Goal: Task Accomplishment & Management: Complete application form

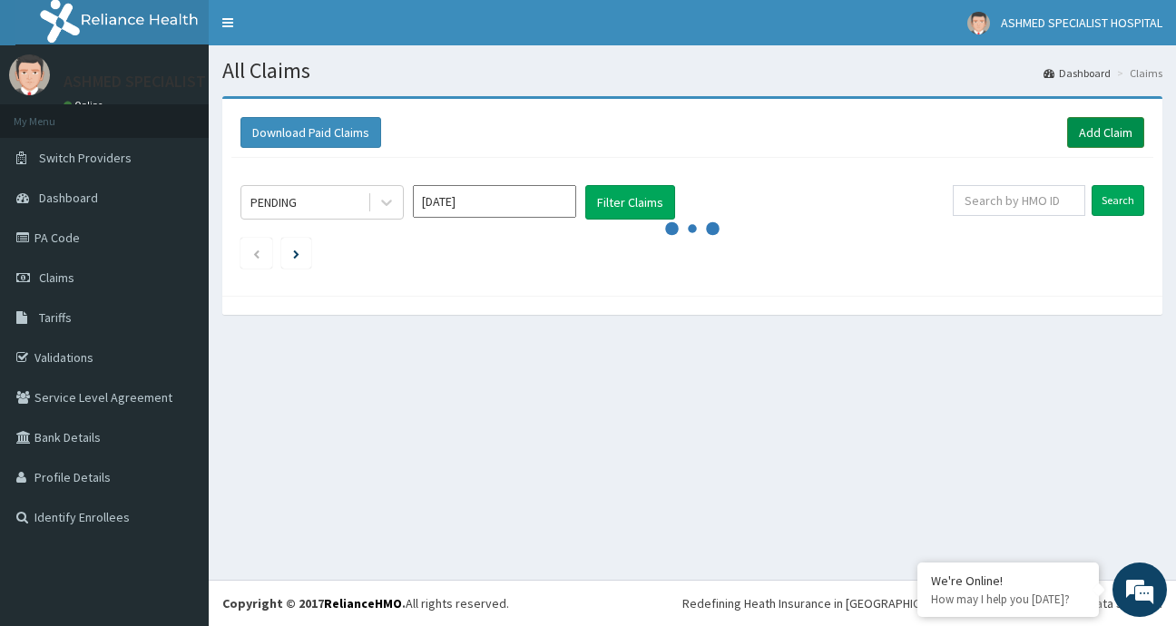
click at [1093, 128] on link "Add Claim" at bounding box center [1105, 132] width 77 height 31
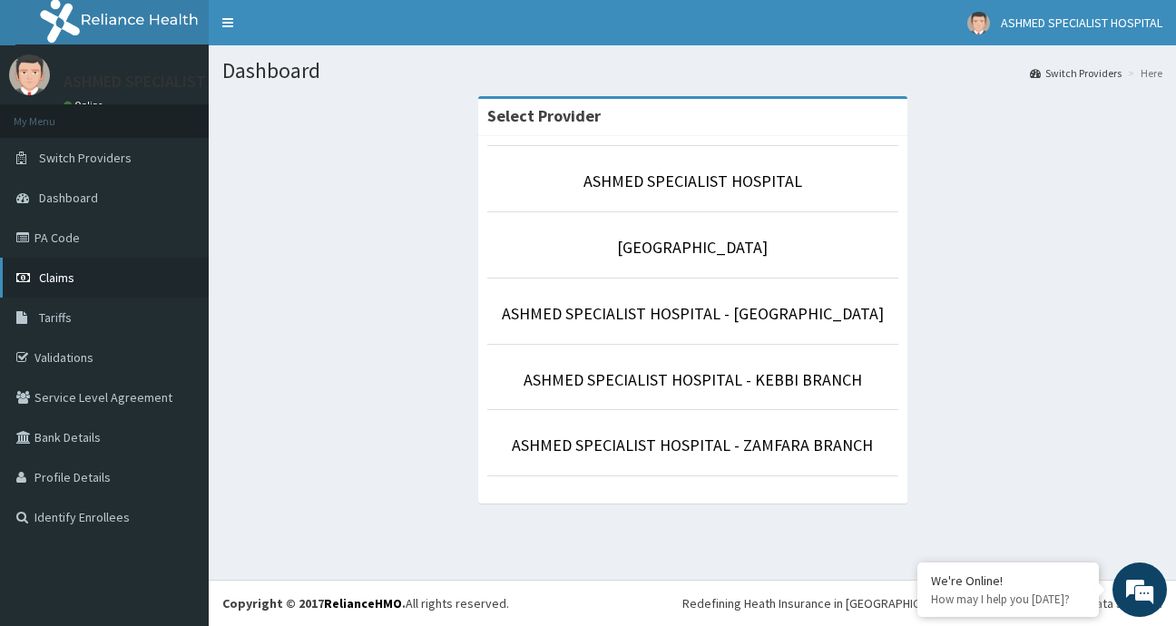
click at [75, 274] on link "Claims" at bounding box center [104, 278] width 209 height 40
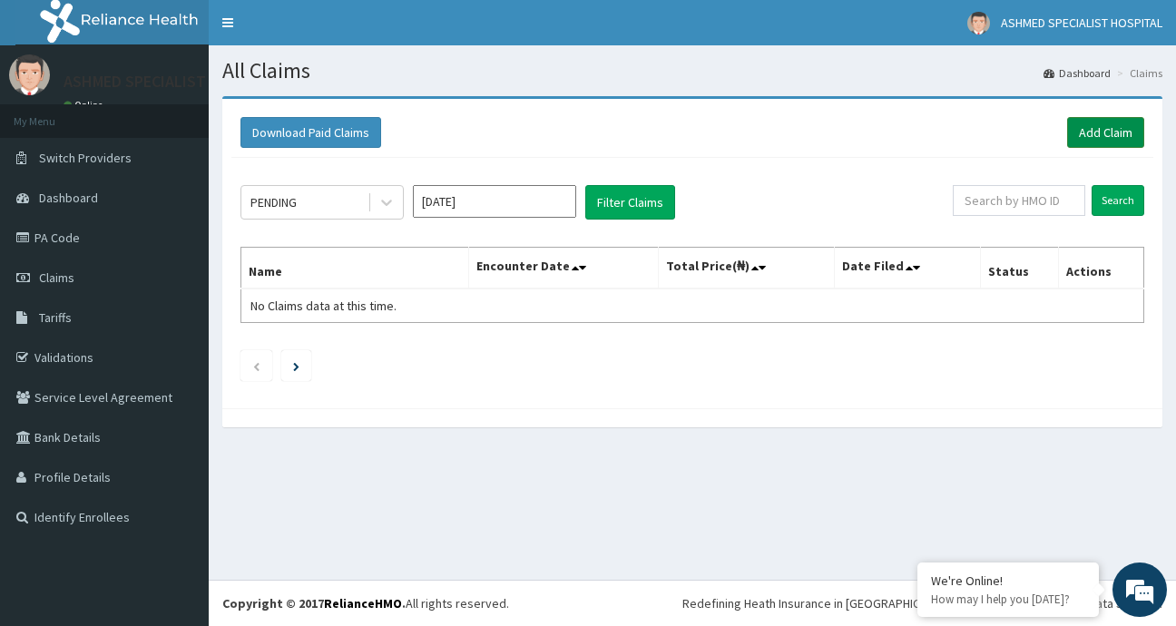
click at [1103, 137] on link "Add Claim" at bounding box center [1105, 132] width 77 height 31
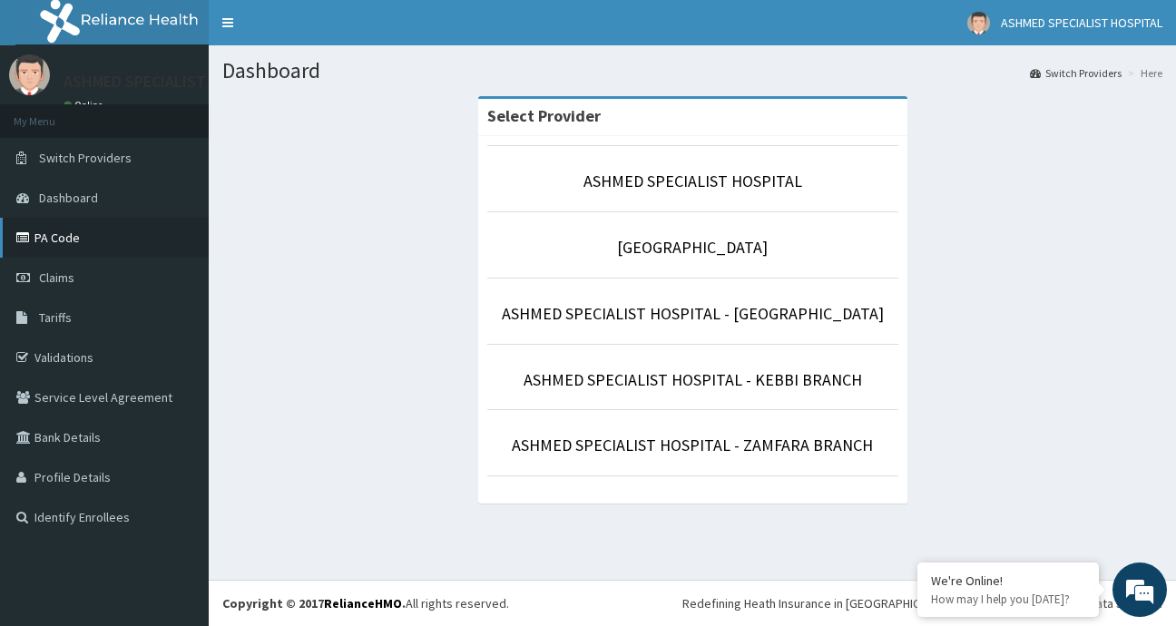
click at [43, 239] on link "PA Code" at bounding box center [104, 238] width 209 height 40
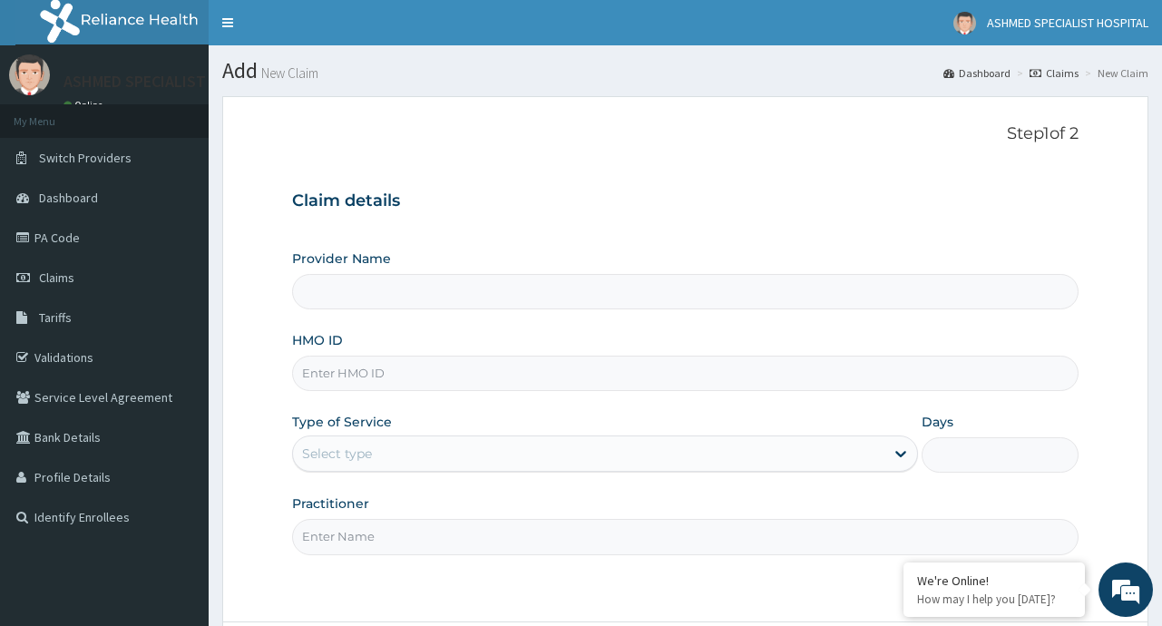
type input "ASHMED SPECIALIST HOSPITAL"
click at [384, 373] on input "HMO ID" at bounding box center [685, 373] width 786 height 35
click at [346, 372] on input "ENP/1037" at bounding box center [685, 373] width 786 height 35
click at [376, 376] on input "ENP/10137" at bounding box center [685, 373] width 786 height 35
type input "ENP/10137/A"
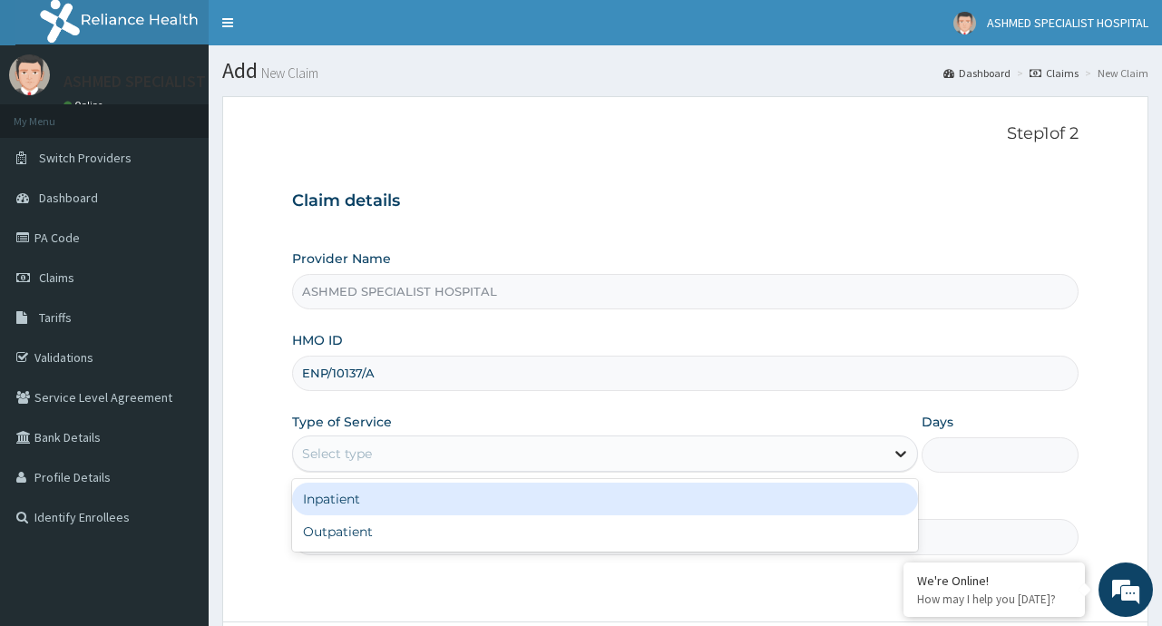
click at [889, 453] on div at bounding box center [900, 453] width 33 height 33
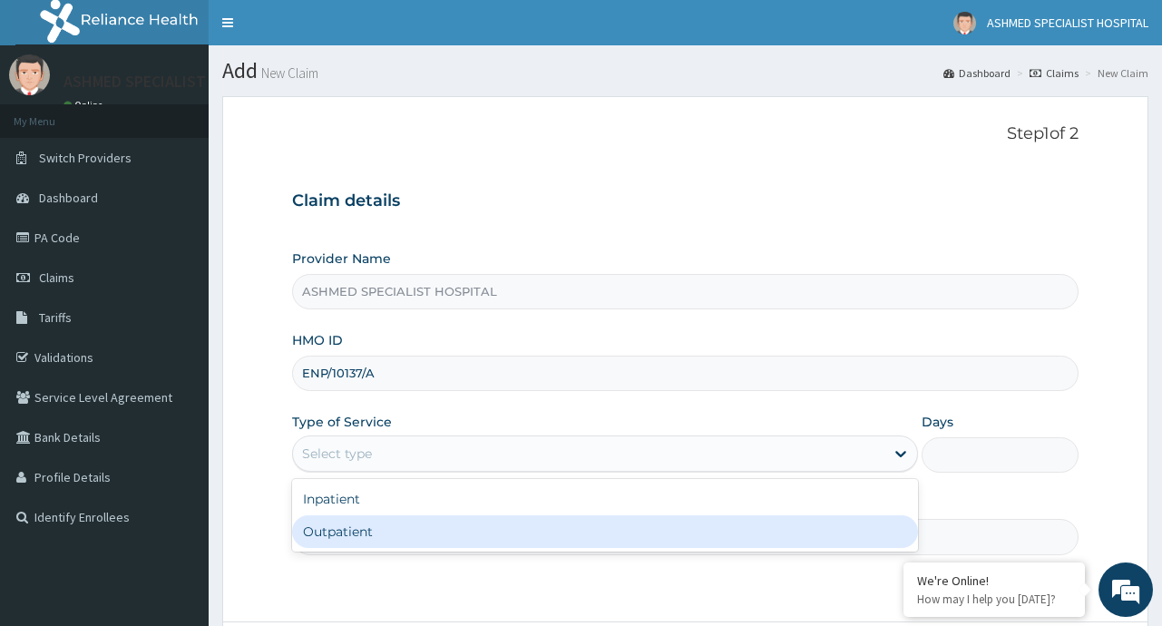
click at [661, 538] on div "Outpatient" at bounding box center [605, 531] width 626 height 33
type input "1"
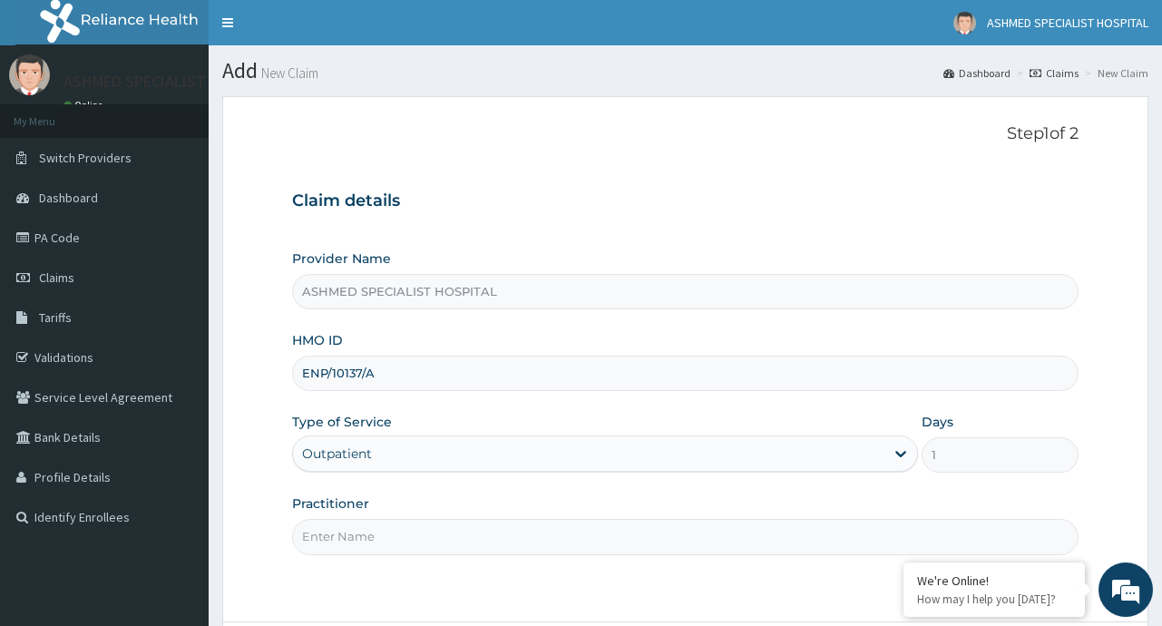
click at [418, 540] on input "Practitioner" at bounding box center [685, 536] width 786 height 35
type input "DR. OLUWASANMI BONIRE"
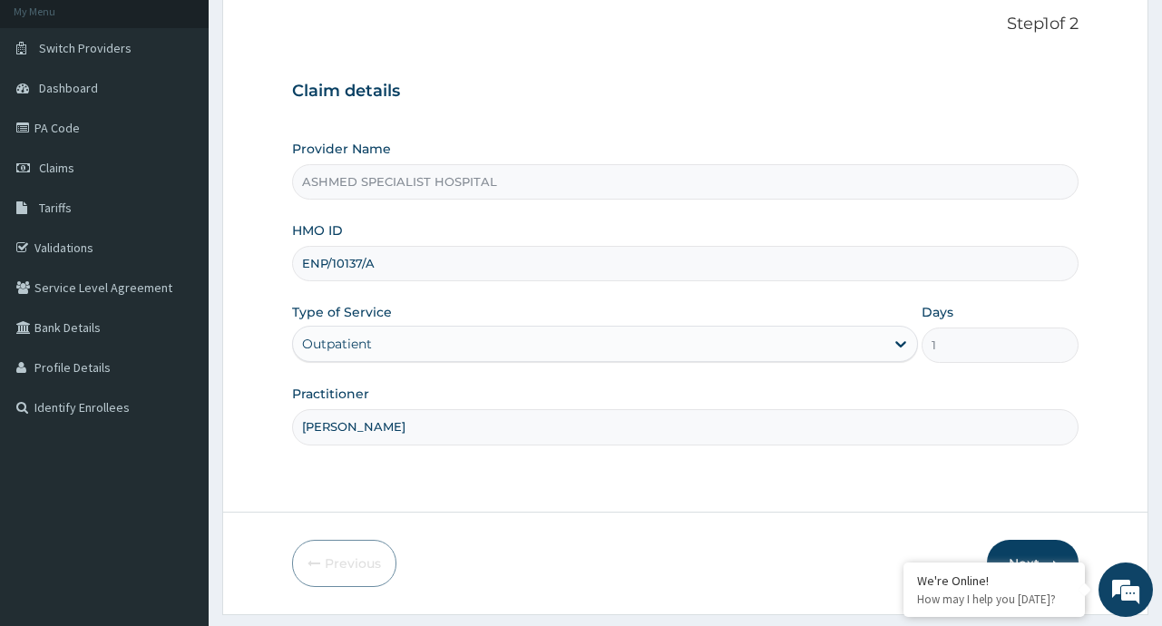
scroll to position [159, 0]
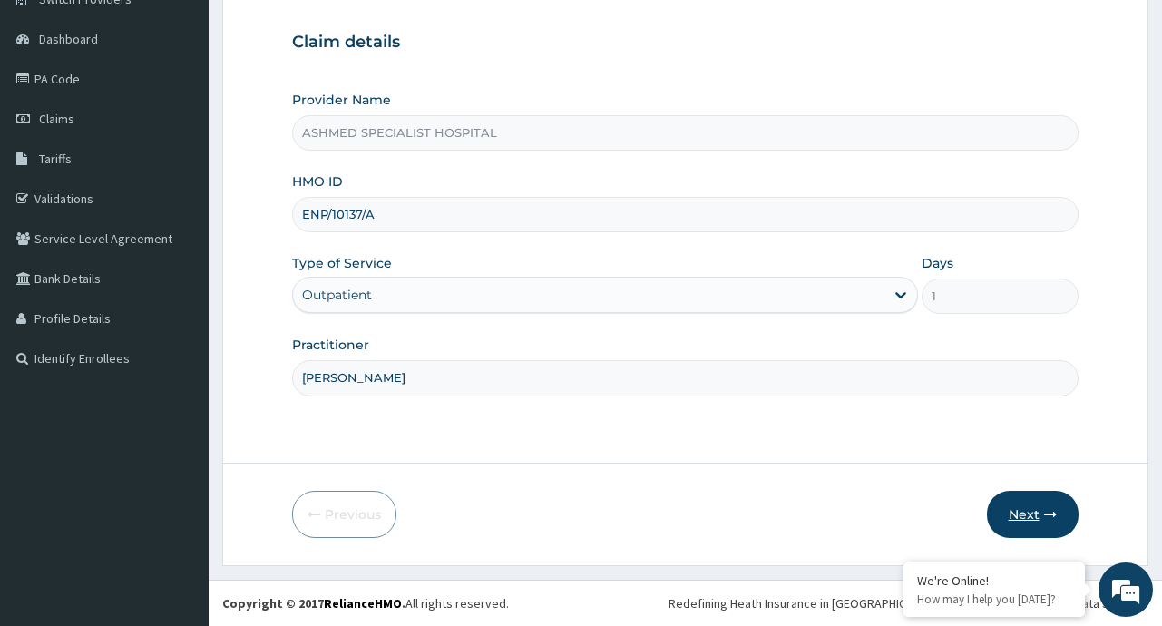
click at [1028, 514] on button "Next" at bounding box center [1033, 514] width 92 height 47
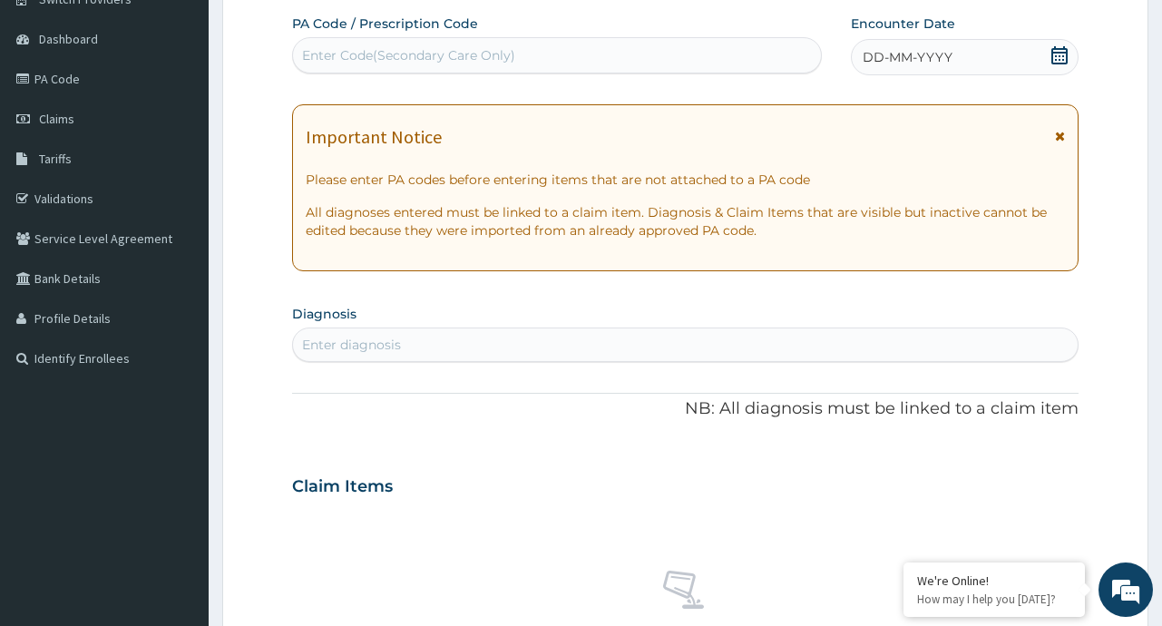
click at [1061, 57] on icon at bounding box center [1059, 55] width 18 height 18
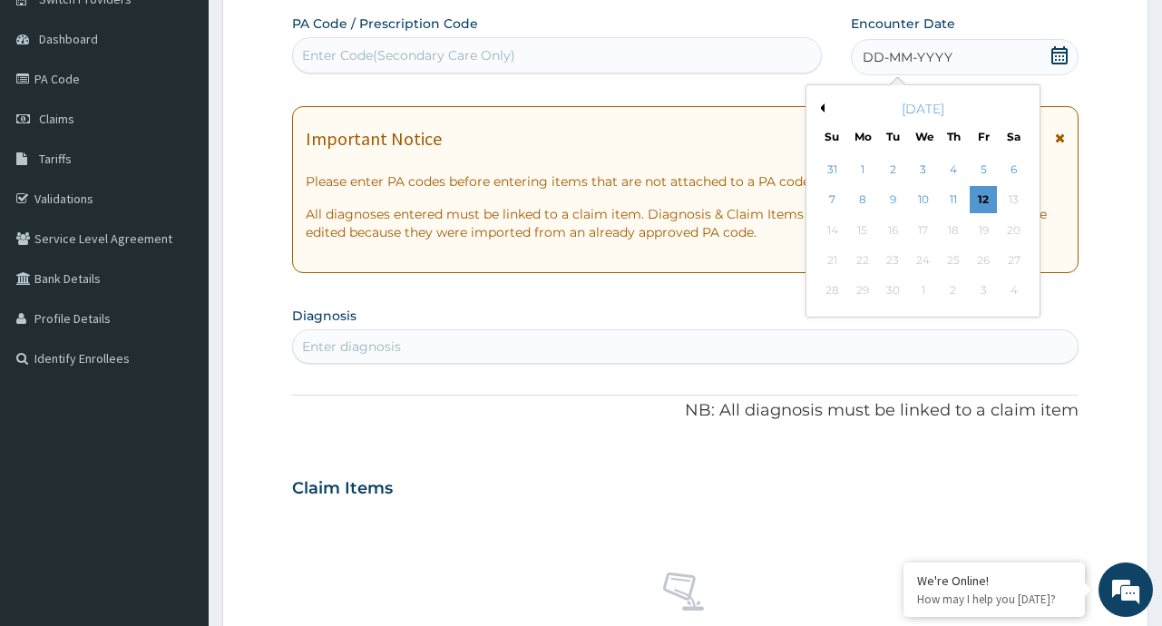
click at [822, 106] on button "Previous Month" at bounding box center [820, 107] width 9 height 9
click at [977, 171] on div "1" at bounding box center [984, 169] width 27 height 27
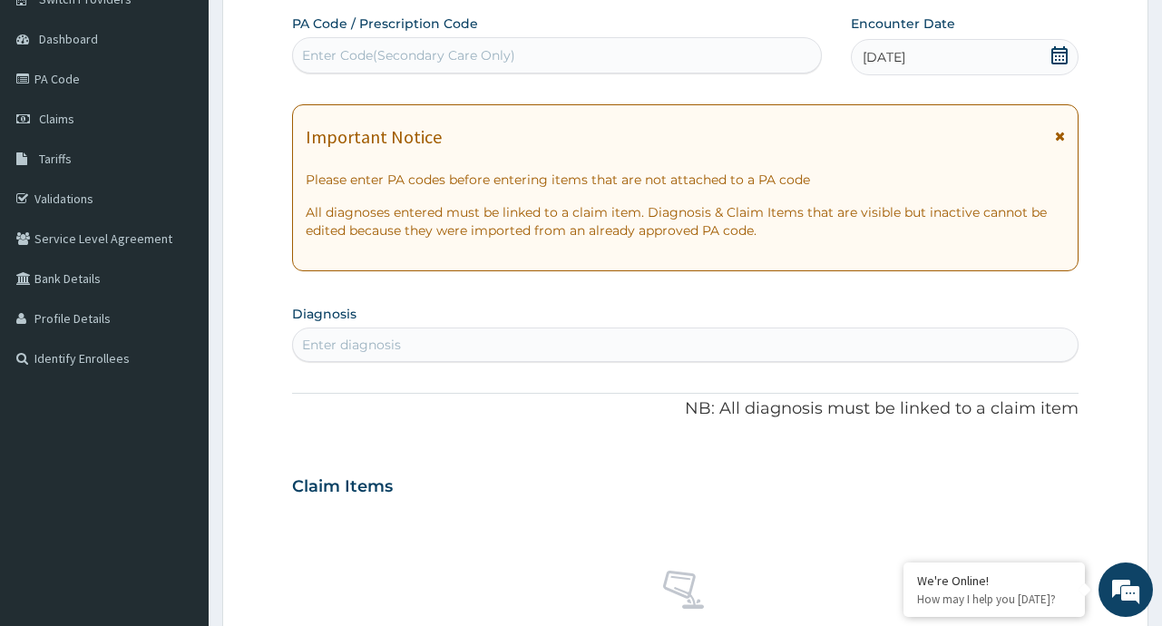
click at [431, 335] on div "Enter diagnosis" at bounding box center [685, 344] width 784 height 29
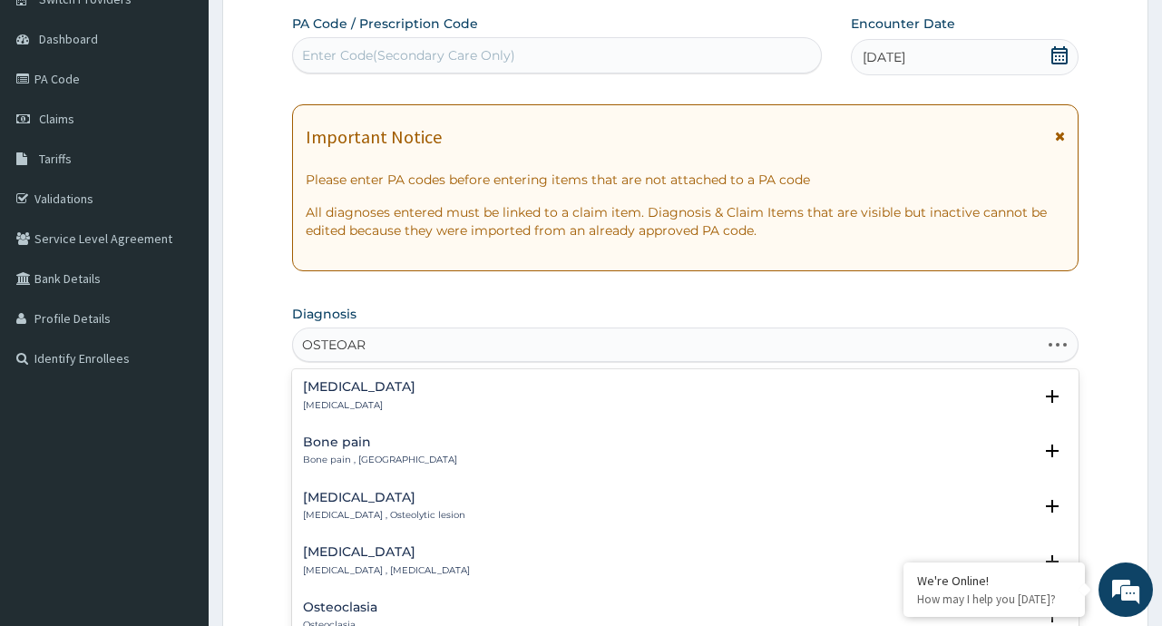
type input "OSTEOART"
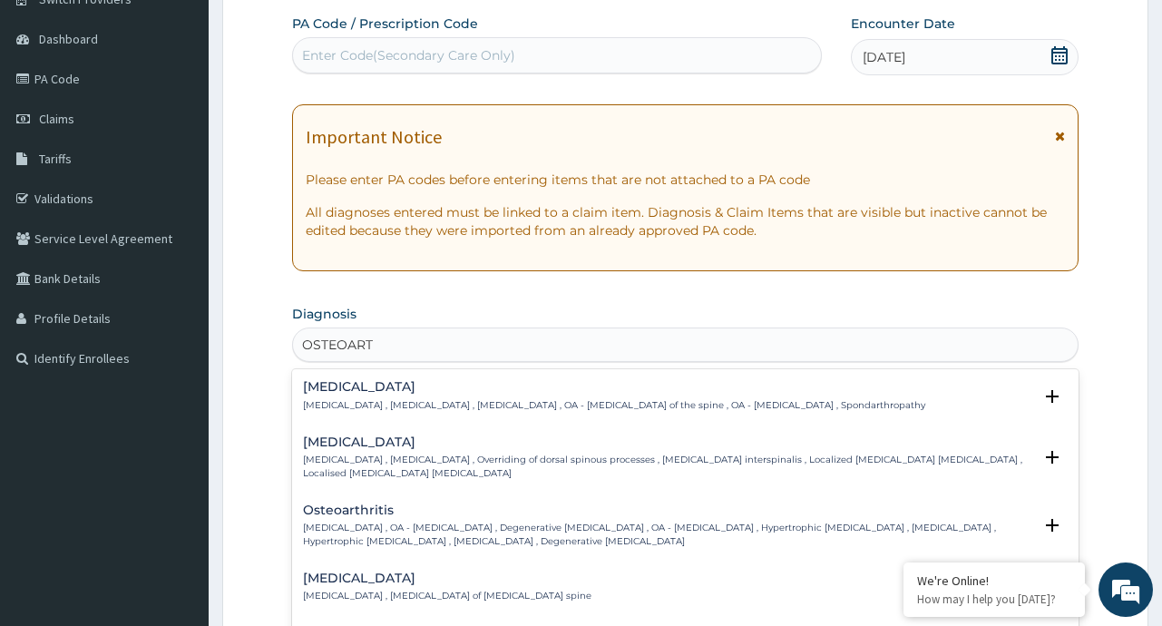
click at [374, 512] on h4 "Osteoarthritis" at bounding box center [667, 510] width 728 height 14
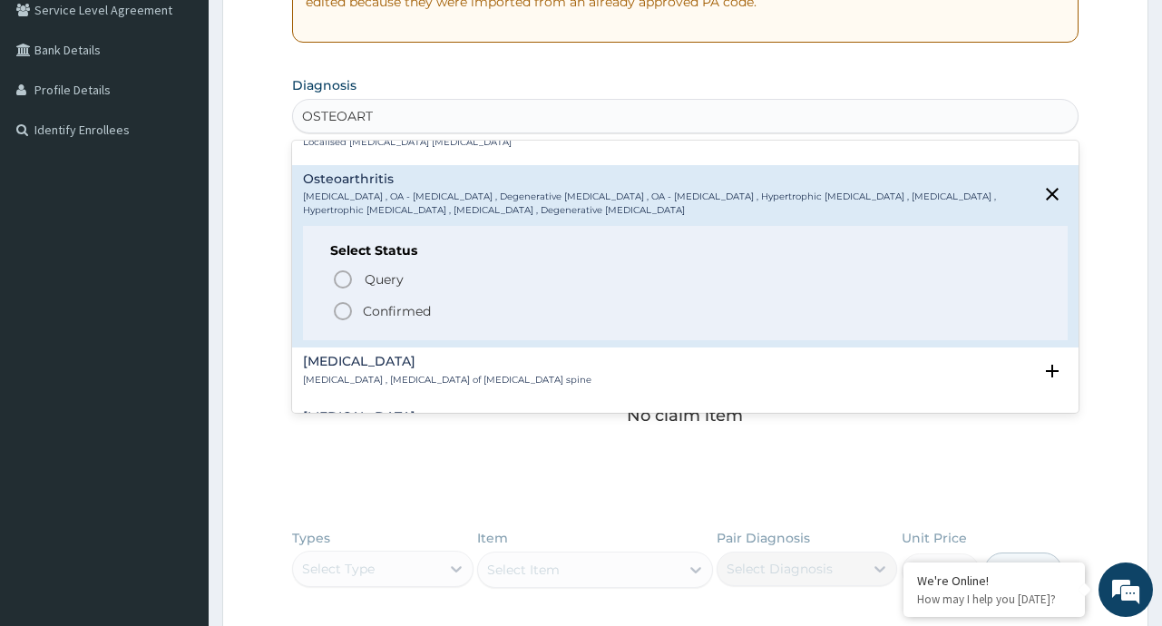
scroll to position [109, 0]
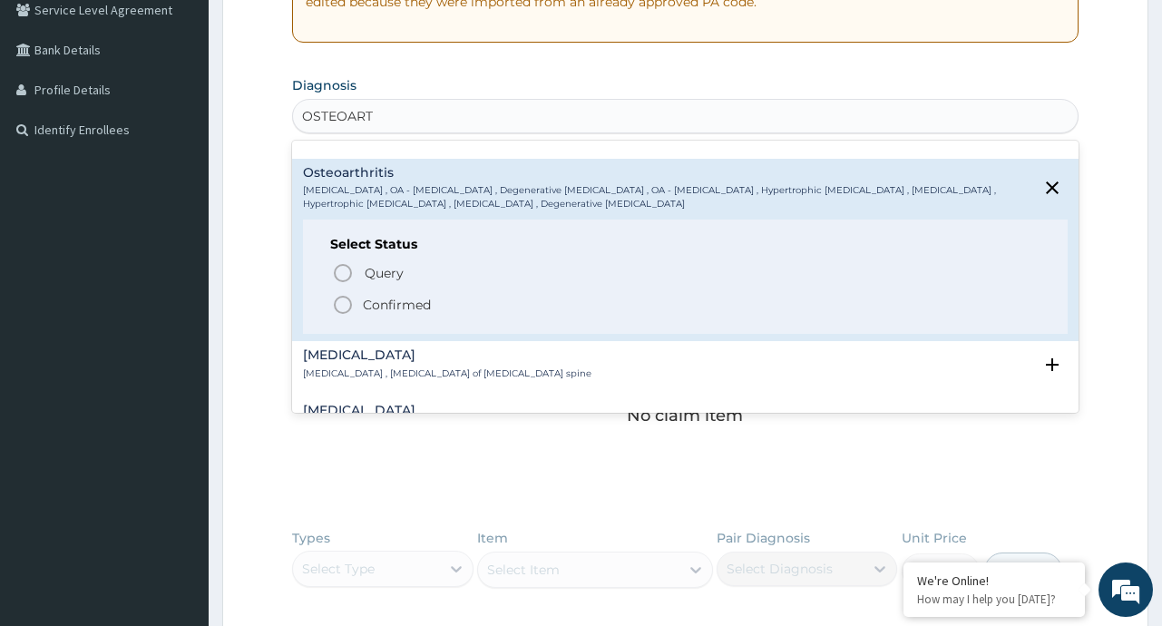
click at [411, 307] on p "Confirmed" at bounding box center [397, 305] width 68 height 18
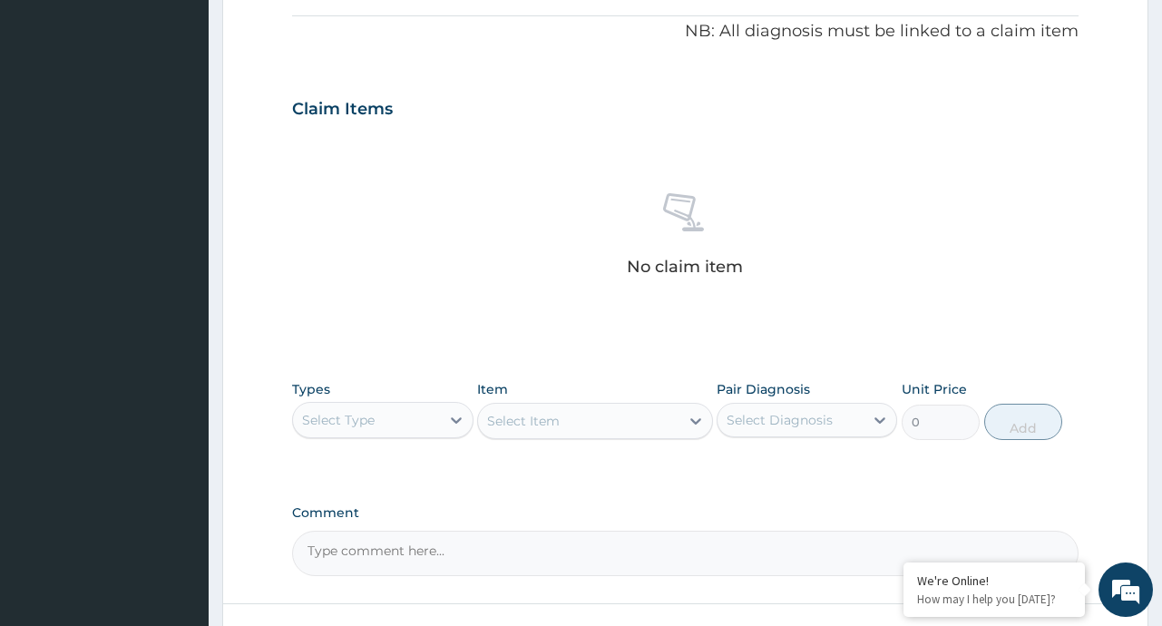
scroll to position [545, 0]
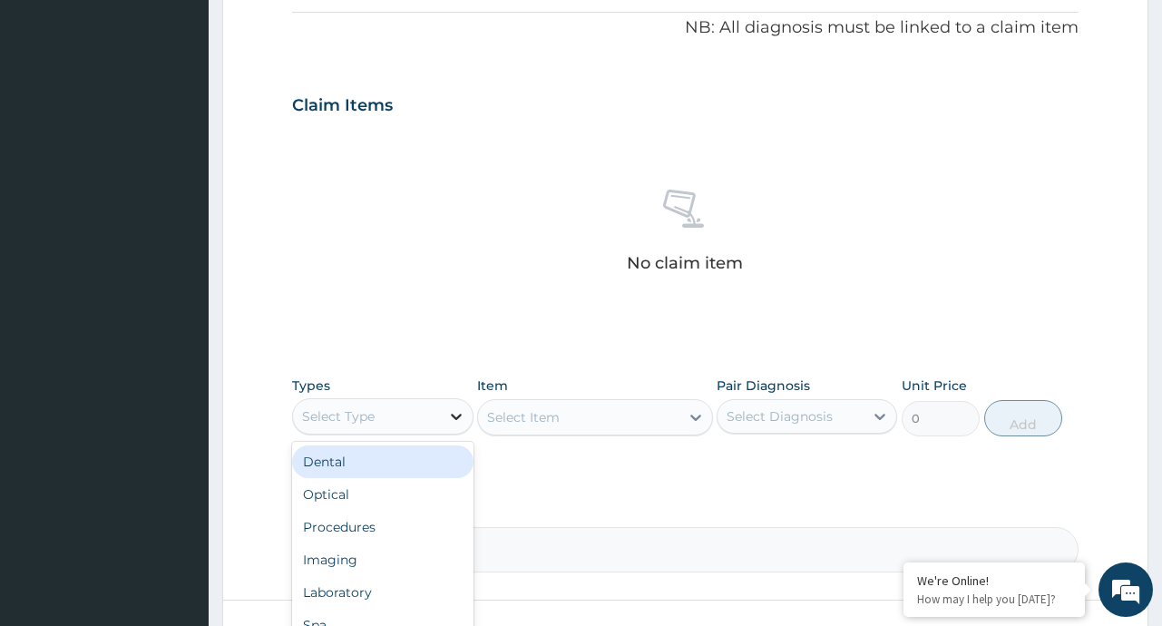
click at [442, 407] on div at bounding box center [456, 416] width 33 height 33
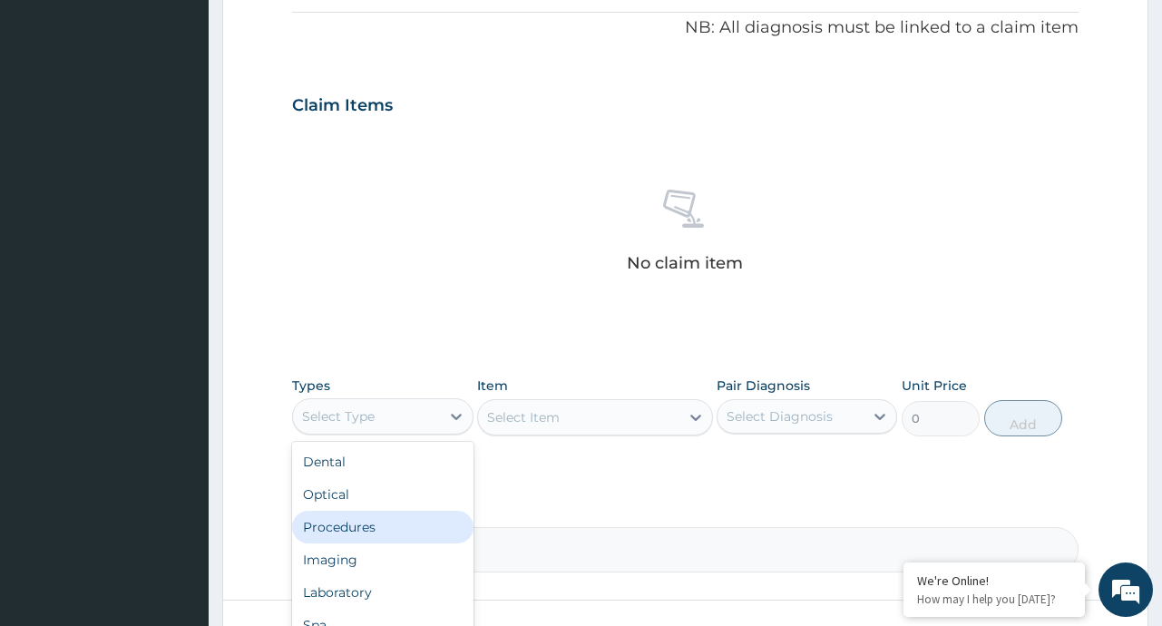
click at [362, 528] on div "Procedures" at bounding box center [382, 527] width 181 height 33
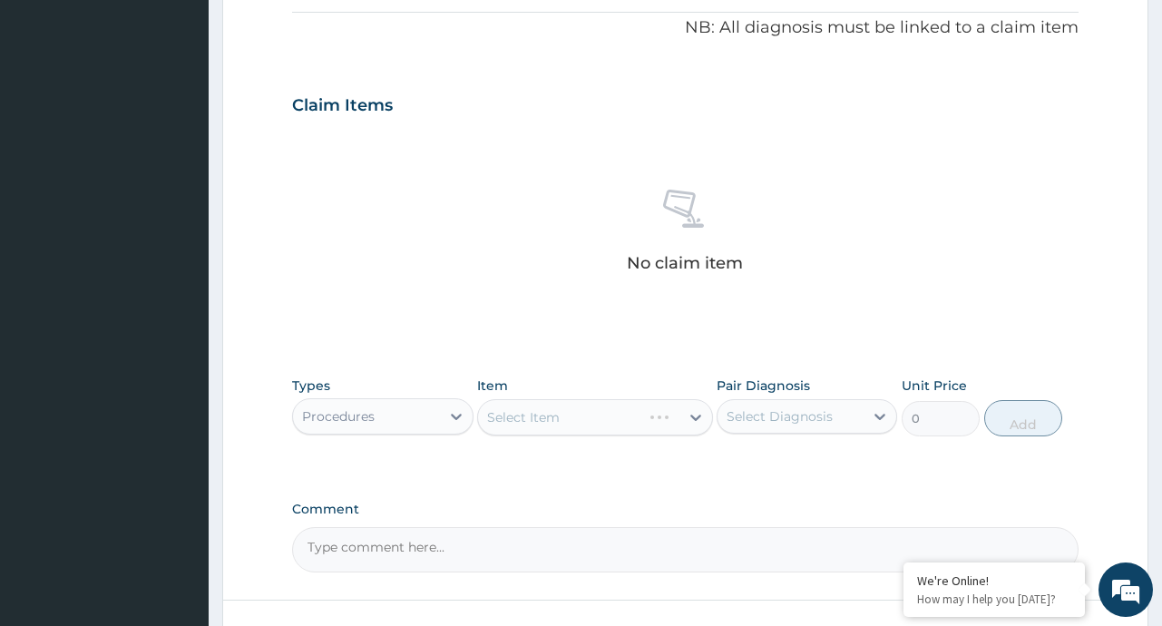
click at [696, 414] on div "Select Item" at bounding box center [595, 417] width 236 height 36
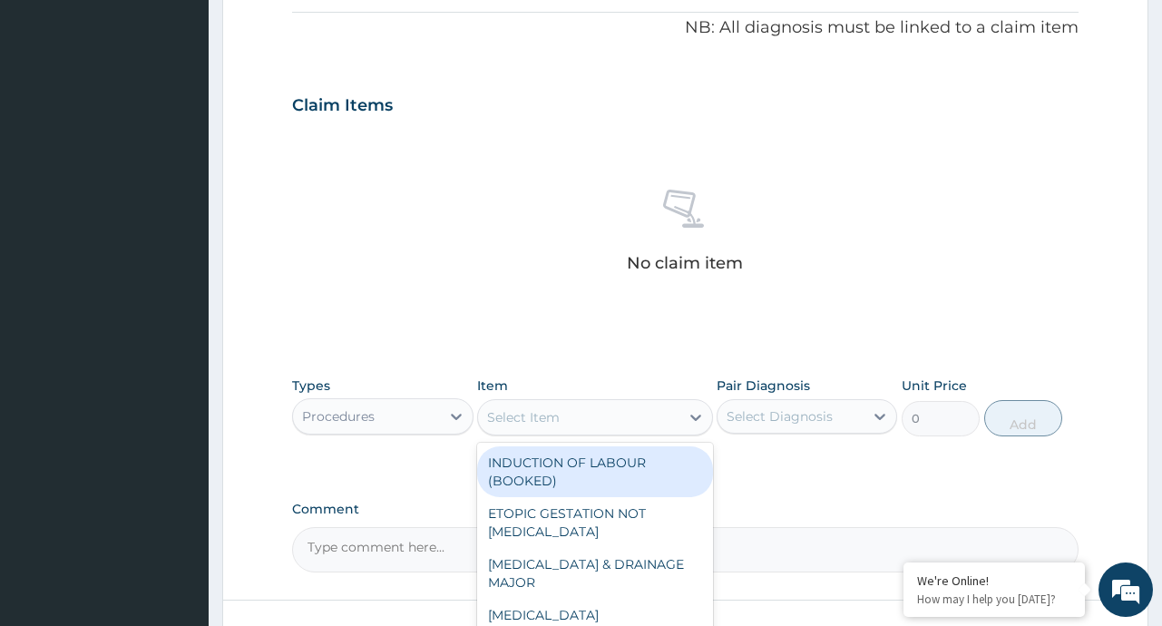
click at [696, 414] on icon at bounding box center [696, 417] width 18 height 18
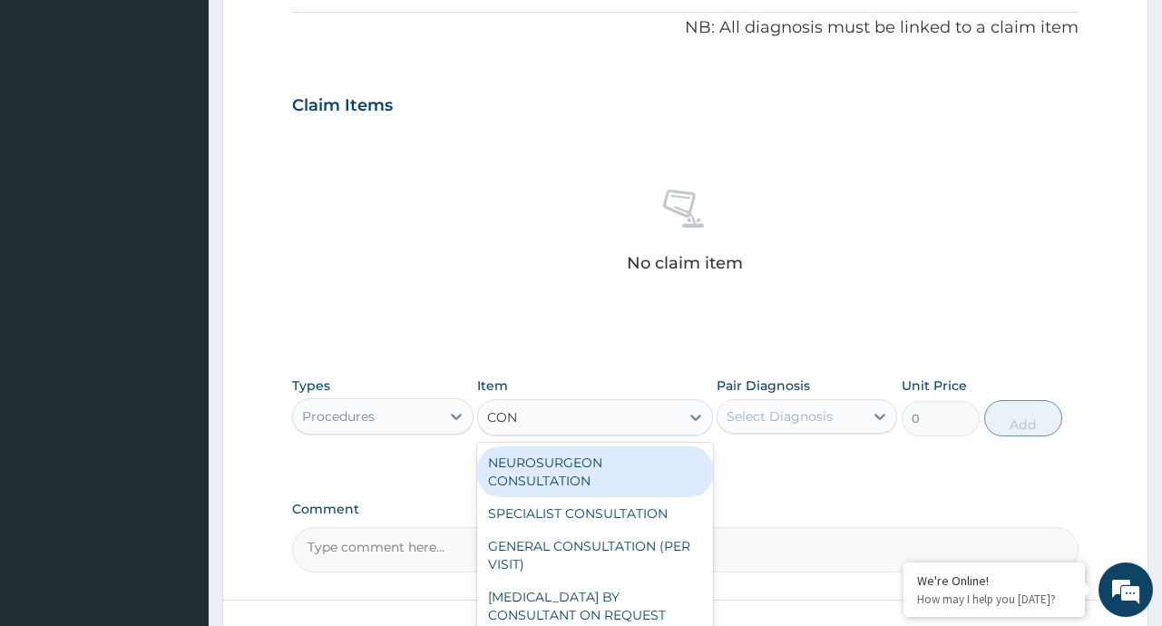
type input "CONS"
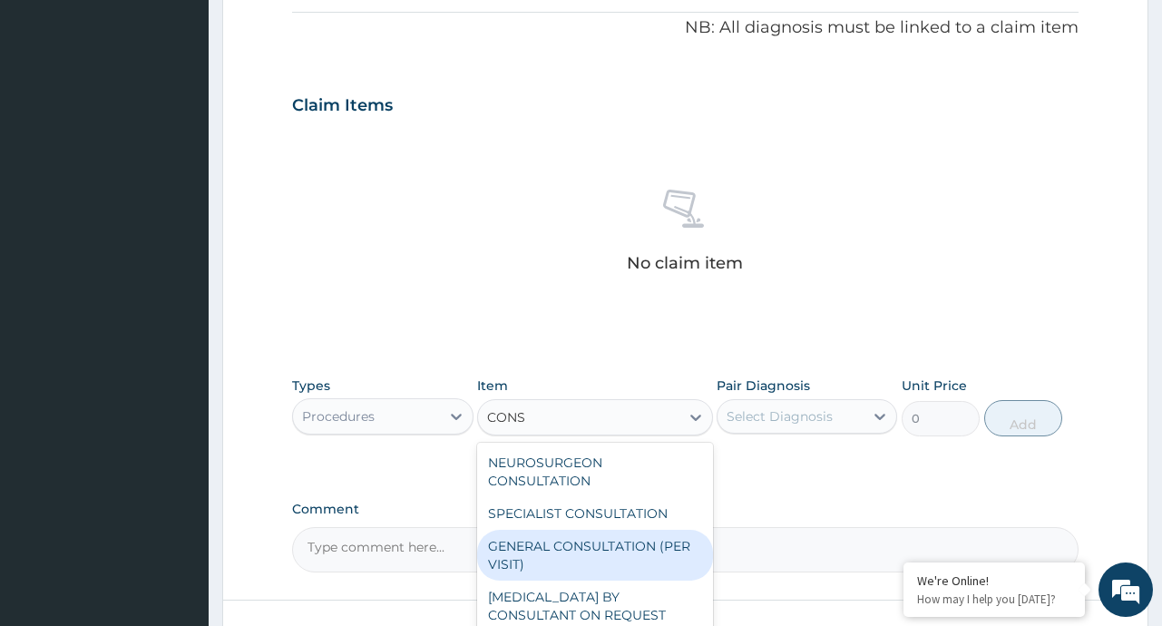
click at [666, 552] on div "GENERAL CONSULTATION (PER VISIT)" at bounding box center [595, 555] width 236 height 51
type input "2000"
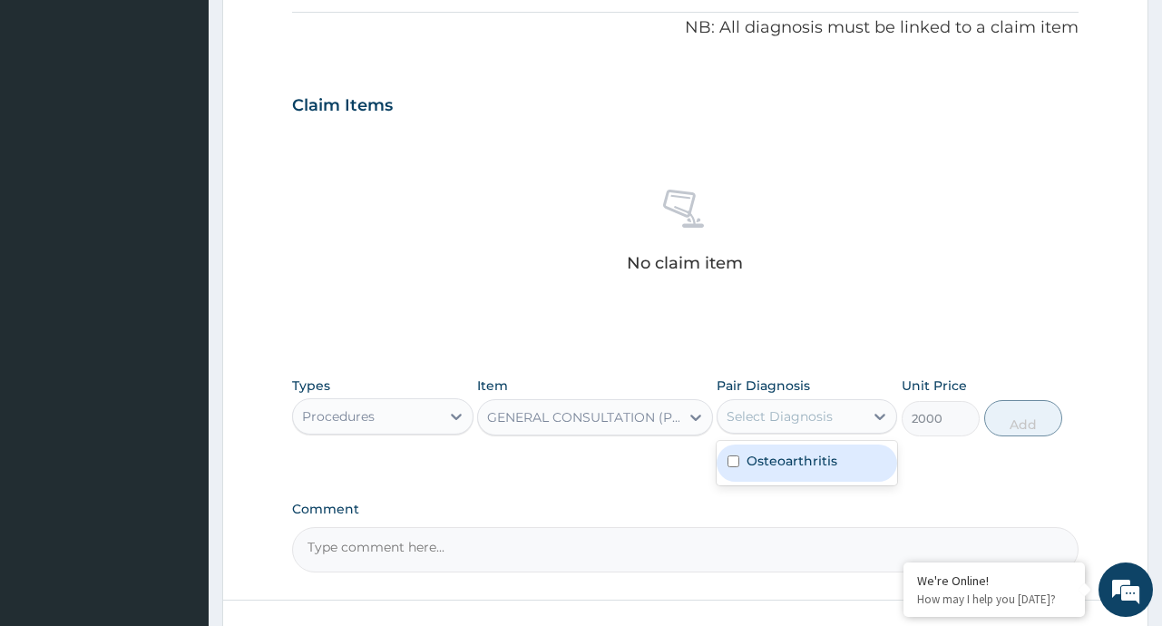
click at [855, 415] on div "Select Diagnosis" at bounding box center [791, 416] width 146 height 29
click at [796, 466] on label "Osteoarthritis" at bounding box center [792, 461] width 91 height 18
checkbox input "true"
click at [1039, 419] on button "Add" at bounding box center [1023, 418] width 79 height 36
type input "0"
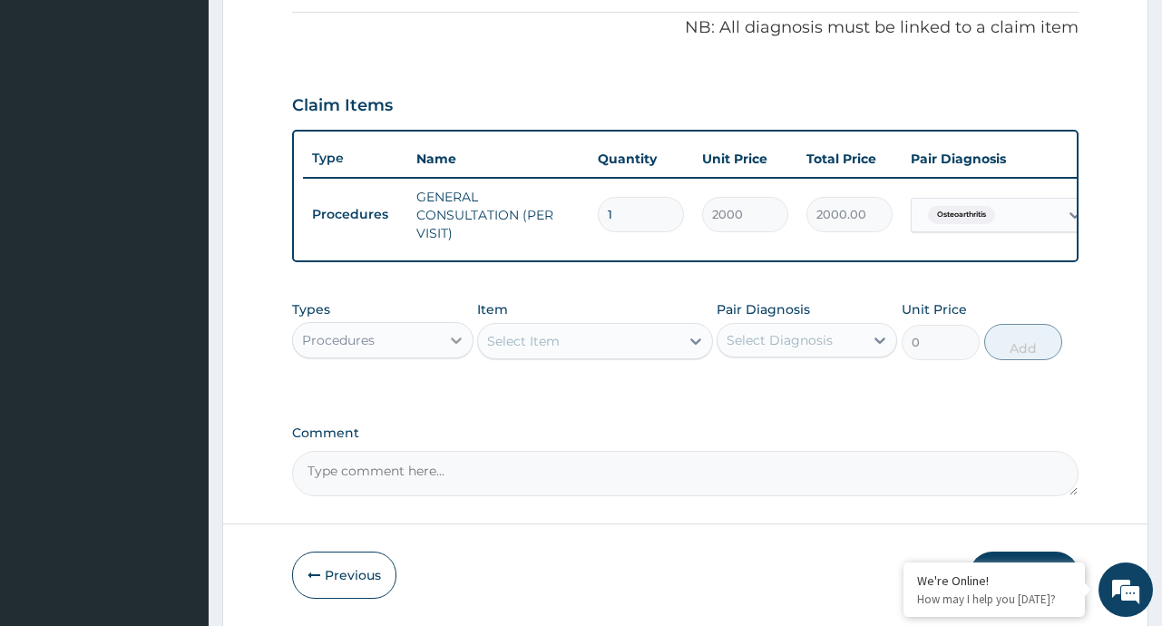
click at [451, 344] on icon at bounding box center [456, 340] width 11 height 6
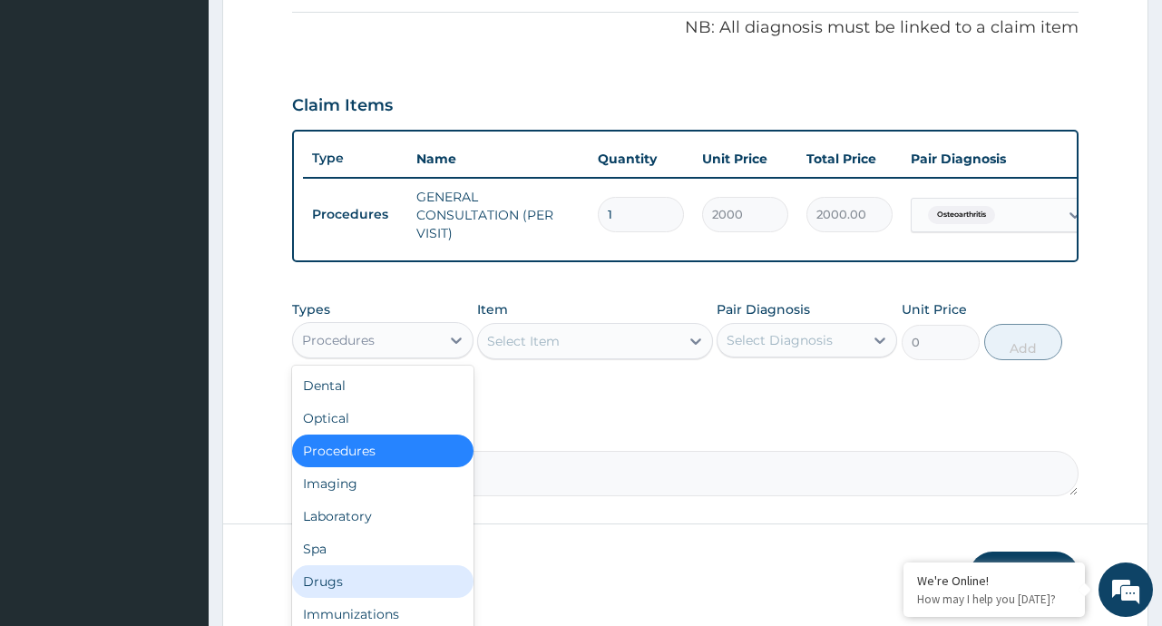
click at [331, 598] on div "Drugs" at bounding box center [382, 581] width 181 height 33
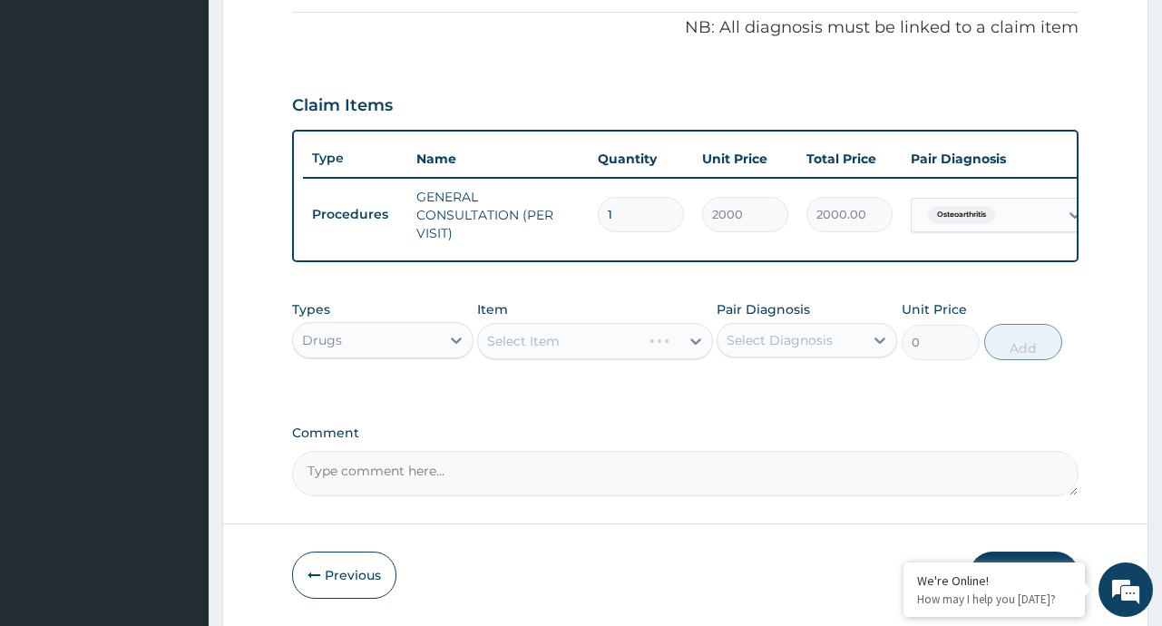
click at [699, 342] on div "Select Item" at bounding box center [595, 341] width 236 height 36
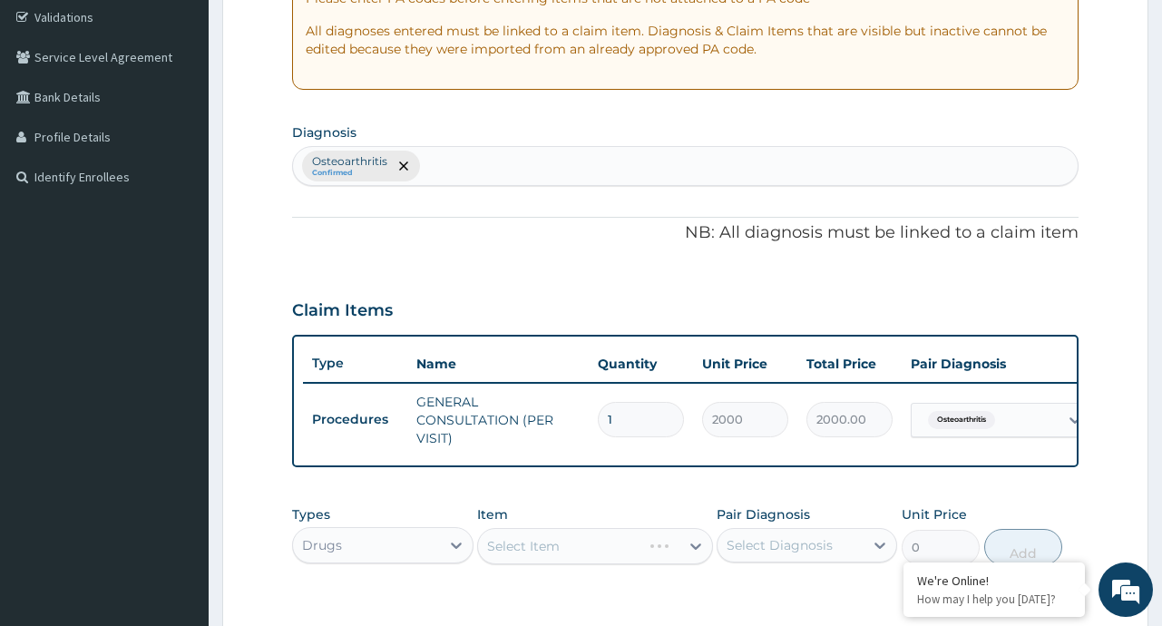
scroll to position [327, 0]
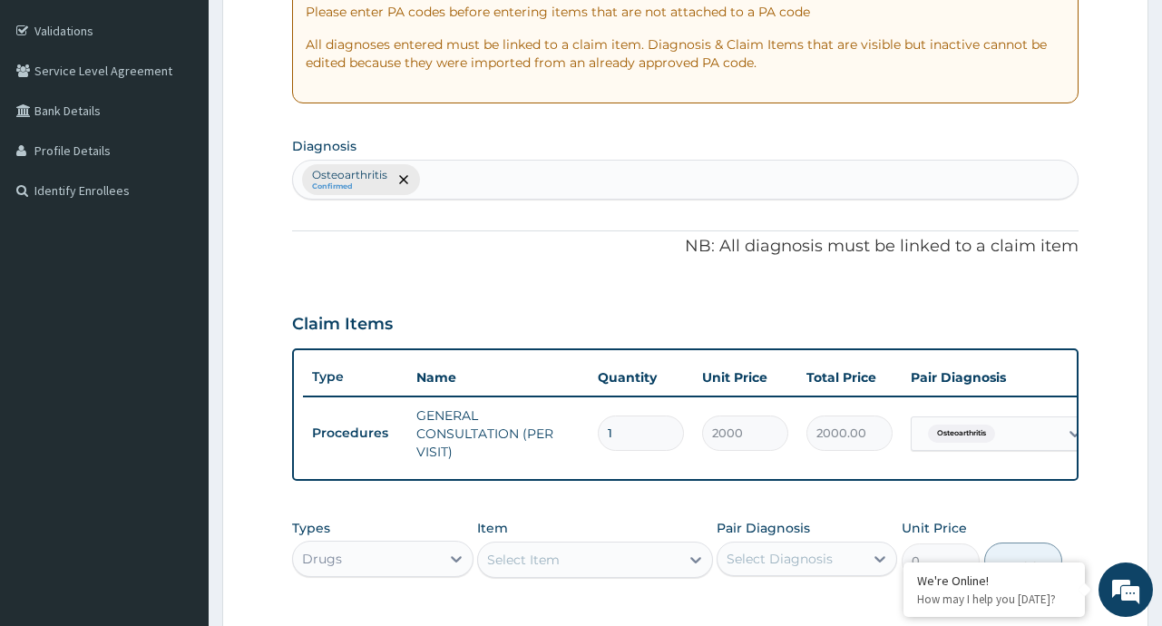
click at [453, 175] on div "Osteoarthritis Confirmed" at bounding box center [685, 180] width 784 height 38
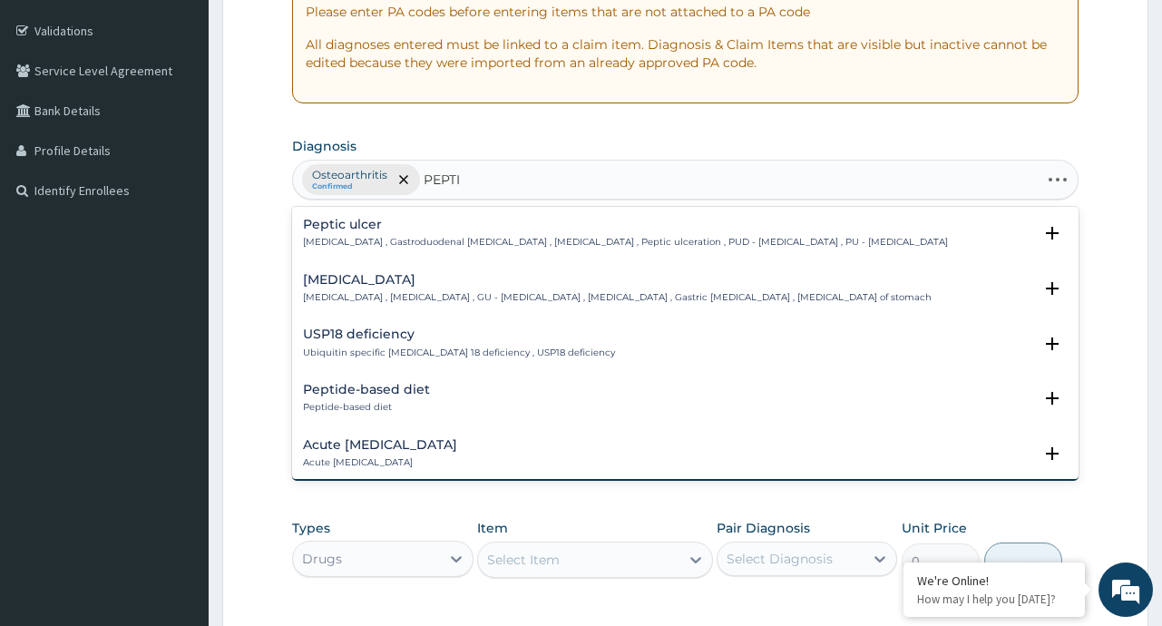
type input "PEPTIC"
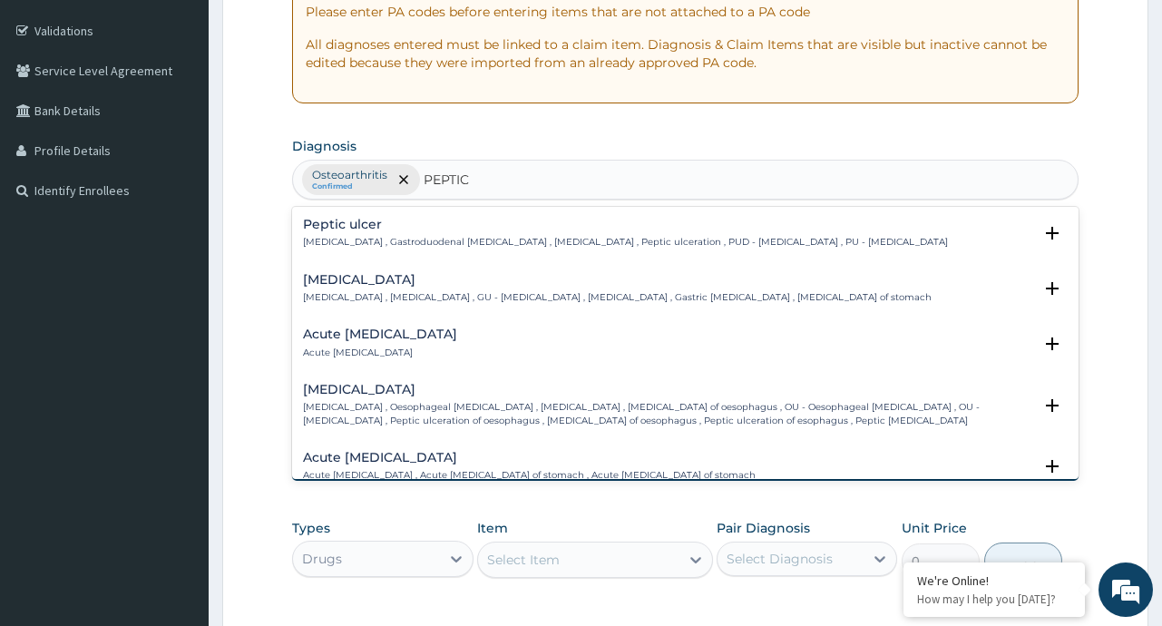
click at [430, 235] on div "Peptic ulcer Peptic ulcer , Gastroduodenal ulcer , Peptic ulcer disease , Pepti…" at bounding box center [625, 234] width 645 height 32
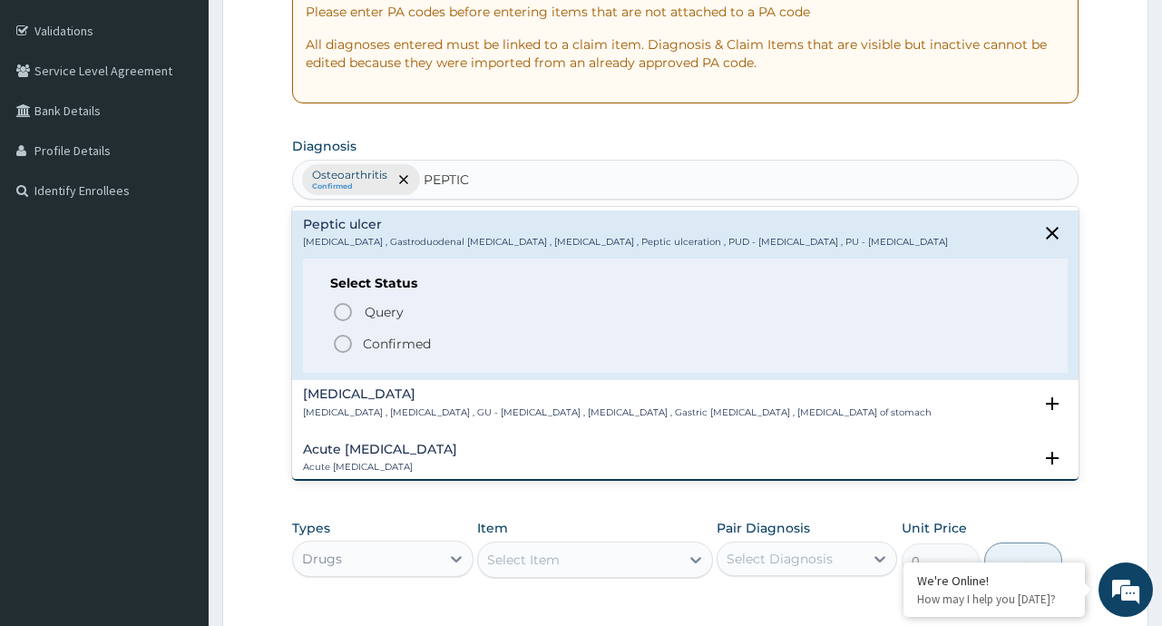
click at [384, 341] on p "Confirmed" at bounding box center [397, 344] width 68 height 18
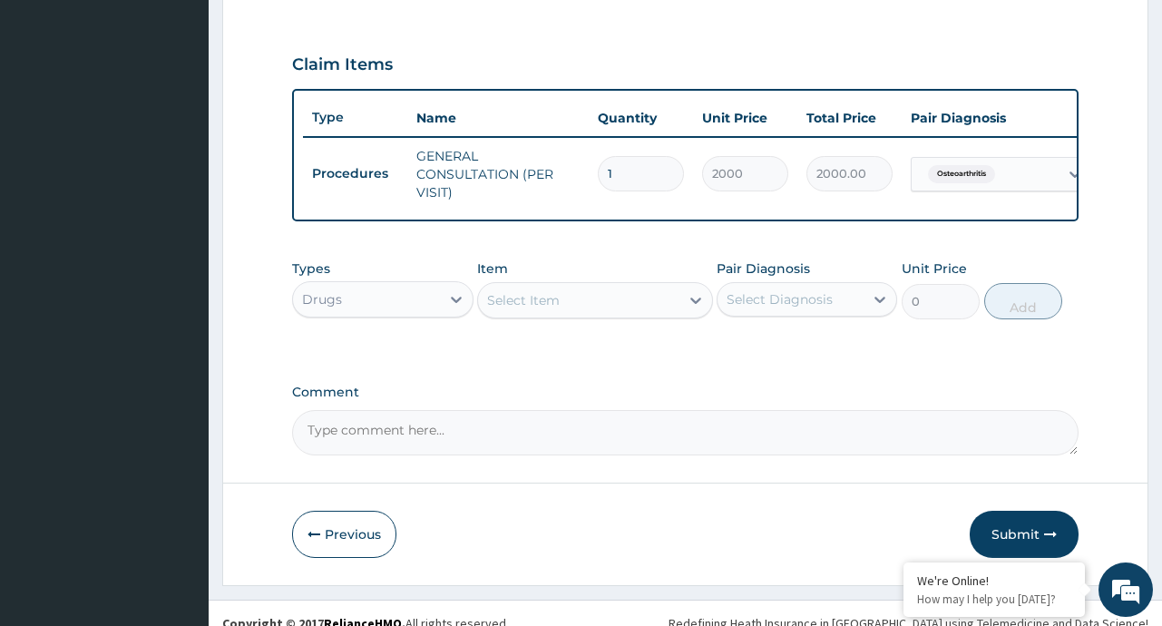
scroll to position [588, 0]
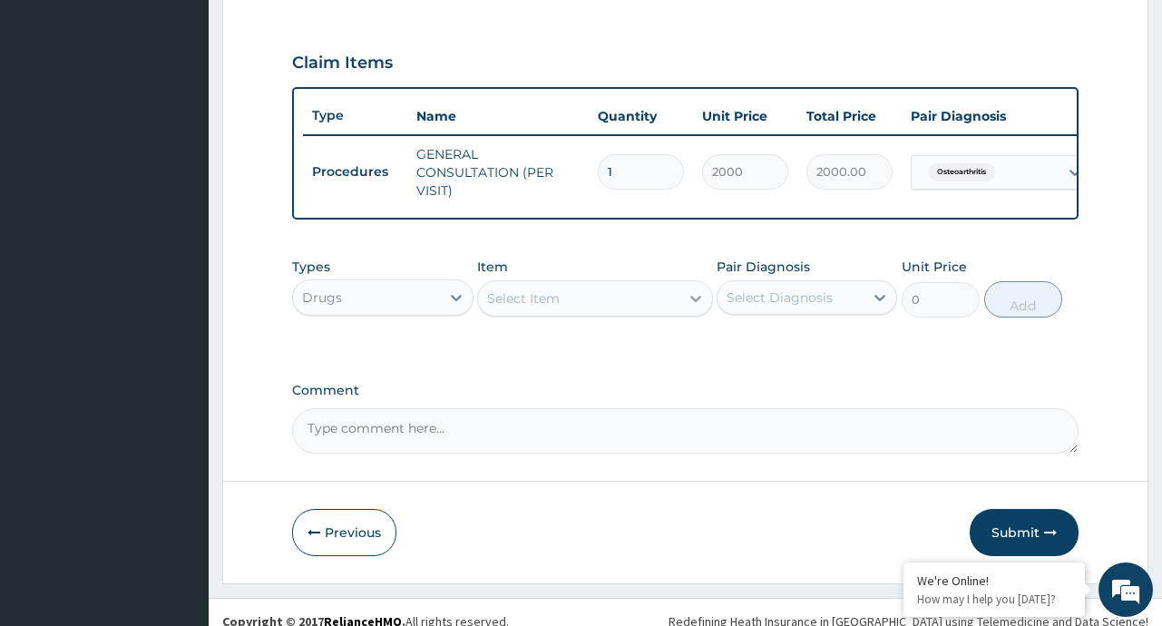
click at [683, 309] on div at bounding box center [695, 298] width 33 height 33
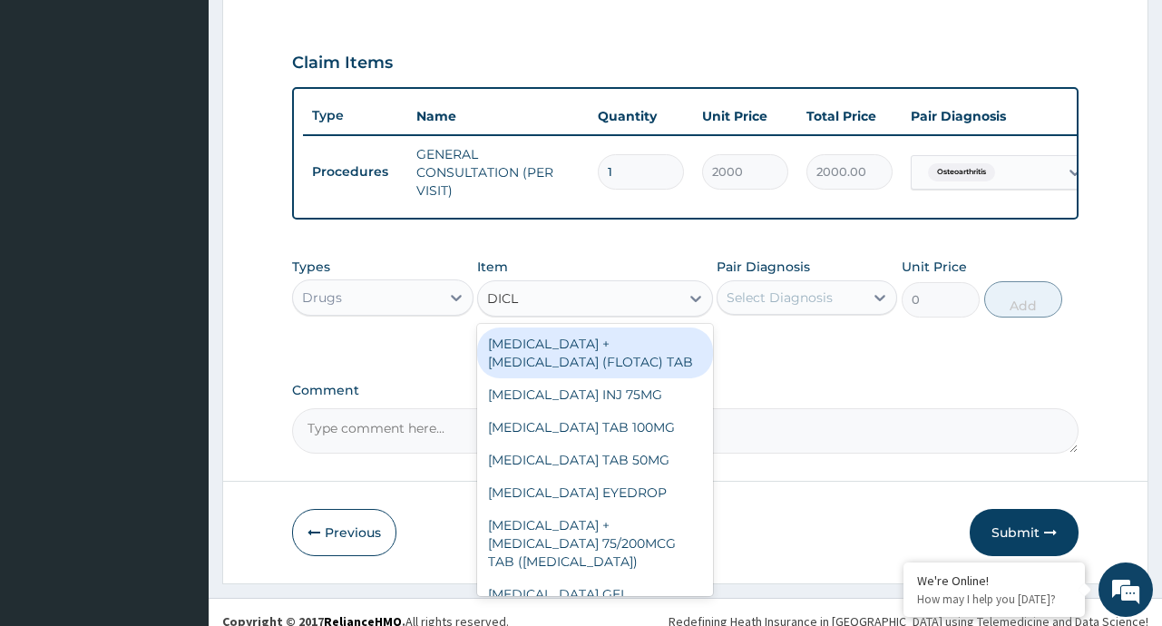
type input "DICLO"
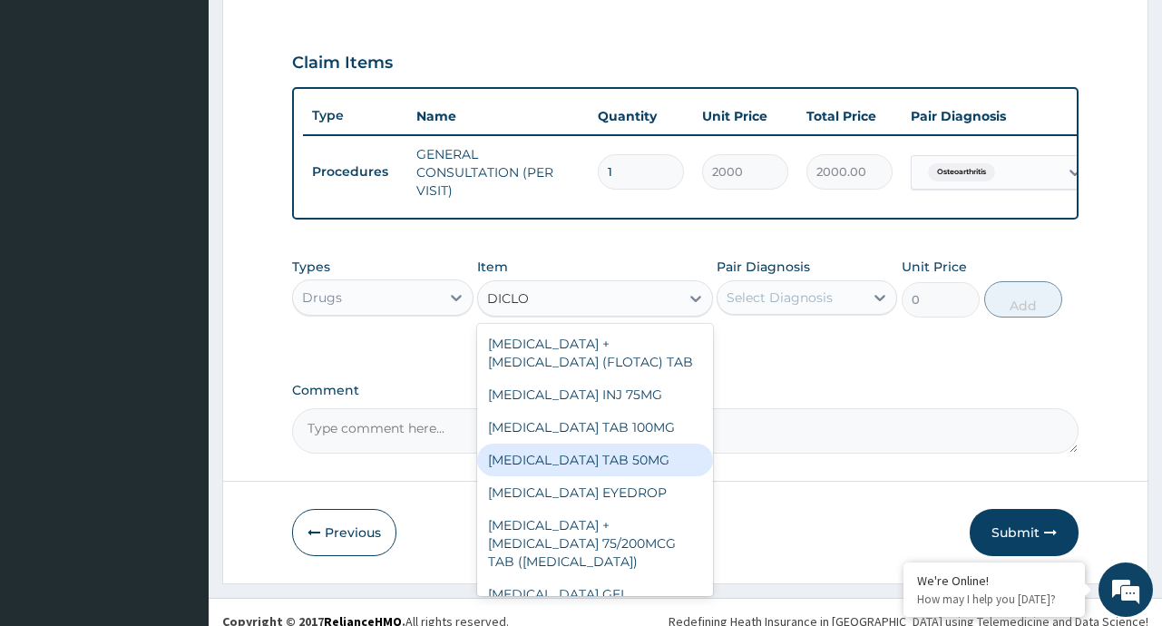
click at [529, 476] on div "DICLOFENAC POTASSIUM TAB 50MG" at bounding box center [595, 460] width 236 height 33
type input "30"
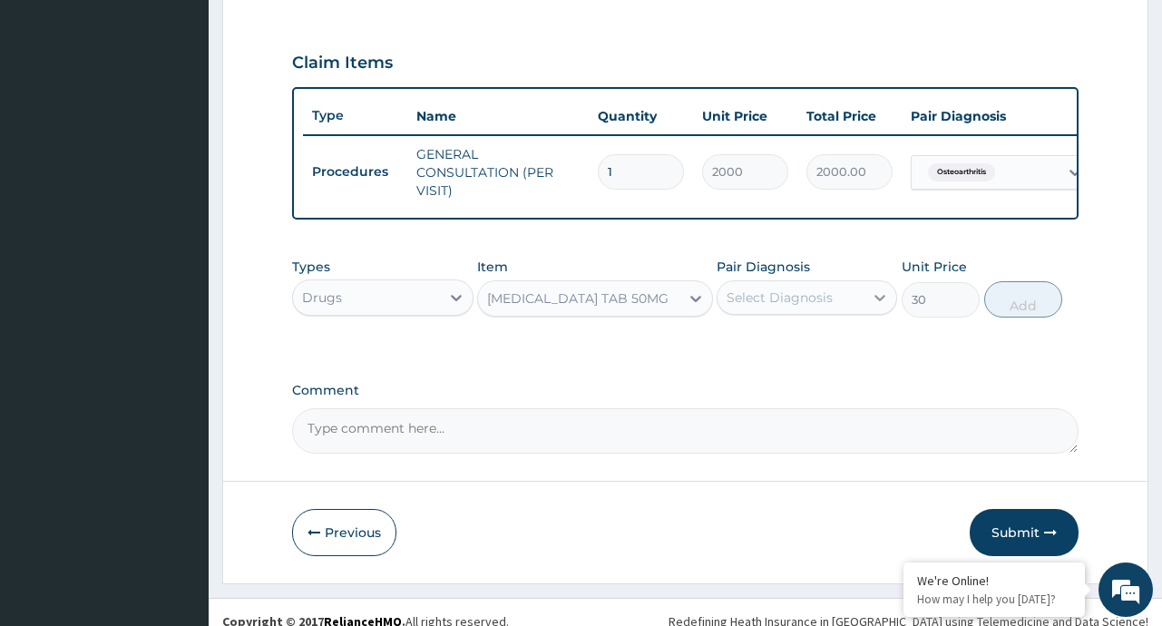
click at [874, 307] on icon at bounding box center [880, 297] width 18 height 18
click at [808, 363] on div "Osteoarthritis" at bounding box center [807, 344] width 181 height 37
checkbox input "true"
click at [1036, 308] on button "Add" at bounding box center [1023, 299] width 79 height 36
type input "0"
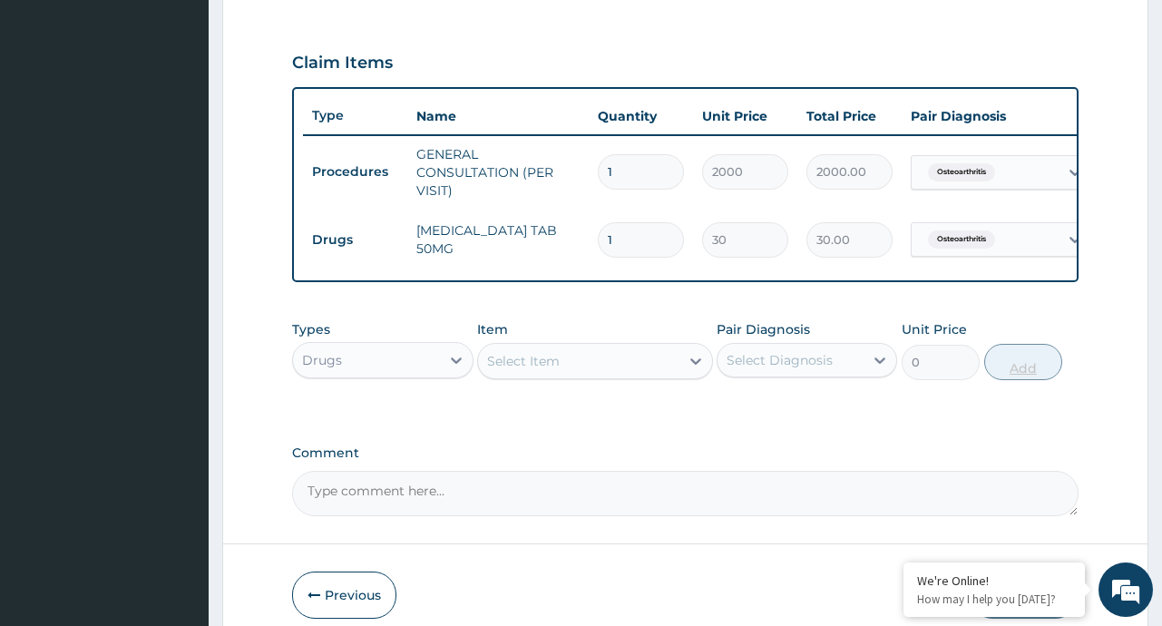
type input "0.00"
type input "2"
type input "60.00"
type input "20"
type input "600.00"
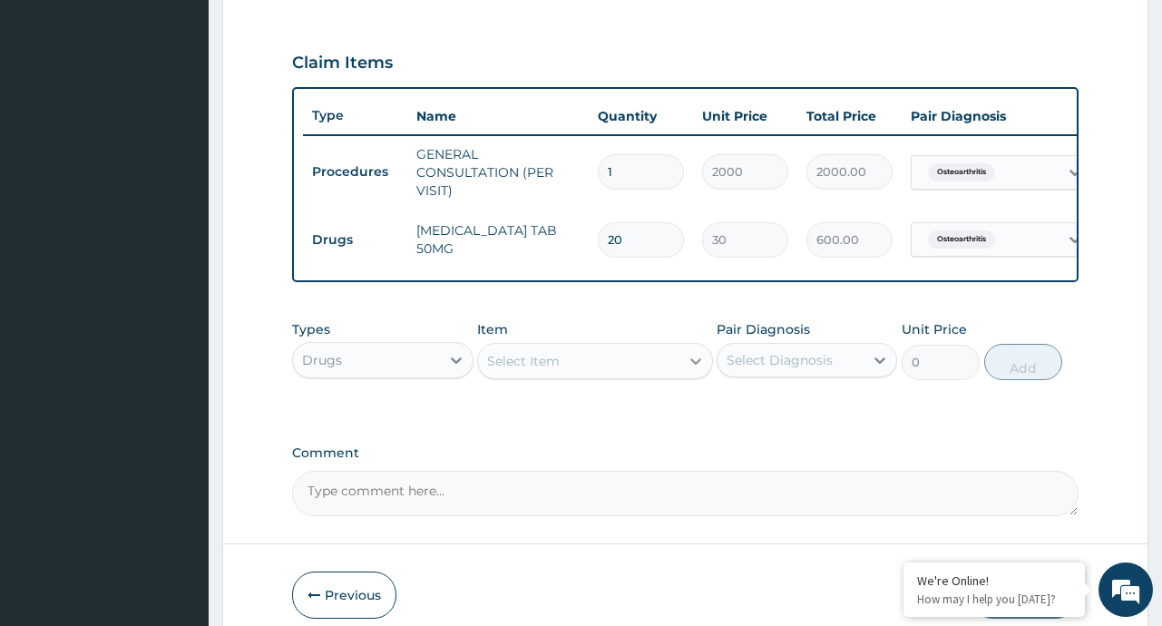
type input "20"
click at [688, 370] on icon at bounding box center [696, 361] width 18 height 18
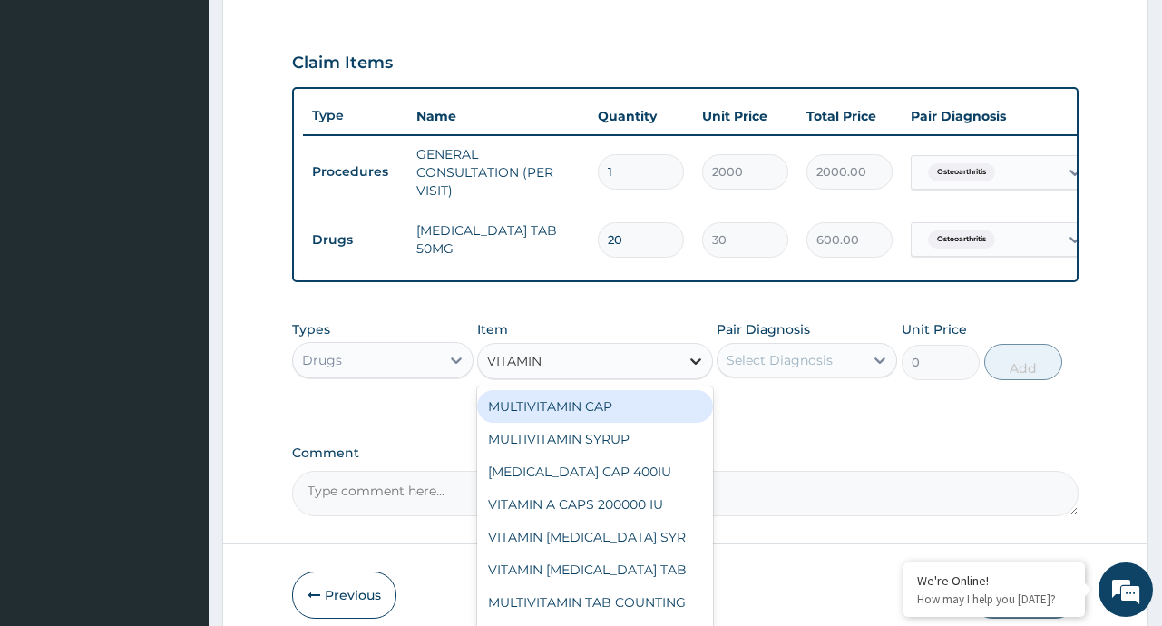
type input "VITAMIN B"
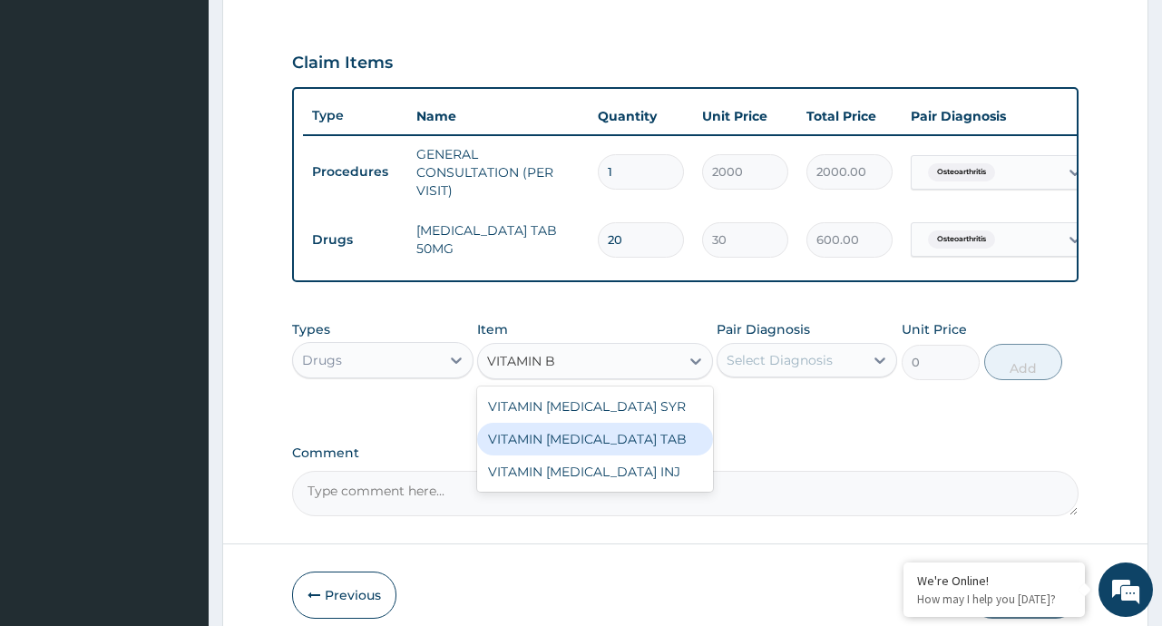
click at [650, 450] on div "VITAMIN B COMPLEX TAB" at bounding box center [595, 439] width 236 height 33
type input "5"
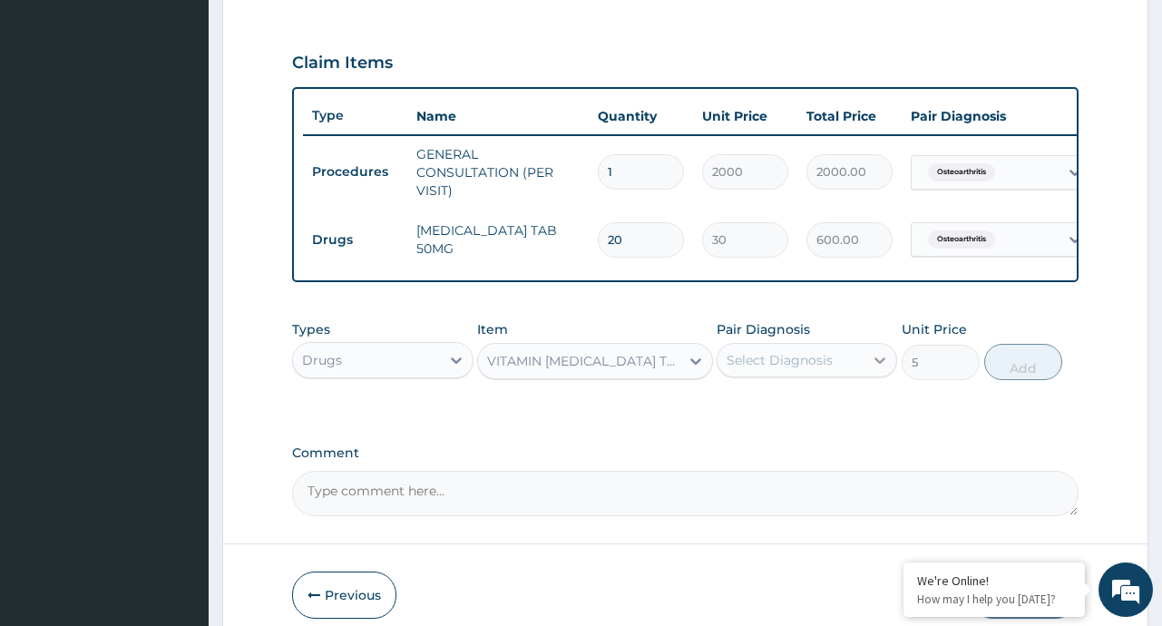
click at [882, 366] on icon at bounding box center [880, 360] width 18 height 18
click at [789, 425] on div "Osteoarthritis" at bounding box center [807, 406] width 181 height 37
checkbox input "true"
click at [1026, 380] on button "Add" at bounding box center [1023, 362] width 79 height 36
type input "0"
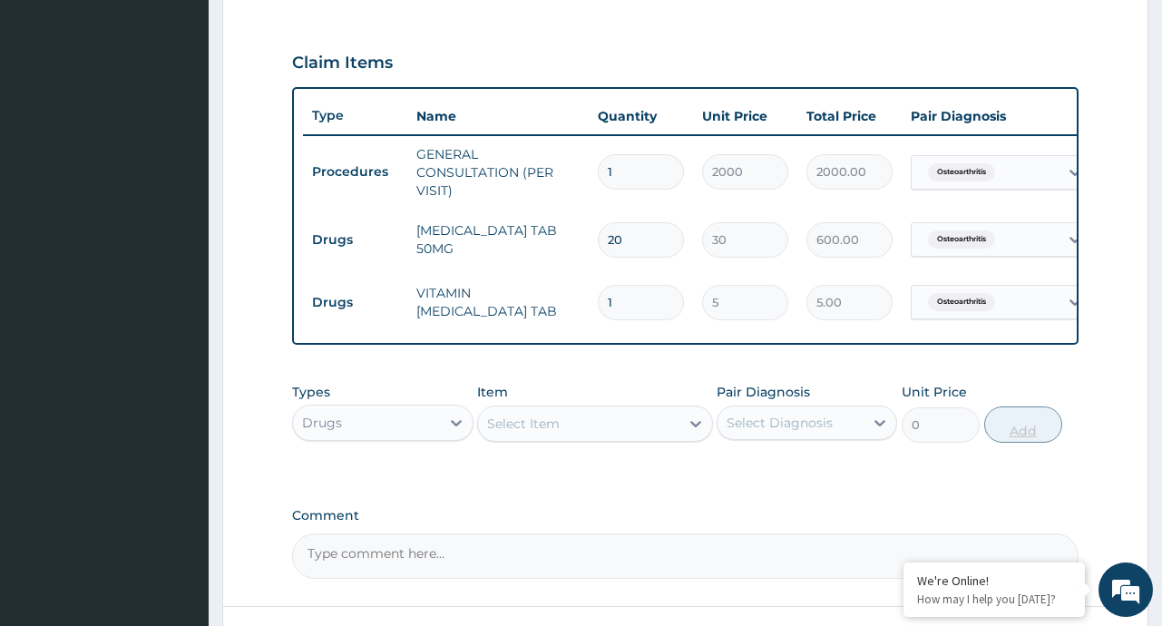
type input "0.00"
type input "5"
type input "25.00"
type input "56"
type input "280.00"
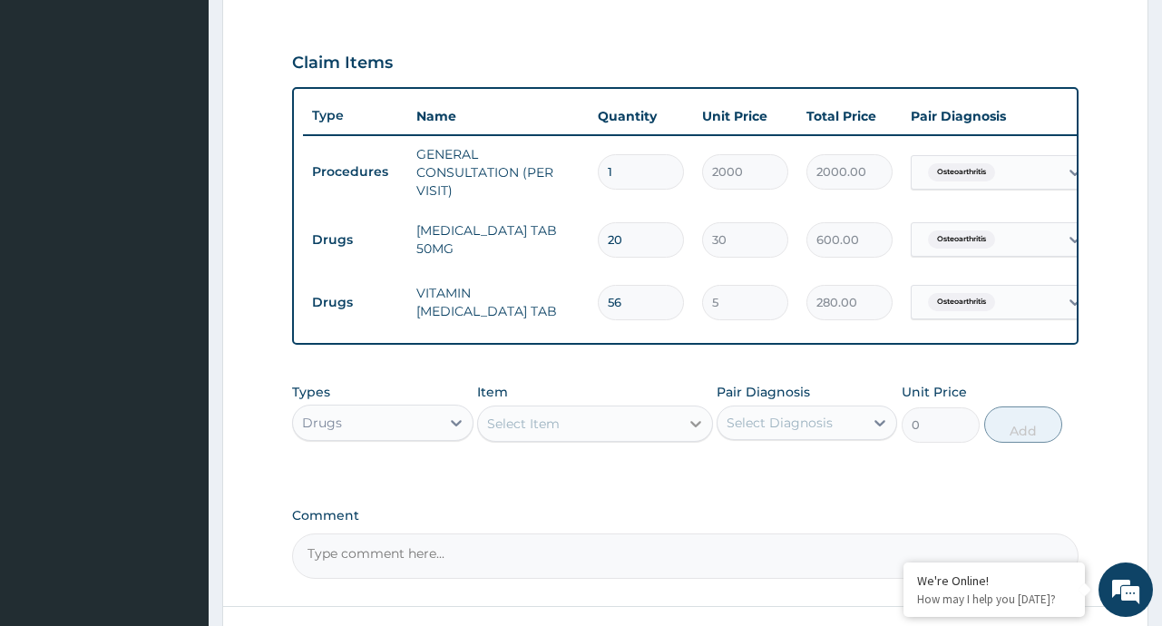
type input "56"
click at [692, 433] on icon at bounding box center [696, 424] width 18 height 18
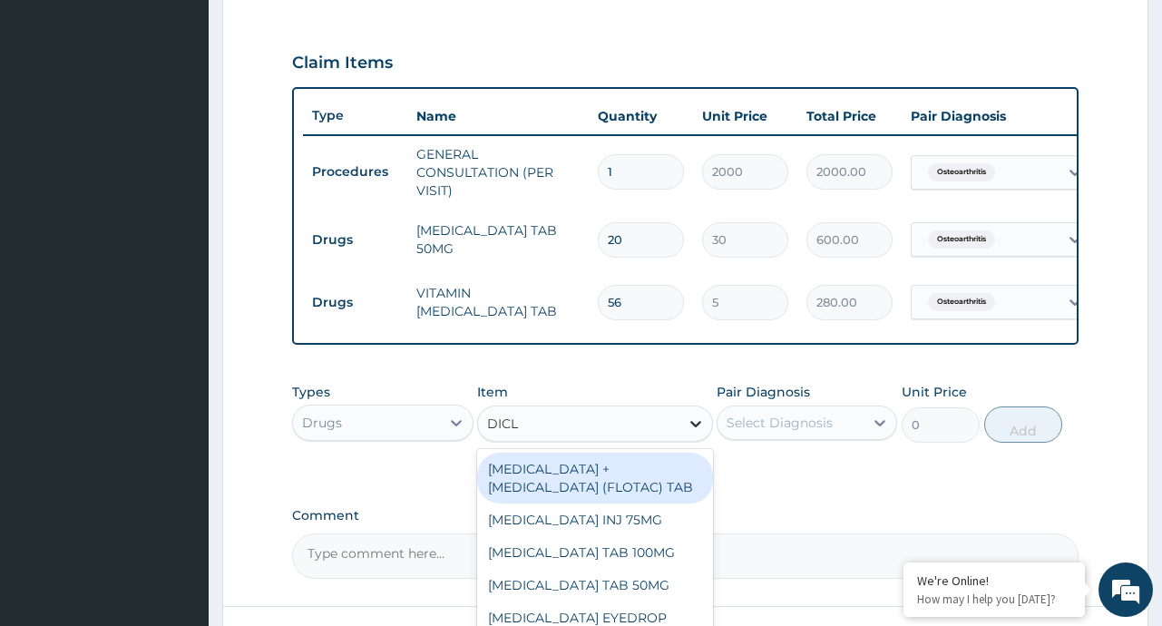
type input "DICLO"
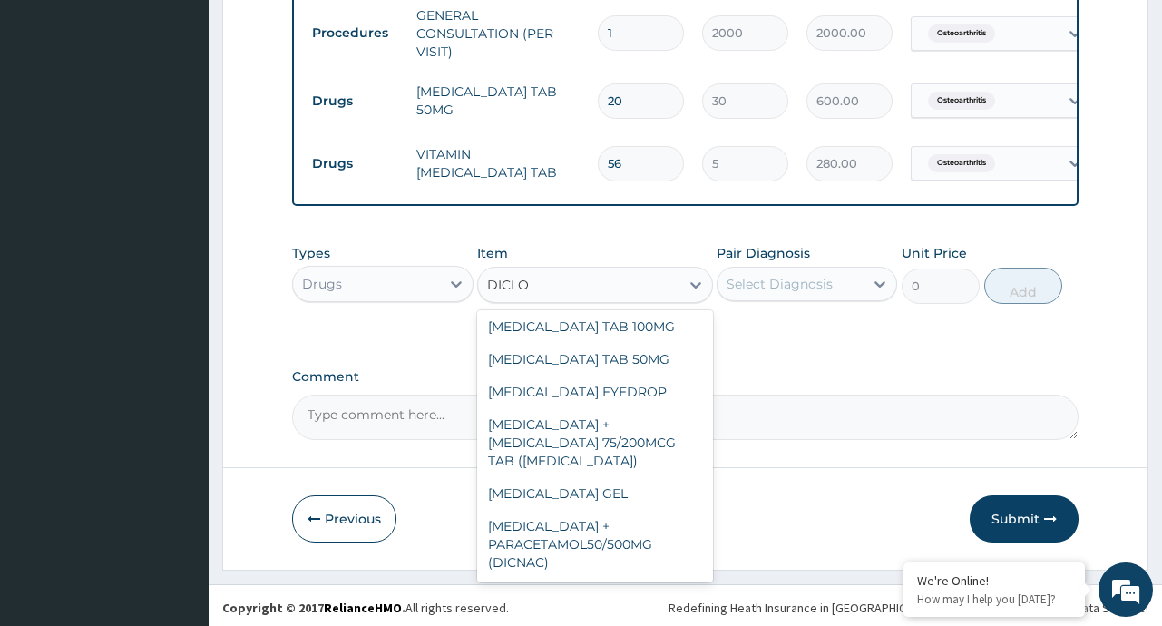
scroll to position [733, 0]
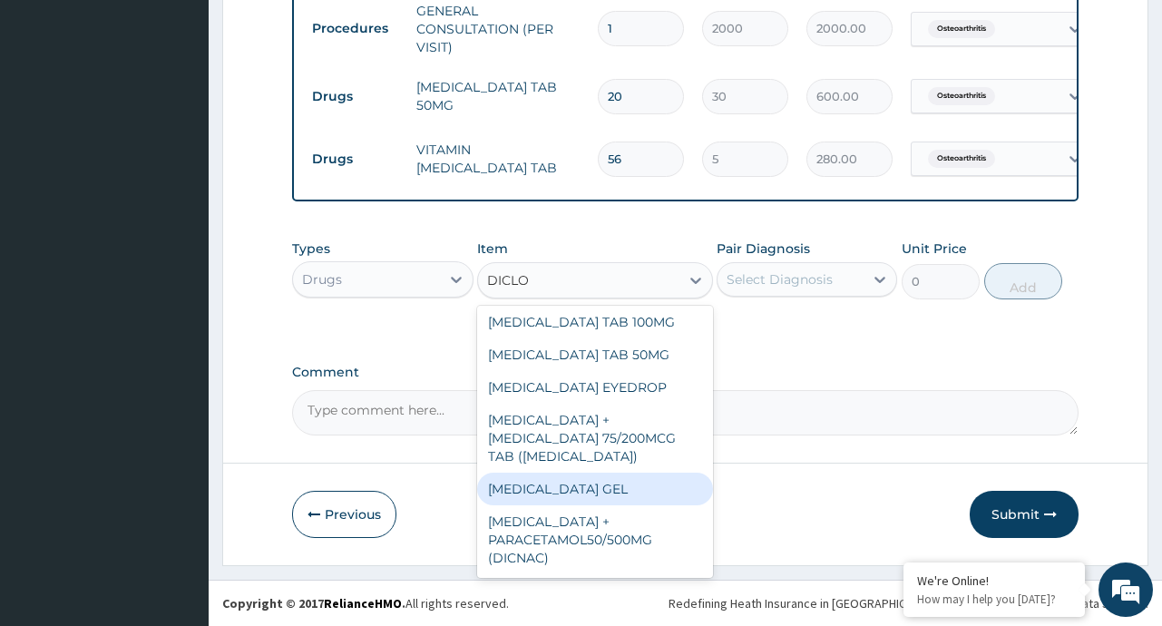
click at [566, 503] on div "DICLOFENAC GEL" at bounding box center [595, 489] width 236 height 33
type input "600"
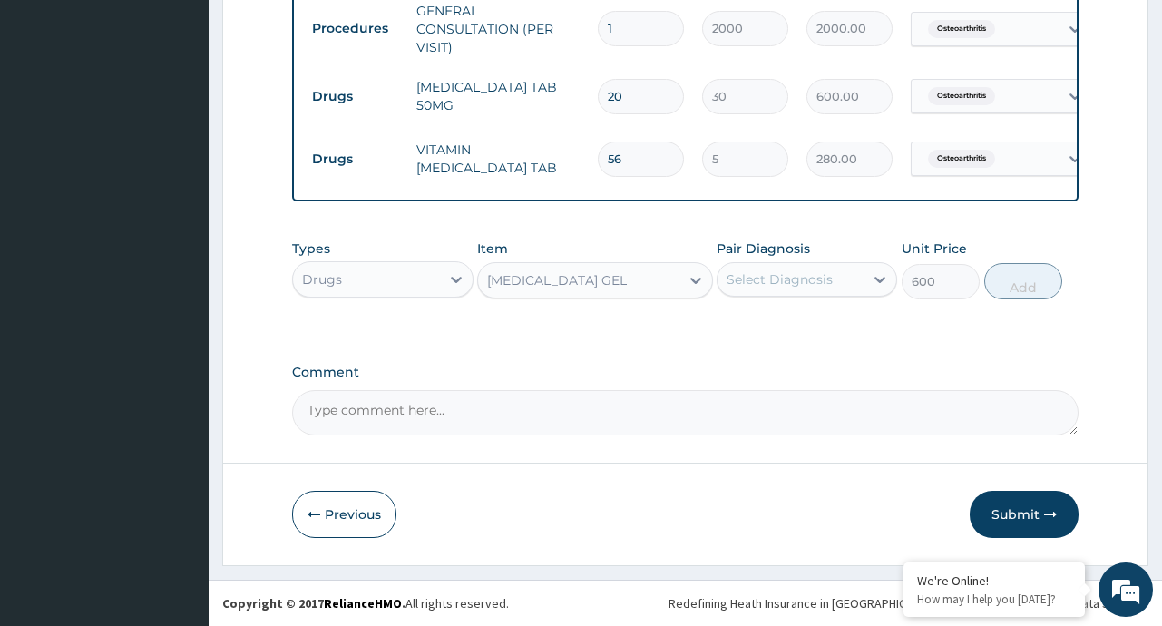
click at [857, 288] on div "Select Diagnosis" at bounding box center [791, 279] width 146 height 29
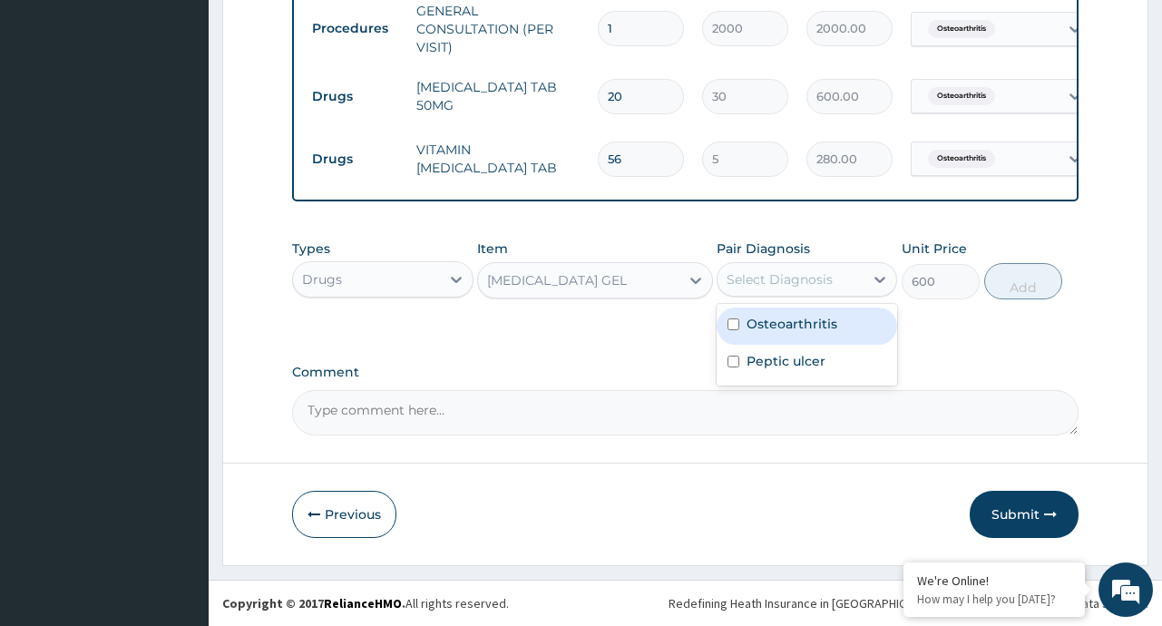
click at [790, 333] on label "Osteoarthritis" at bounding box center [792, 324] width 91 height 18
checkbox input "true"
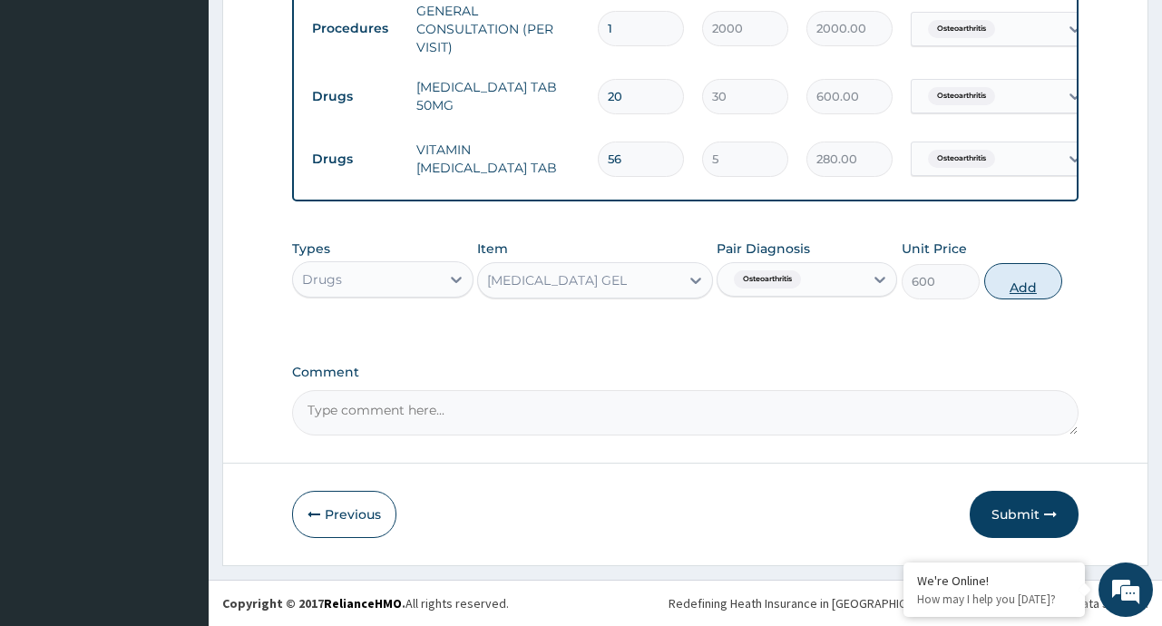
click at [1027, 290] on button "Add" at bounding box center [1023, 281] width 79 height 36
type input "0"
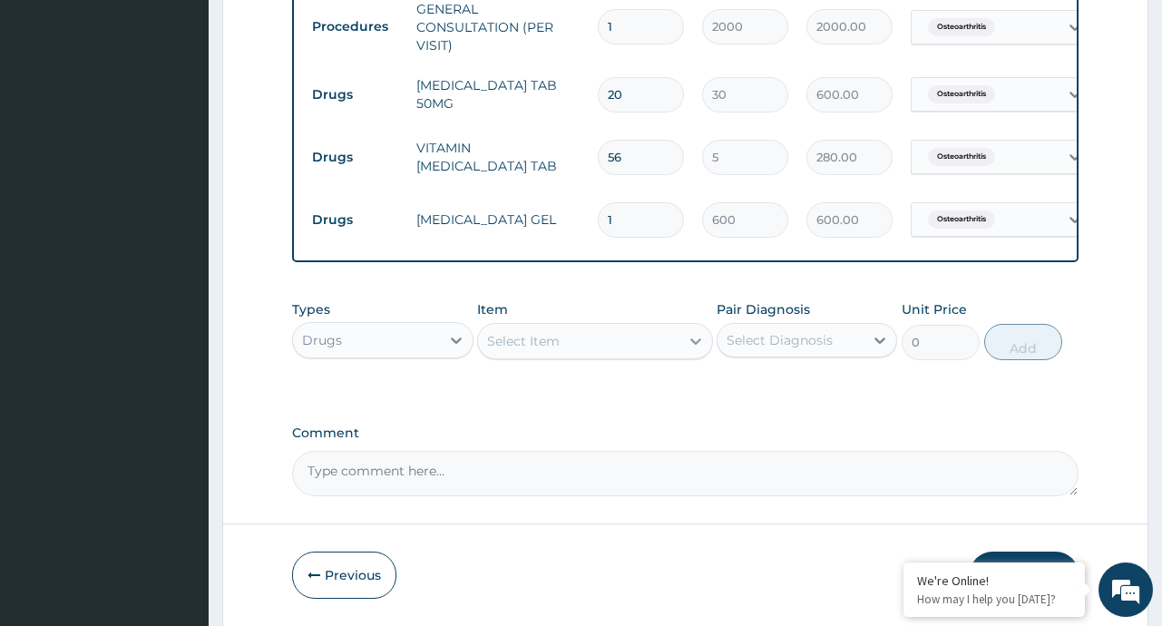
click at [692, 350] on icon at bounding box center [696, 341] width 18 height 18
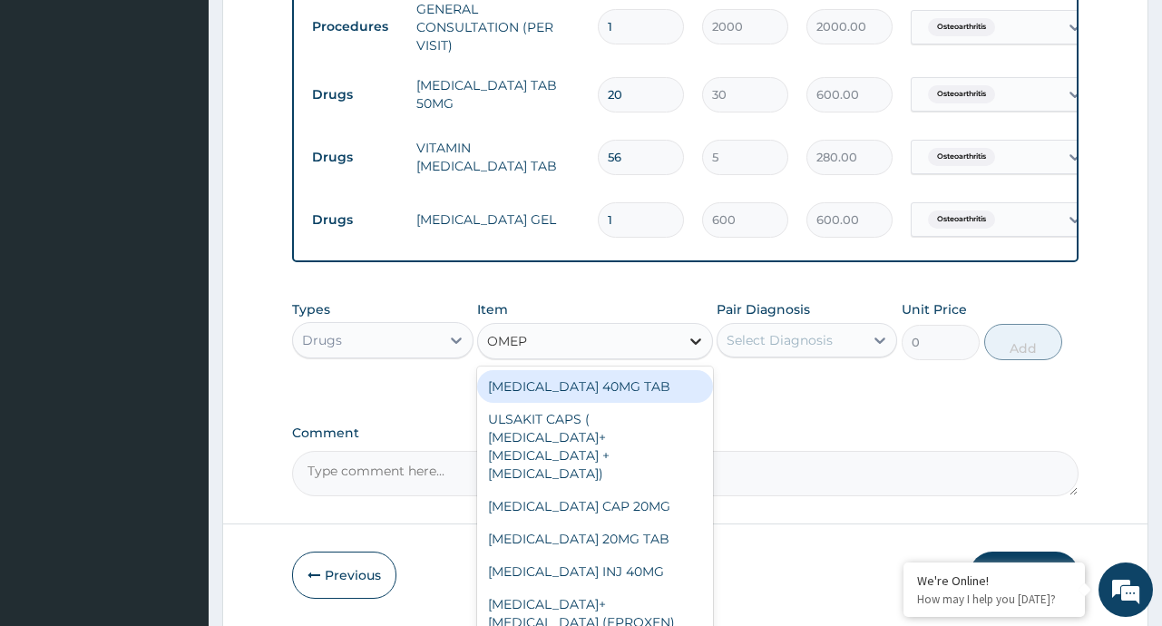
type input "OMEPR"
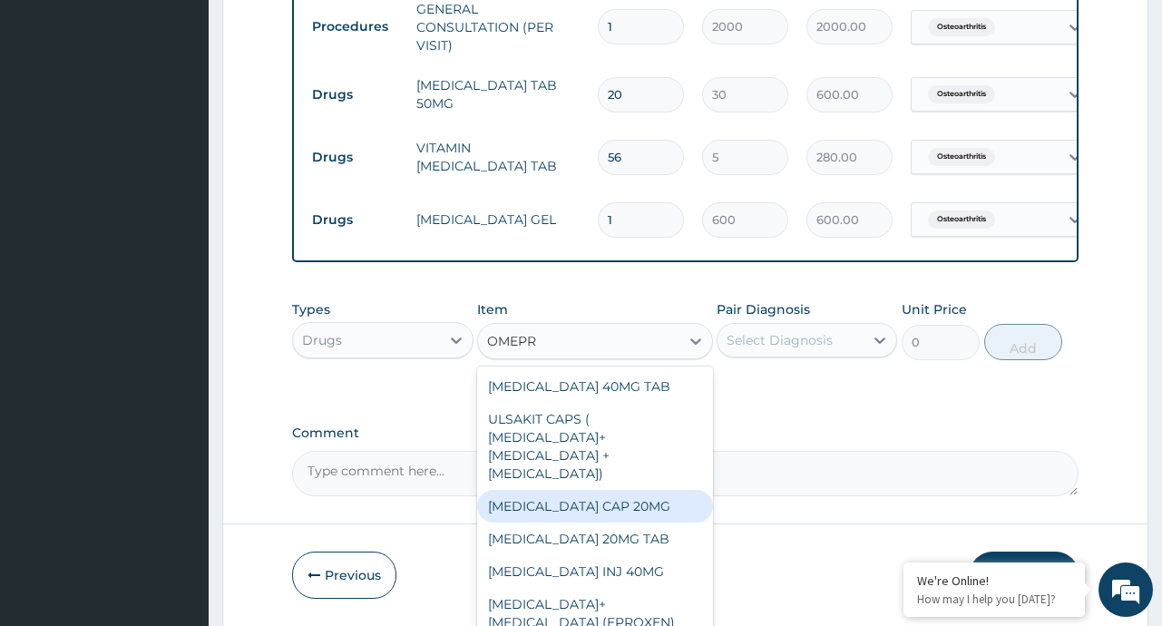
click at [604, 523] on div "OMEPRAZOLE CAP 20MG" at bounding box center [595, 506] width 236 height 33
type input "25"
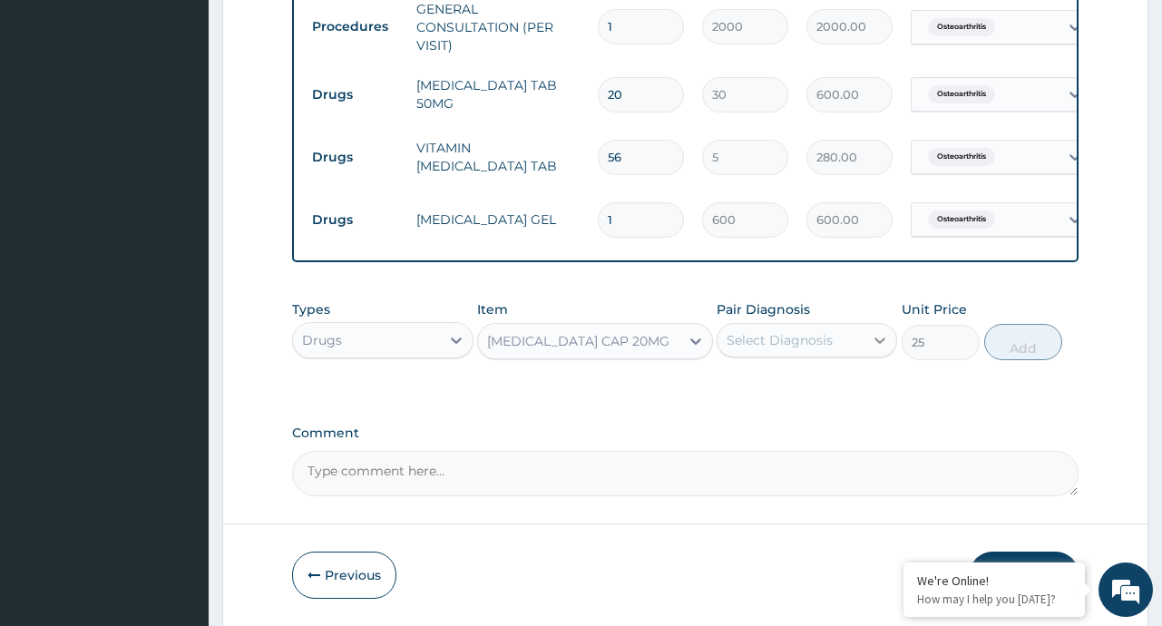
click at [874, 347] on icon at bounding box center [880, 340] width 18 height 18
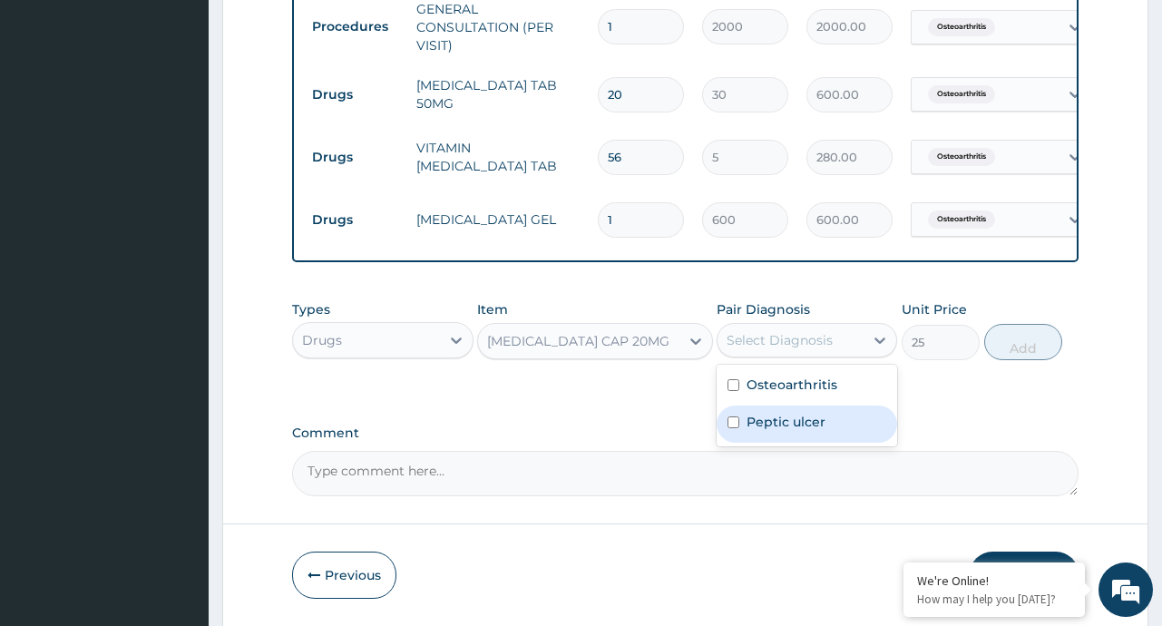
click at [774, 431] on label "Peptic ulcer" at bounding box center [786, 422] width 79 height 18
checkbox input "true"
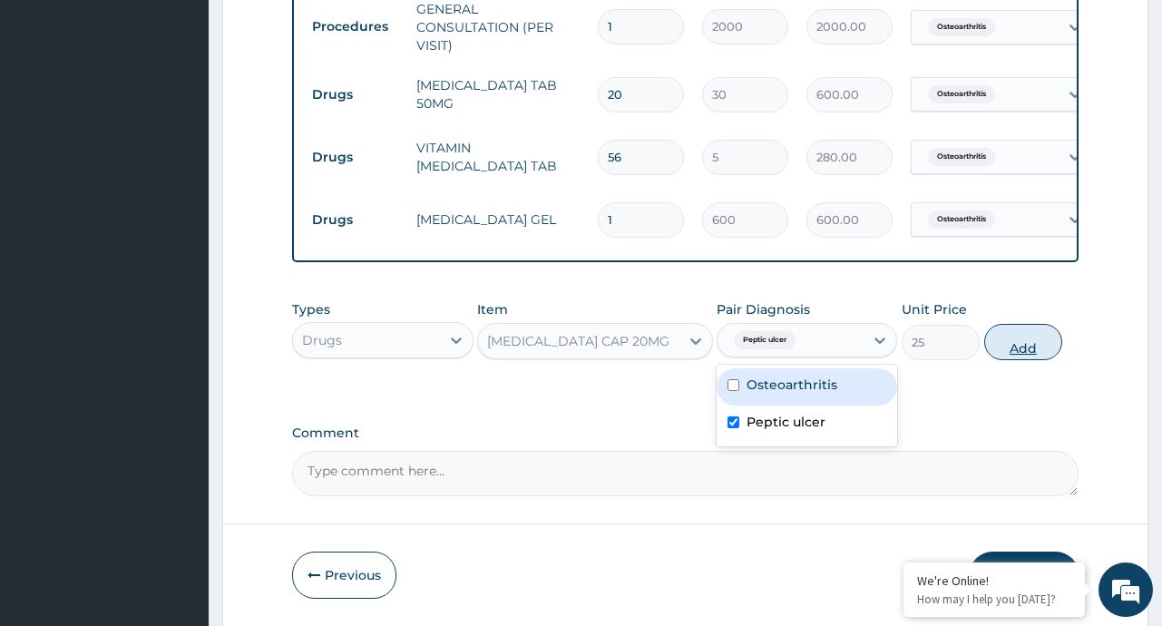
click at [1029, 360] on button "Add" at bounding box center [1023, 342] width 79 height 36
type input "0"
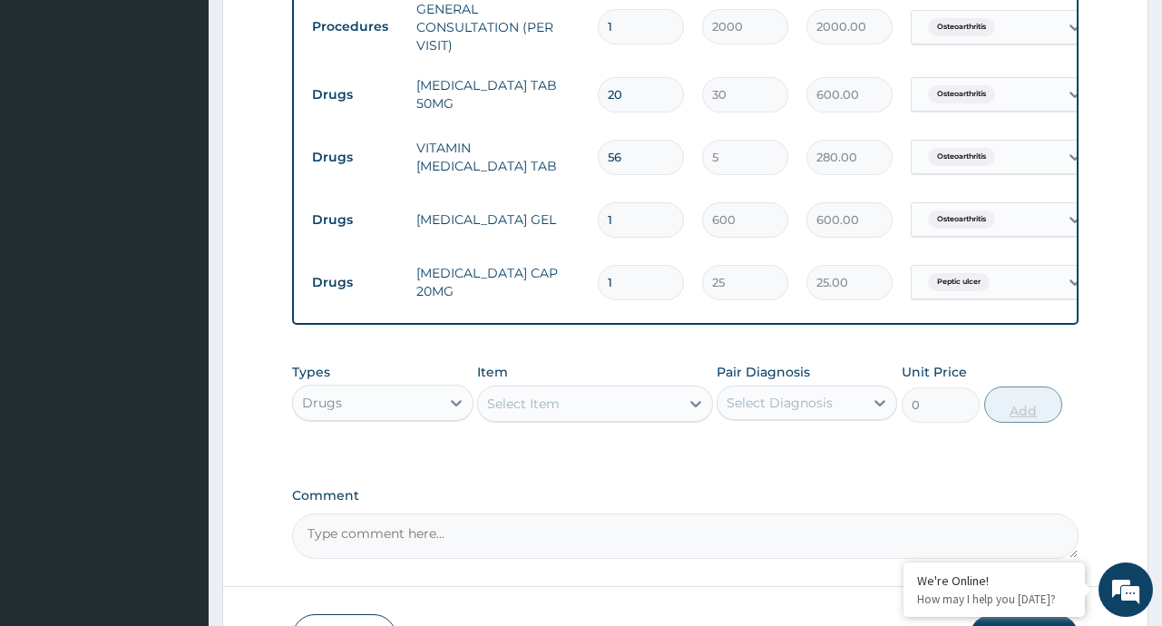
type input "14"
type input "350.00"
type input "14"
click at [695, 413] on icon at bounding box center [696, 404] width 18 height 18
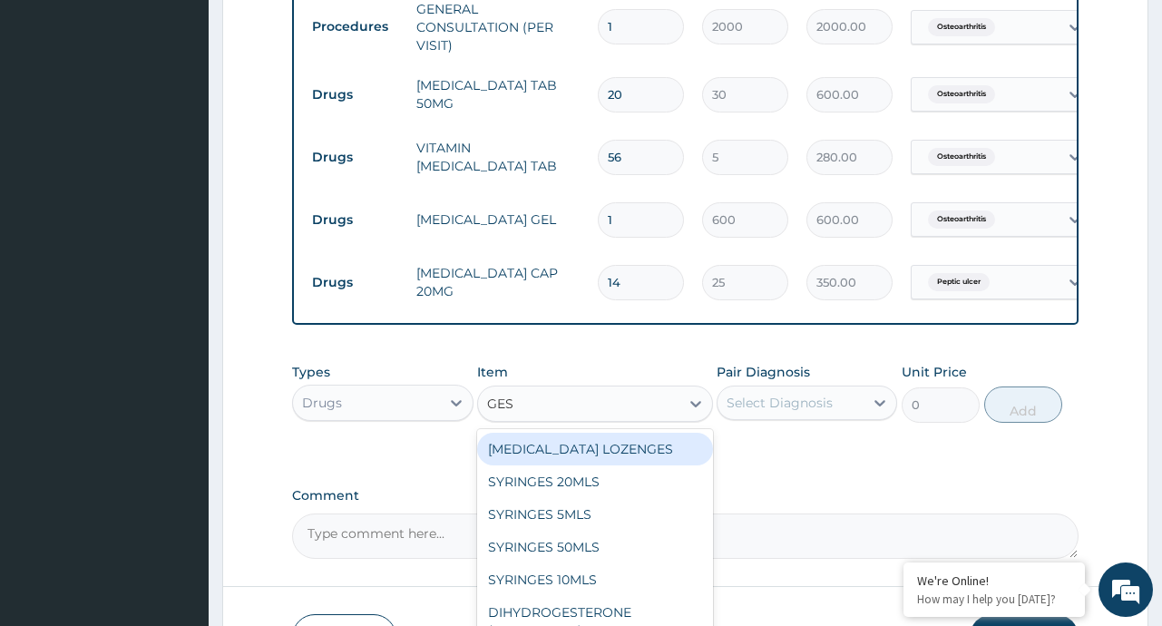
type input "GEST"
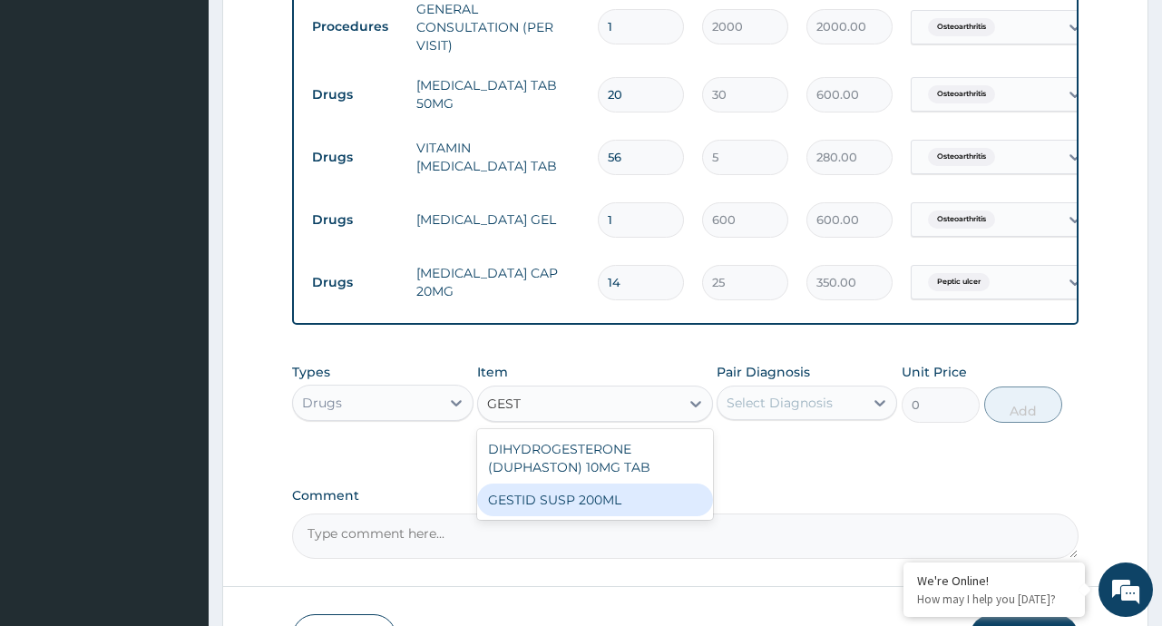
click at [609, 513] on div "GESTID SUSP 200ML" at bounding box center [595, 500] width 236 height 33
type input "1200"
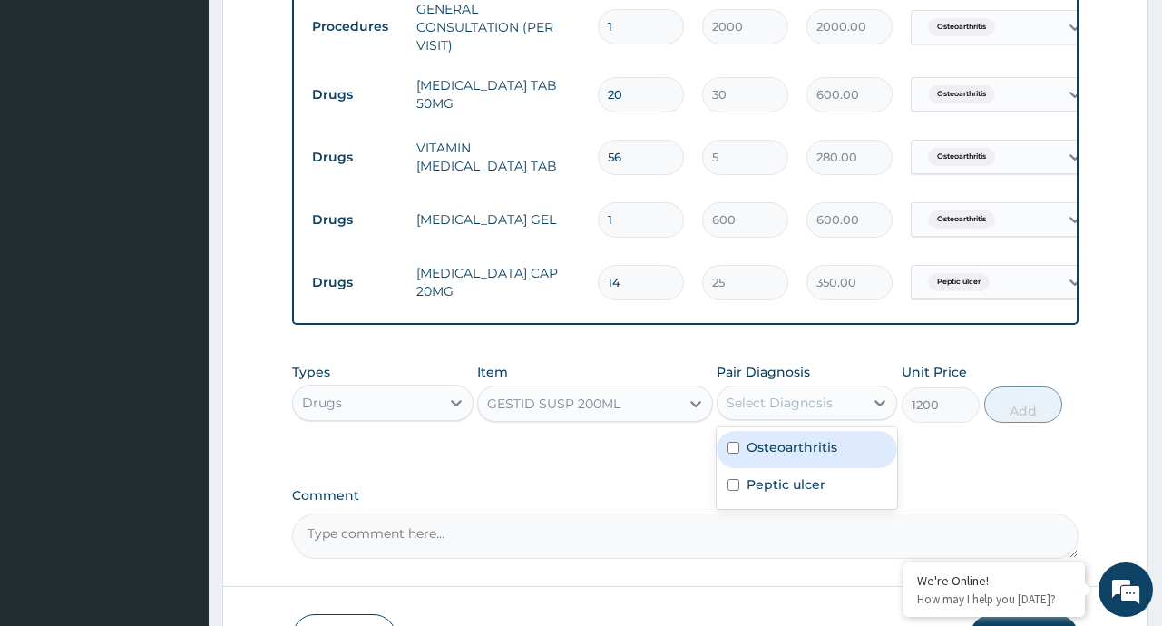
click at [844, 417] on div "Select Diagnosis" at bounding box center [791, 402] width 146 height 29
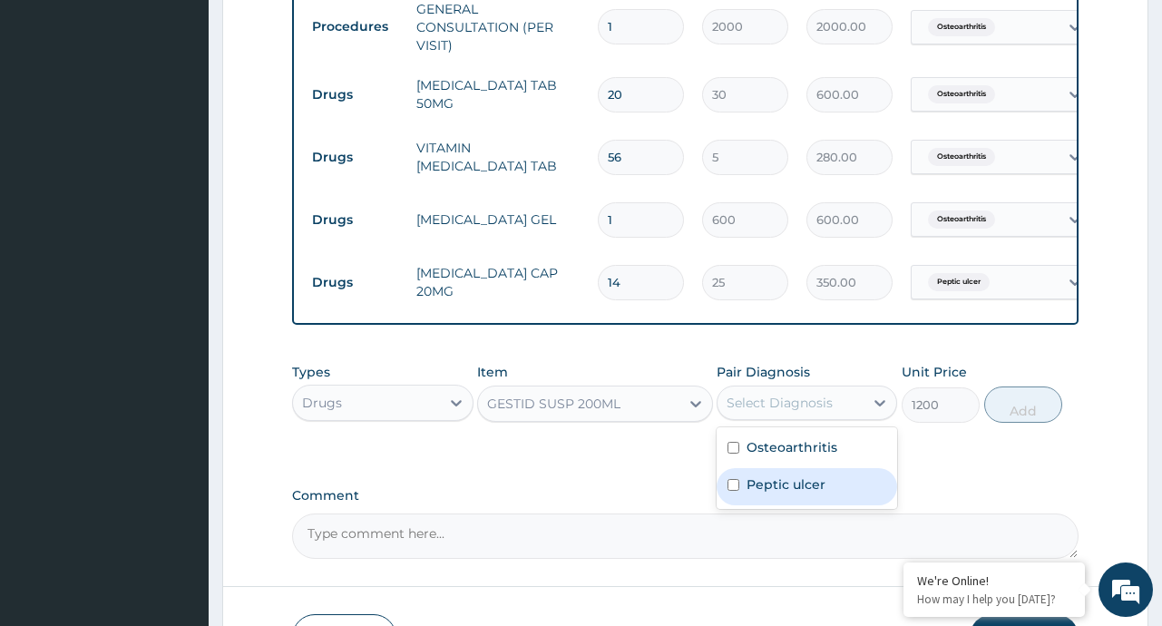
click at [818, 493] on label "Peptic ulcer" at bounding box center [786, 484] width 79 height 18
checkbox input "true"
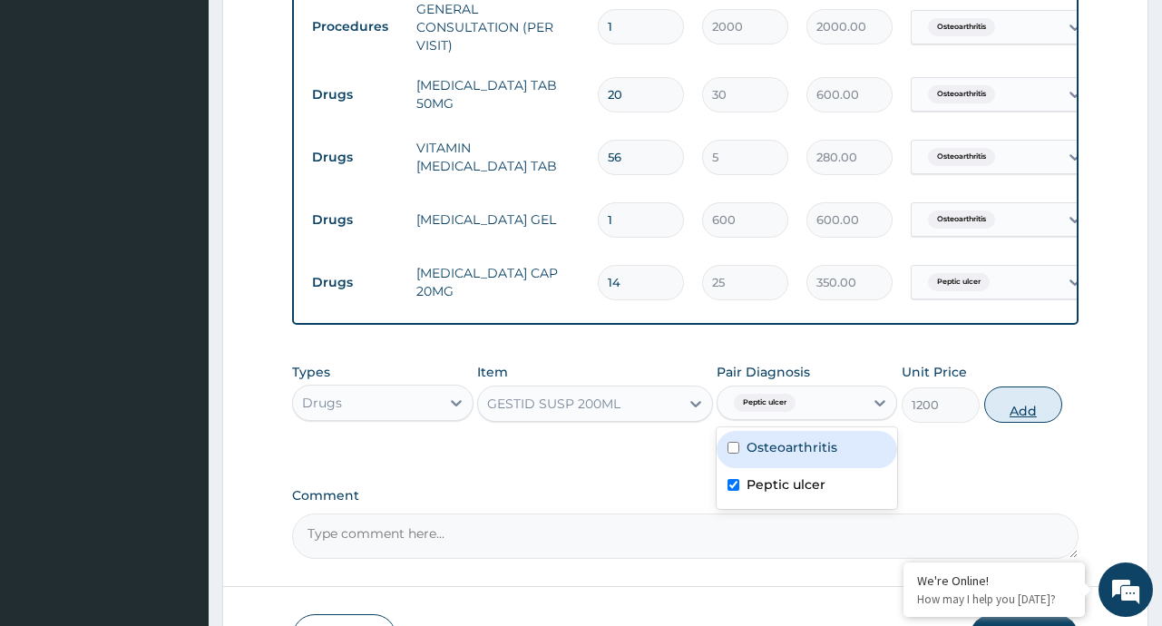
click at [1037, 423] on button "Add" at bounding box center [1023, 404] width 79 height 36
type input "0"
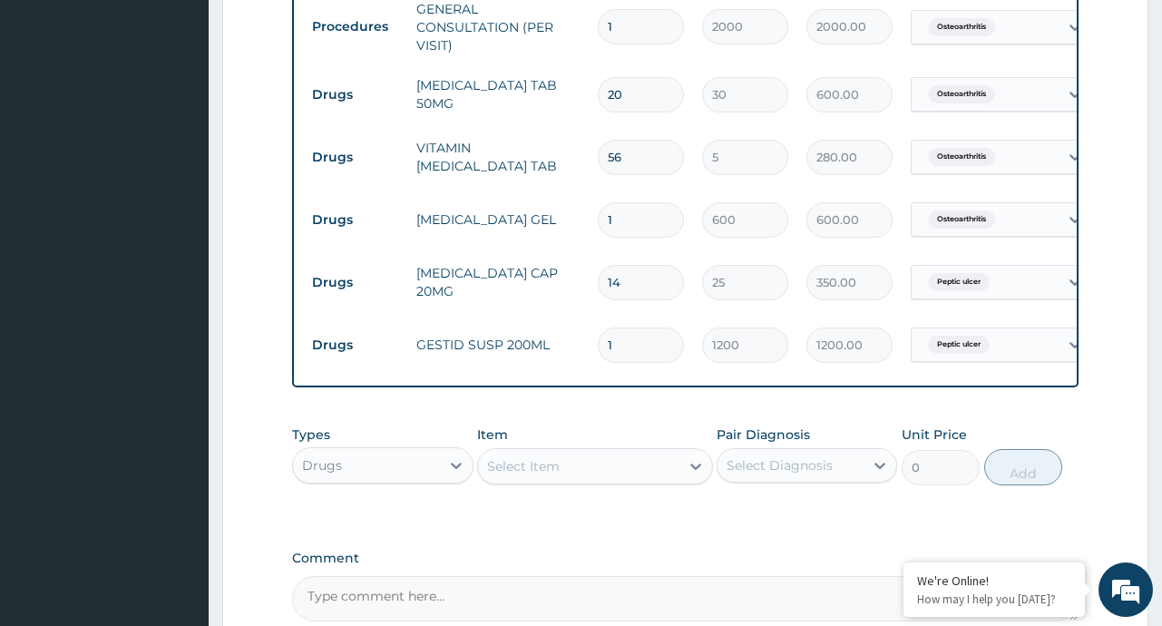
scroll to position [933, 0]
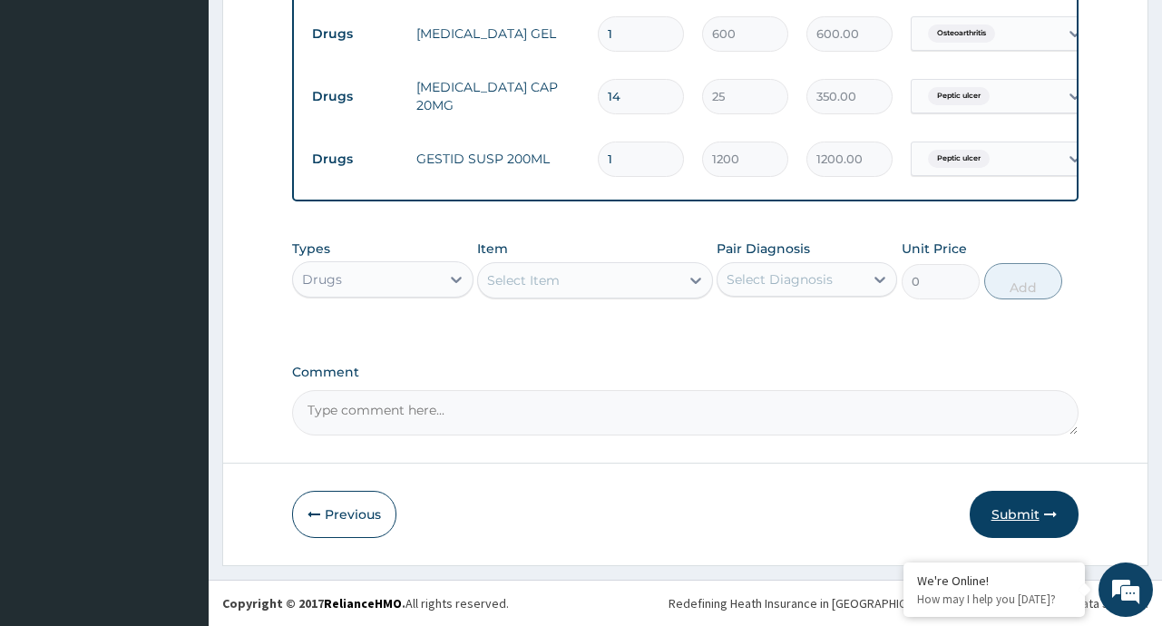
click at [1007, 510] on button "Submit" at bounding box center [1024, 514] width 109 height 47
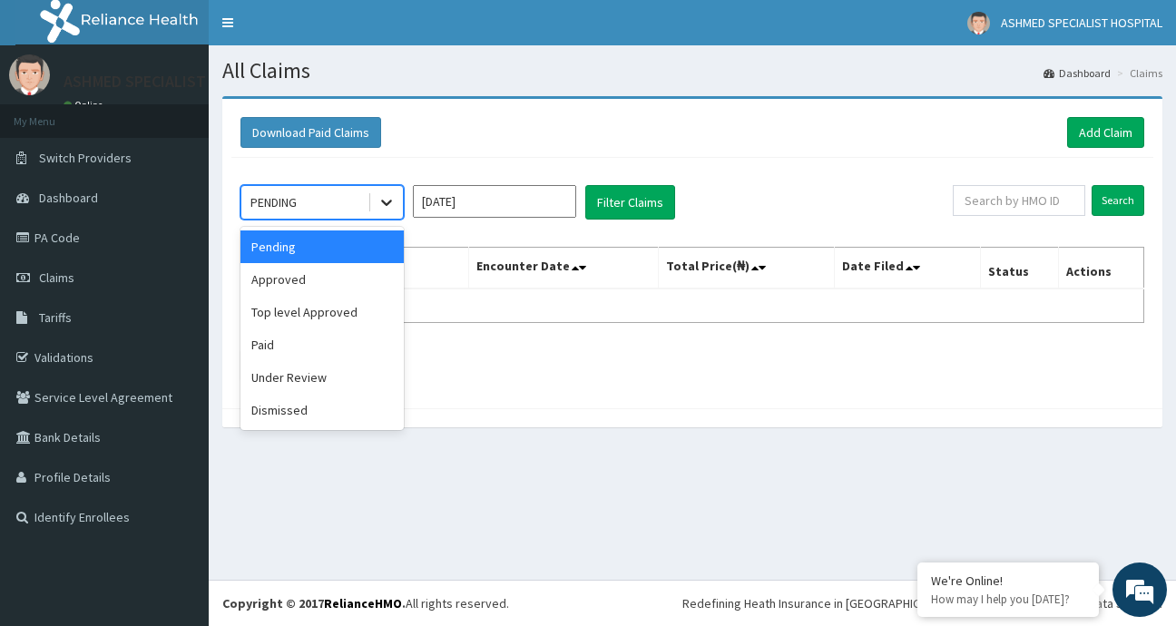
click at [389, 206] on icon at bounding box center [386, 202] width 18 height 18
click at [333, 278] on div "Approved" at bounding box center [321, 279] width 163 height 33
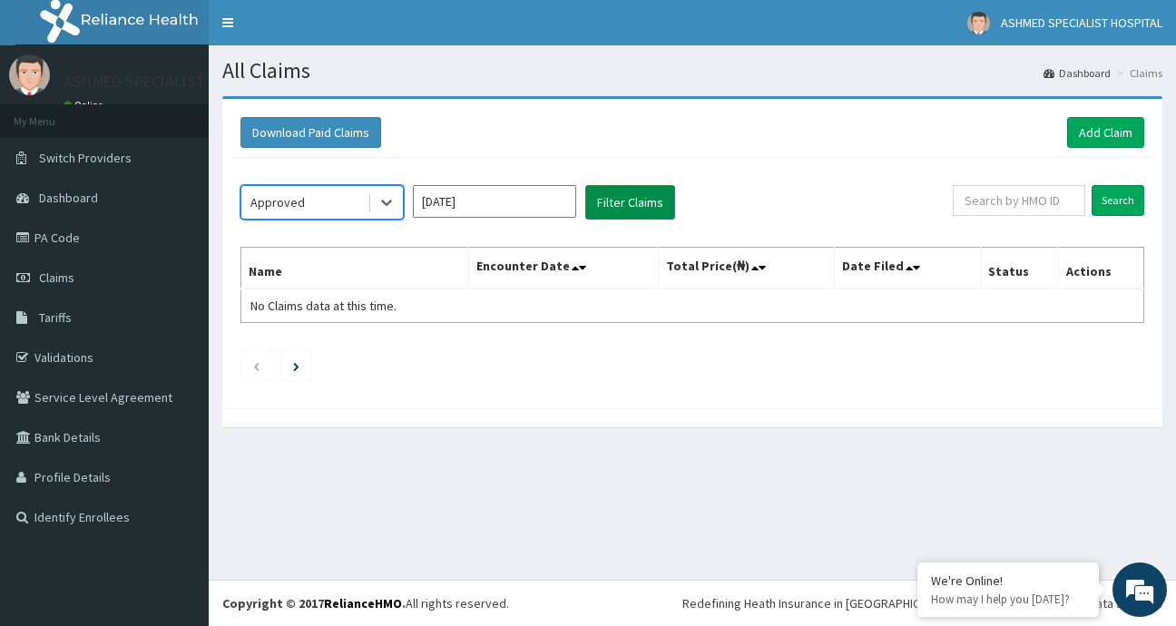
click at [620, 202] on button "Filter Claims" at bounding box center [630, 202] width 90 height 34
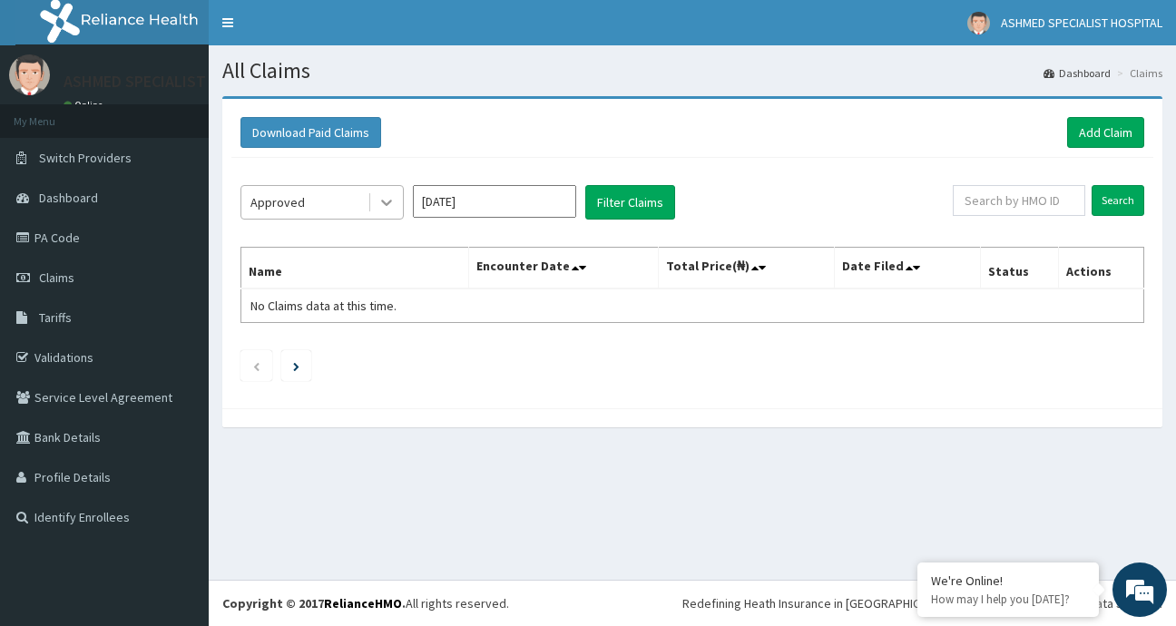
click at [384, 210] on icon at bounding box center [386, 202] width 18 height 18
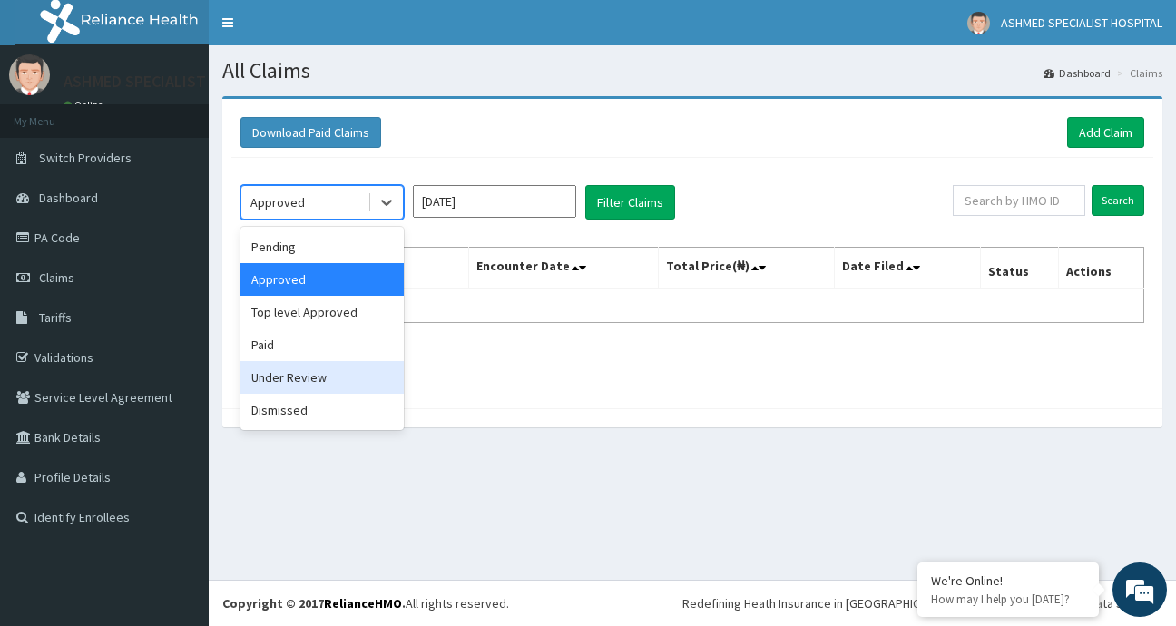
click at [300, 380] on div "Under Review" at bounding box center [321, 377] width 163 height 33
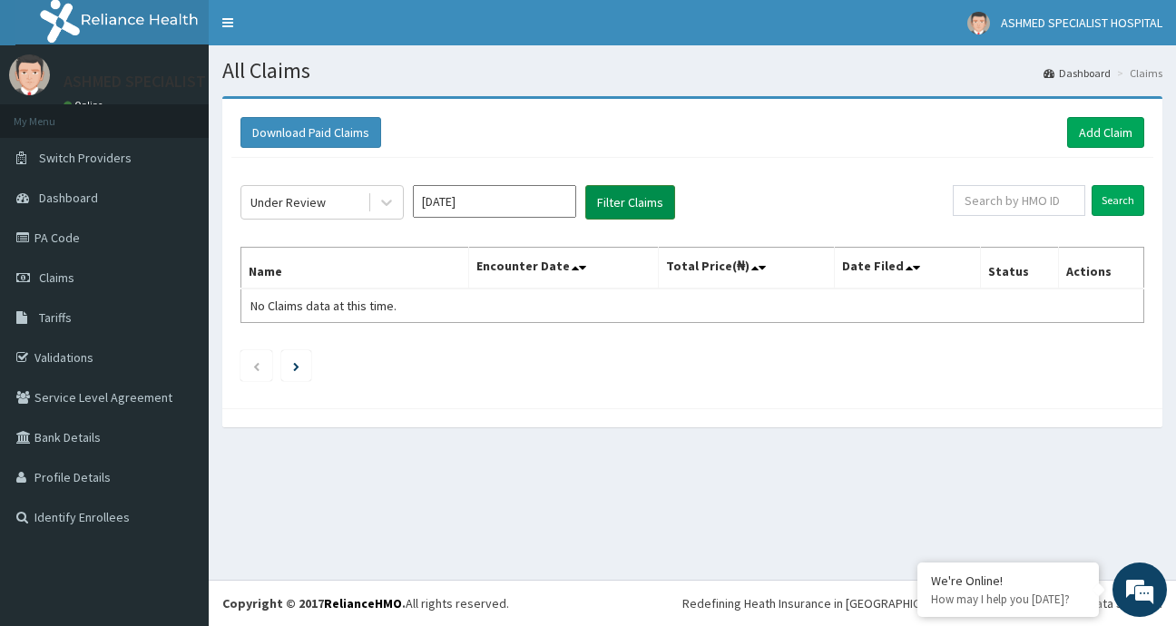
click at [631, 198] on button "Filter Claims" at bounding box center [630, 202] width 90 height 34
click at [537, 202] on input "Sep 2025" at bounding box center [494, 201] width 163 height 33
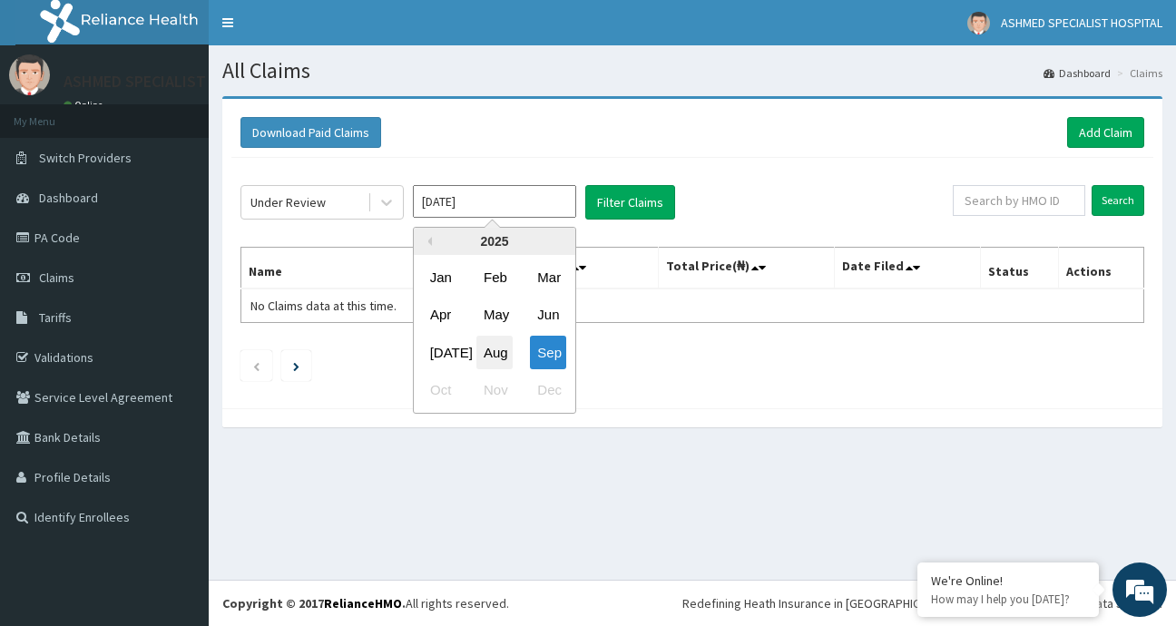
click at [494, 347] on div "Aug" at bounding box center [494, 353] width 36 height 34
type input "Aug 2025"
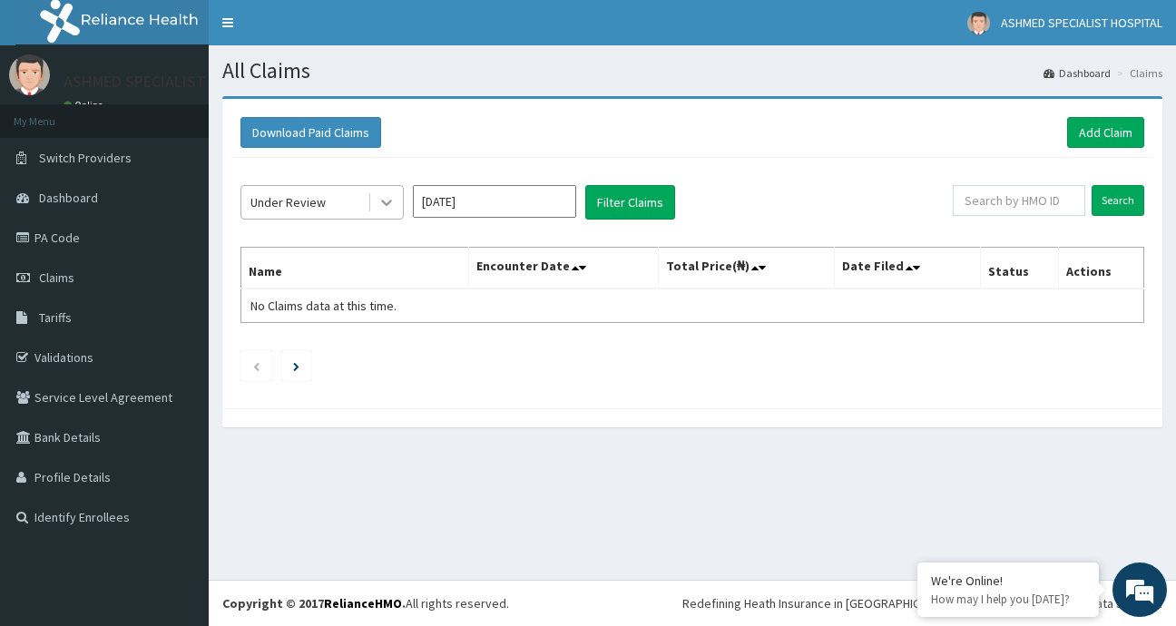
click at [399, 200] on div at bounding box center [386, 202] width 33 height 33
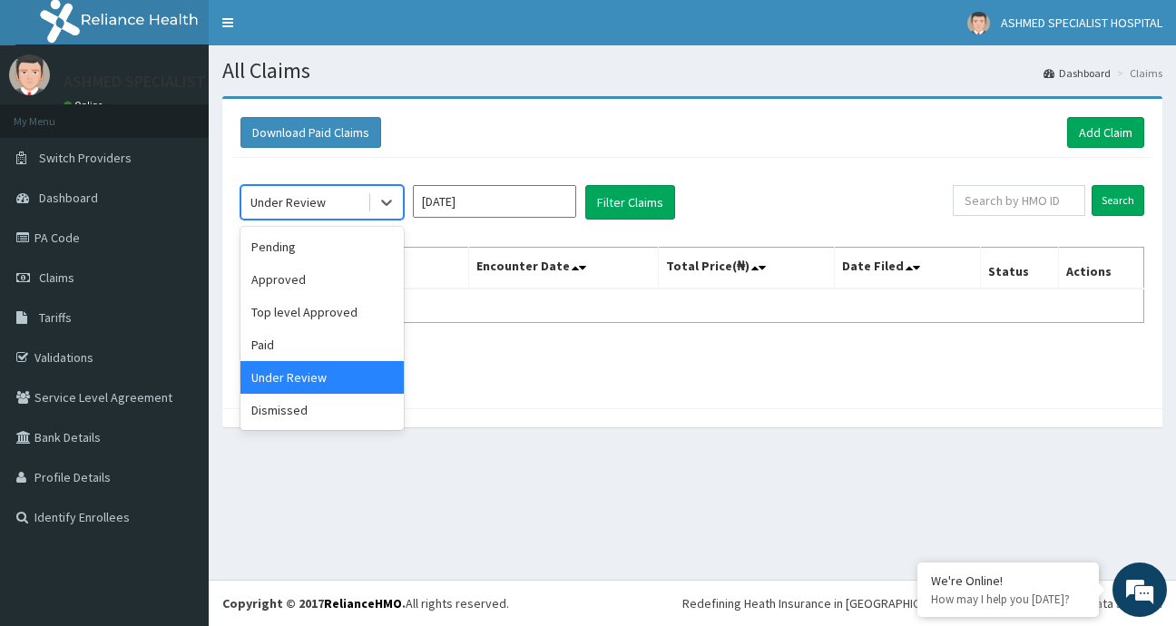
click at [288, 377] on div "Under Review" at bounding box center [321, 377] width 163 height 33
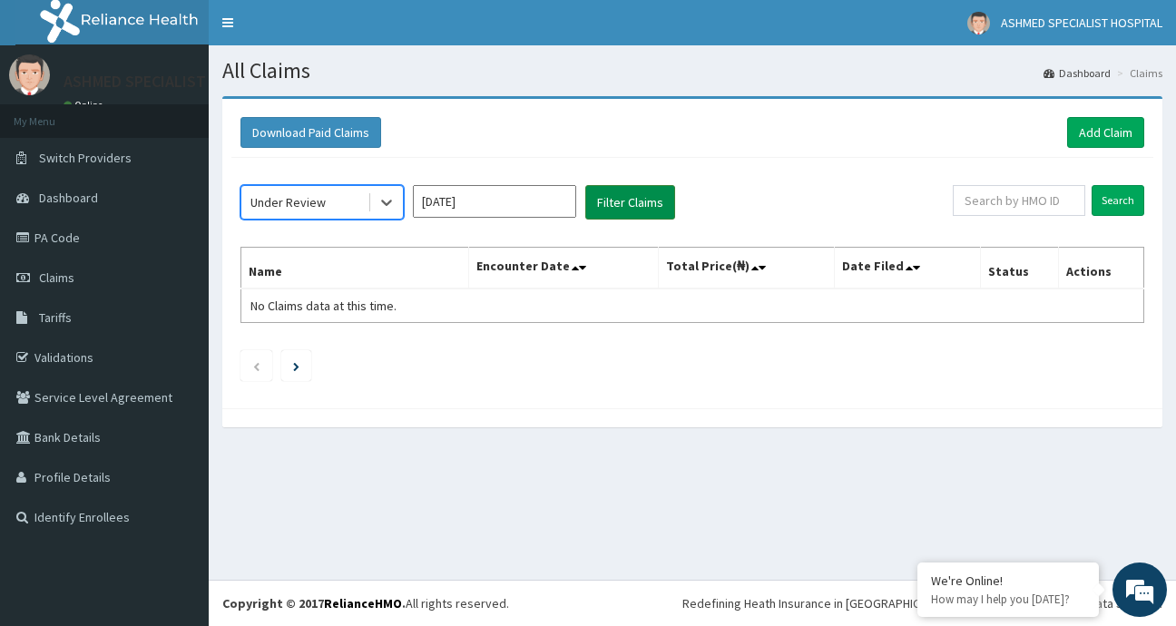
click at [640, 197] on button "Filter Claims" at bounding box center [630, 202] width 90 height 34
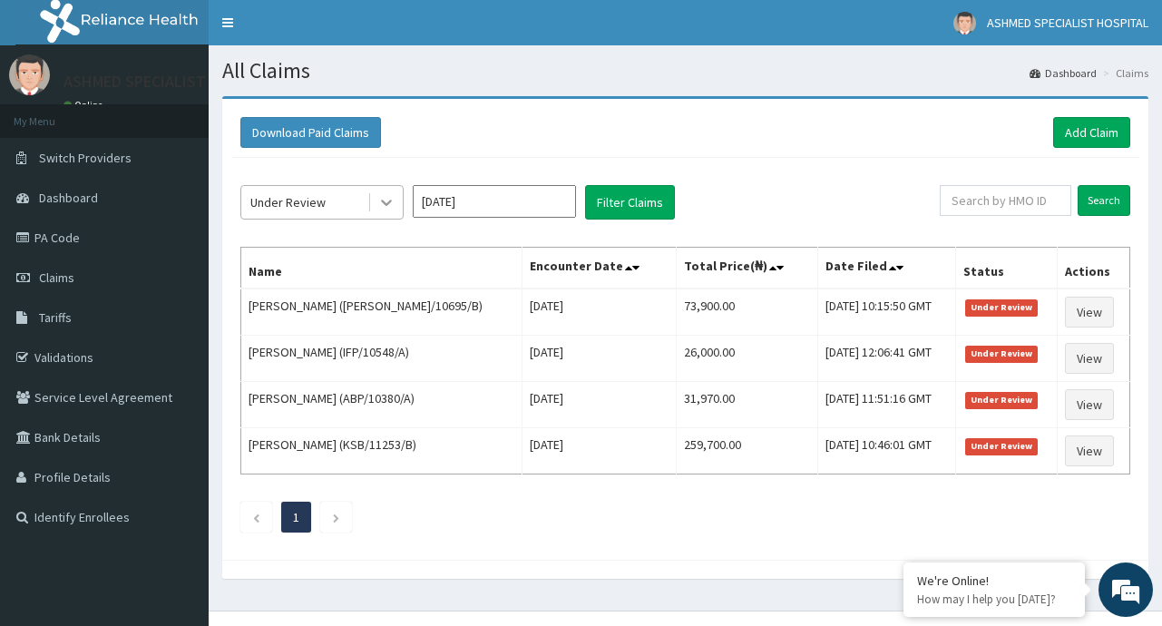
click at [379, 198] on icon at bounding box center [386, 202] width 18 height 18
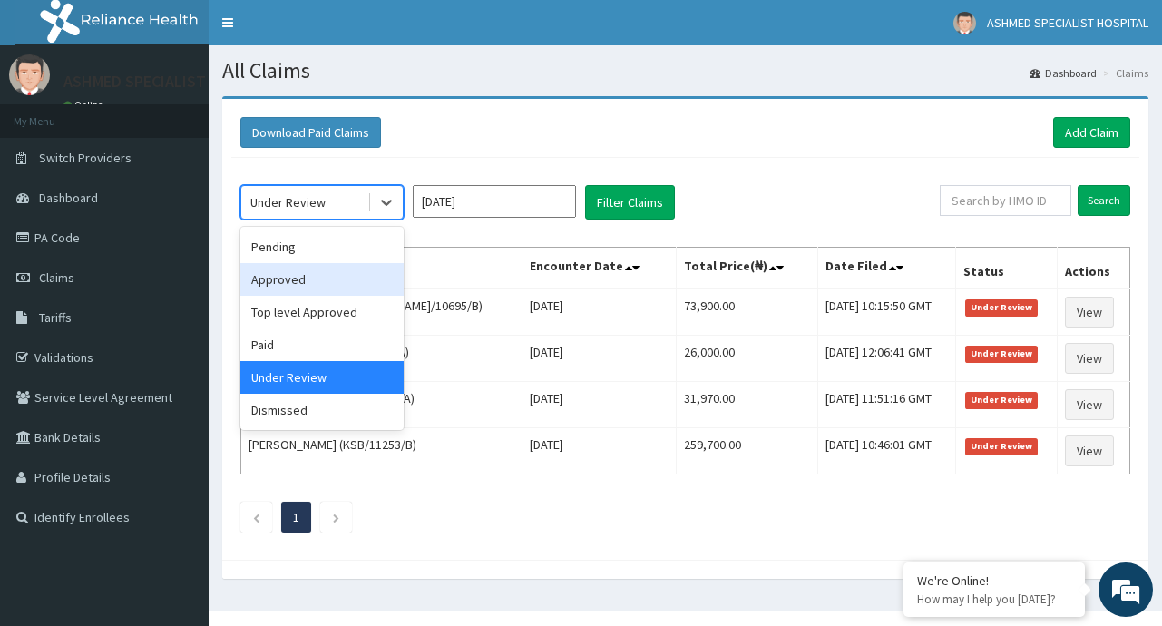
click at [284, 287] on div "Approved" at bounding box center [321, 279] width 163 height 33
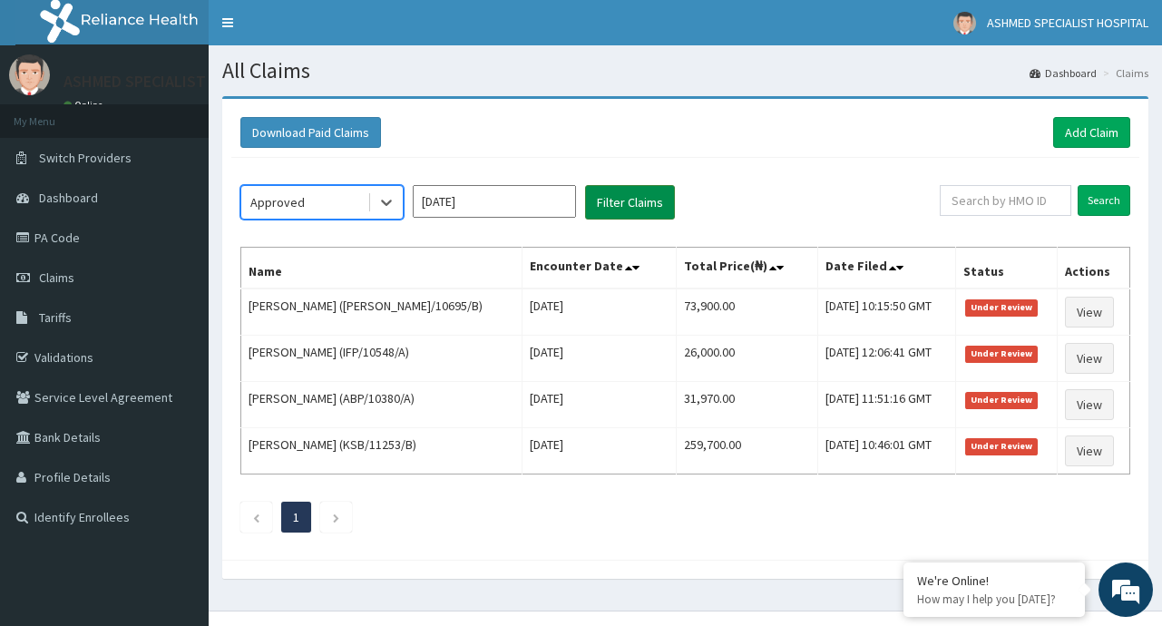
click at [621, 200] on button "Filter Claims" at bounding box center [630, 202] width 90 height 34
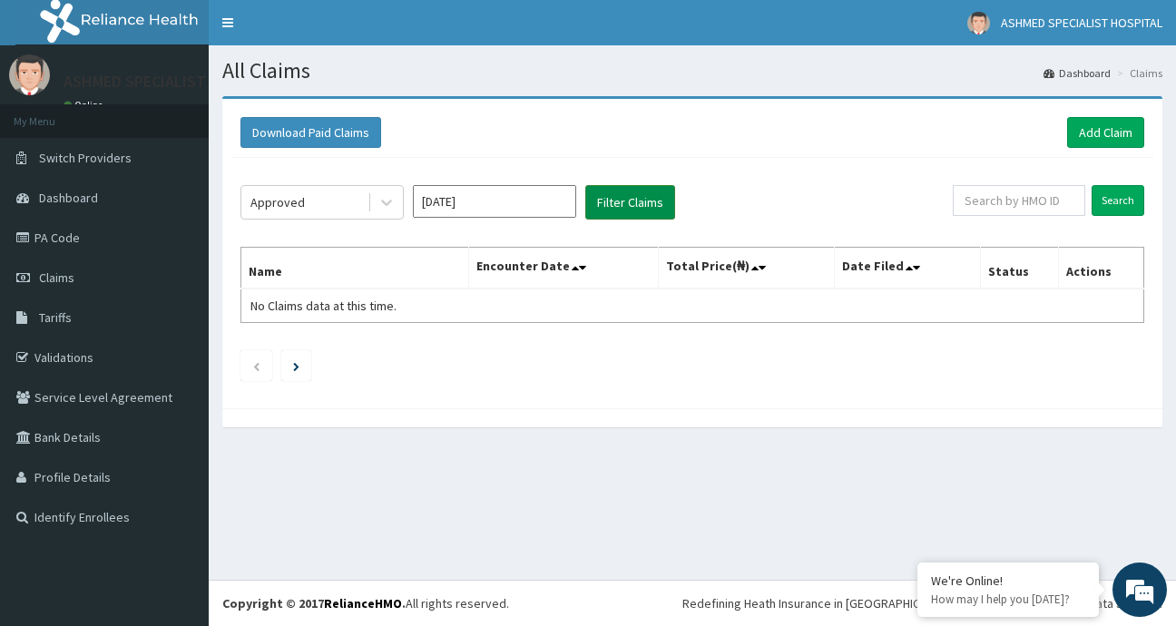
click at [621, 200] on button "Filter Claims" at bounding box center [630, 202] width 90 height 34
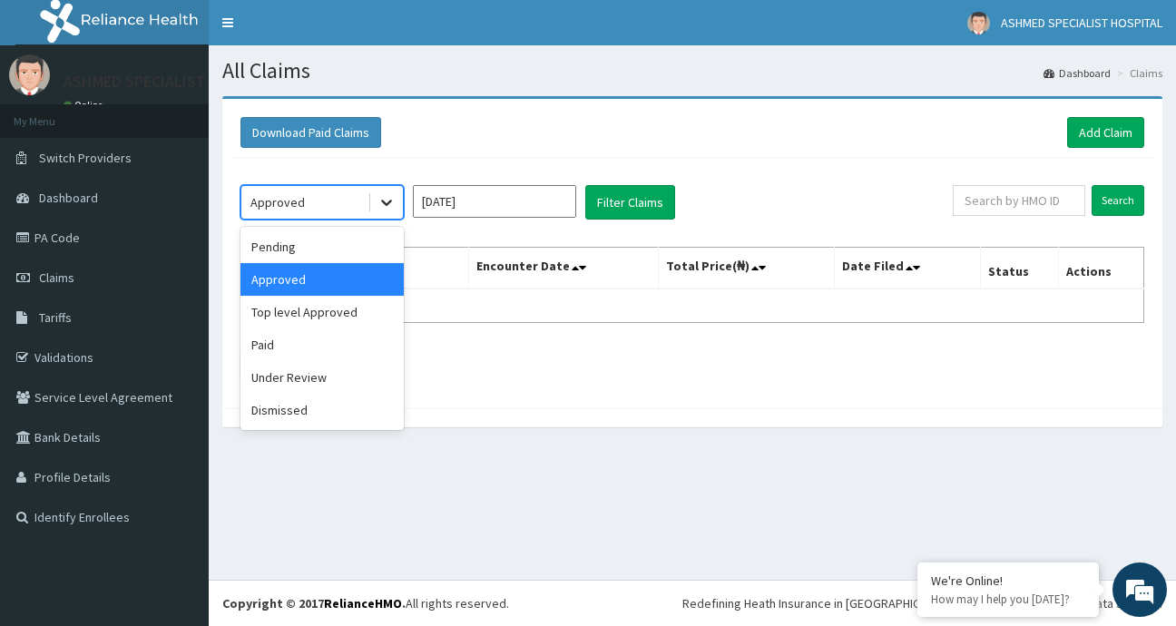
click at [386, 206] on icon at bounding box center [386, 203] width 11 height 6
click at [301, 247] on div "Pending" at bounding box center [321, 246] width 163 height 33
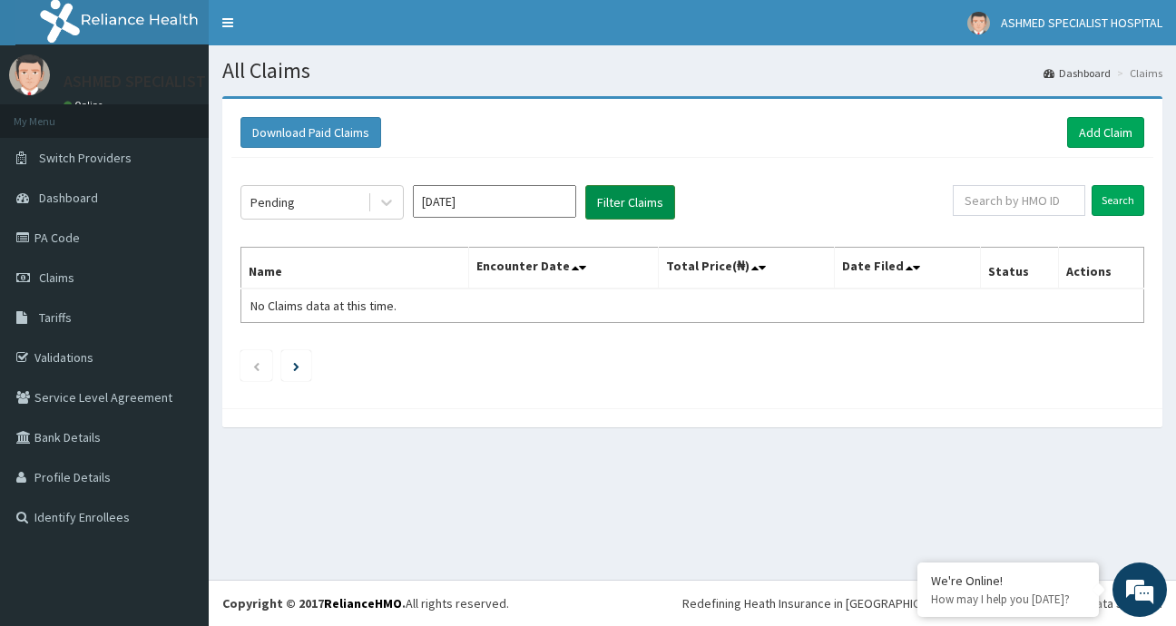
click at [627, 204] on button "Filter Claims" at bounding box center [630, 202] width 90 height 34
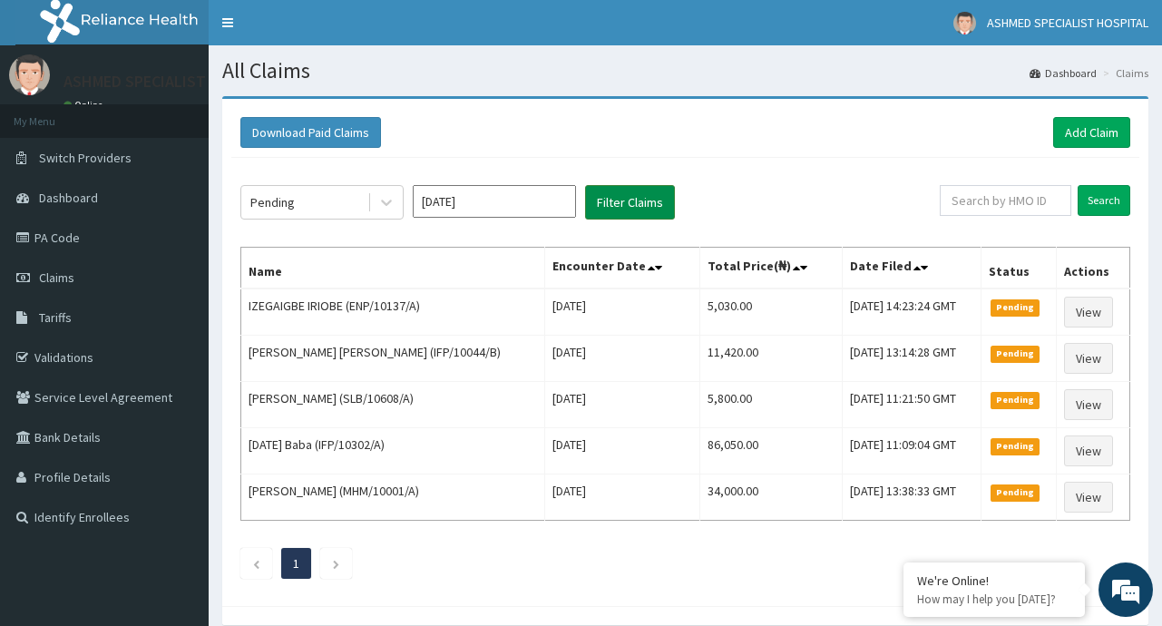
click at [585, 185] on button "Filter Claims" at bounding box center [630, 202] width 90 height 34
click at [1089, 125] on link "Add Claim" at bounding box center [1091, 132] width 77 height 31
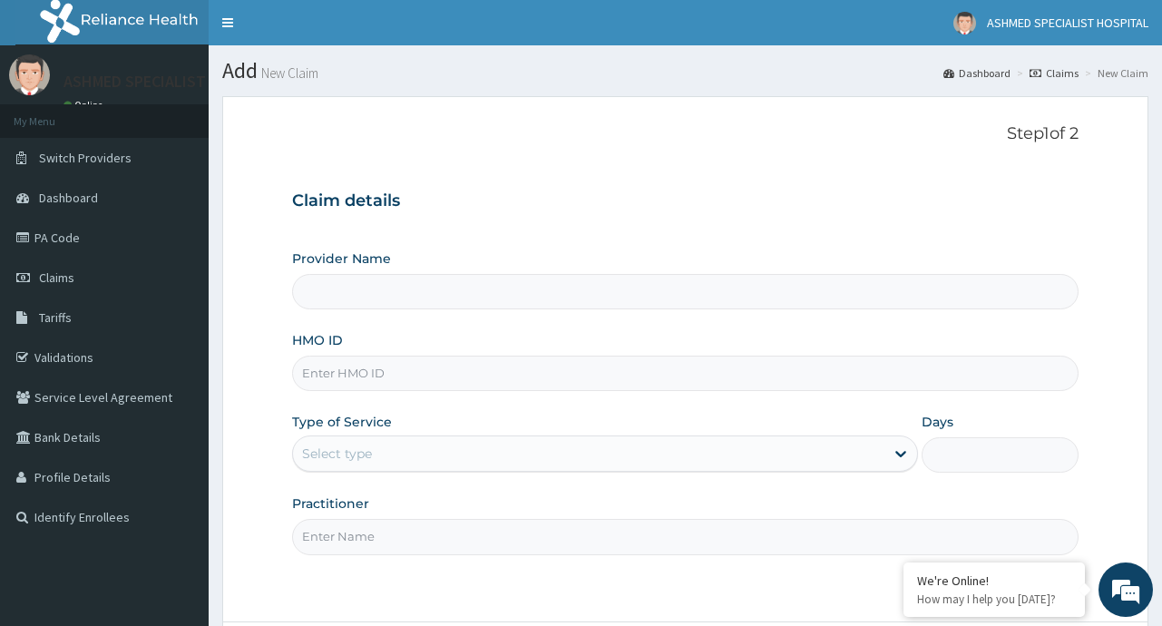
type input "ASHMED SPECIALIST HOSPITAL"
click at [474, 367] on input "HMO ID" at bounding box center [685, 373] width 786 height 35
type input "FCC/11816/A"
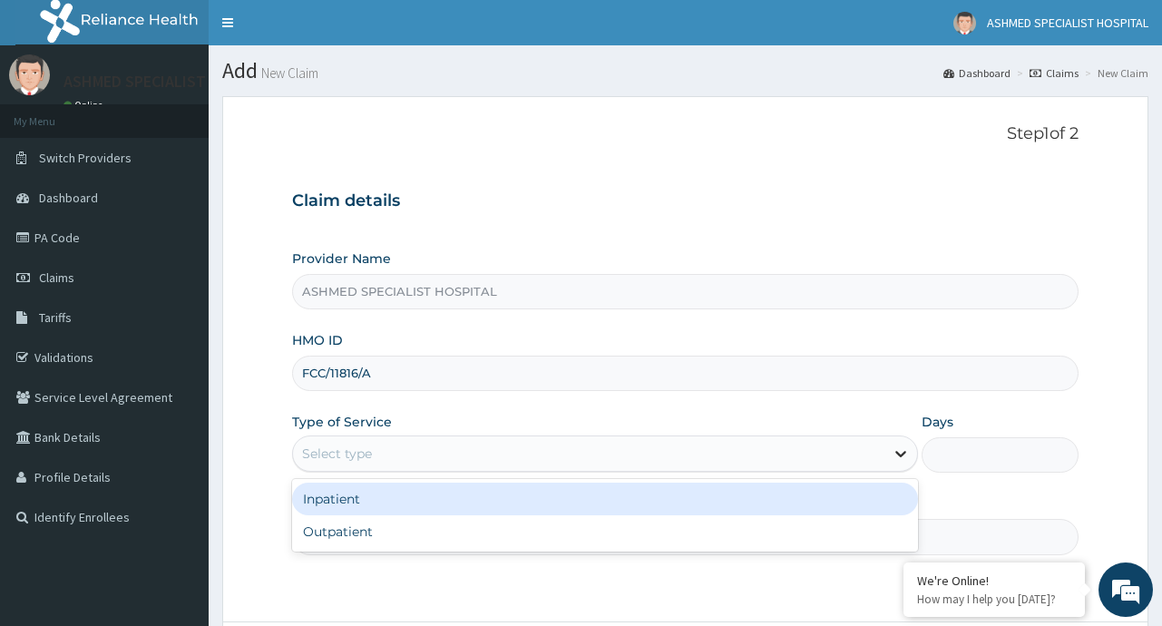
click at [901, 457] on icon at bounding box center [901, 454] width 18 height 18
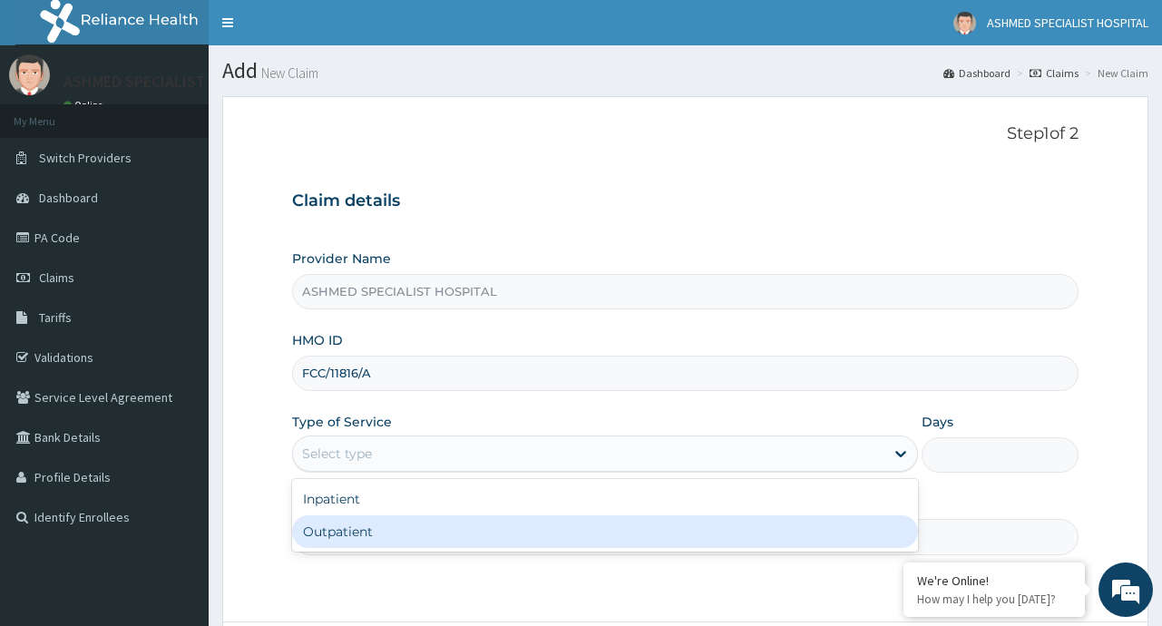
click at [676, 535] on div "Outpatient" at bounding box center [605, 531] width 626 height 33
type input "1"
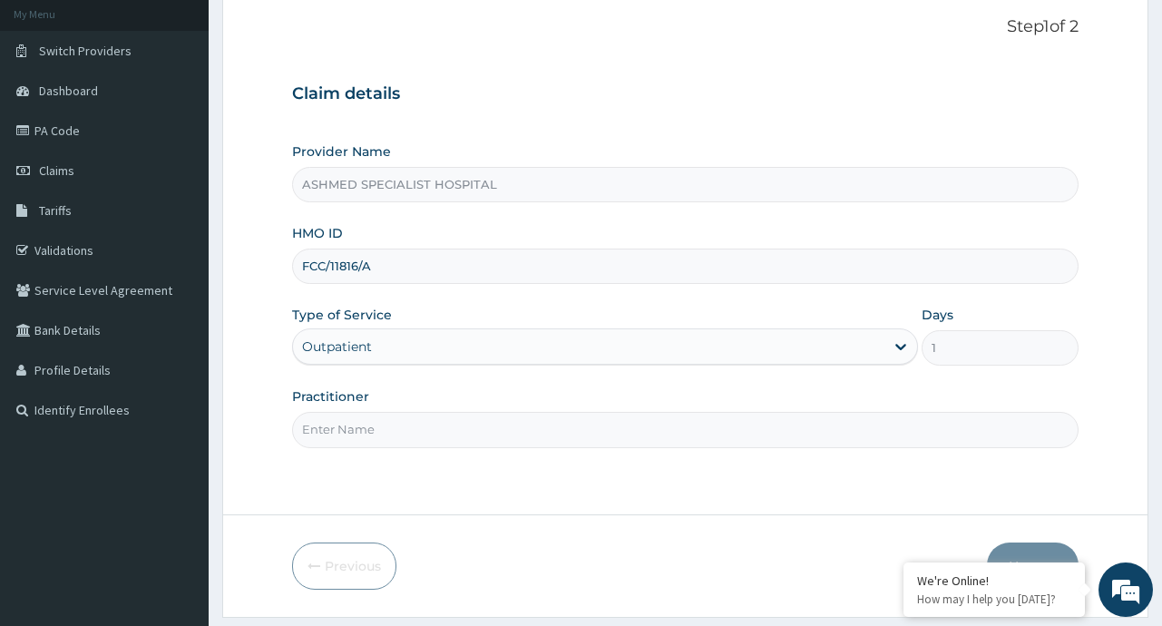
scroll to position [115, 0]
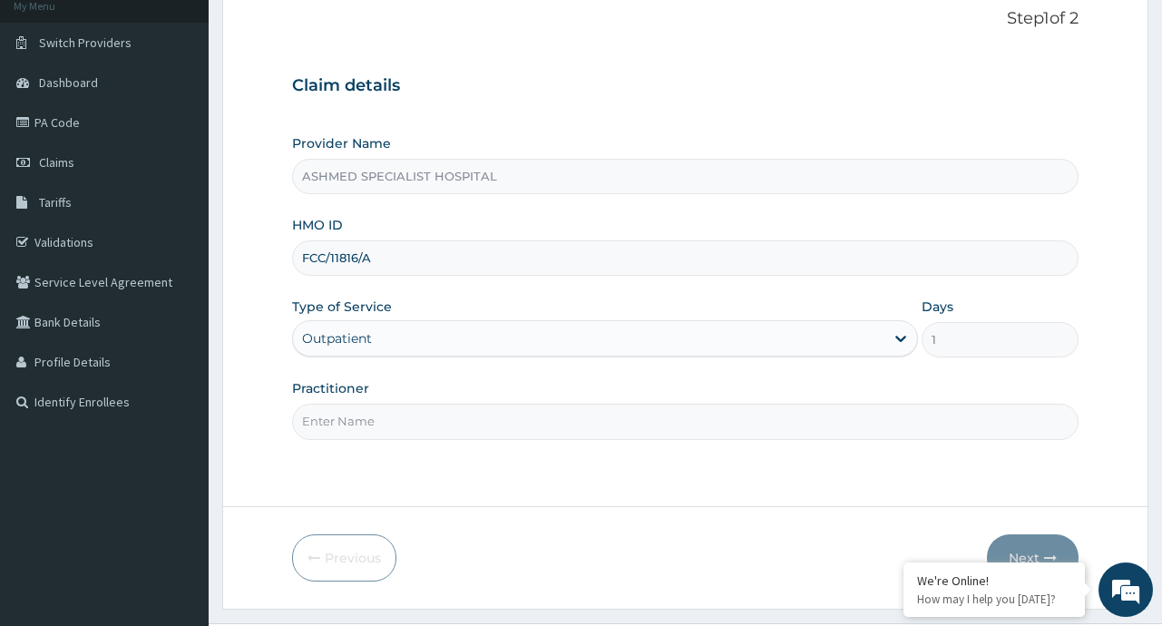
click at [386, 415] on input "Practitioner" at bounding box center [685, 421] width 786 height 35
type input "[PERSON_NAME]"
click at [1037, 552] on button "Next" at bounding box center [1033, 557] width 92 height 47
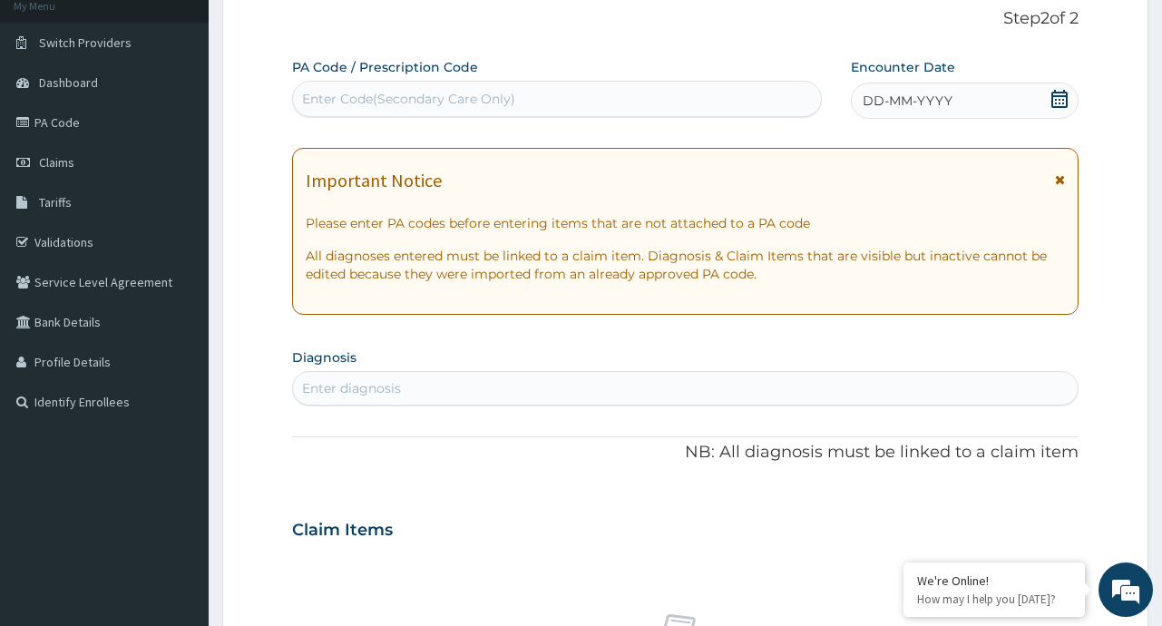
click at [1060, 93] on icon at bounding box center [1059, 99] width 18 height 18
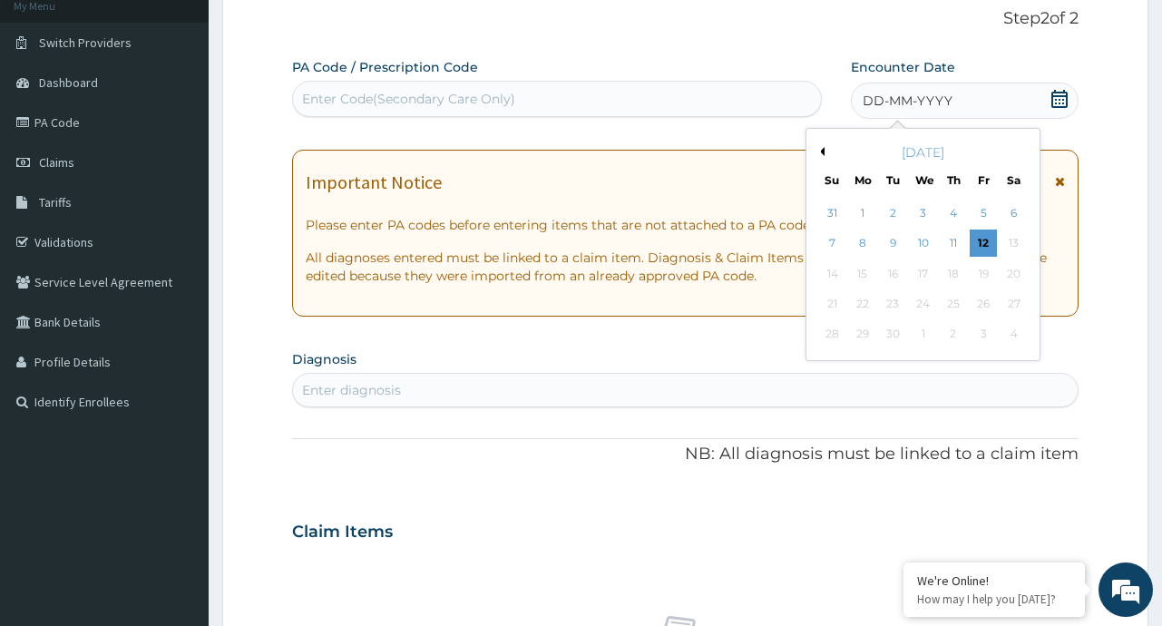
click at [824, 150] on button "Previous Month" at bounding box center [820, 151] width 9 height 9
click at [1017, 210] on div "2" at bounding box center [1014, 213] width 27 height 27
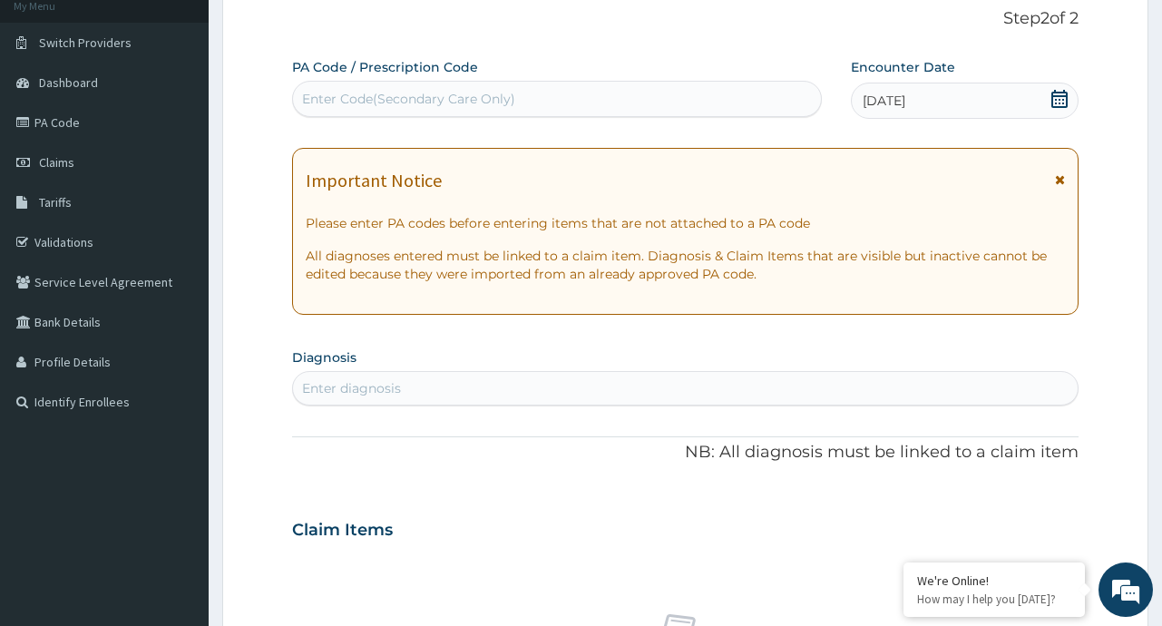
click at [414, 383] on div "Enter diagnosis" at bounding box center [685, 388] width 784 height 29
type input "A"
type input "MALARI"
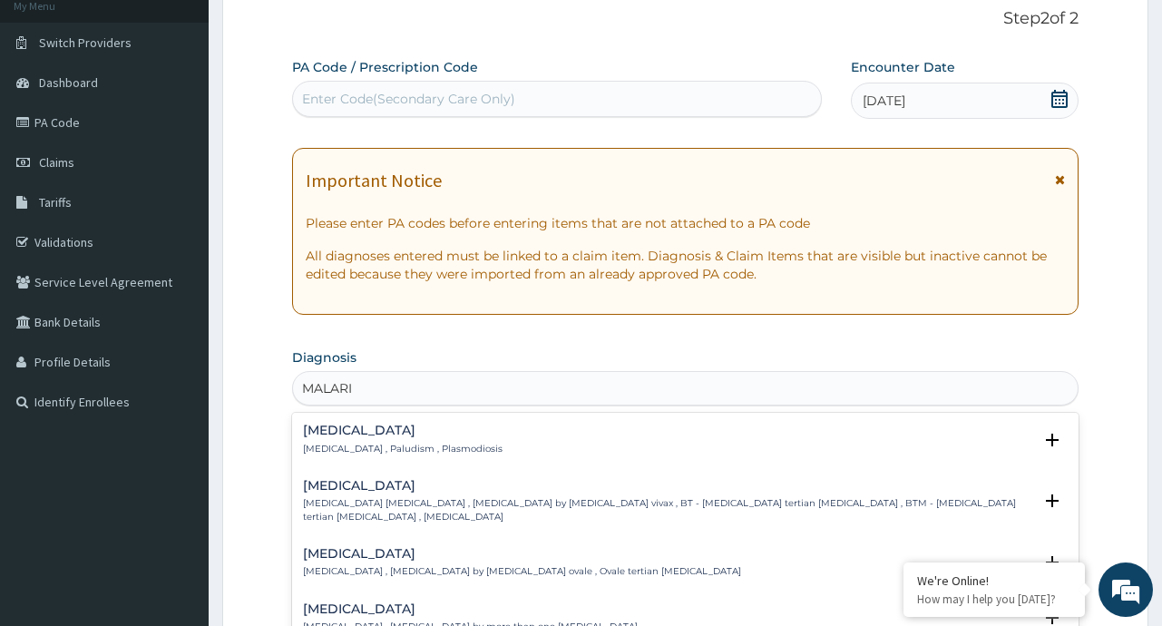
click at [366, 452] on p "[MEDICAL_DATA] , Paludism , Plasmodiosis" at bounding box center [403, 449] width 200 height 13
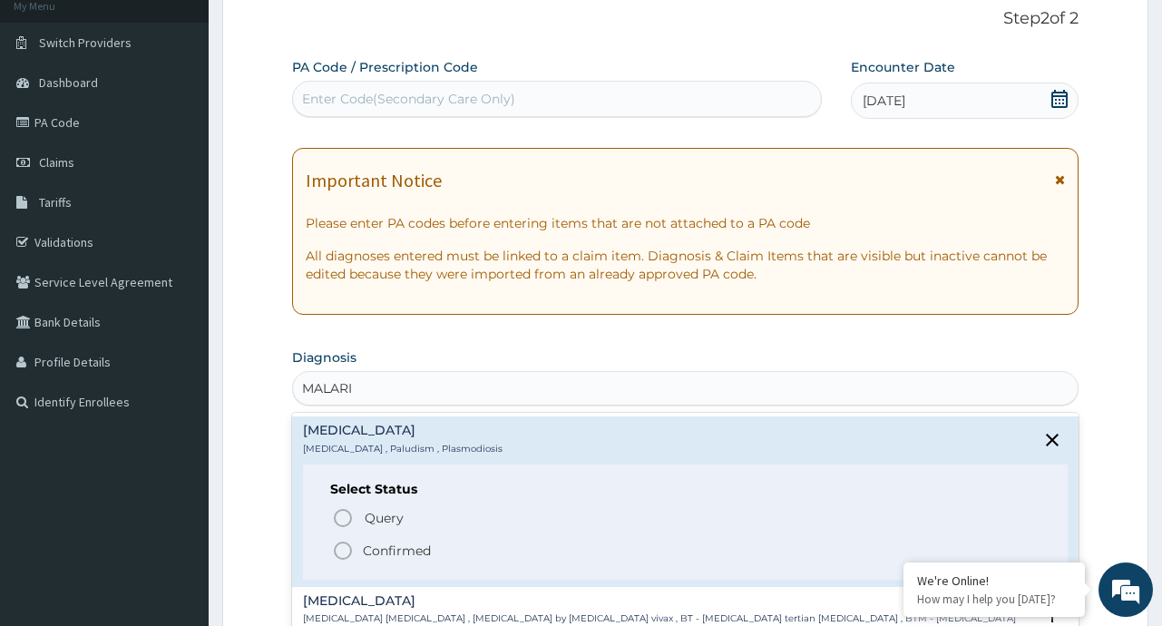
click at [376, 546] on p "Confirmed" at bounding box center [397, 551] width 68 height 18
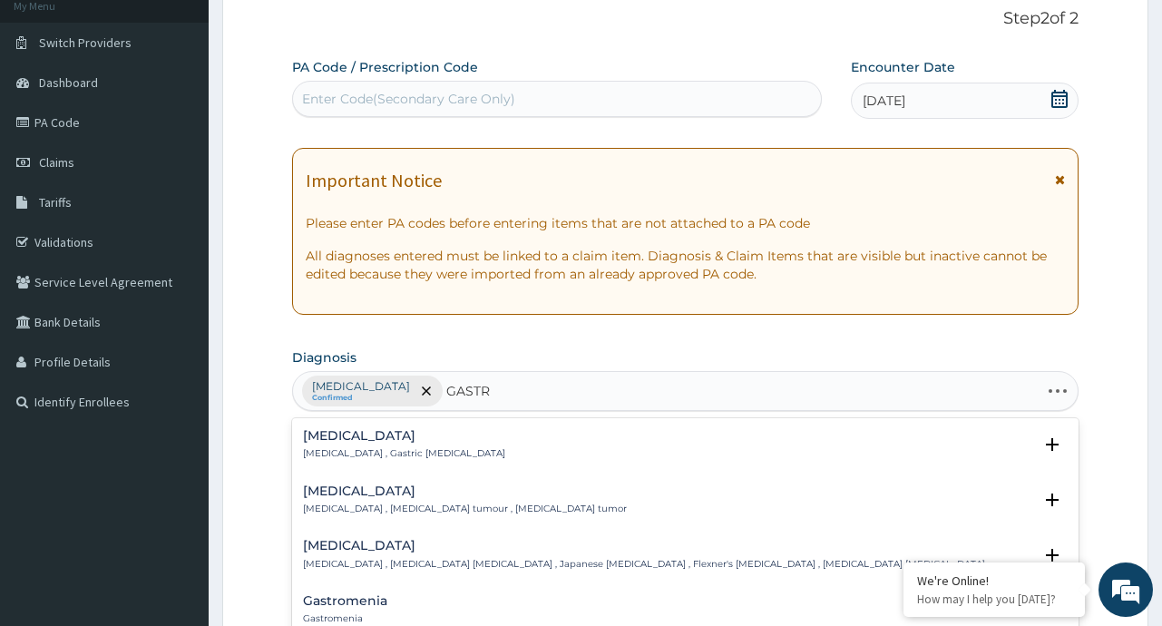
type input "GASTRI"
click at [350, 440] on h4 "[MEDICAL_DATA]" at bounding box center [404, 436] width 202 height 14
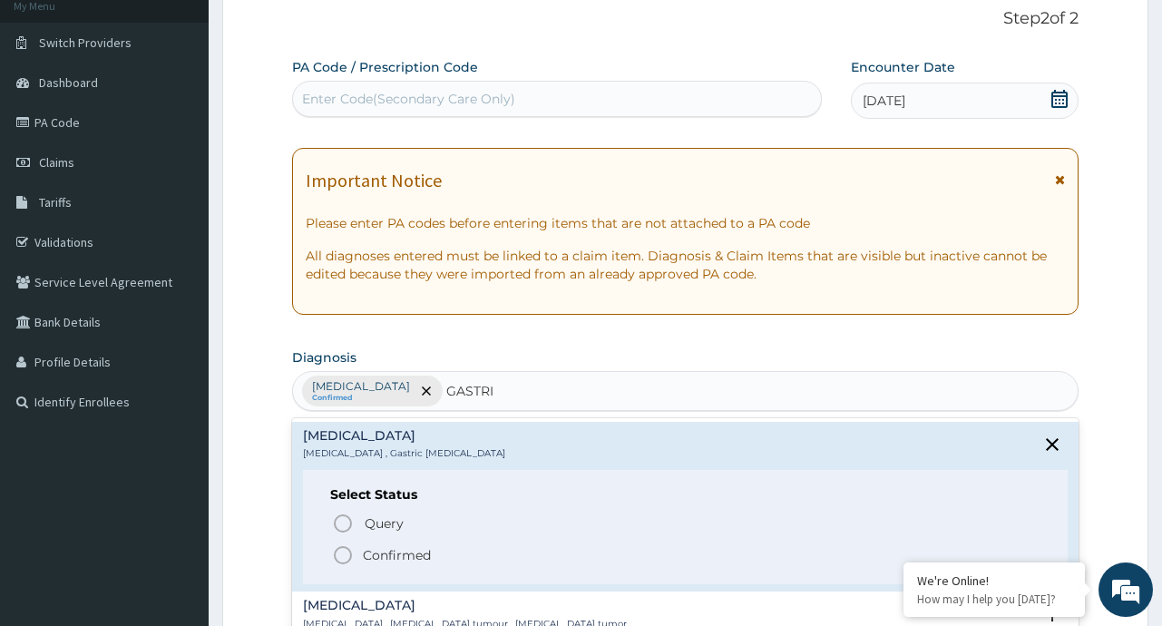
click at [372, 559] on p "Confirmed" at bounding box center [397, 555] width 68 height 18
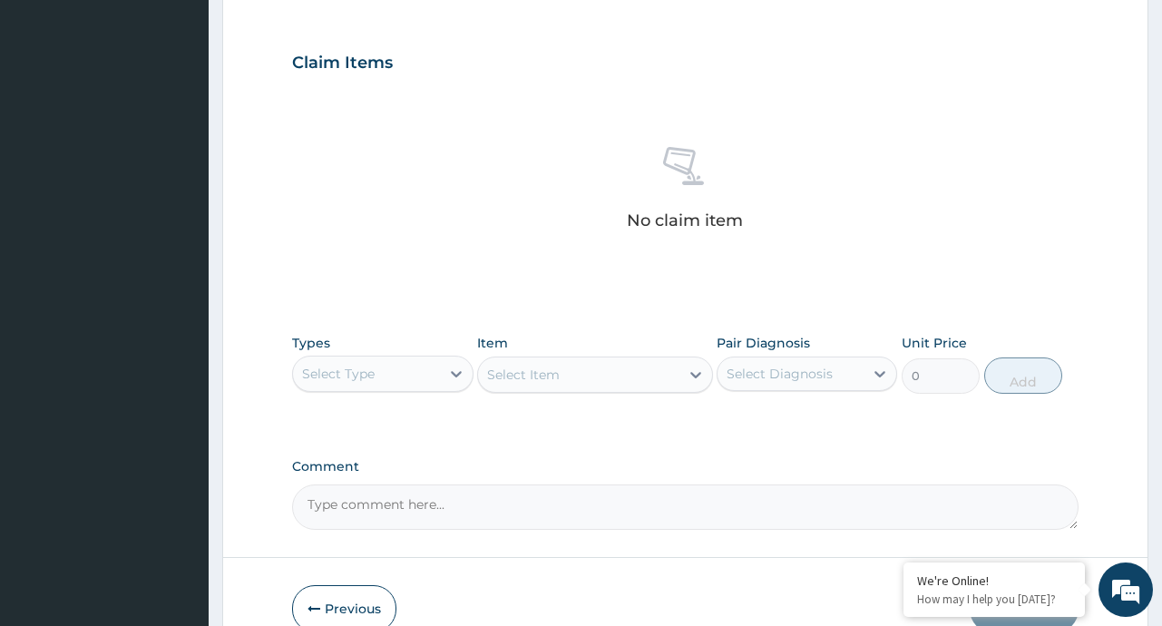
scroll to position [606, 0]
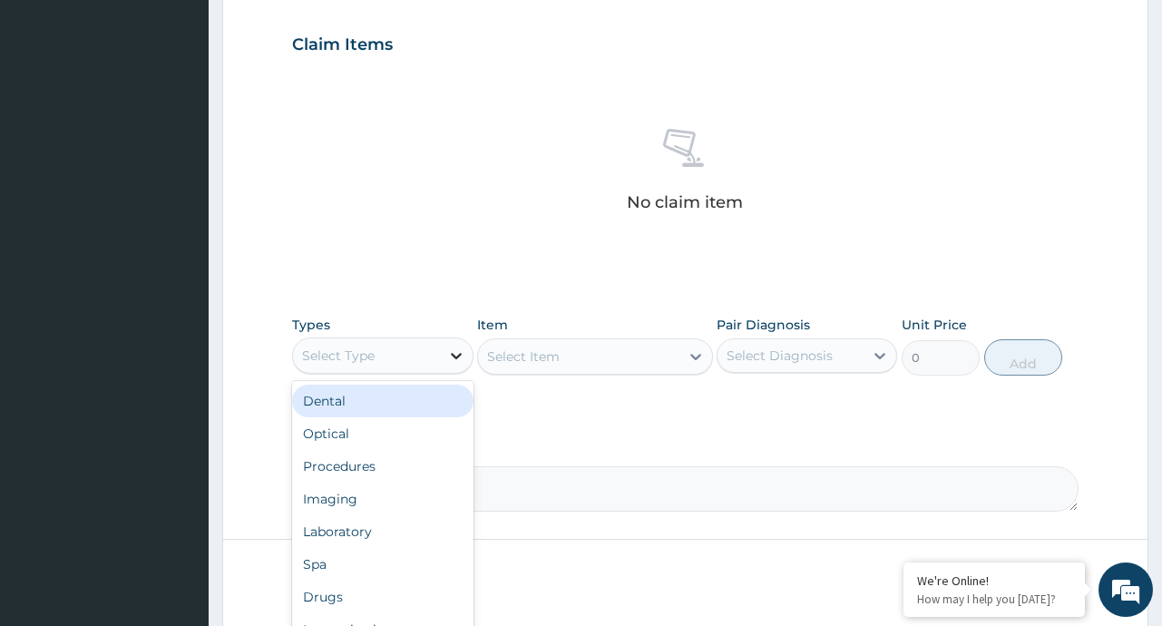
click at [456, 354] on icon at bounding box center [456, 356] width 18 height 18
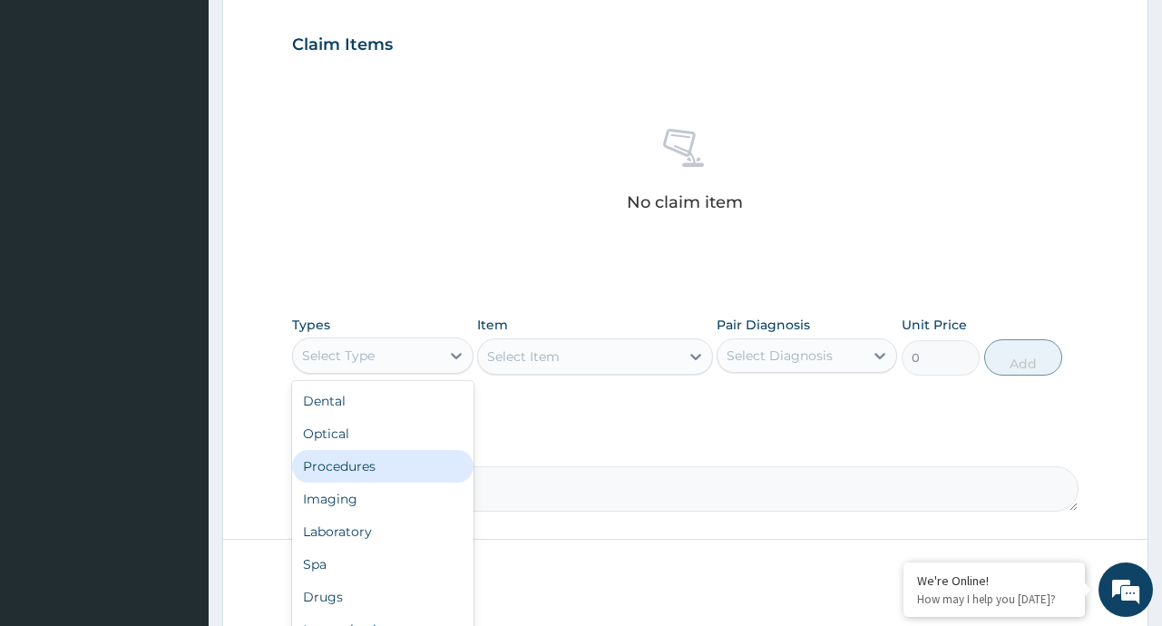
click at [348, 476] on div "Procedures" at bounding box center [382, 466] width 181 height 33
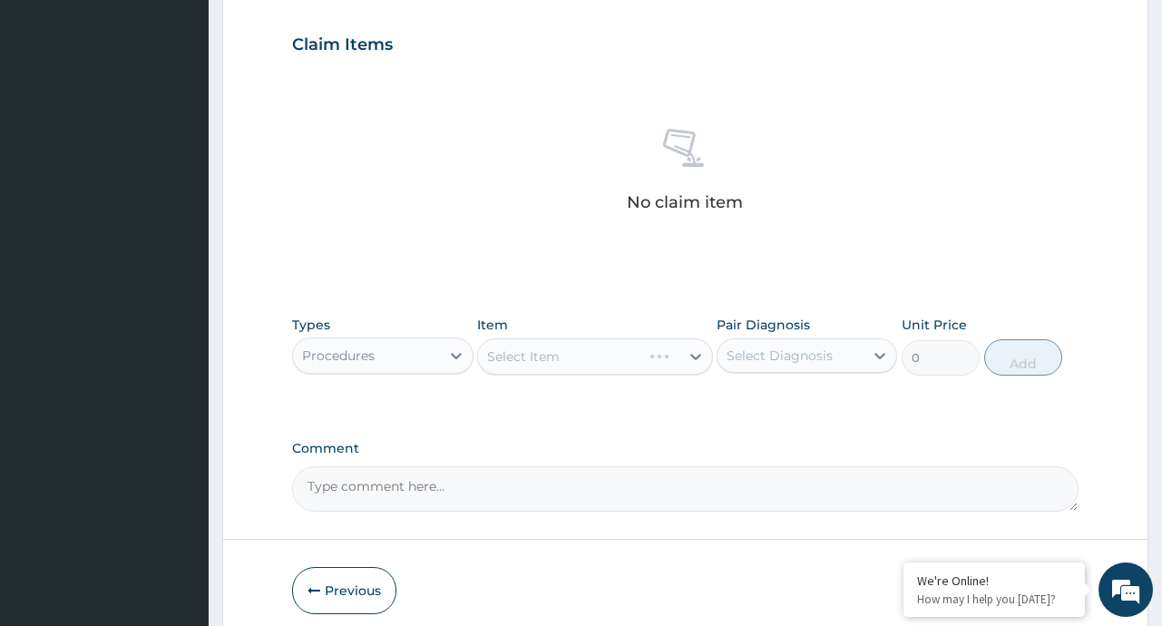
click at [694, 357] on div "Select Item" at bounding box center [595, 356] width 236 height 36
click at [699, 352] on div "Select Item" at bounding box center [595, 356] width 236 height 36
click at [694, 359] on icon at bounding box center [696, 356] width 18 height 18
type input "G"
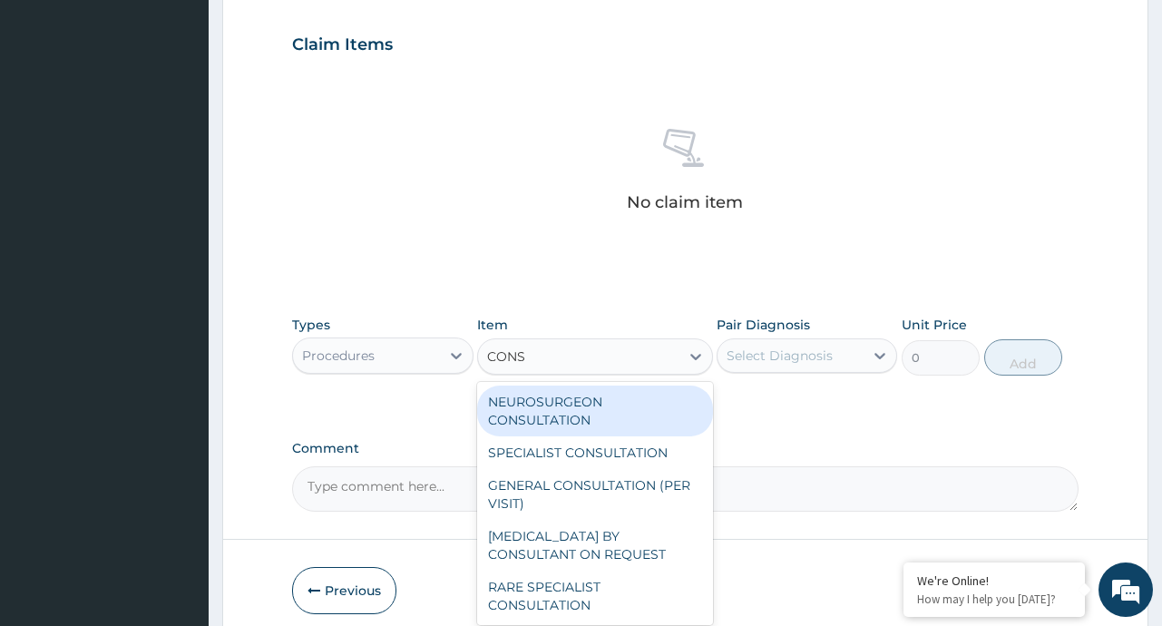
type input "CONSU"
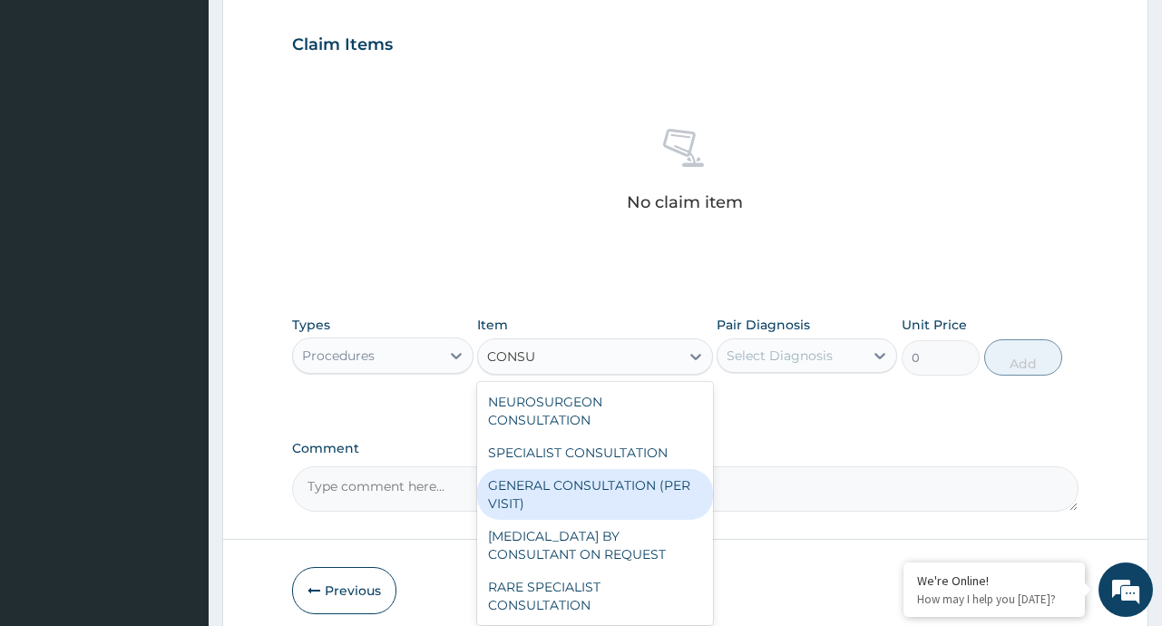
click at [619, 492] on div "GENERAL CONSULTATION (PER VISIT)" at bounding box center [595, 494] width 236 height 51
type input "2000"
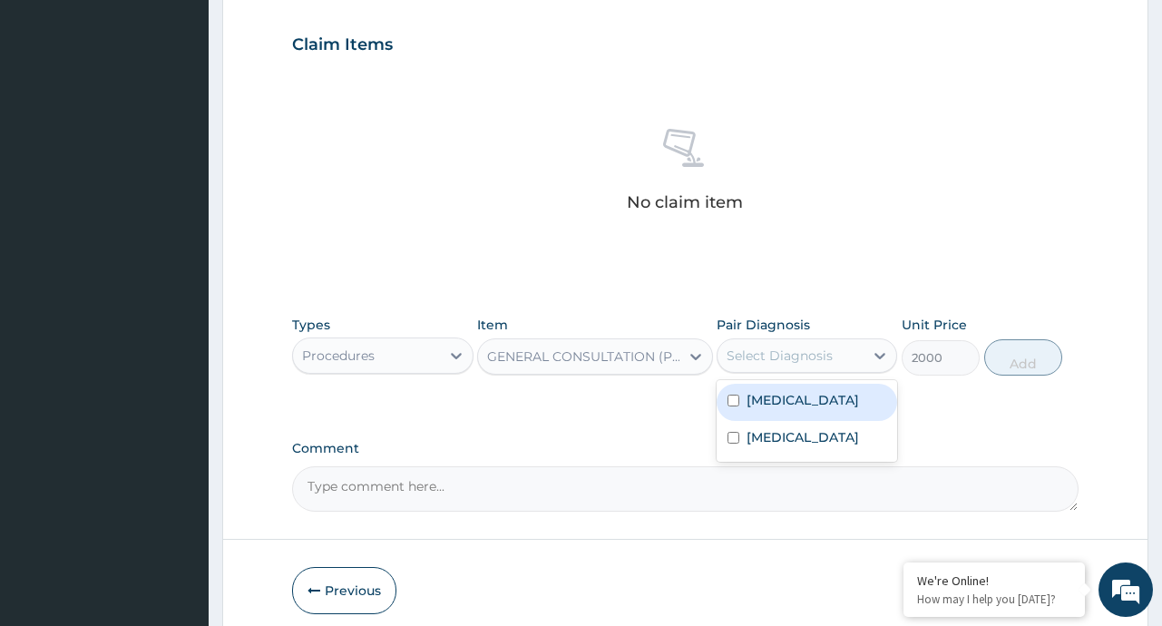
click at [836, 363] on div "Select Diagnosis" at bounding box center [791, 355] width 146 height 29
click at [767, 411] on div "Malaria" at bounding box center [807, 402] width 181 height 37
checkbox input "true"
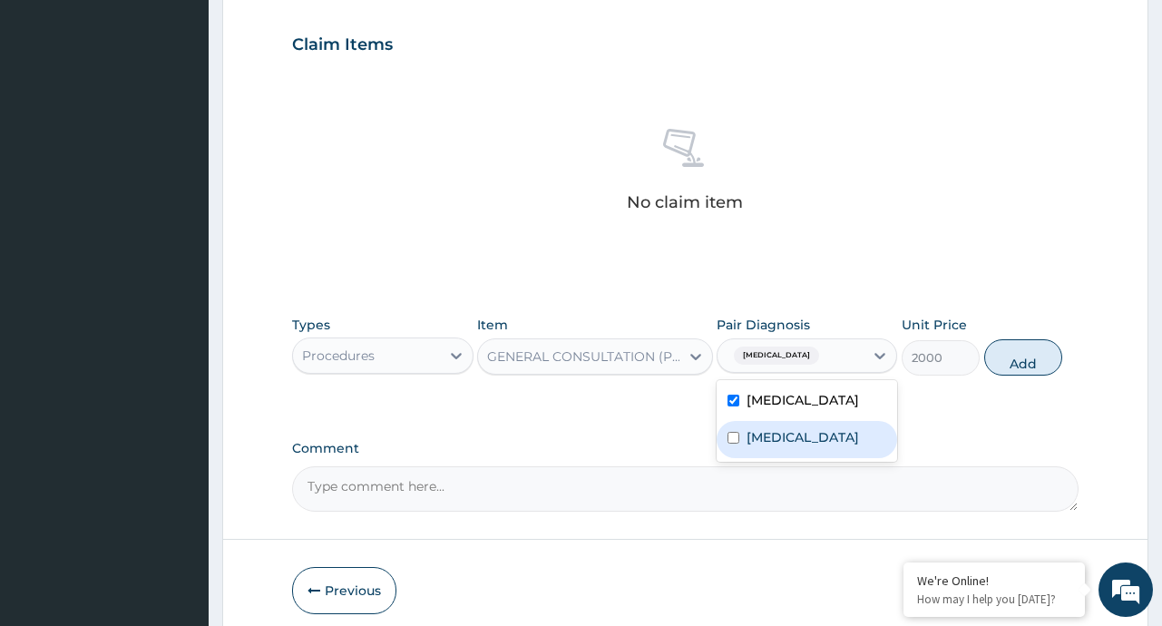
click at [769, 441] on label "Gastritis" at bounding box center [803, 437] width 112 height 18
checkbox input "true"
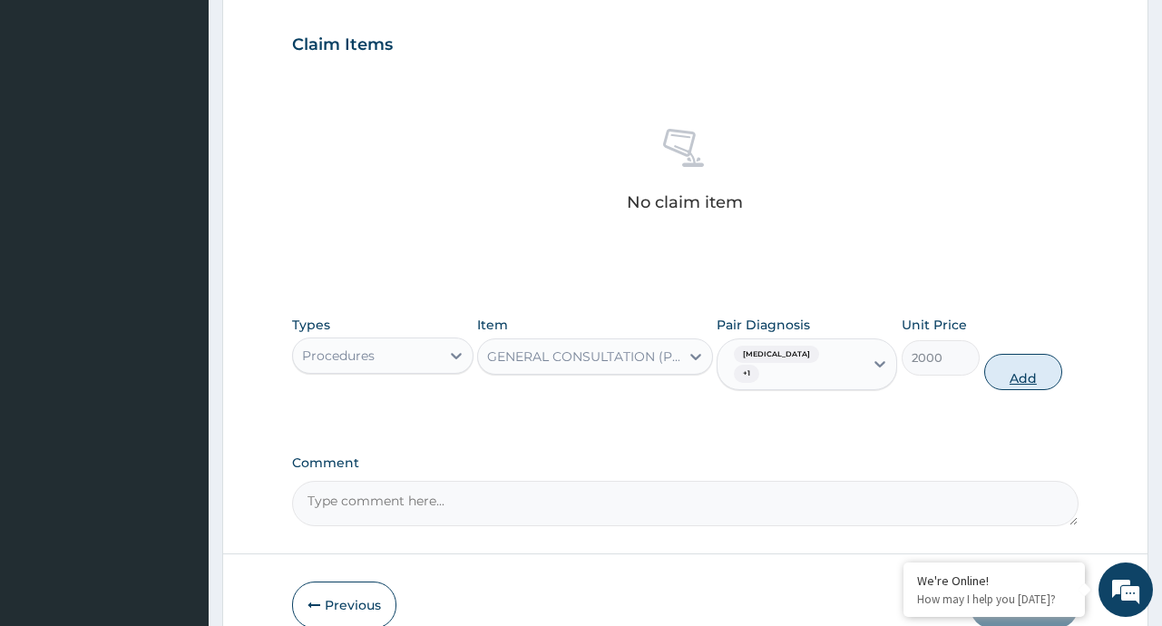
click at [1023, 360] on button "Add" at bounding box center [1023, 372] width 79 height 36
type input "0"
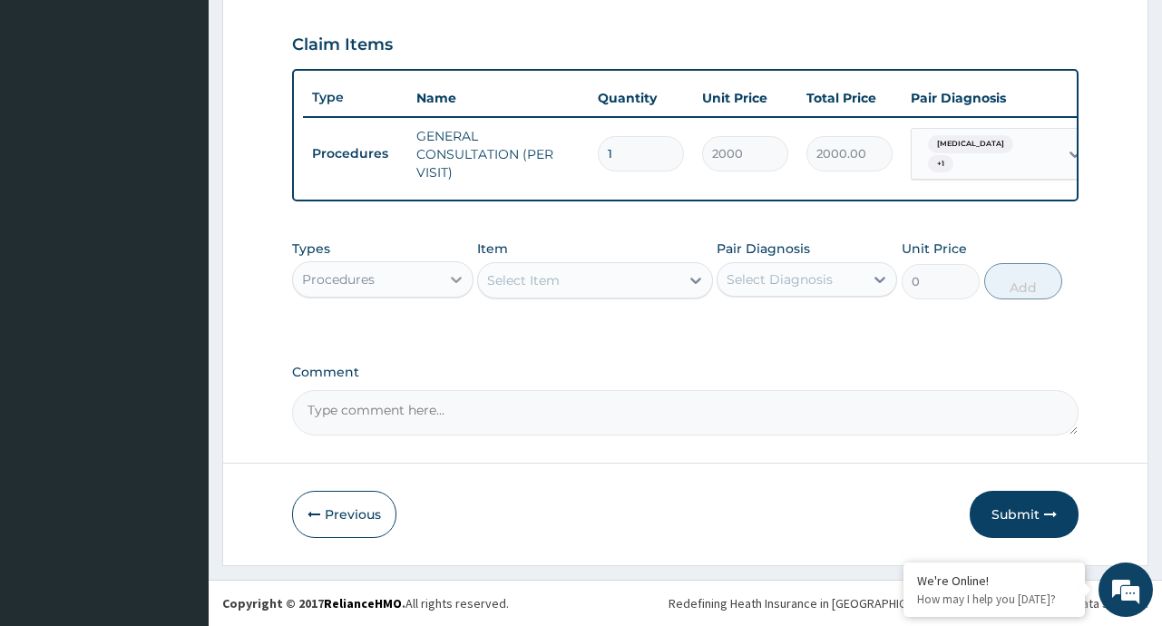
click at [463, 281] on div at bounding box center [456, 279] width 33 height 33
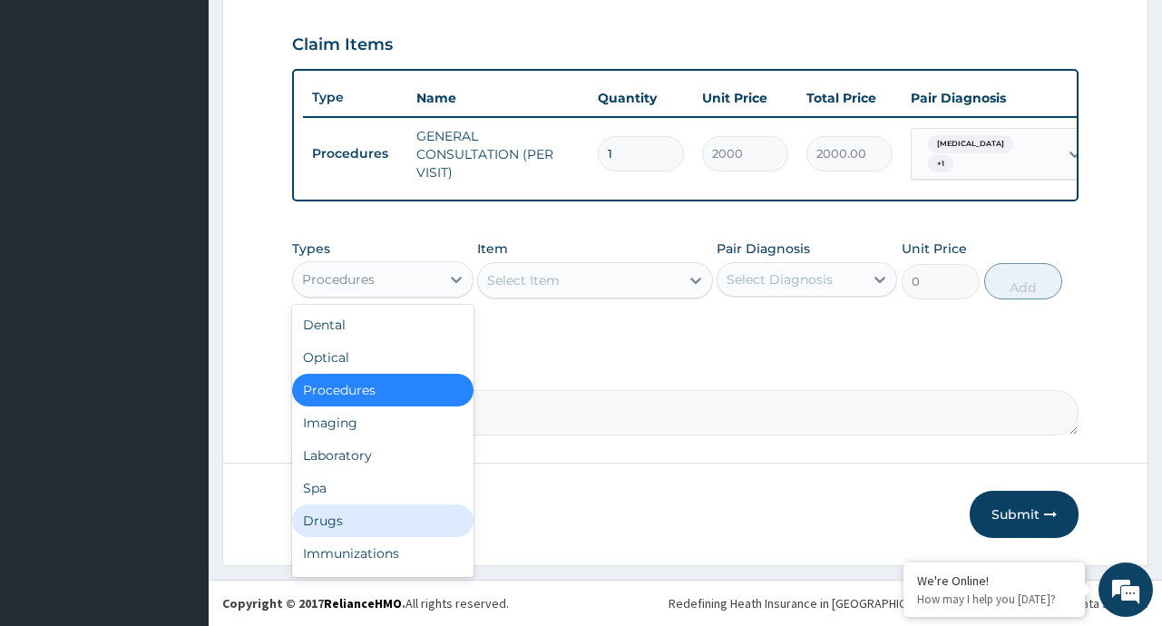
click at [338, 535] on div "Drugs" at bounding box center [382, 520] width 181 height 33
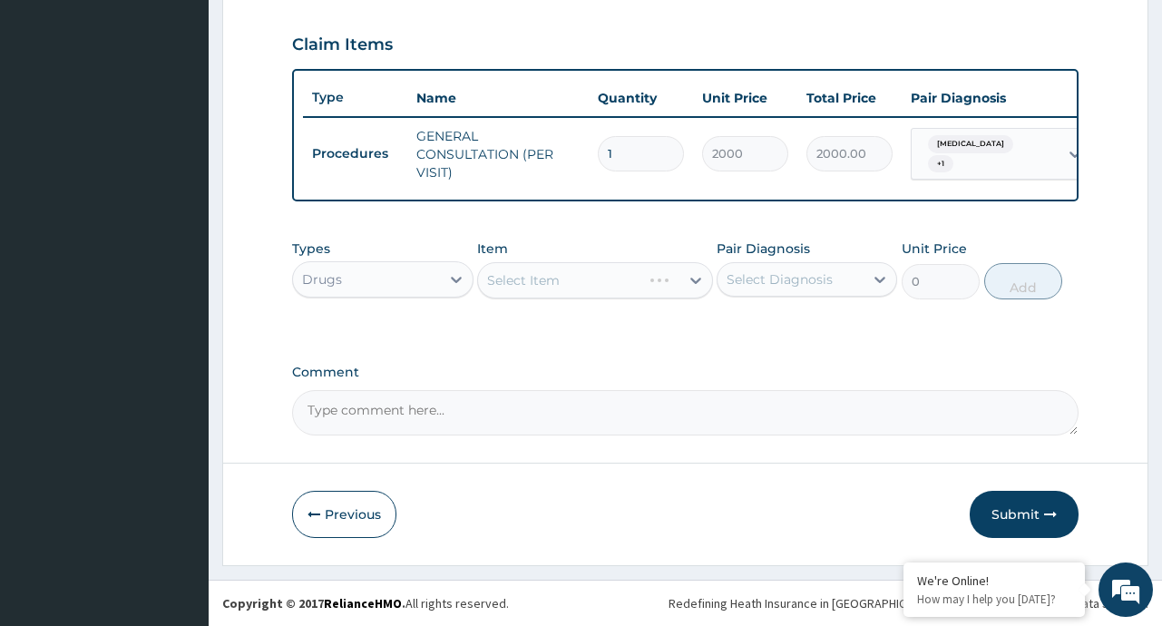
click at [689, 292] on div "Select Item" at bounding box center [595, 280] width 236 height 36
click at [696, 292] on div "Select Item" at bounding box center [595, 280] width 236 height 36
click at [697, 284] on icon at bounding box center [695, 281] width 11 height 6
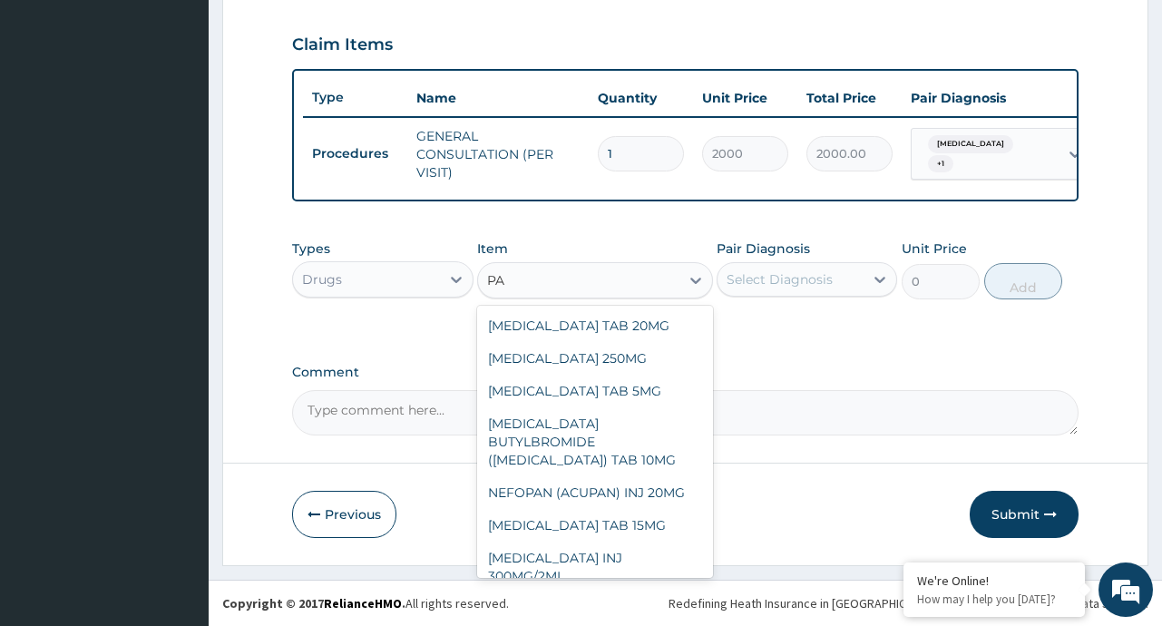
type input "P"
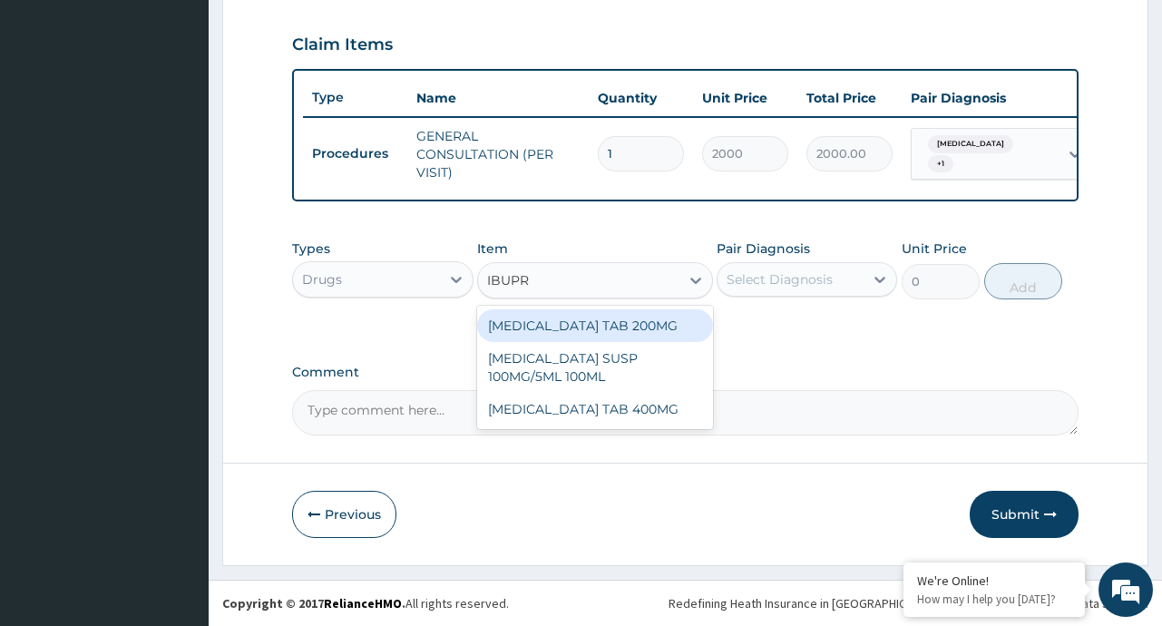
type input "IBUPRO"
click at [618, 342] on div "IBUPROFEN TAB 200MG" at bounding box center [595, 325] width 236 height 33
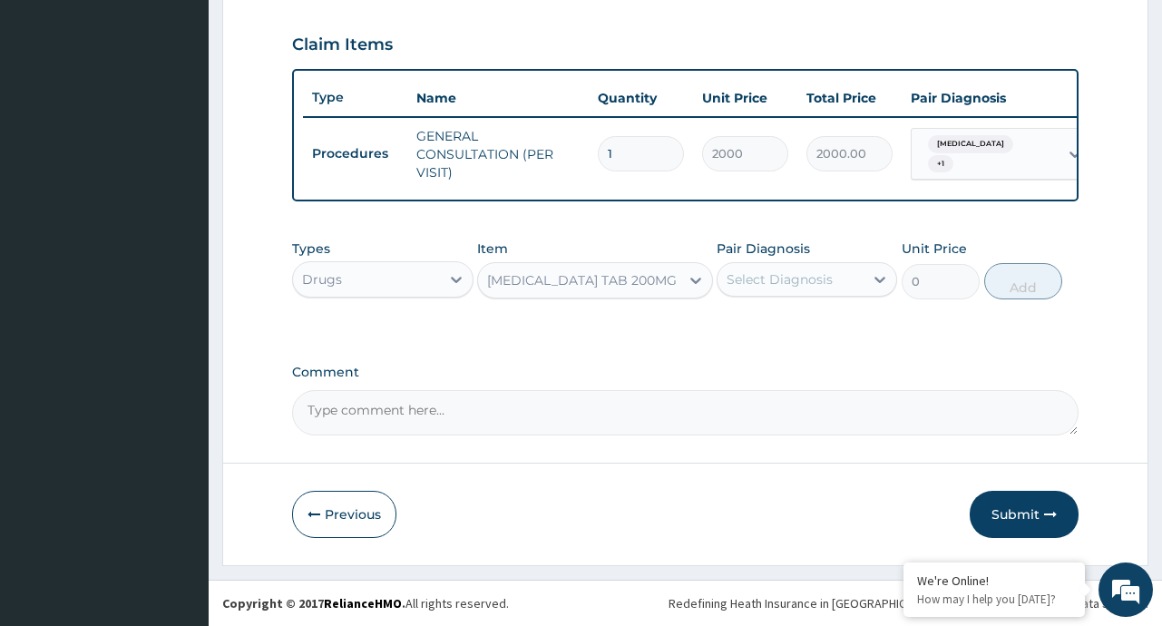
type input "10"
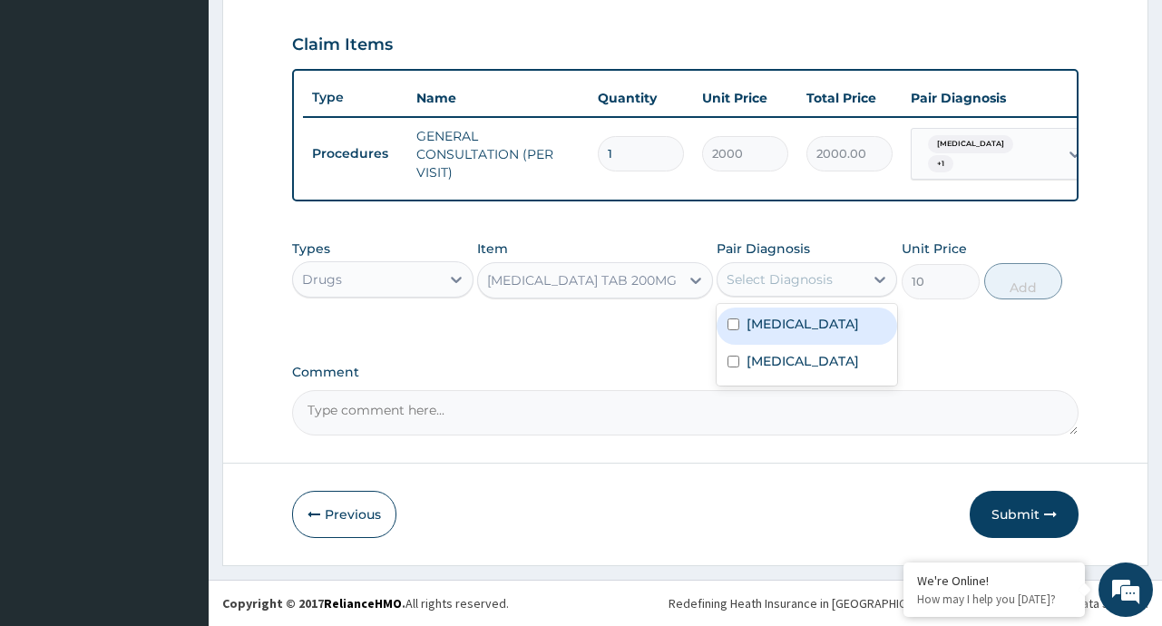
click at [840, 294] on div "Select Diagnosis" at bounding box center [791, 279] width 146 height 29
click at [814, 329] on div "Malaria" at bounding box center [807, 326] width 181 height 37
checkbox input "true"
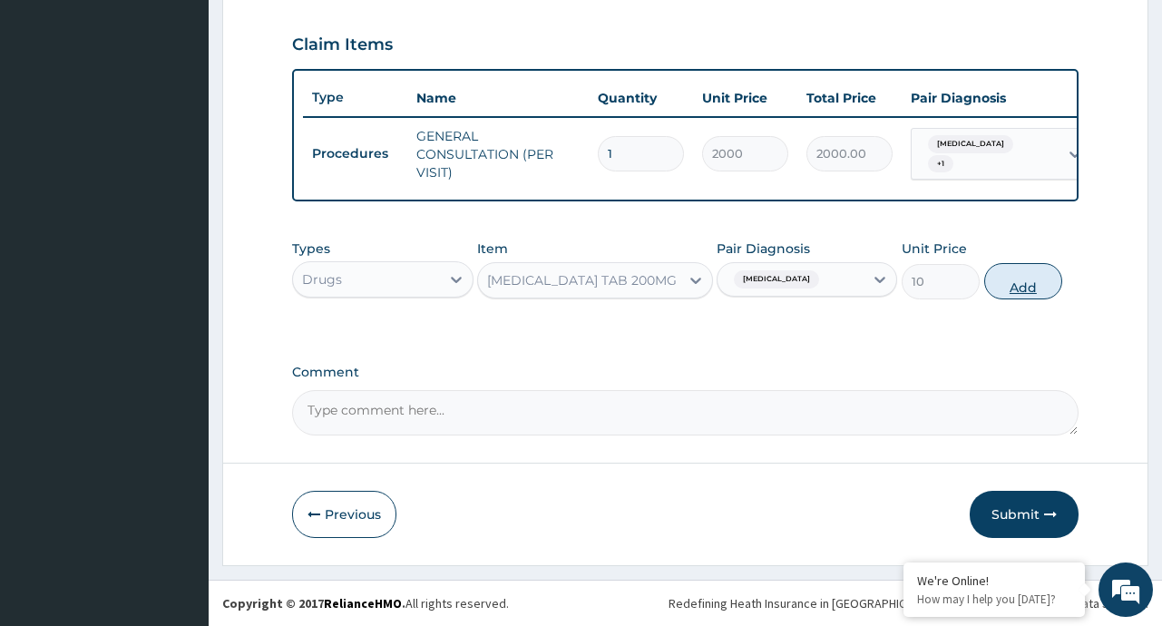
click at [1029, 293] on button "Add" at bounding box center [1023, 281] width 79 height 36
type input "0"
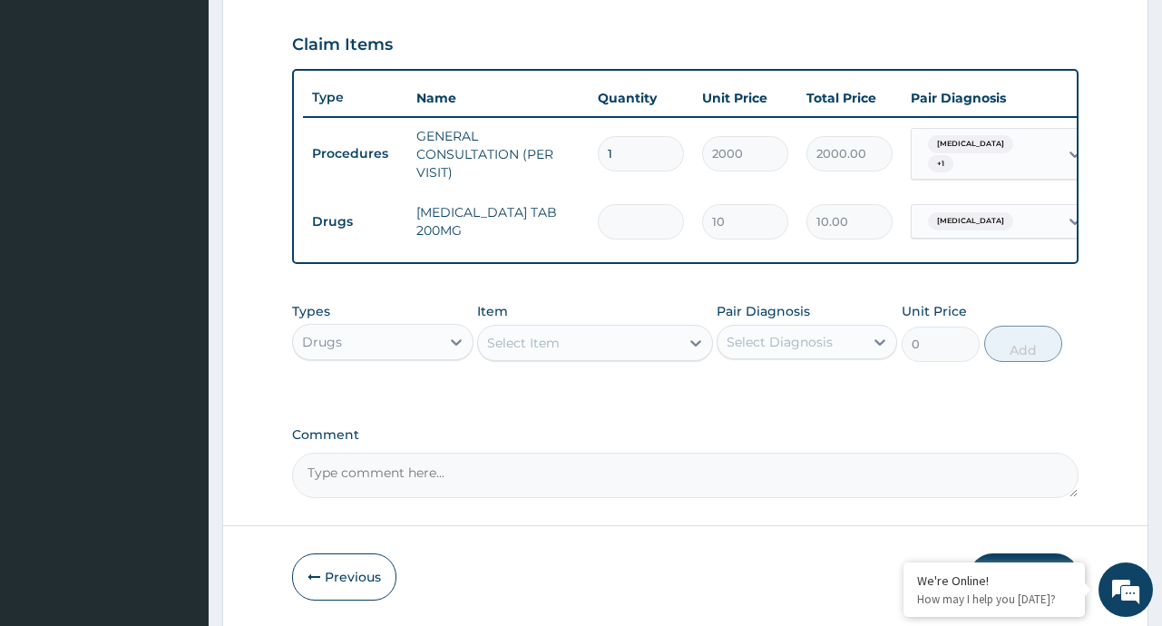
type input "0.00"
type input "6"
type input "60.00"
type input "6"
click at [681, 357] on div at bounding box center [695, 343] width 33 height 33
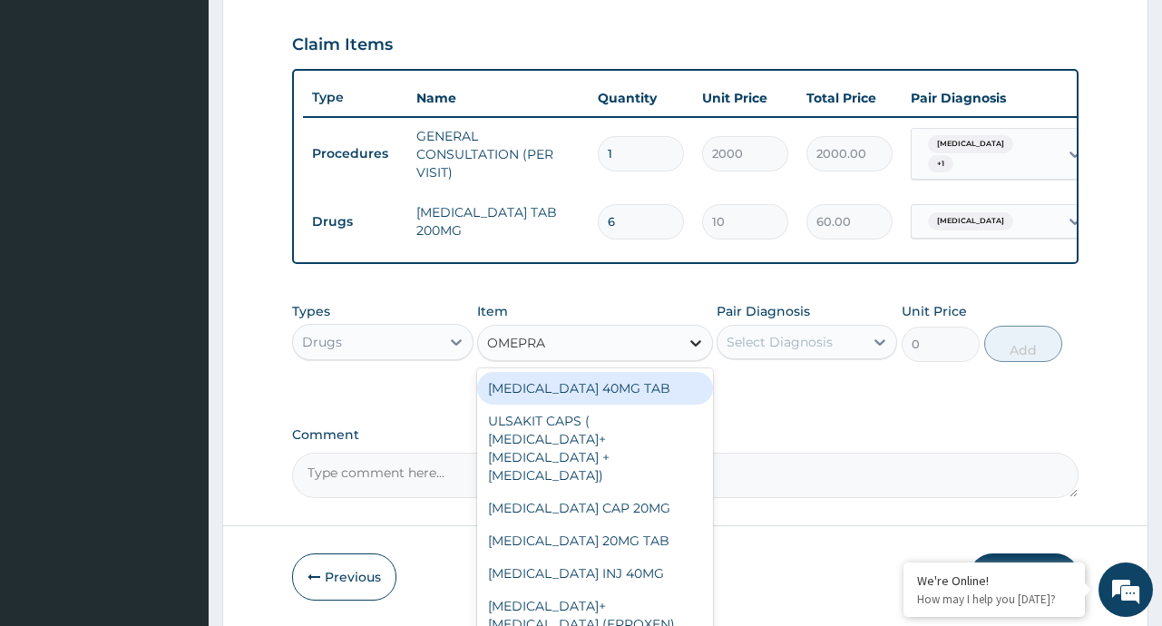
type input "OMEPRAZ"
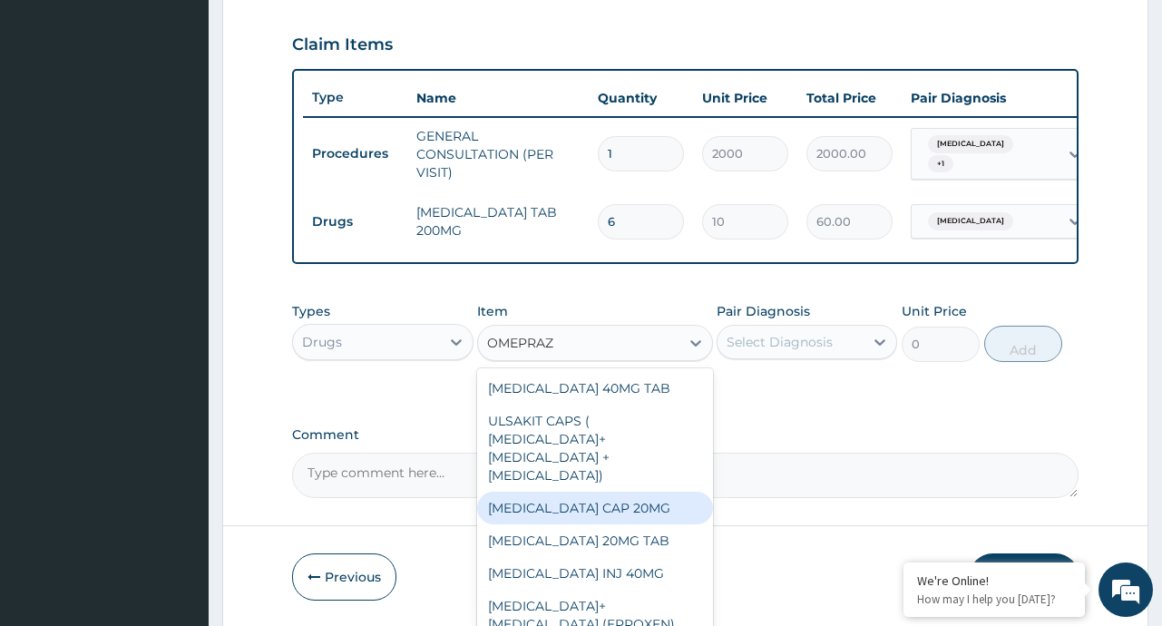
click at [646, 524] on div "OMEPRAZOLE CAP 20MG" at bounding box center [595, 508] width 236 height 33
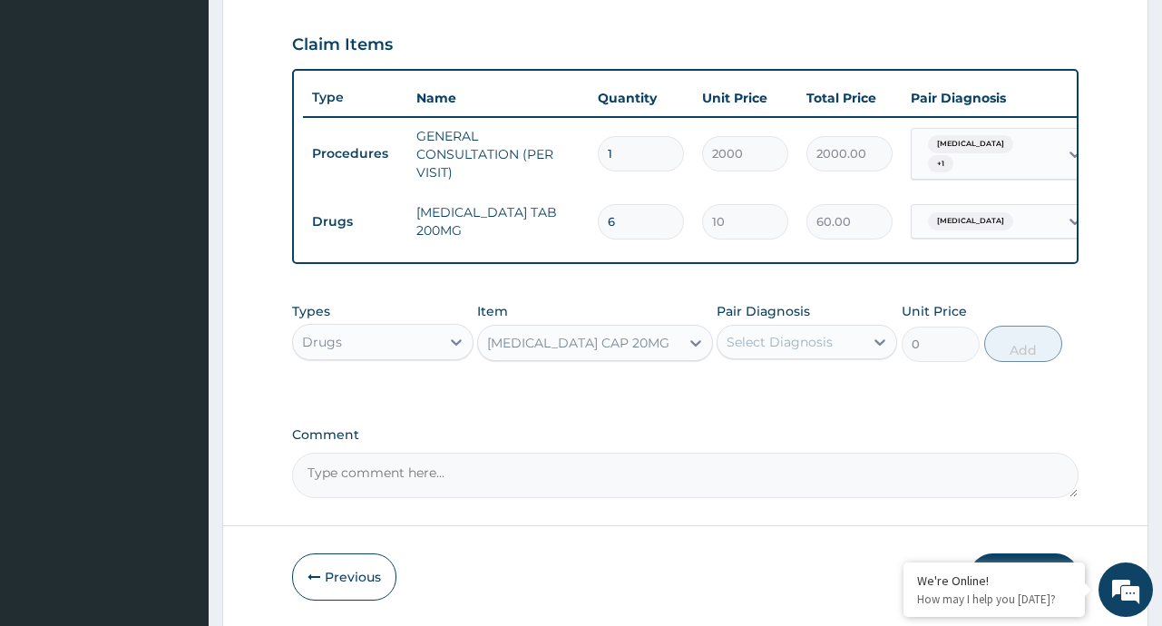
type input "25"
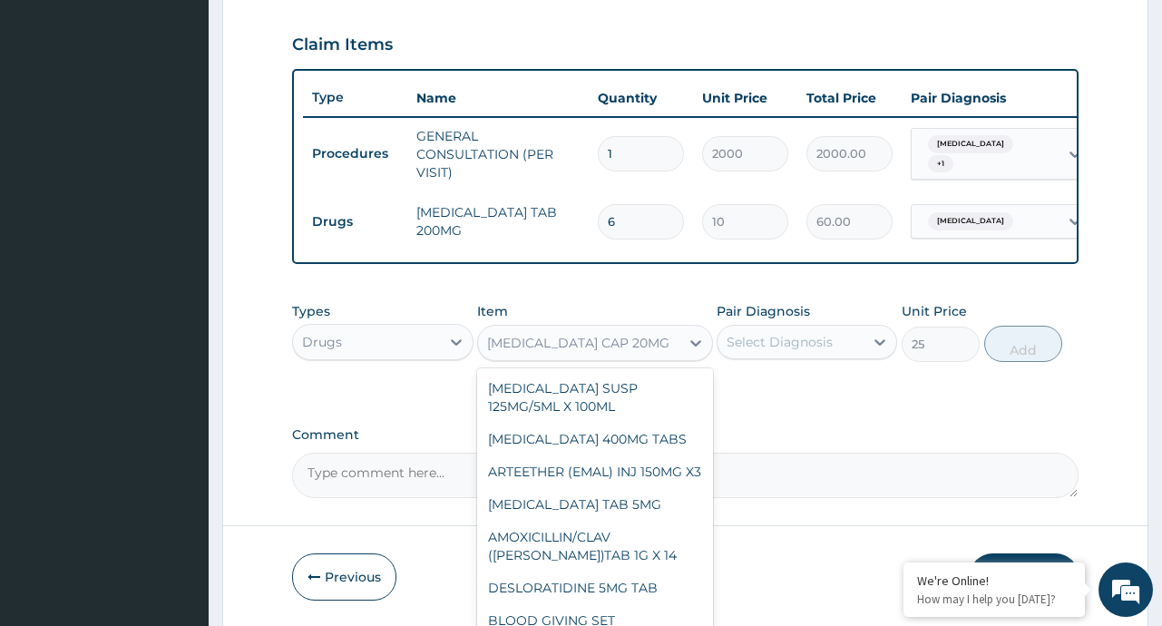
click at [664, 357] on div "OMEPRAZOLE CAP 20MG" at bounding box center [578, 342] width 201 height 29
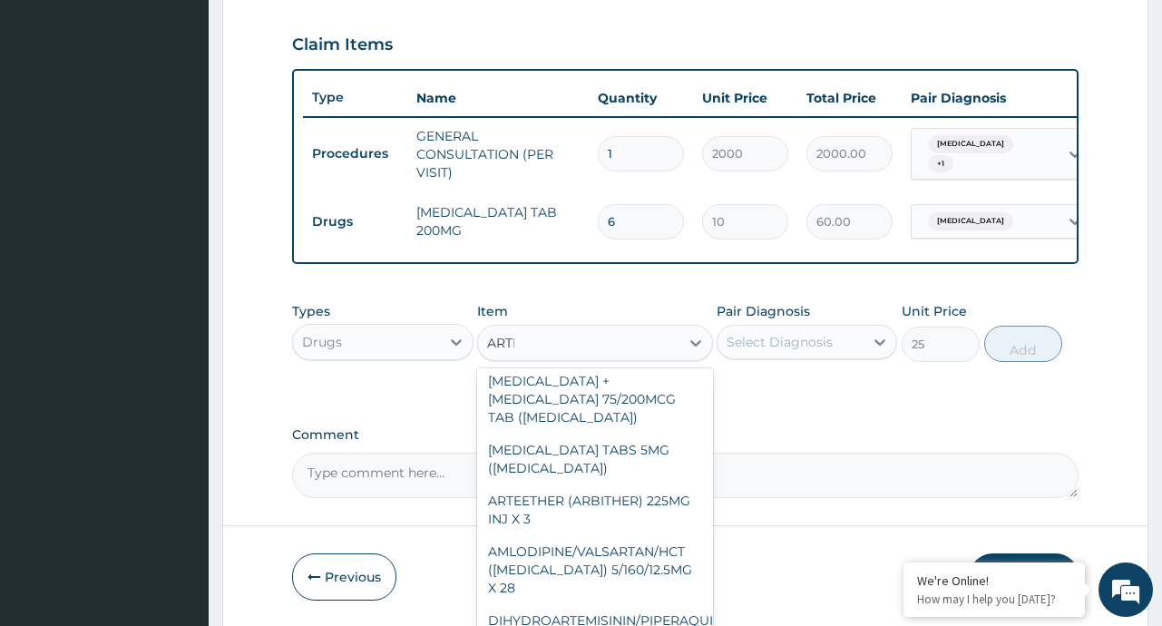
scroll to position [497, 0]
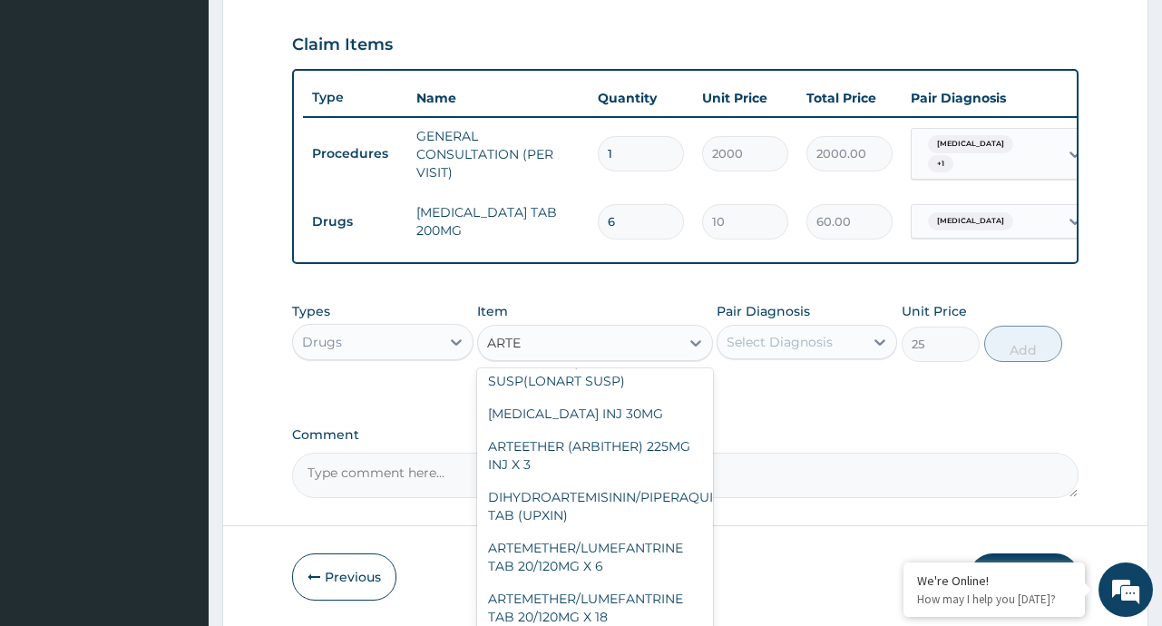
type input "ARTEM"
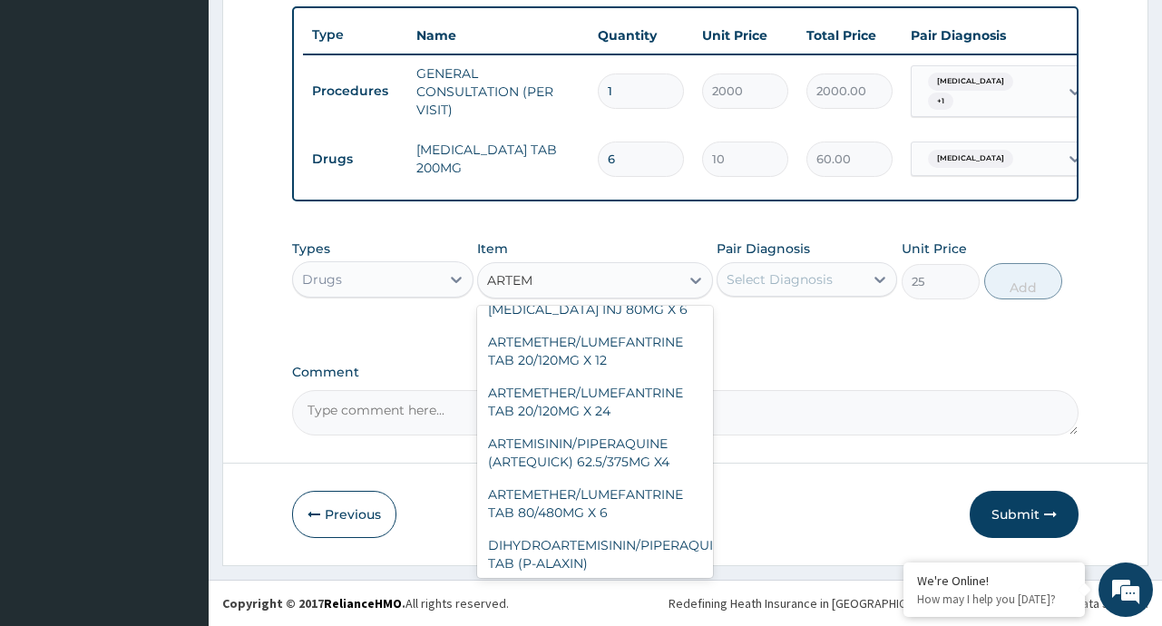
scroll to position [14, 0]
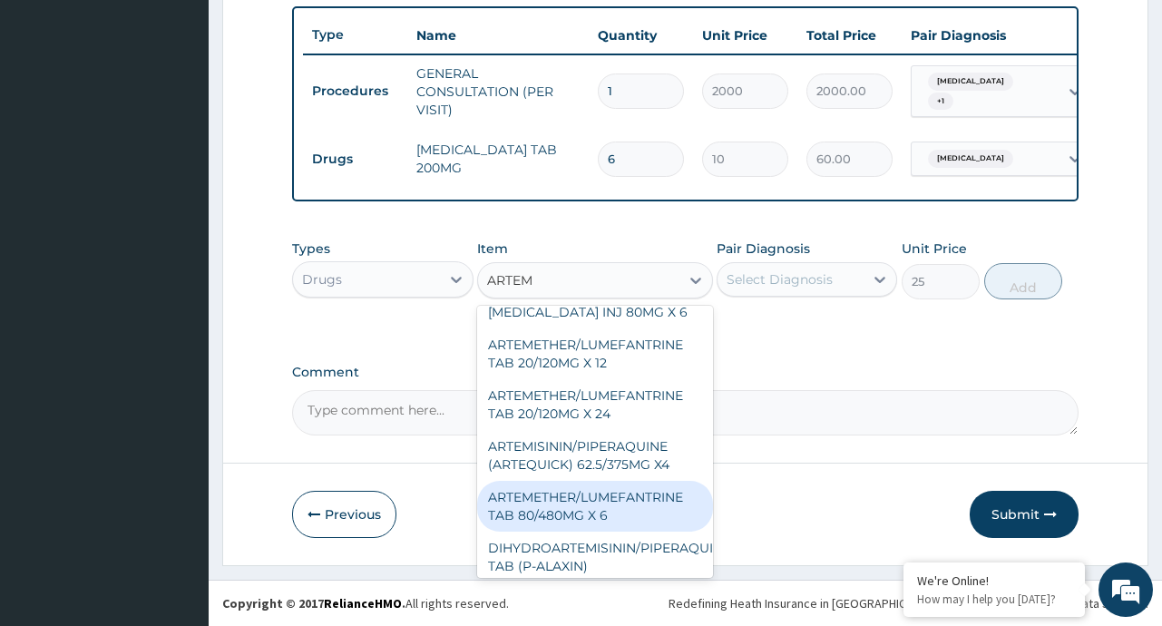
click at [579, 502] on div "ARTEMETHER/LUMEFANTRINE TAB 80/480MG X 6" at bounding box center [595, 506] width 236 height 51
type input "700"
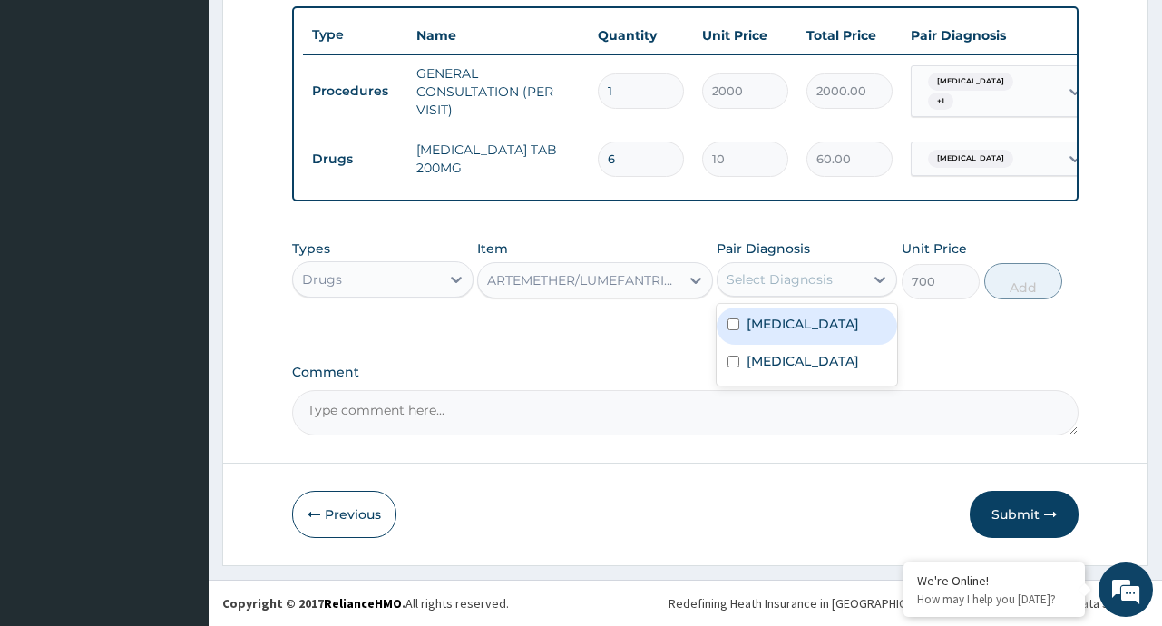
click at [809, 288] on div "Select Diagnosis" at bounding box center [791, 279] width 146 height 29
click at [819, 330] on div "Malaria" at bounding box center [807, 326] width 181 height 37
checkbox input "true"
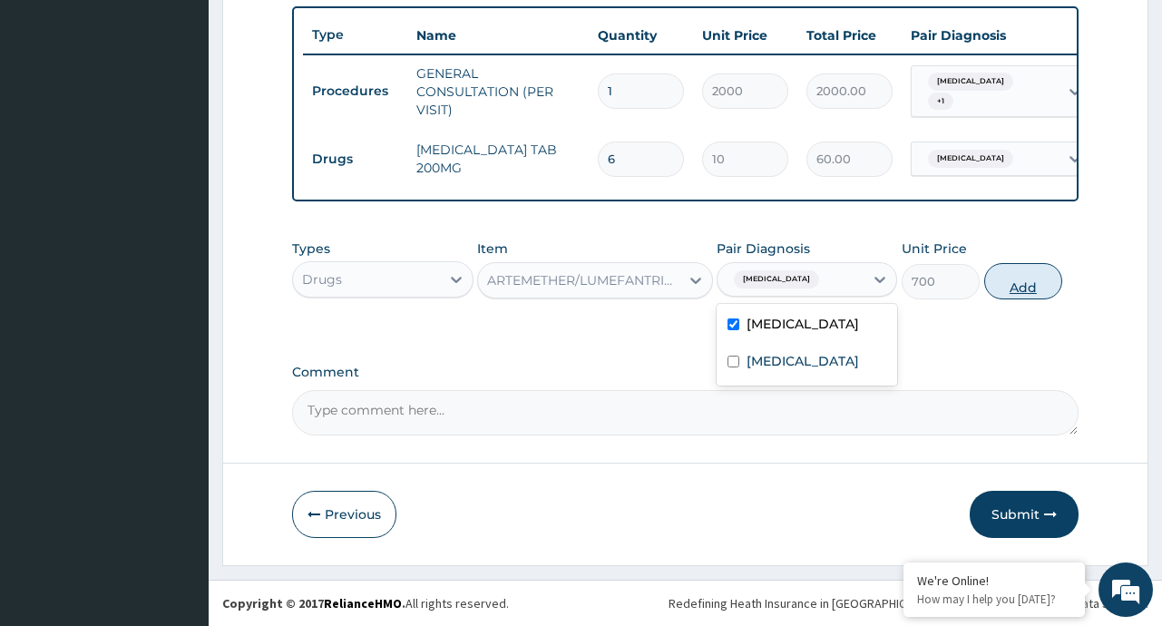
click at [1010, 292] on button "Add" at bounding box center [1023, 281] width 79 height 36
type input "0"
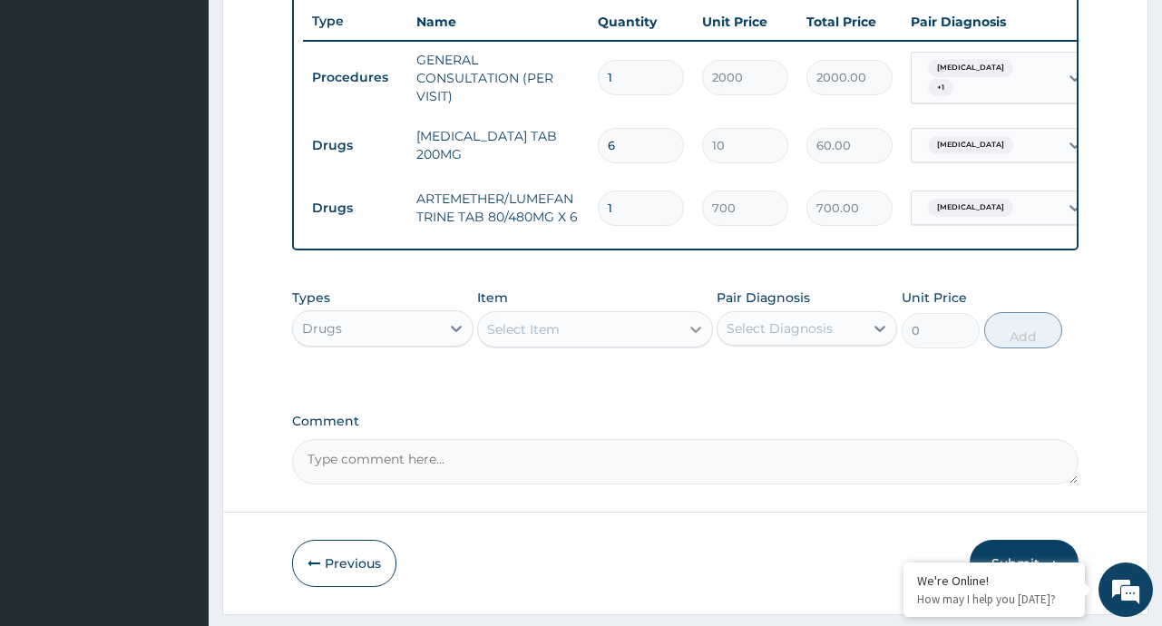
click at [708, 346] on div at bounding box center [695, 329] width 33 height 33
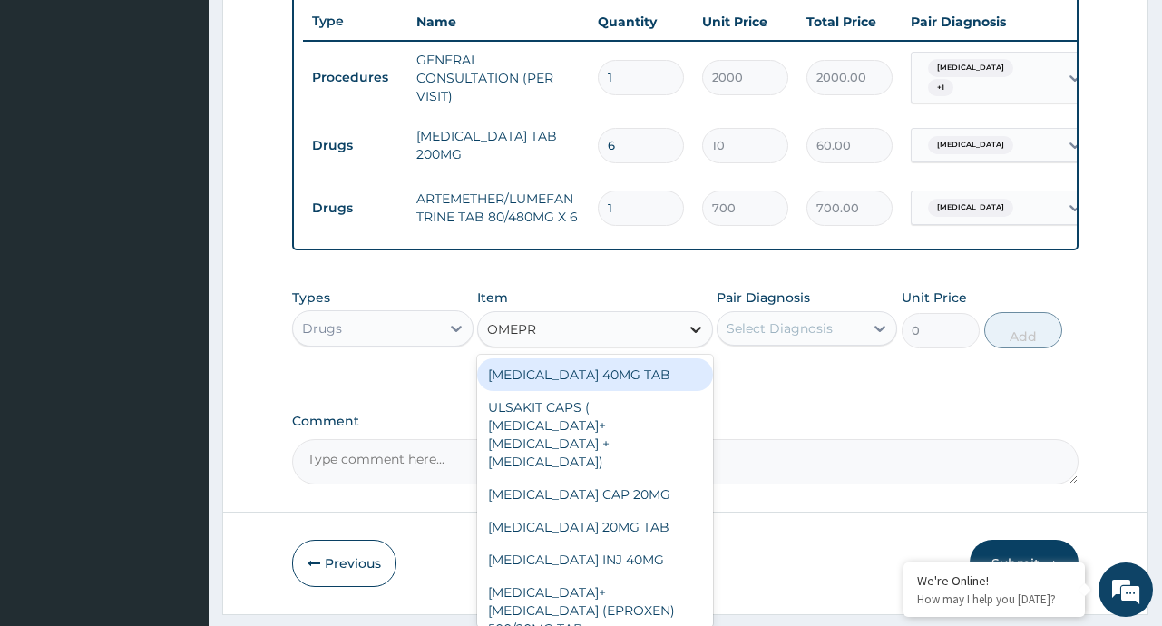
type input "OMEPRA"
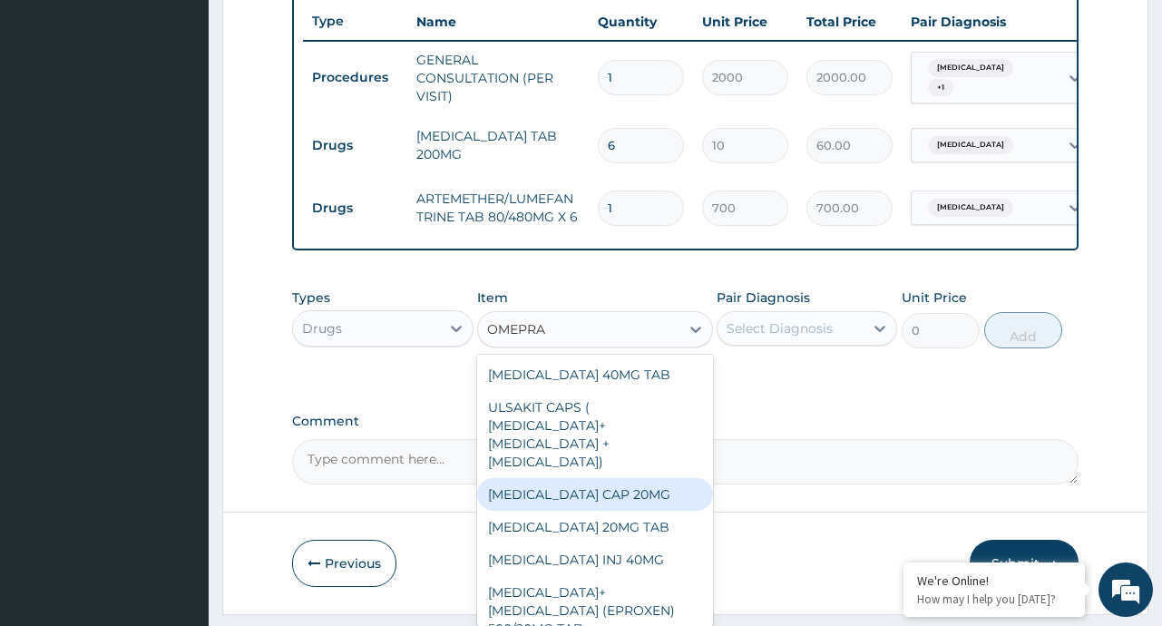
click at [643, 511] on div "OMEPRAZOLE CAP 20MG" at bounding box center [595, 494] width 236 height 33
type input "25"
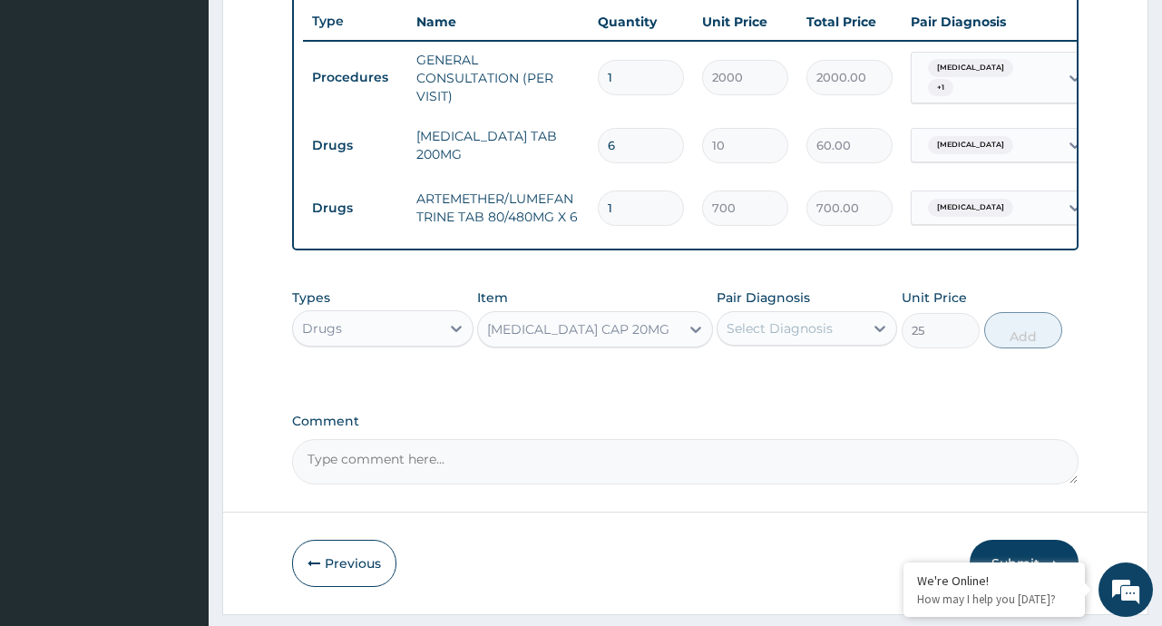
click at [850, 343] on div "Select Diagnosis" at bounding box center [791, 328] width 146 height 29
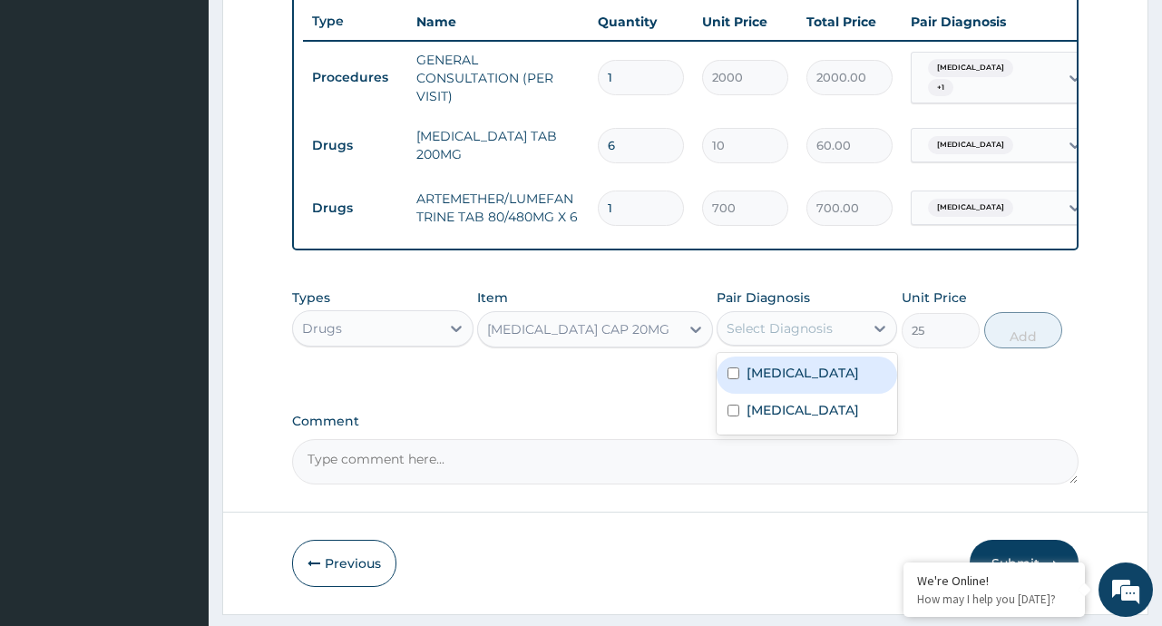
click at [834, 388] on div "Malaria" at bounding box center [807, 375] width 181 height 37
checkbox input "true"
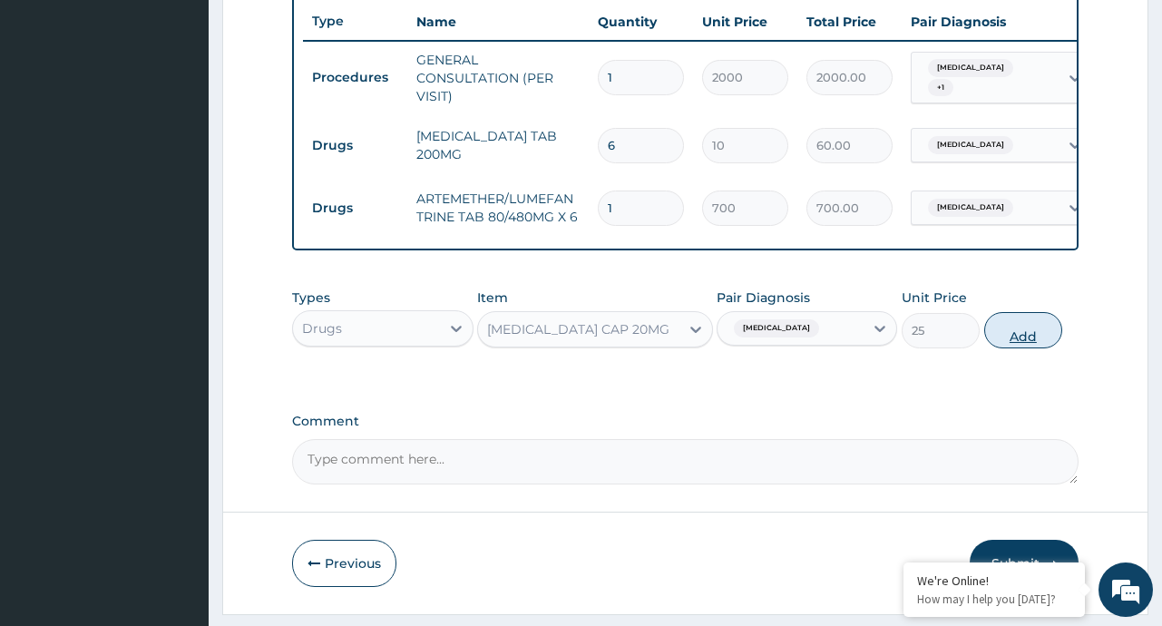
click at [1015, 345] on button "Add" at bounding box center [1023, 330] width 79 height 36
type input "0"
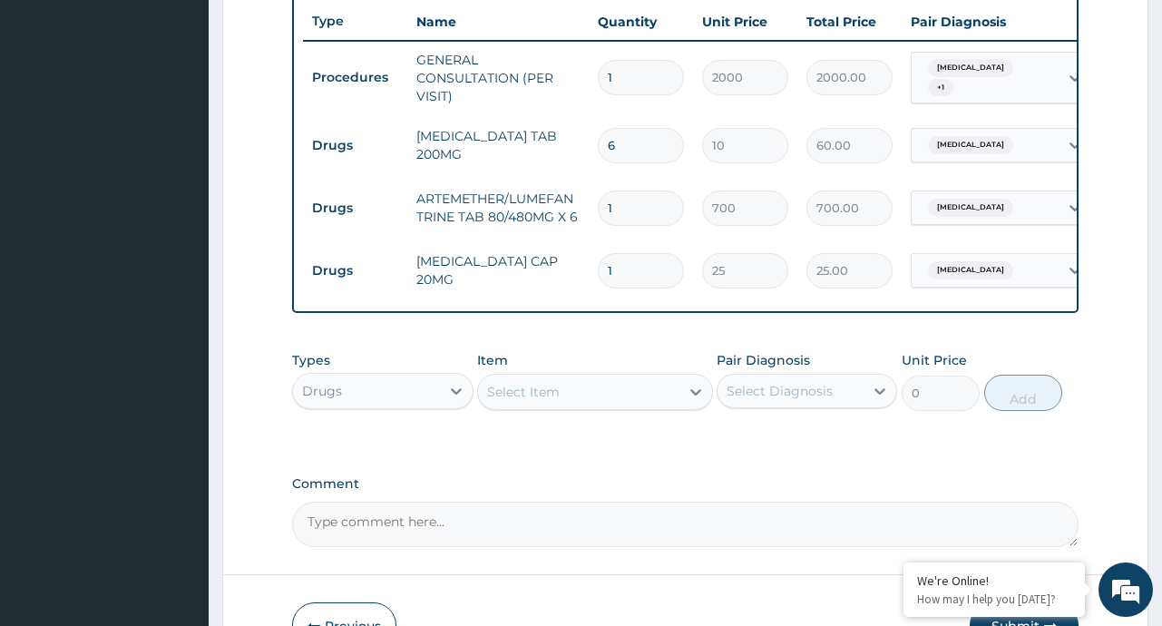
type input "10"
type input "250.00"
type input "10"
click at [687, 398] on icon at bounding box center [696, 392] width 18 height 18
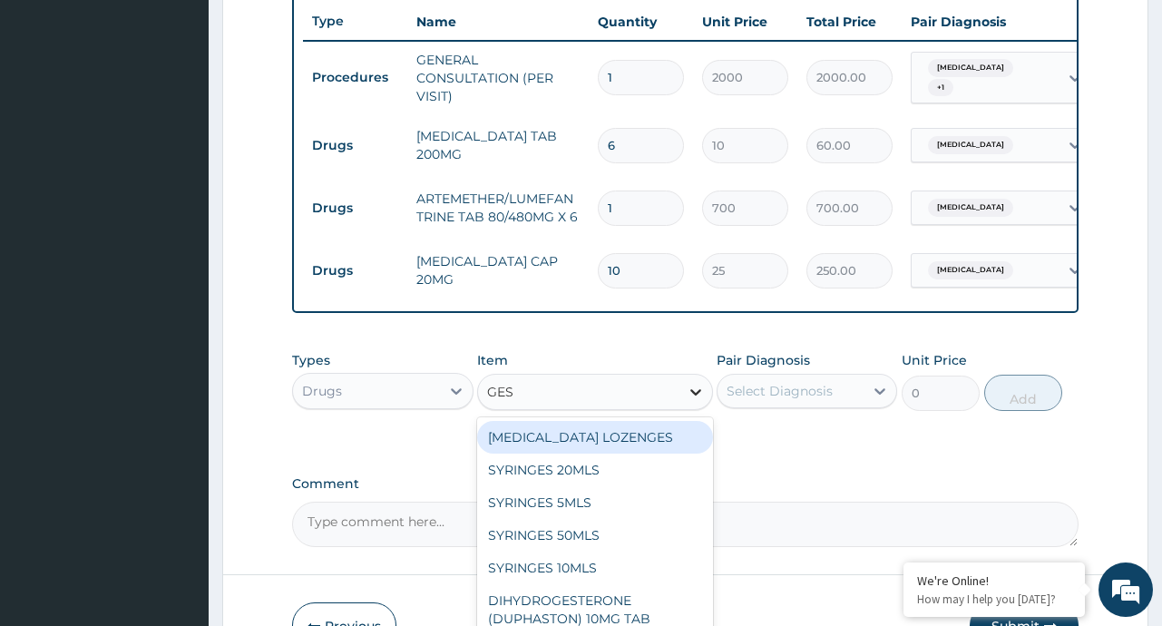
type input "GEST"
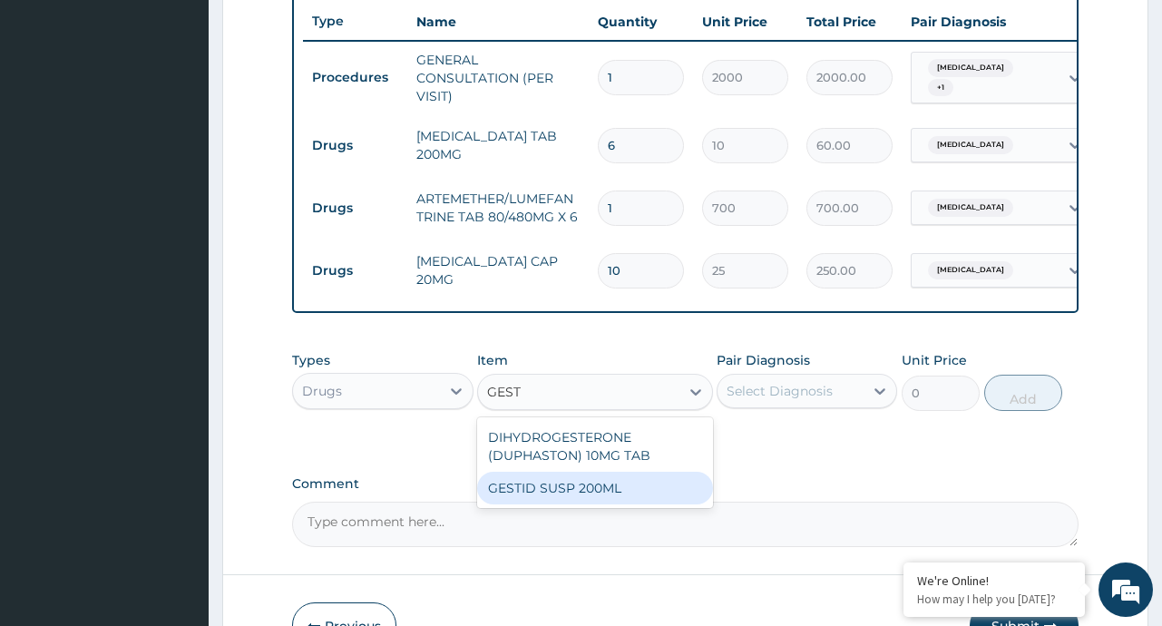
click at [682, 502] on div "GESTID SUSP 200ML" at bounding box center [595, 488] width 236 height 33
type input "1200"
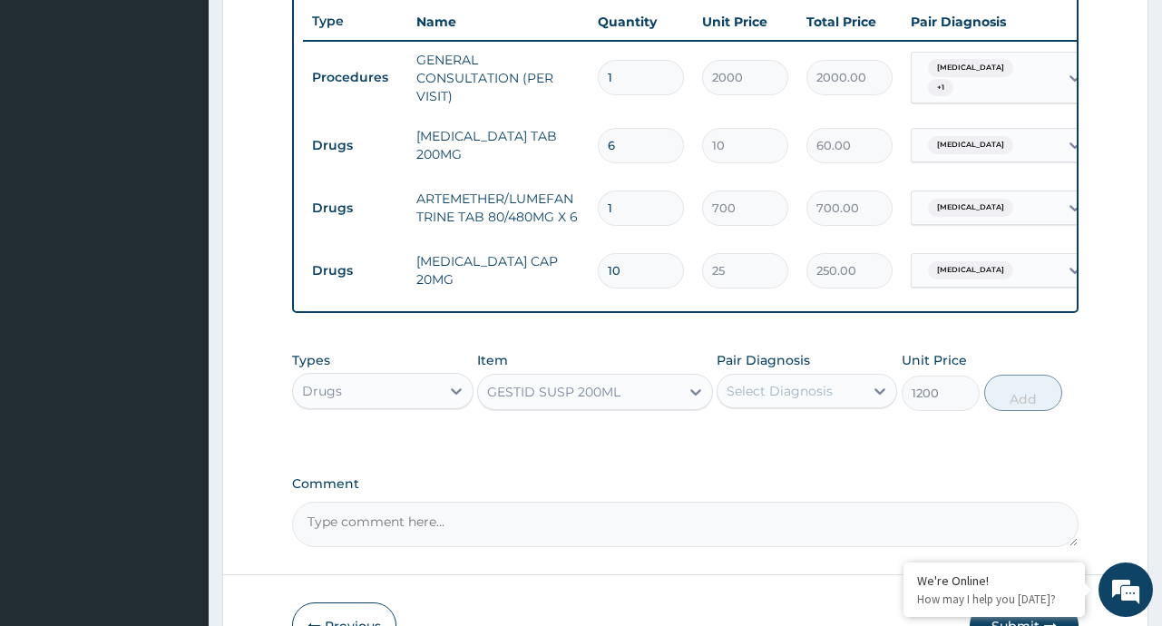
click at [852, 403] on div "Select Diagnosis" at bounding box center [791, 390] width 146 height 29
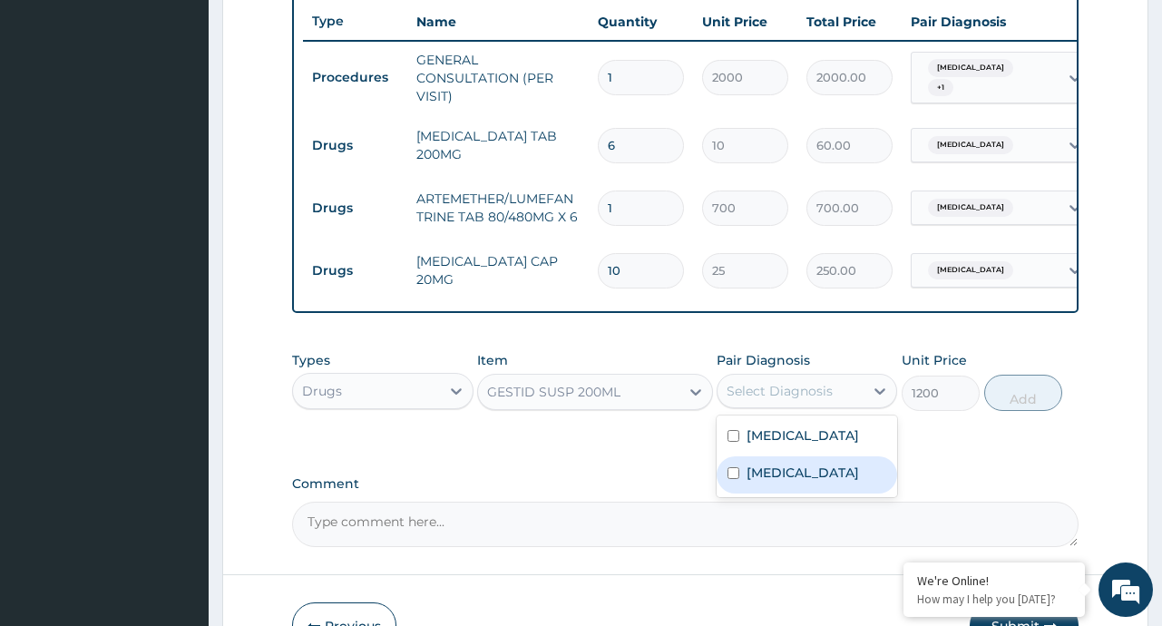
click at [833, 489] on div "Gastritis" at bounding box center [807, 474] width 181 height 37
checkbox input "true"
click at [1047, 409] on button "Add" at bounding box center [1023, 393] width 79 height 36
type input "0"
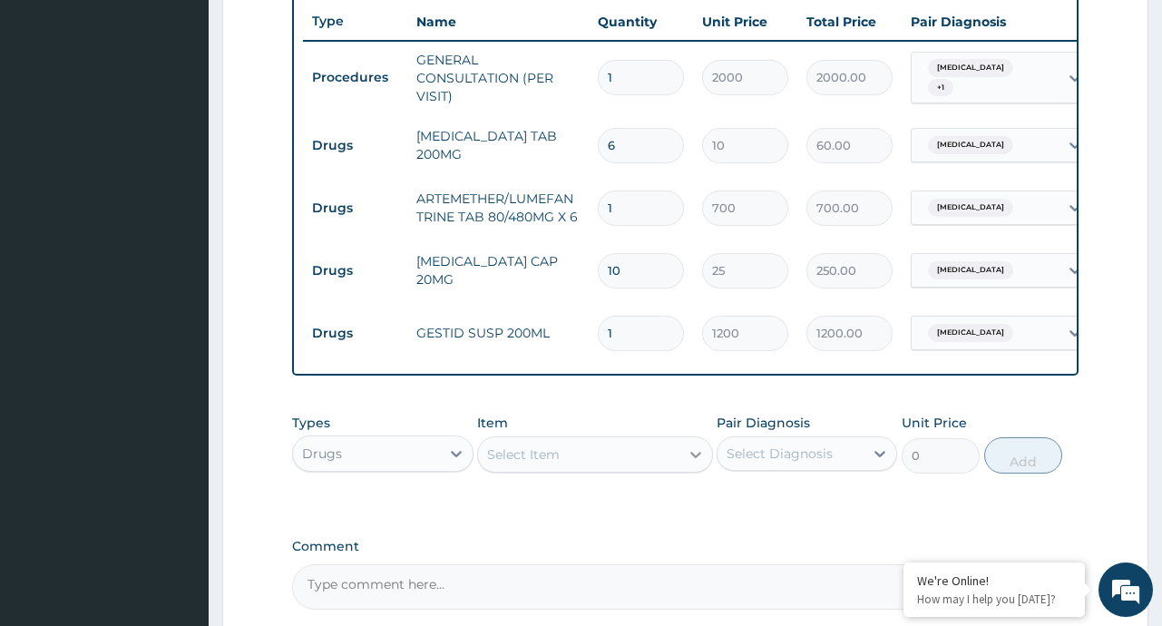
click at [685, 471] on div at bounding box center [695, 454] width 33 height 33
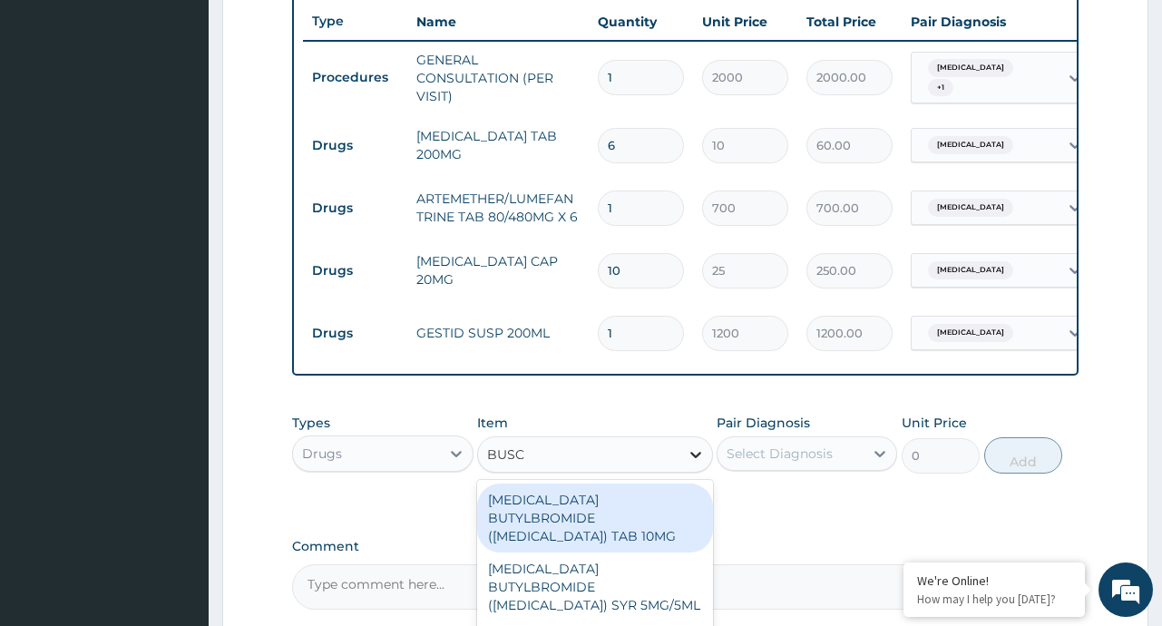
type input "BUSCO"
click at [674, 523] on div "HYOSCINE BUTYLBROMIDE (BUSCOPAN) TAB 10MG" at bounding box center [595, 518] width 236 height 69
type input "20"
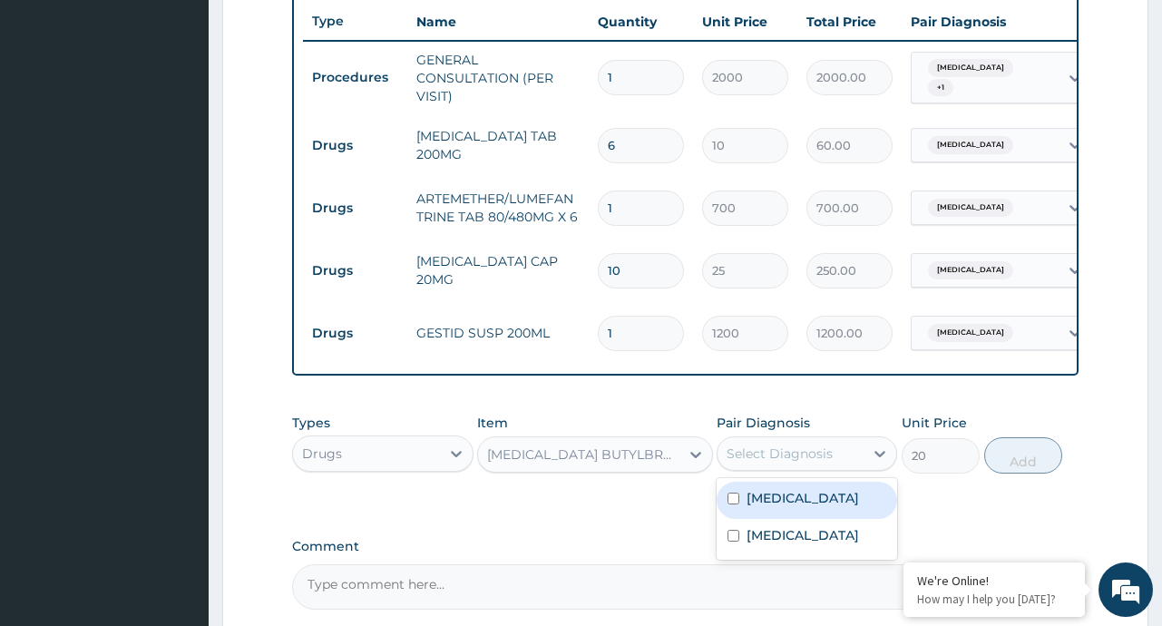
click at [858, 465] on div "Select Diagnosis" at bounding box center [791, 453] width 146 height 29
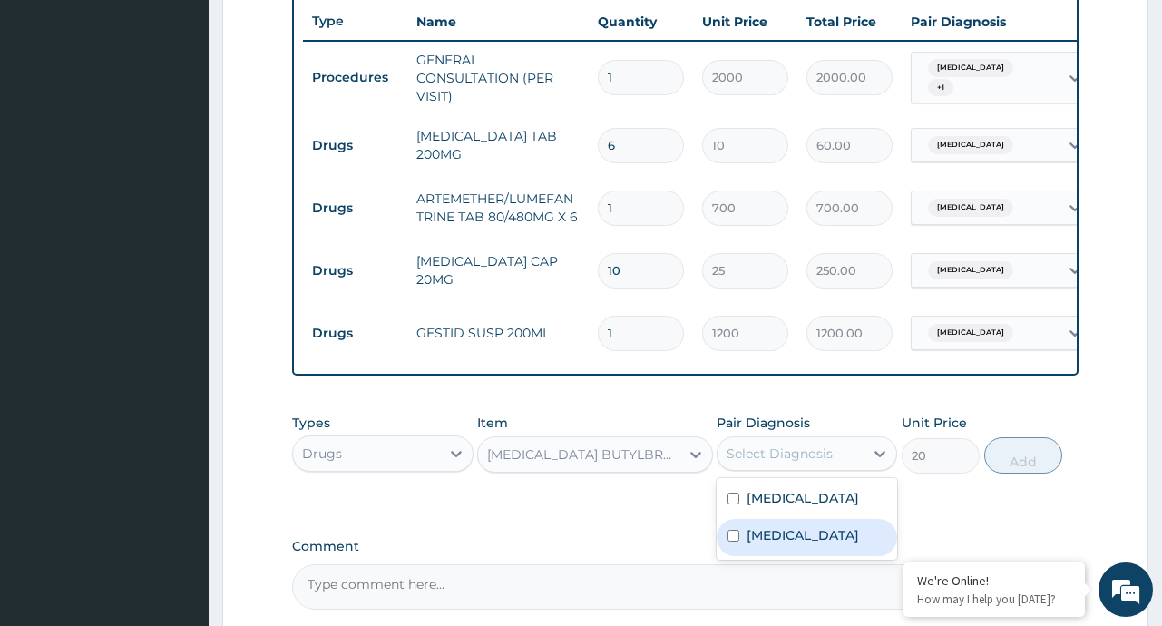
click at [866, 532] on div "Gastritis" at bounding box center [807, 537] width 181 height 37
checkbox input "true"
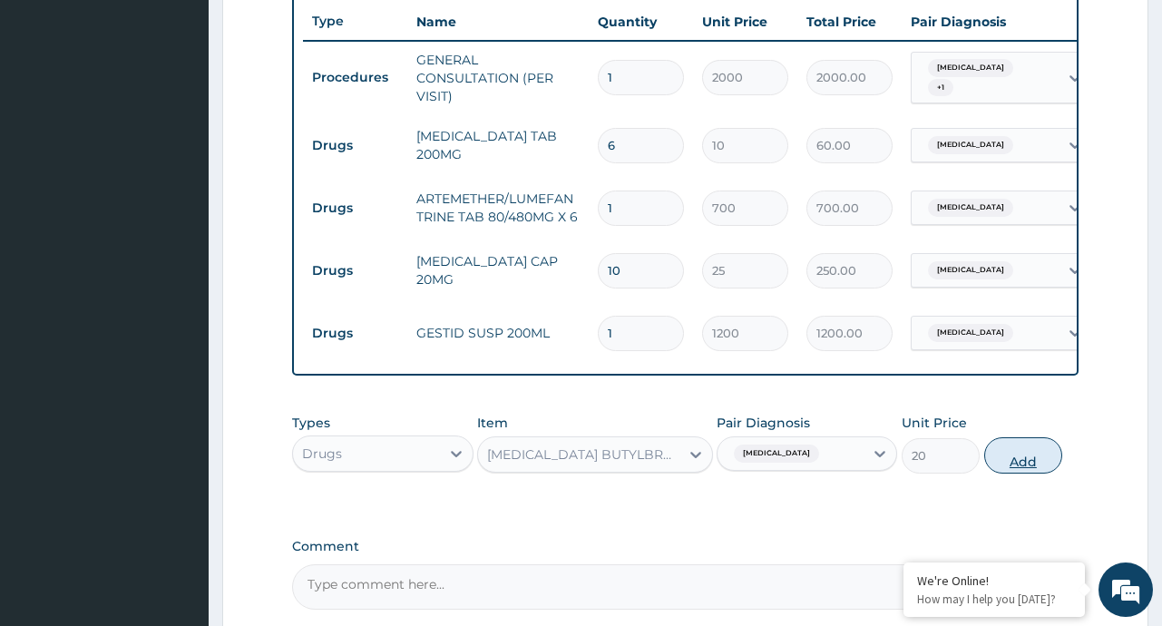
click at [1019, 464] on button "Add" at bounding box center [1023, 455] width 79 height 36
type input "0"
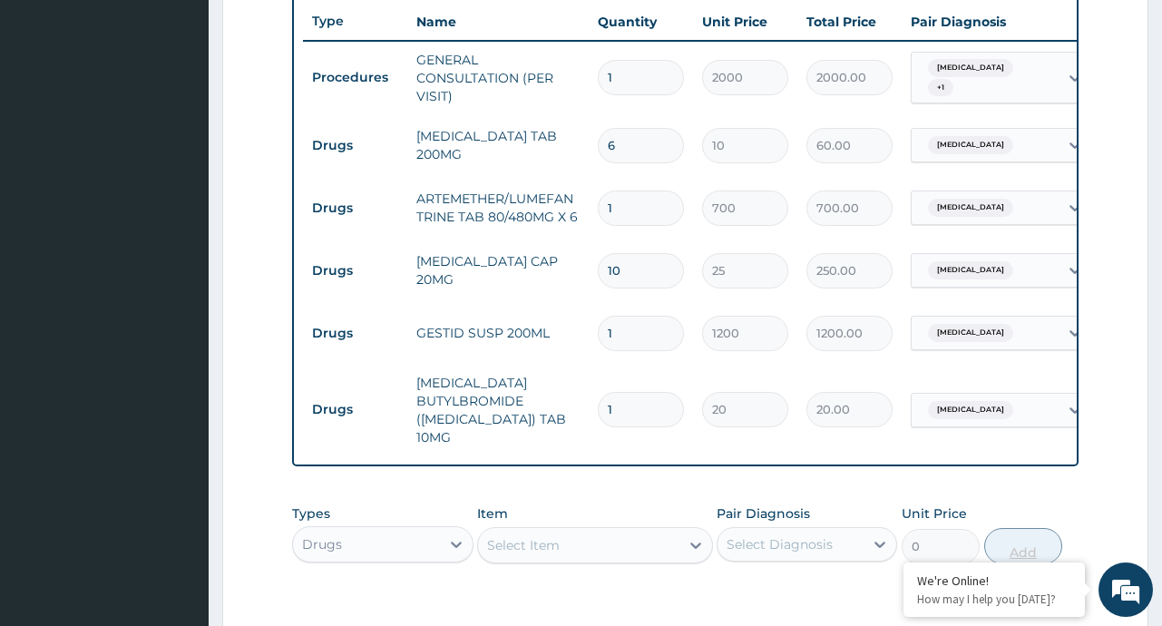
type input "0.00"
type input "9"
type input "180.00"
type input "9"
click at [694, 536] on icon at bounding box center [696, 545] width 18 height 18
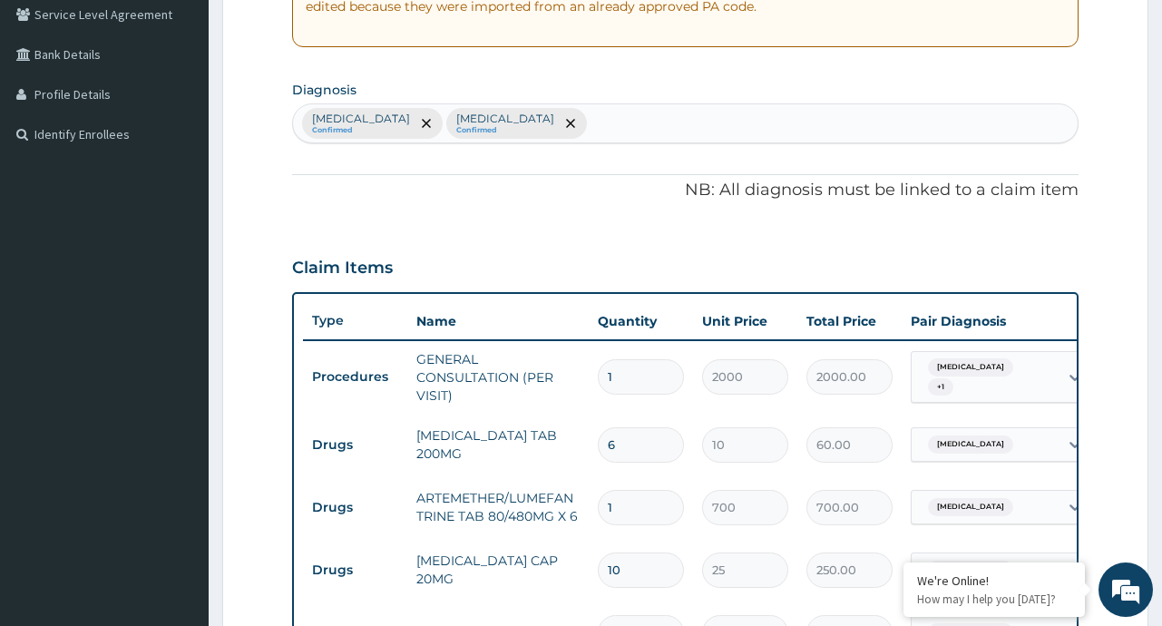
scroll to position [380, 0]
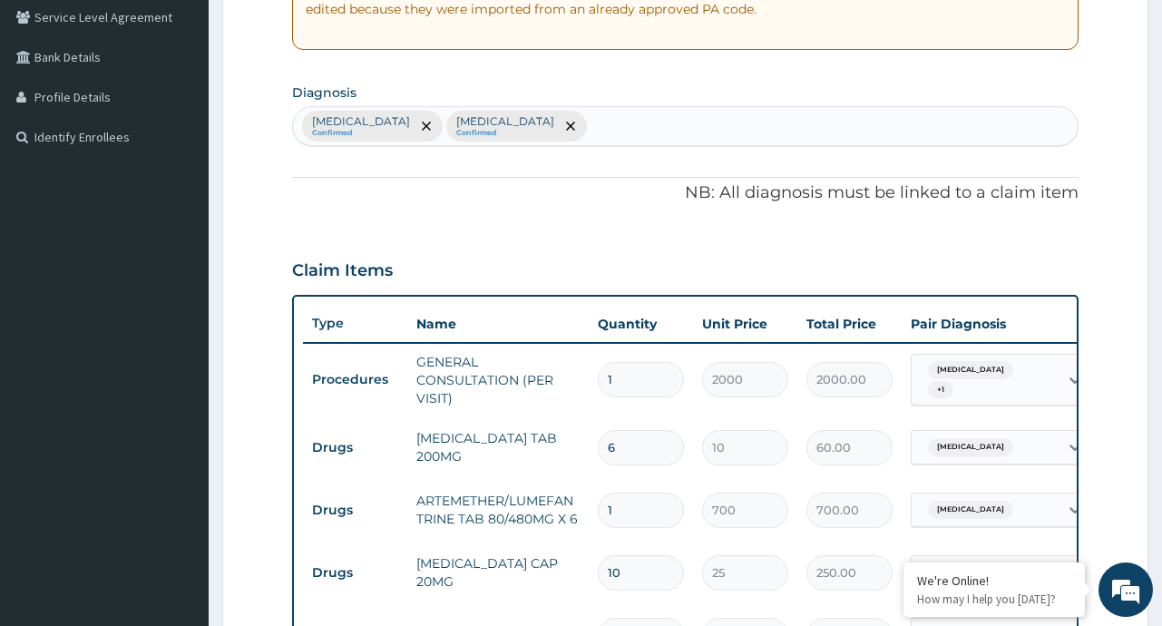
click at [498, 121] on div "Malaria Confirmed Gastritis Confirmed" at bounding box center [685, 126] width 784 height 38
type input "SALMO"
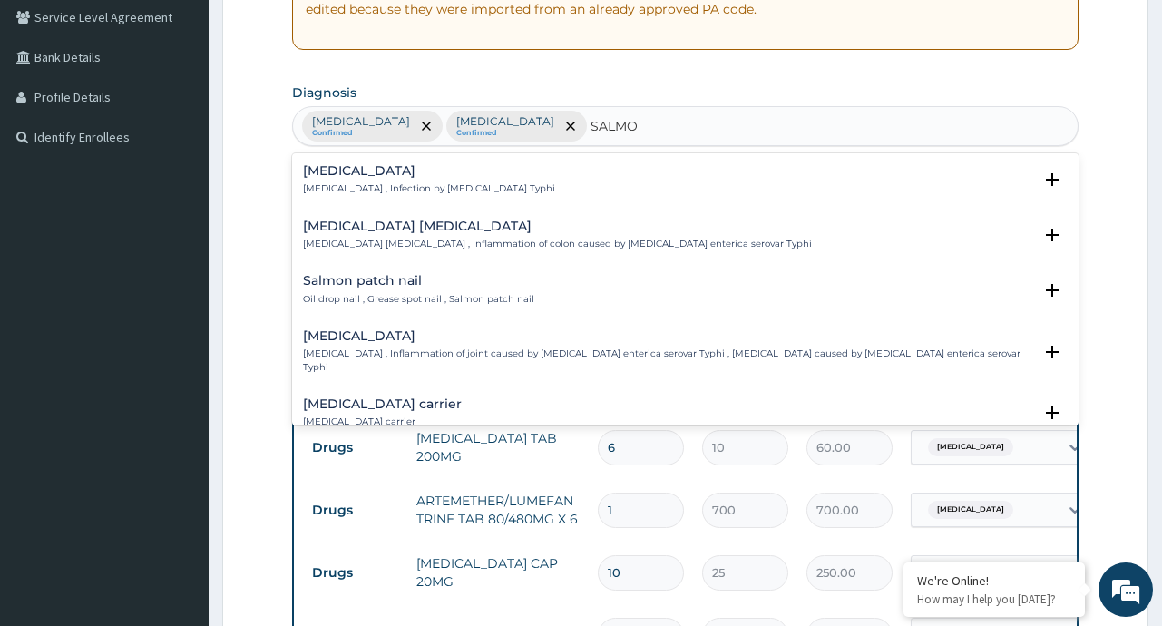
click at [386, 183] on p "Typhoid fever , Infection by Salmonella Typhi" at bounding box center [429, 188] width 252 height 13
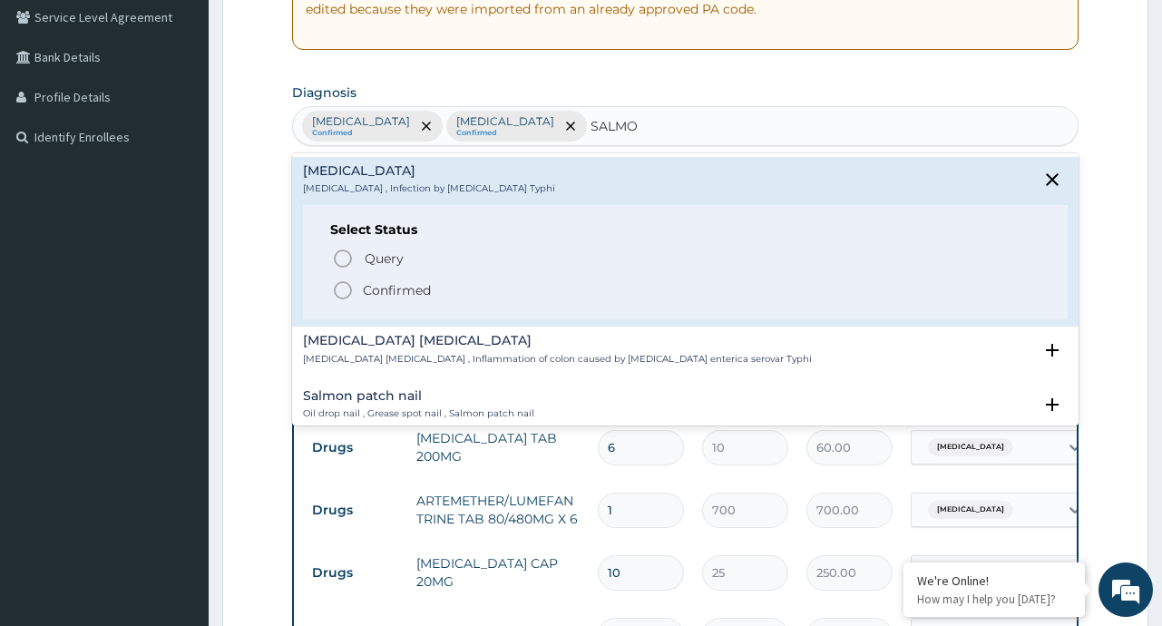
click at [376, 287] on p "Confirmed" at bounding box center [397, 290] width 68 height 18
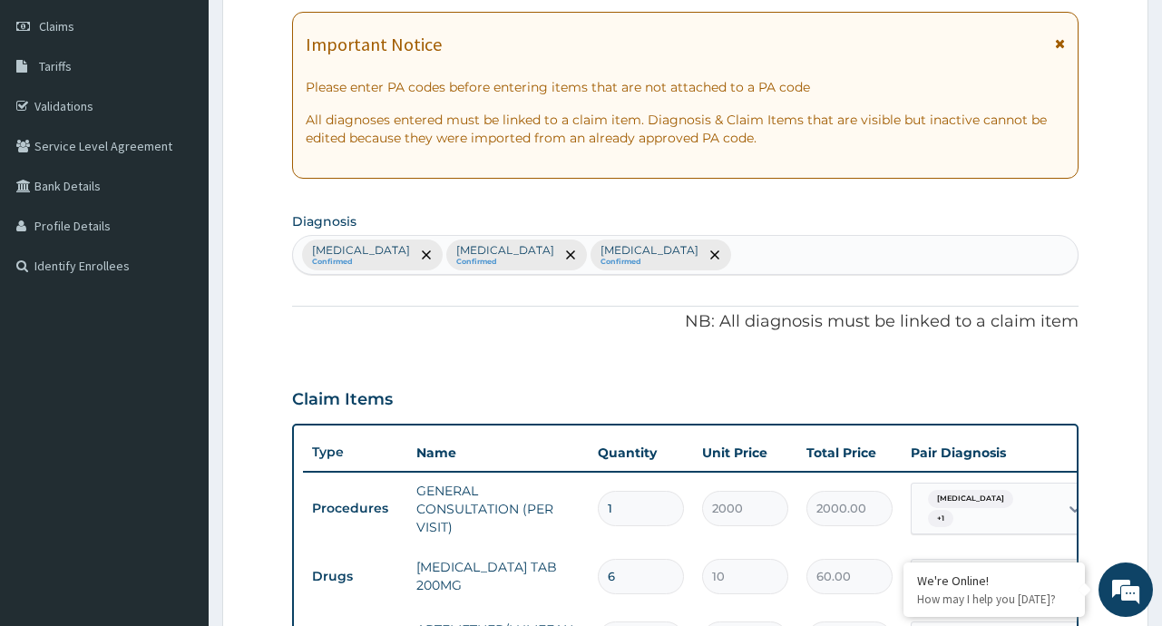
scroll to position [246, 0]
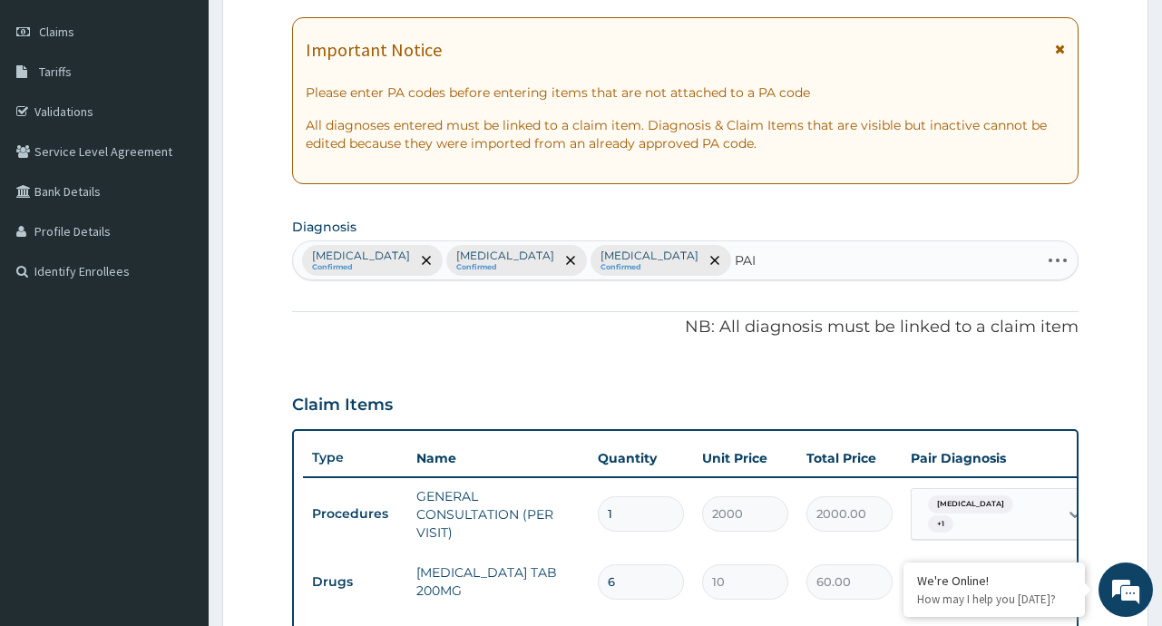
type input "PAIN"
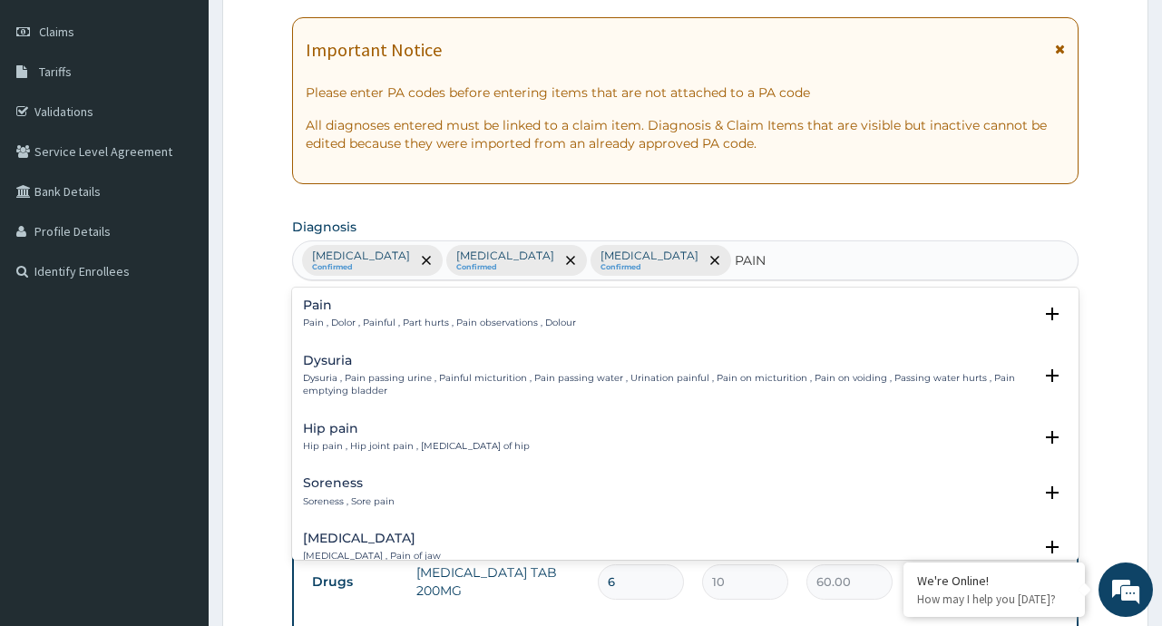
click at [415, 311] on h4 "Pain" at bounding box center [439, 305] width 273 height 14
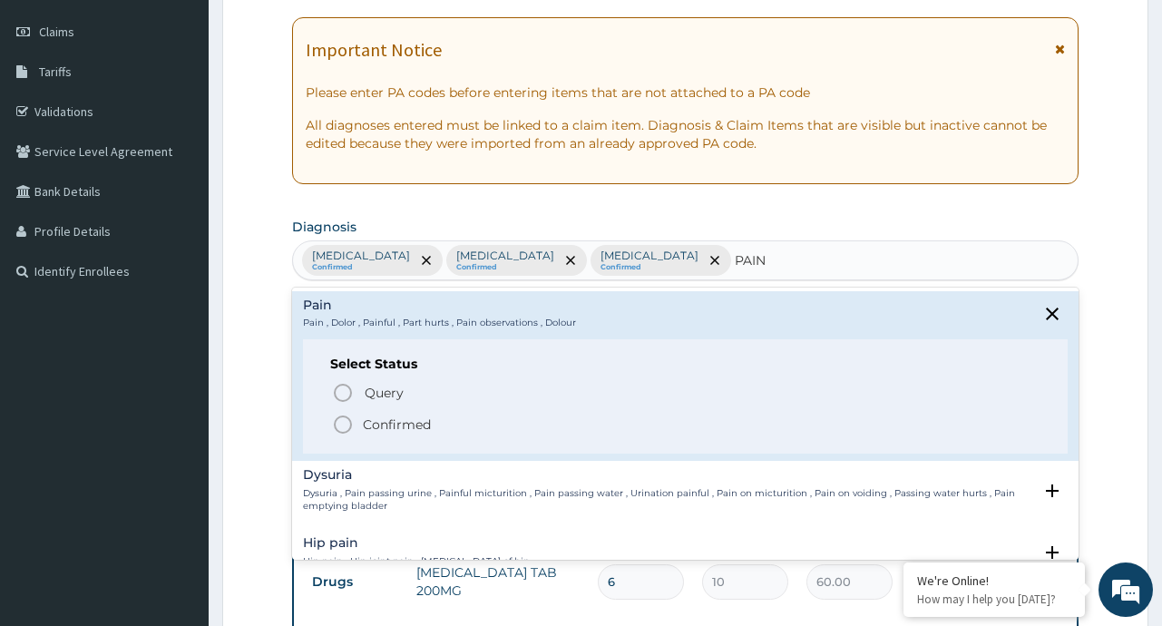
click at [408, 424] on p "Confirmed" at bounding box center [397, 424] width 68 height 18
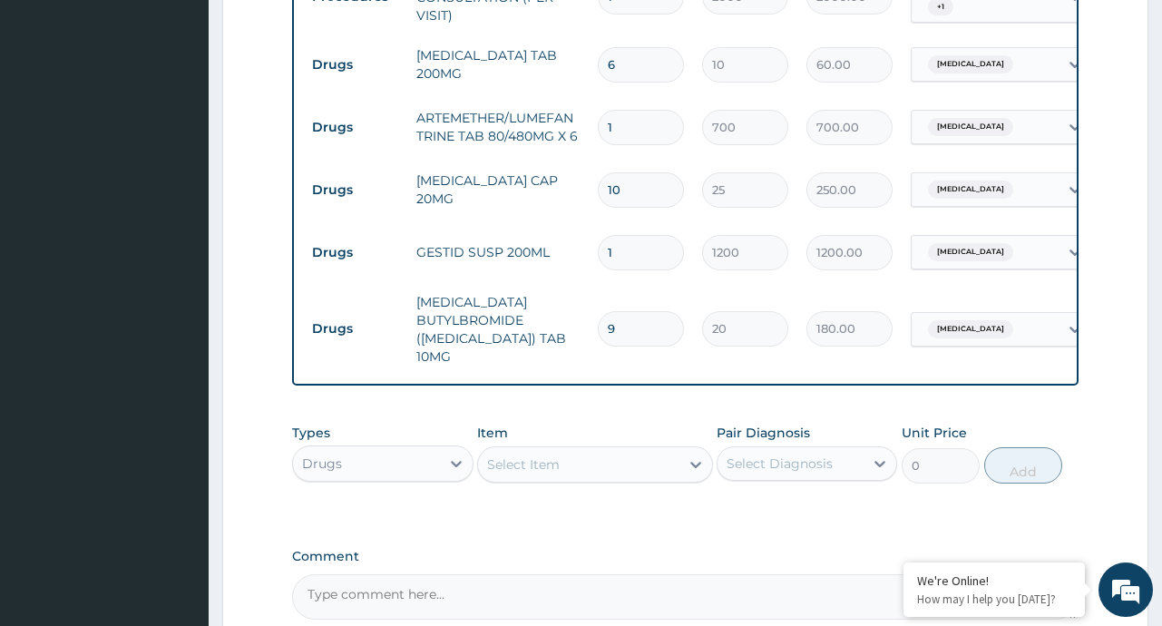
scroll to position [767, 0]
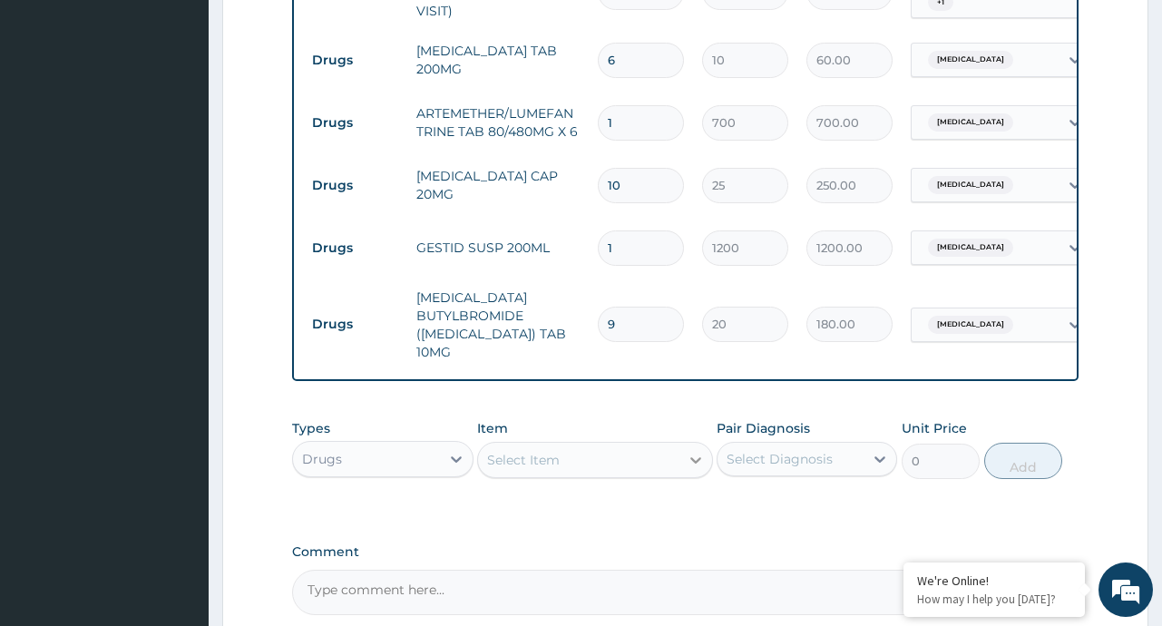
click at [683, 458] on div at bounding box center [695, 460] width 33 height 33
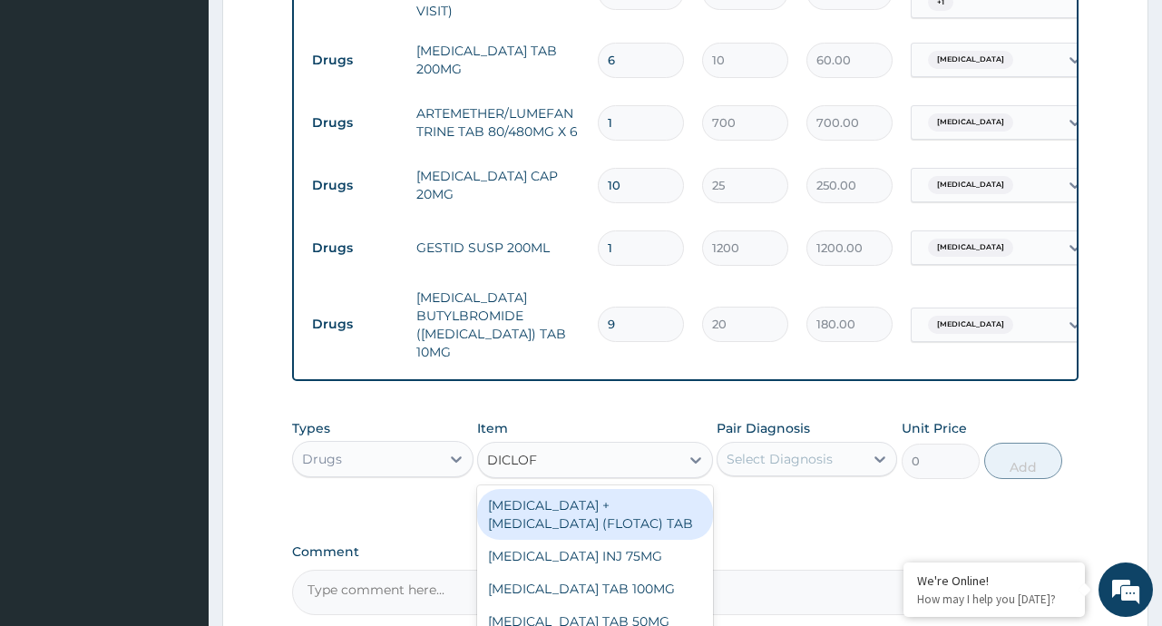
type input "DICLOFE"
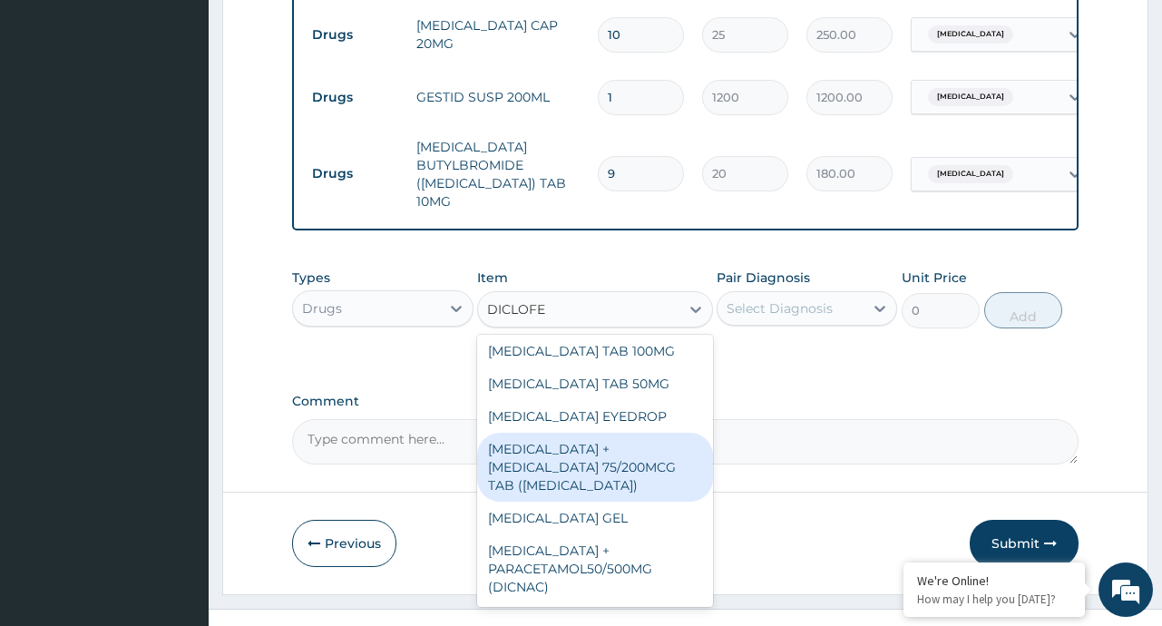
scroll to position [943, 0]
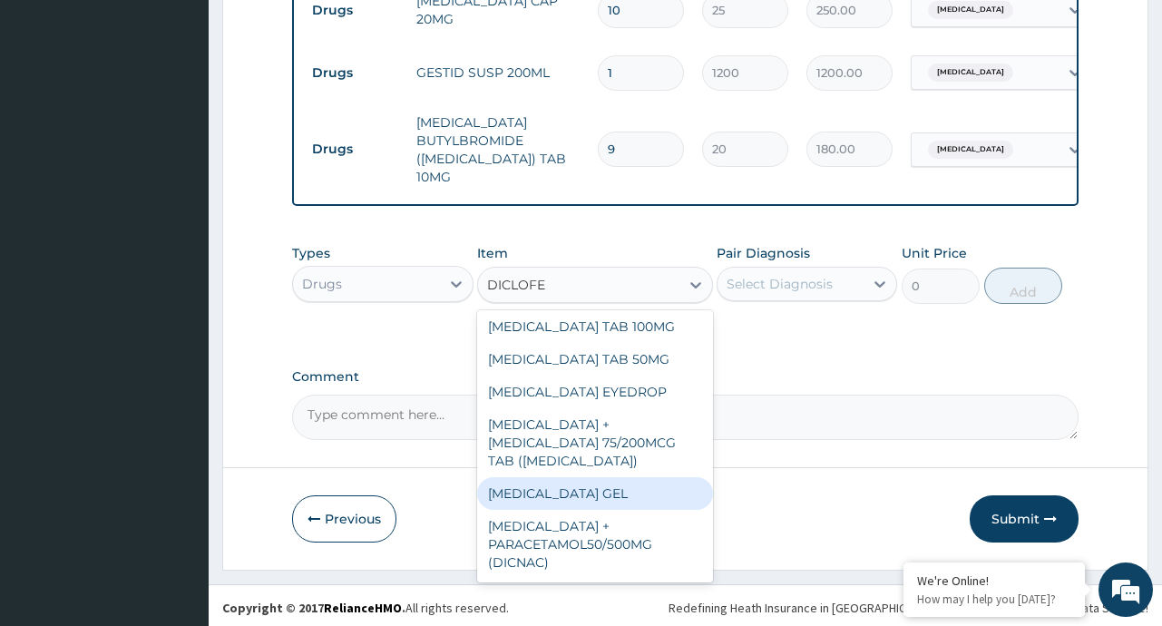
click at [579, 488] on div "DICLOFENAC GEL" at bounding box center [595, 493] width 236 height 33
type input "600"
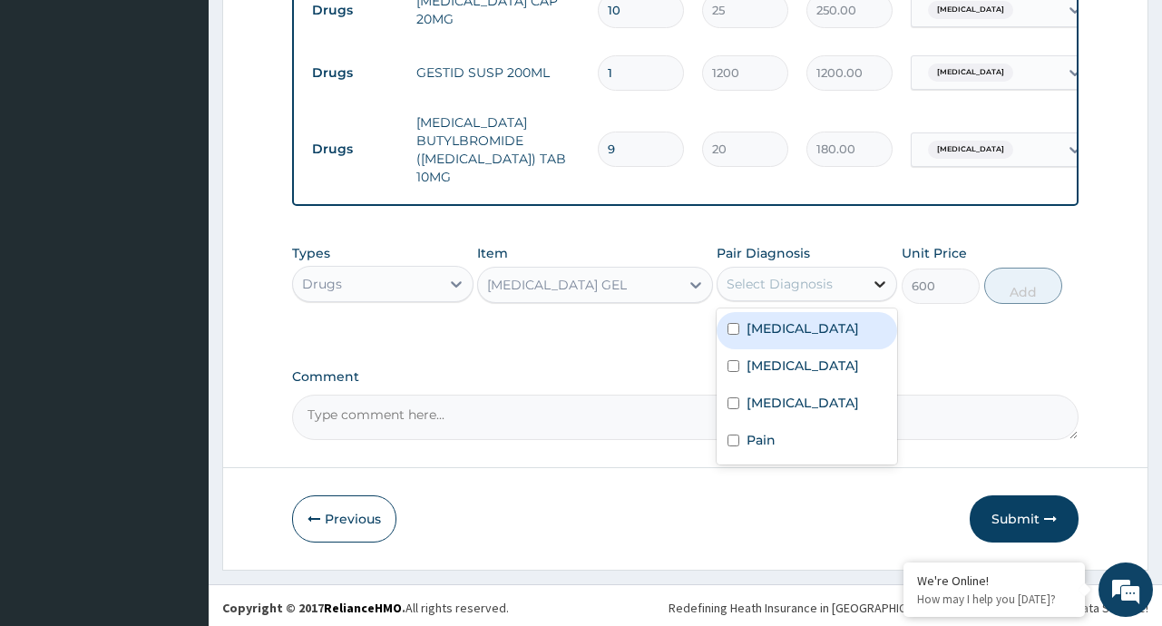
click at [879, 282] on icon at bounding box center [880, 284] width 18 height 18
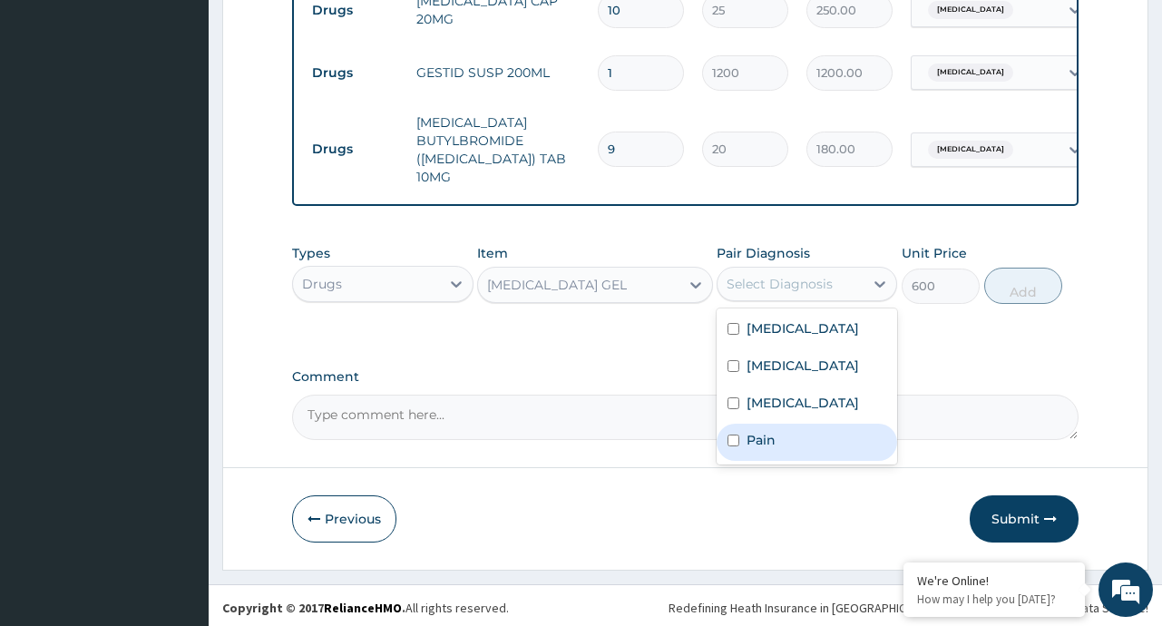
click at [767, 443] on label "Pain" at bounding box center [761, 440] width 29 height 18
checkbox input "true"
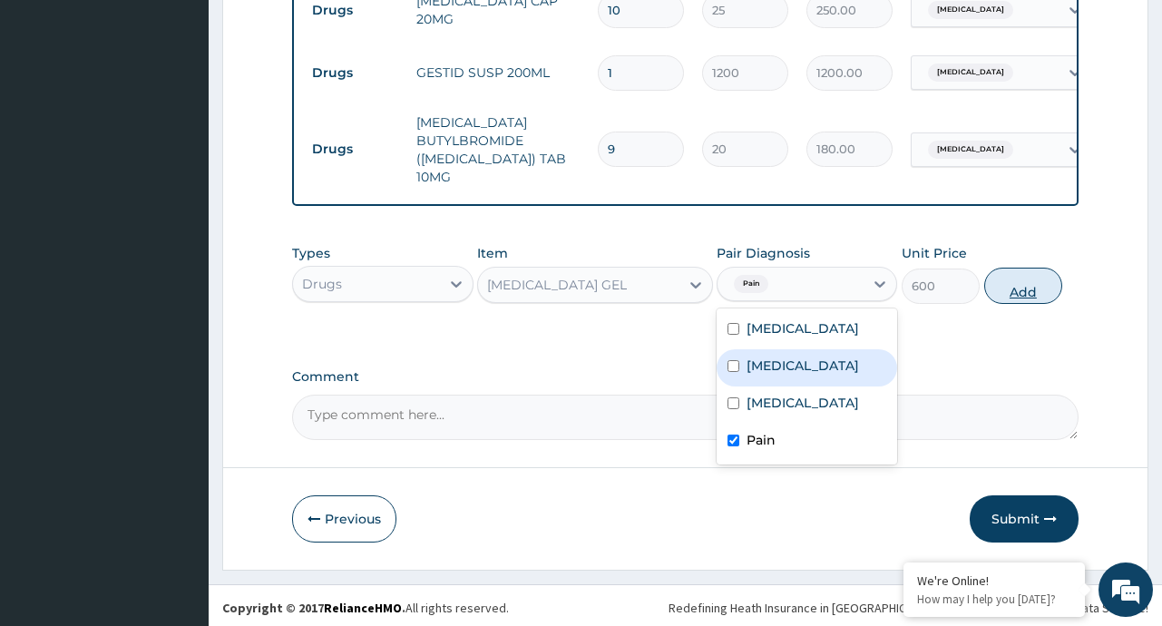
click at [1011, 278] on button "Add" at bounding box center [1023, 286] width 79 height 36
type input "0"
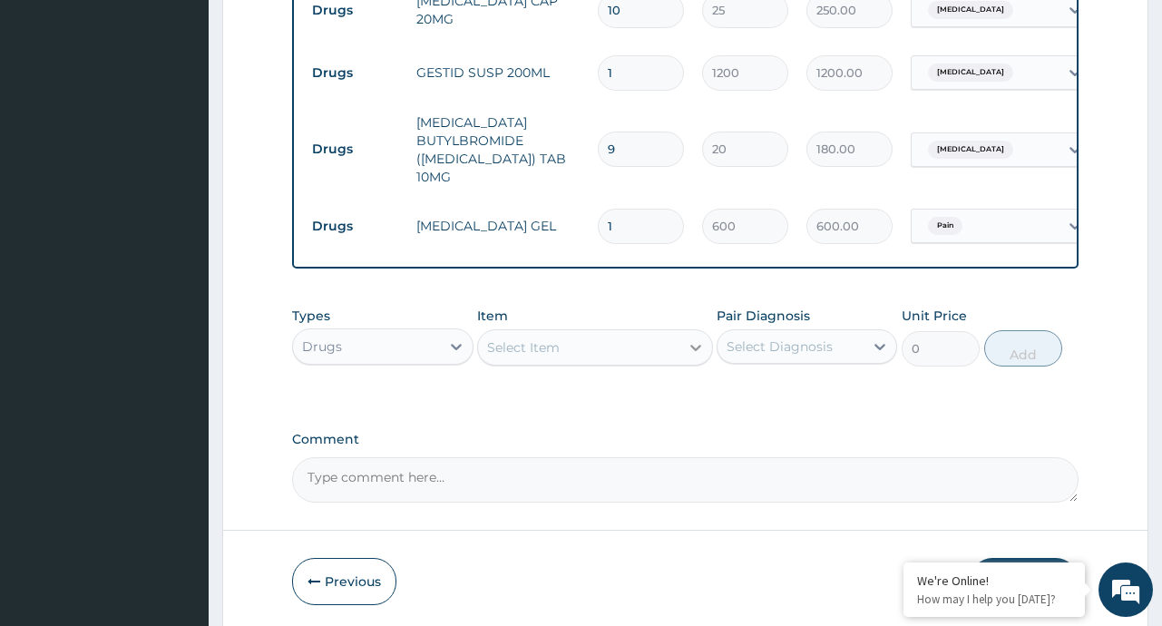
click at [692, 345] on icon at bounding box center [695, 348] width 11 height 6
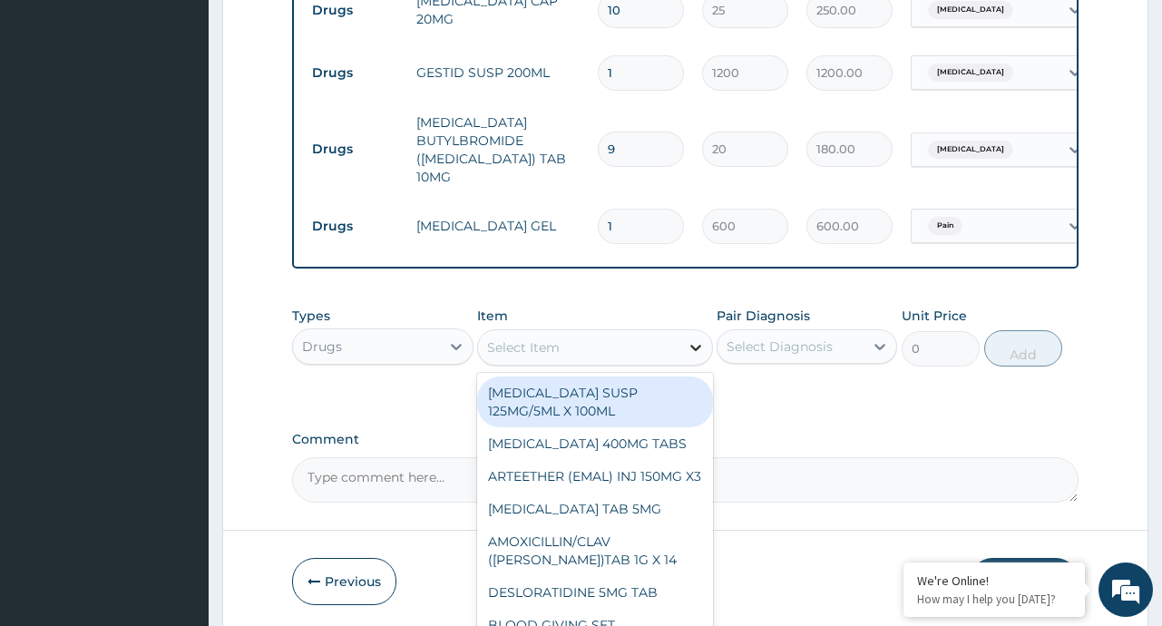
type input "A"
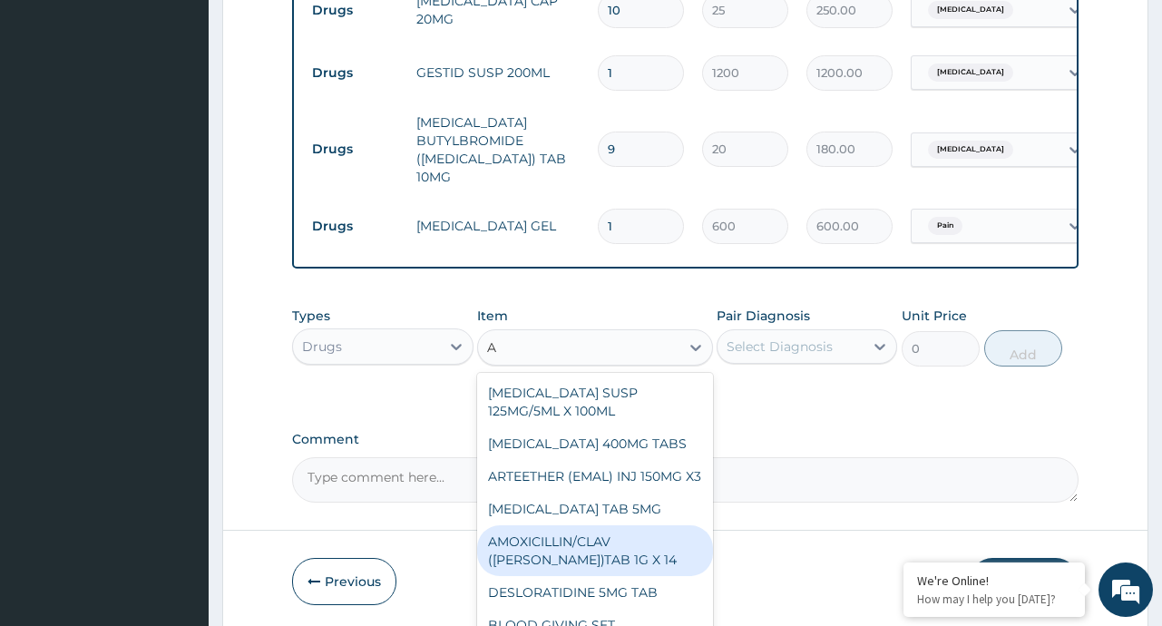
click at [602, 576] on div "AMOXICILLIN/CLAV (FLEMING)TAB 1G X 14" at bounding box center [595, 550] width 236 height 51
type input "250"
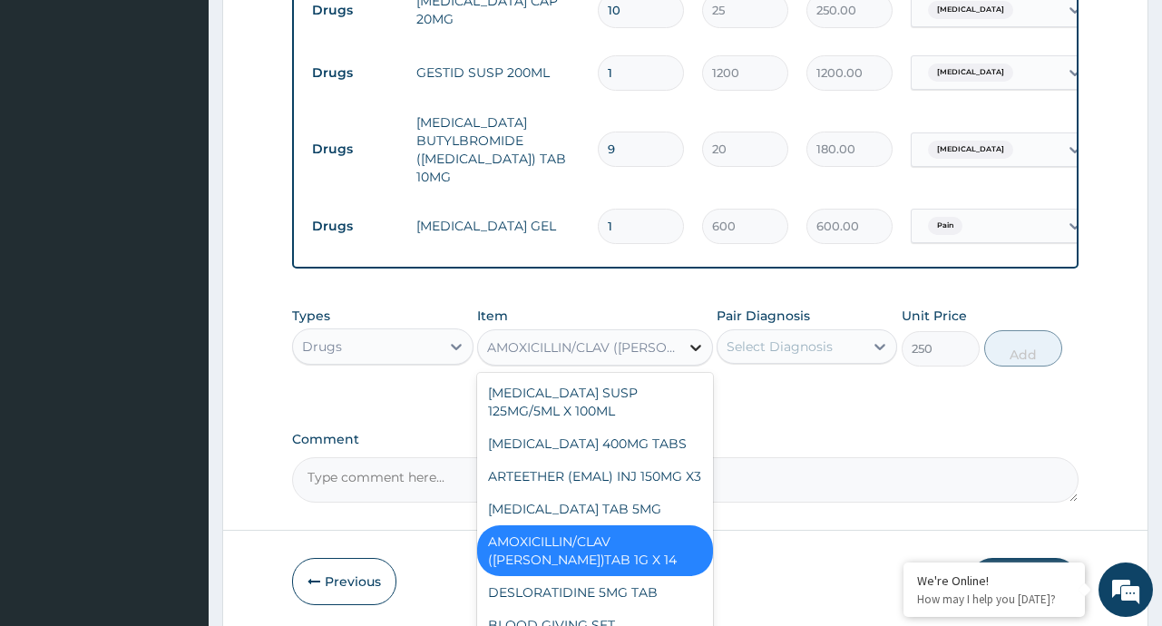
click at [688, 345] on icon at bounding box center [696, 347] width 18 height 18
type input "S"
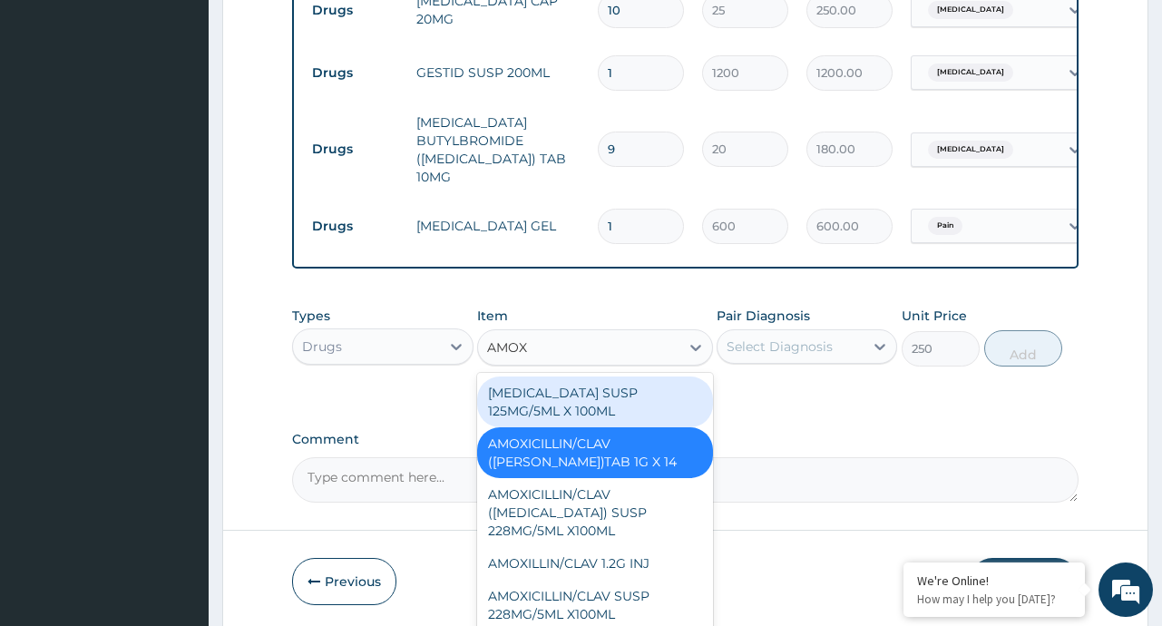
type input "AMOXI"
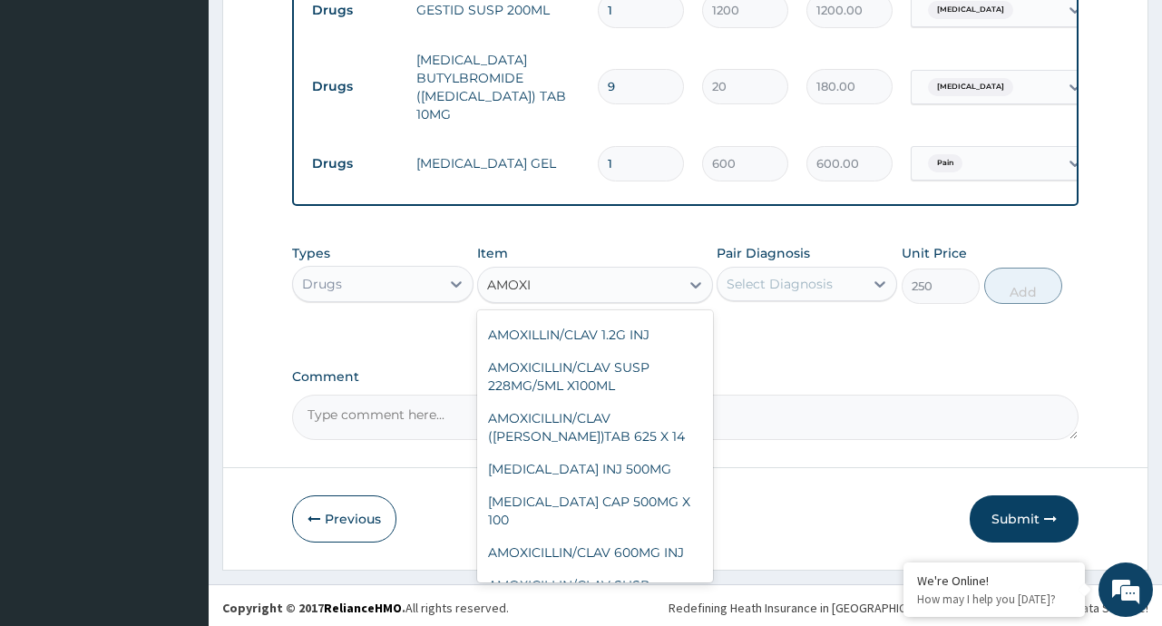
scroll to position [164, 0]
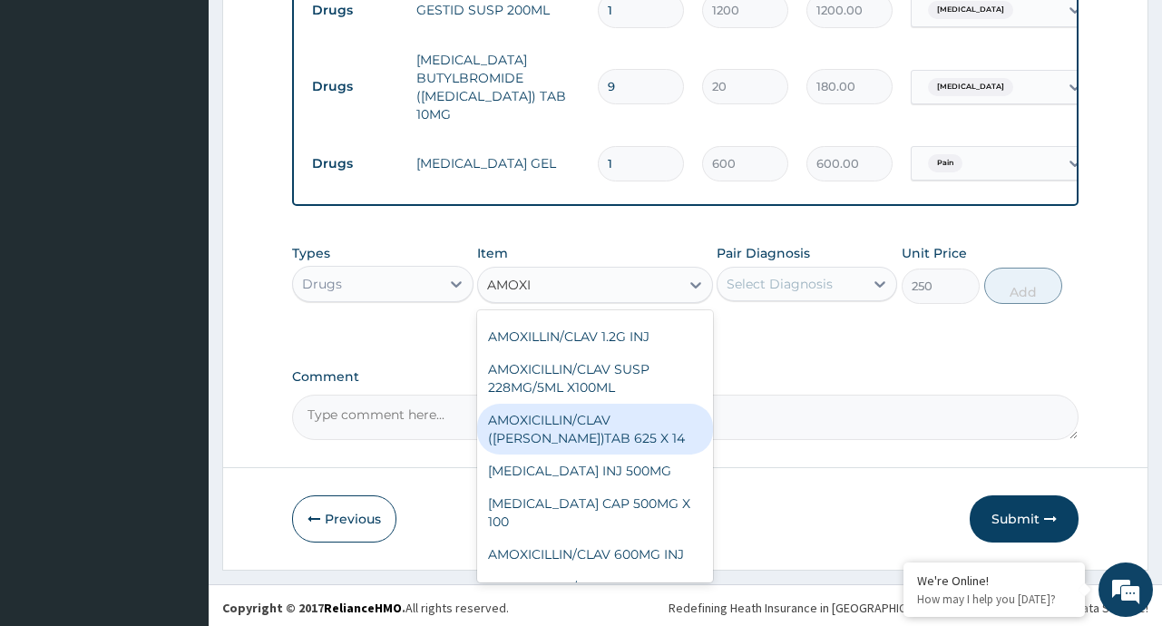
click at [600, 418] on div "AMOXICILLIN/CLAV (FLEMING)TAB 625 X 14" at bounding box center [595, 429] width 236 height 51
type input "200"
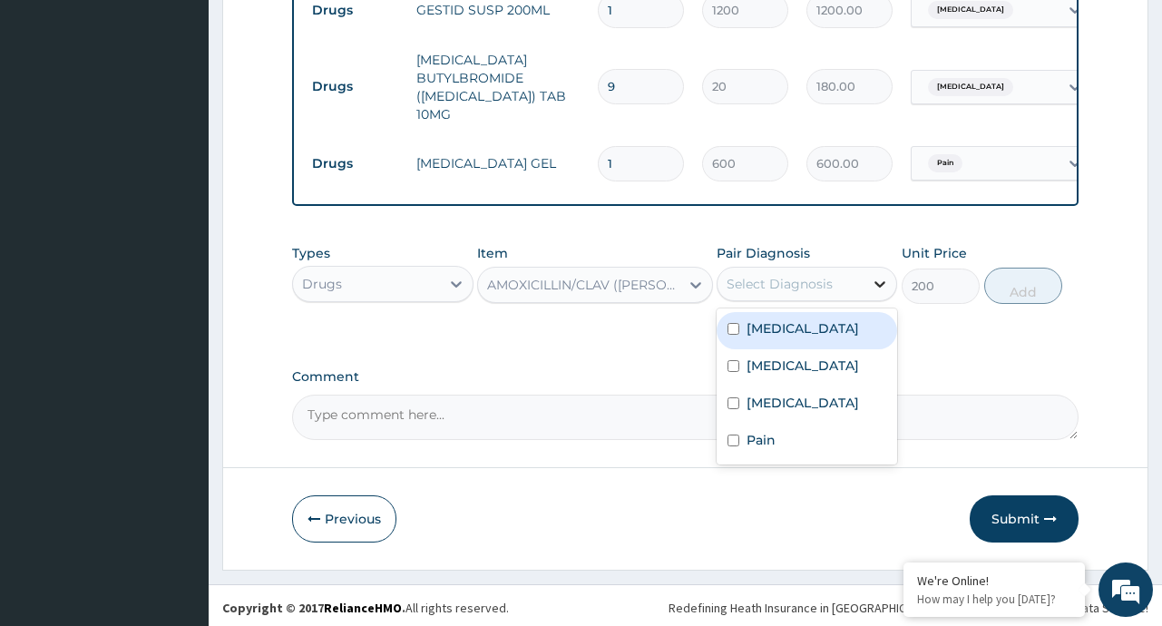
click at [873, 288] on icon at bounding box center [880, 284] width 18 height 18
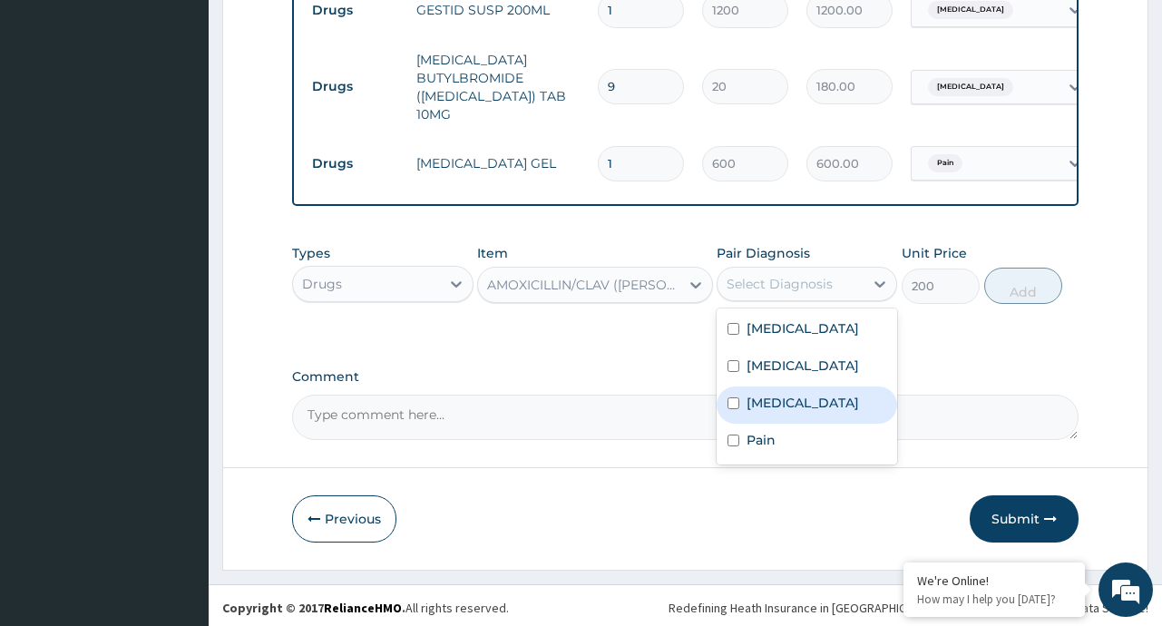
click at [806, 407] on div "Typhoid fever" at bounding box center [807, 404] width 181 height 37
checkbox input "true"
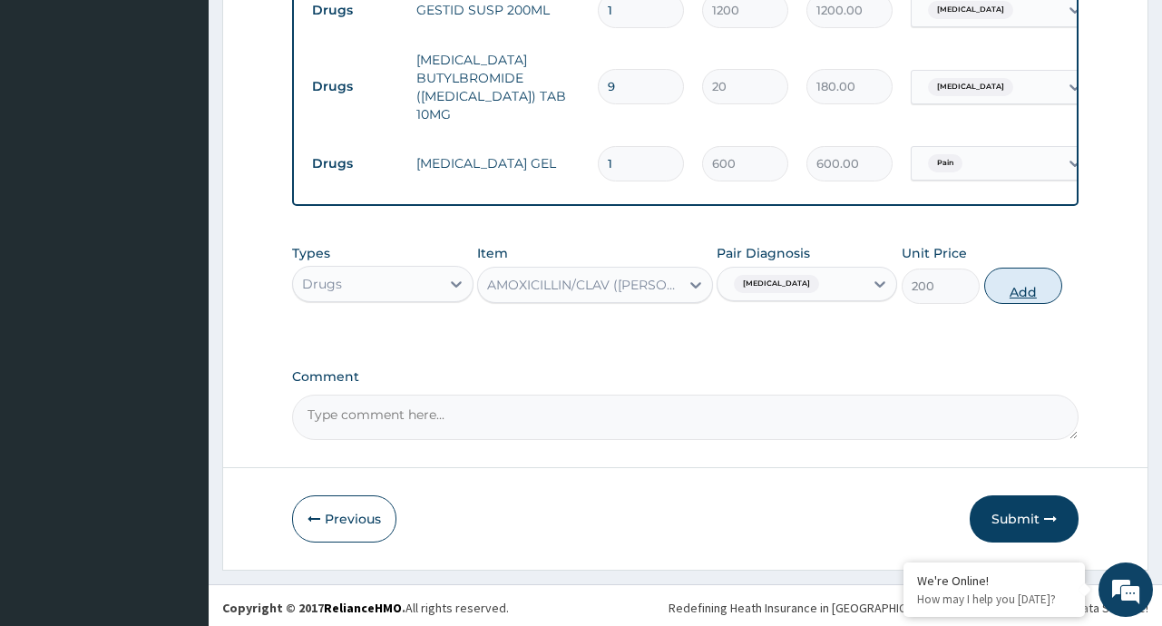
click at [1026, 284] on button "Add" at bounding box center [1023, 286] width 79 height 36
type input "0"
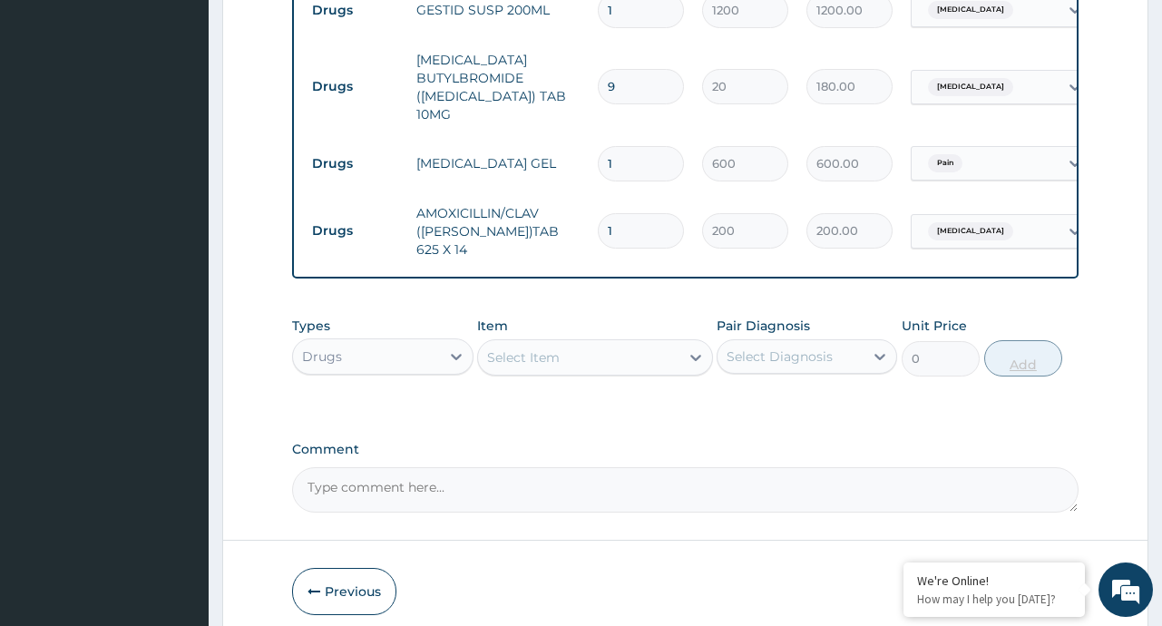
type input "14"
type input "2800.00"
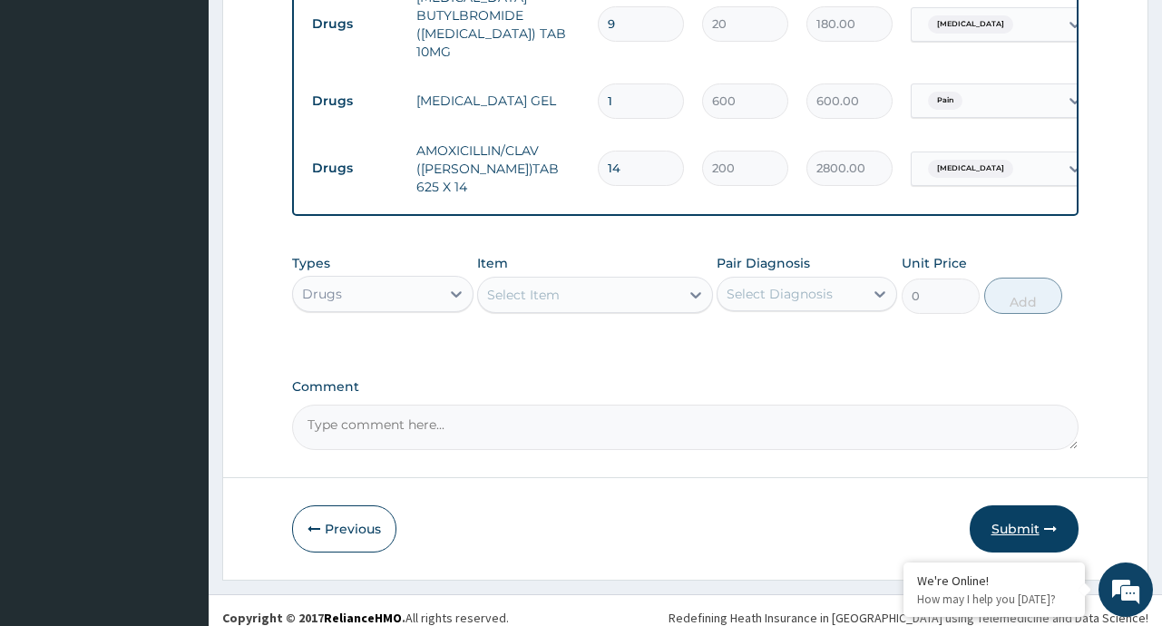
type input "14"
click at [1021, 508] on button "Submit" at bounding box center [1024, 528] width 109 height 47
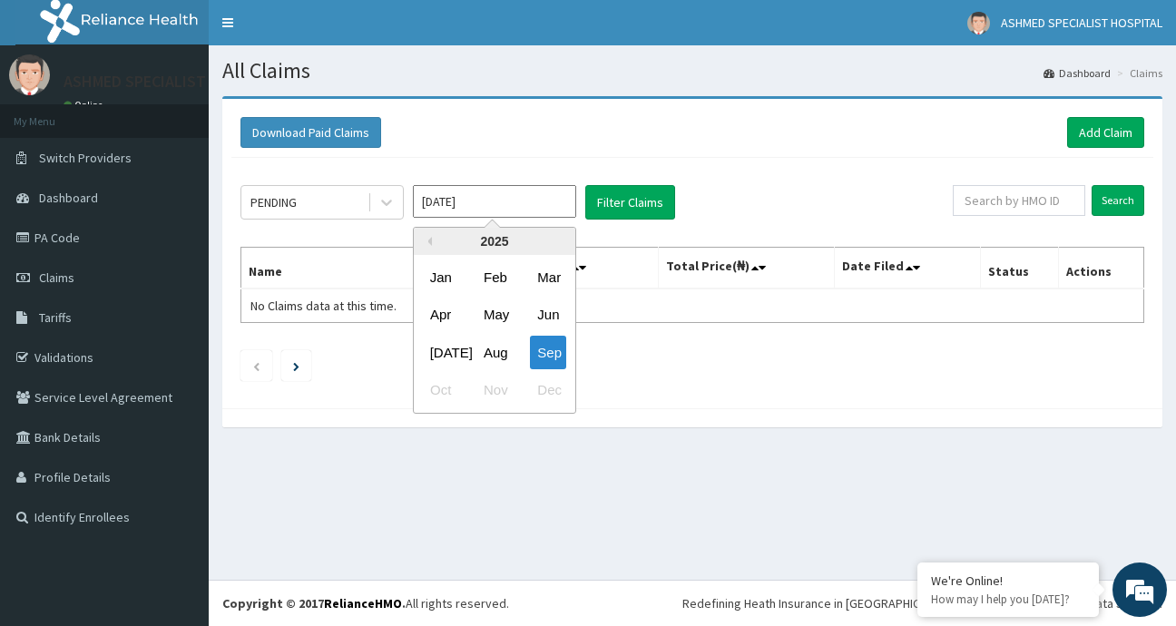
click at [563, 208] on input "Sep 2025" at bounding box center [494, 201] width 163 height 33
click at [493, 351] on div "Aug" at bounding box center [494, 353] width 36 height 34
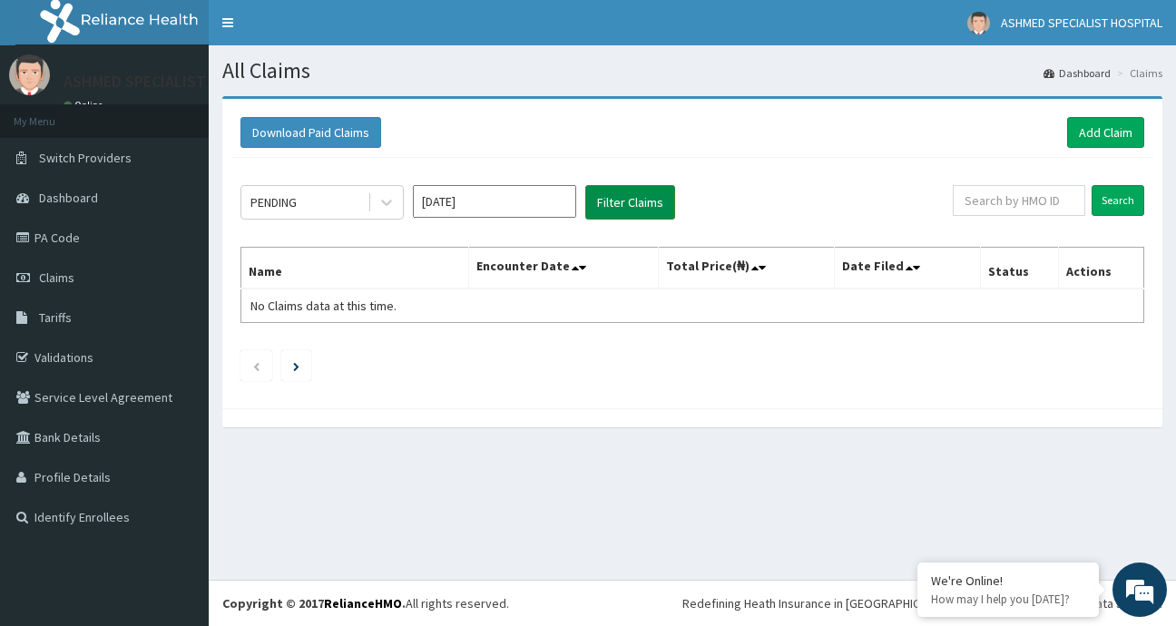
click at [609, 203] on button "Filter Claims" at bounding box center [630, 202] width 90 height 34
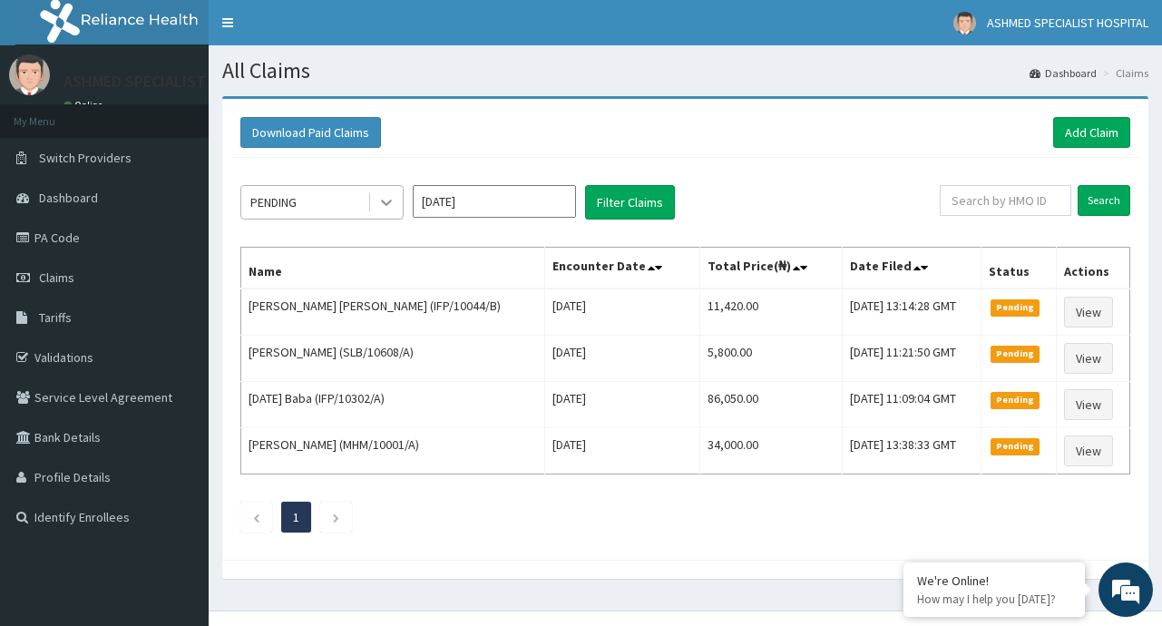
click at [386, 203] on icon at bounding box center [386, 203] width 11 height 6
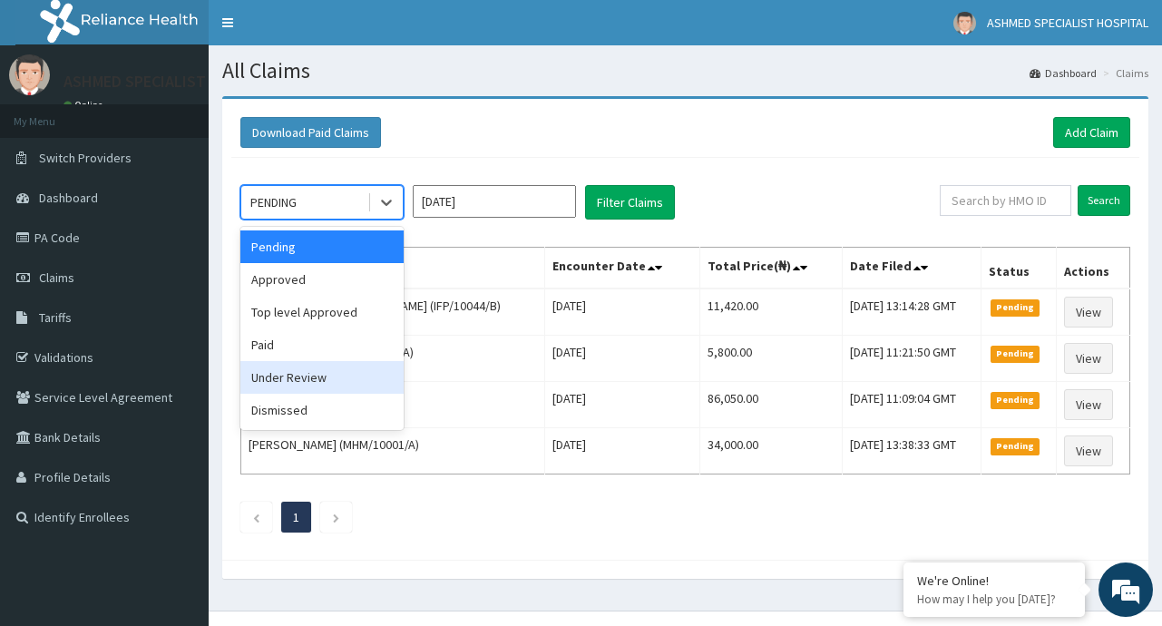
click at [320, 377] on div "Under Review" at bounding box center [321, 377] width 163 height 33
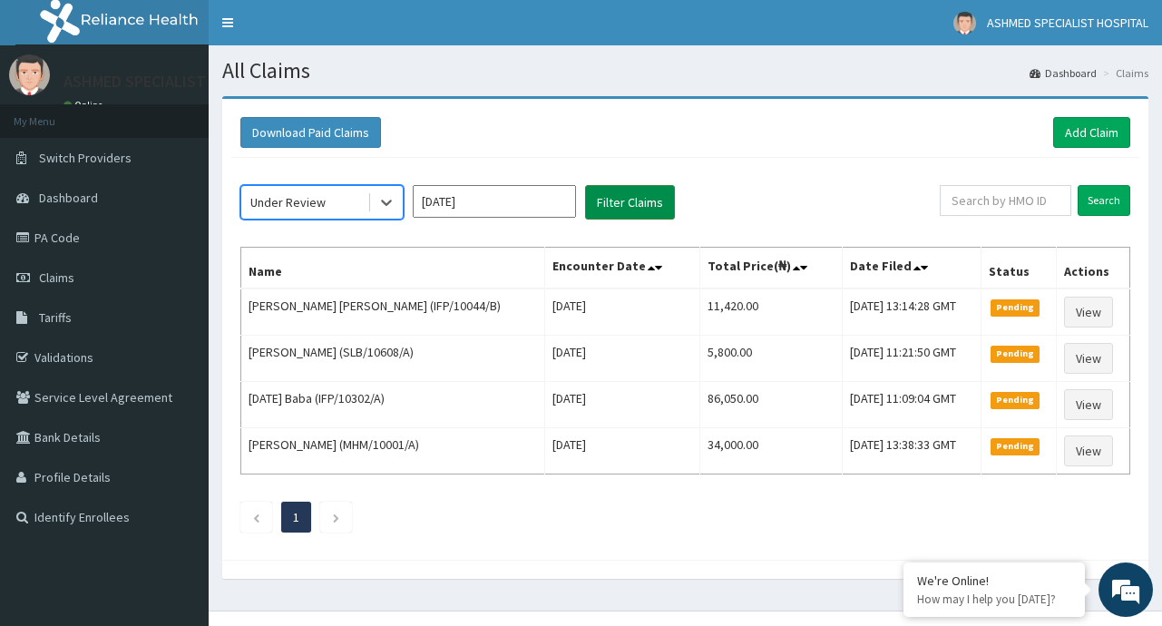
click at [629, 200] on button "Filter Claims" at bounding box center [630, 202] width 90 height 34
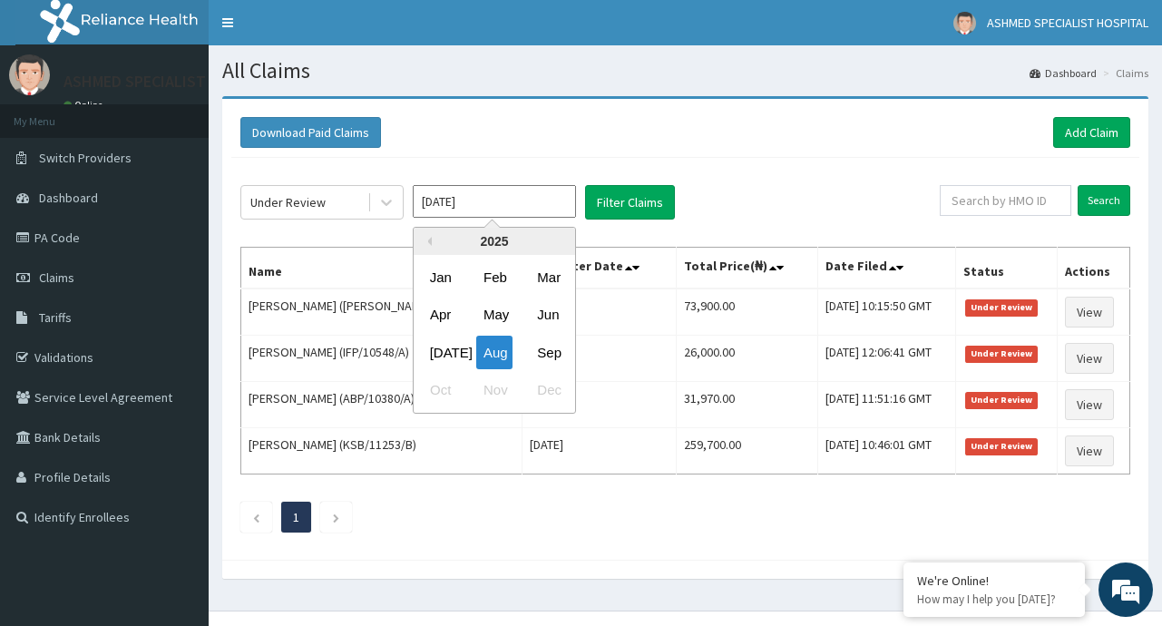
click at [552, 198] on input "Aug 2025" at bounding box center [494, 201] width 163 height 33
click at [553, 358] on div "Sep" at bounding box center [548, 353] width 36 height 34
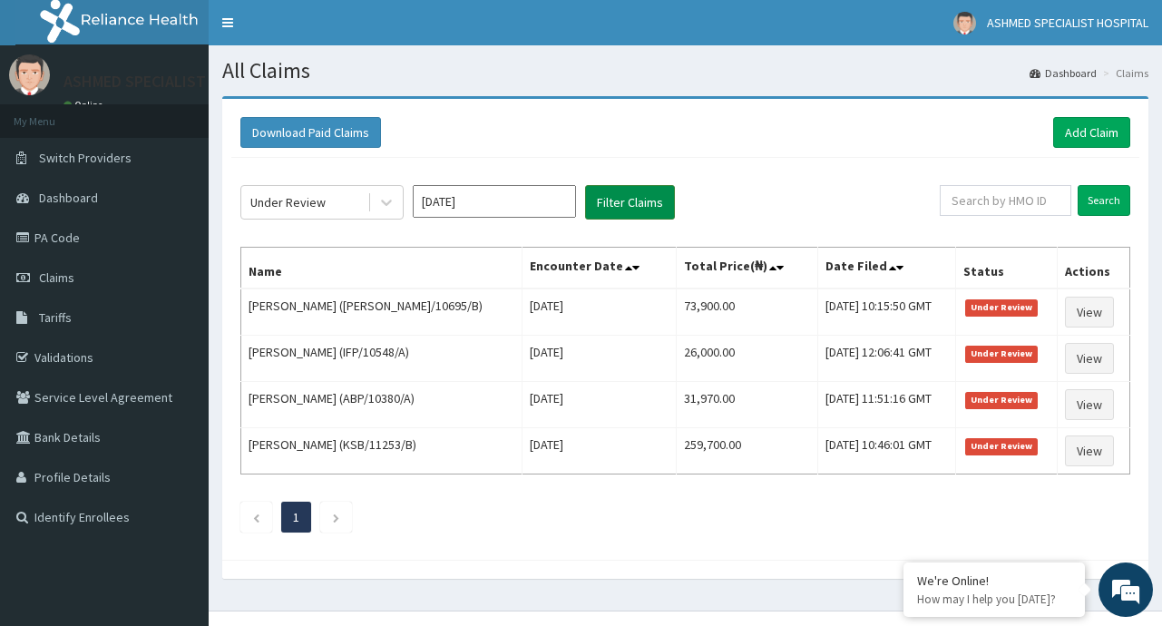
click at [654, 189] on button "Filter Claims" at bounding box center [630, 202] width 90 height 34
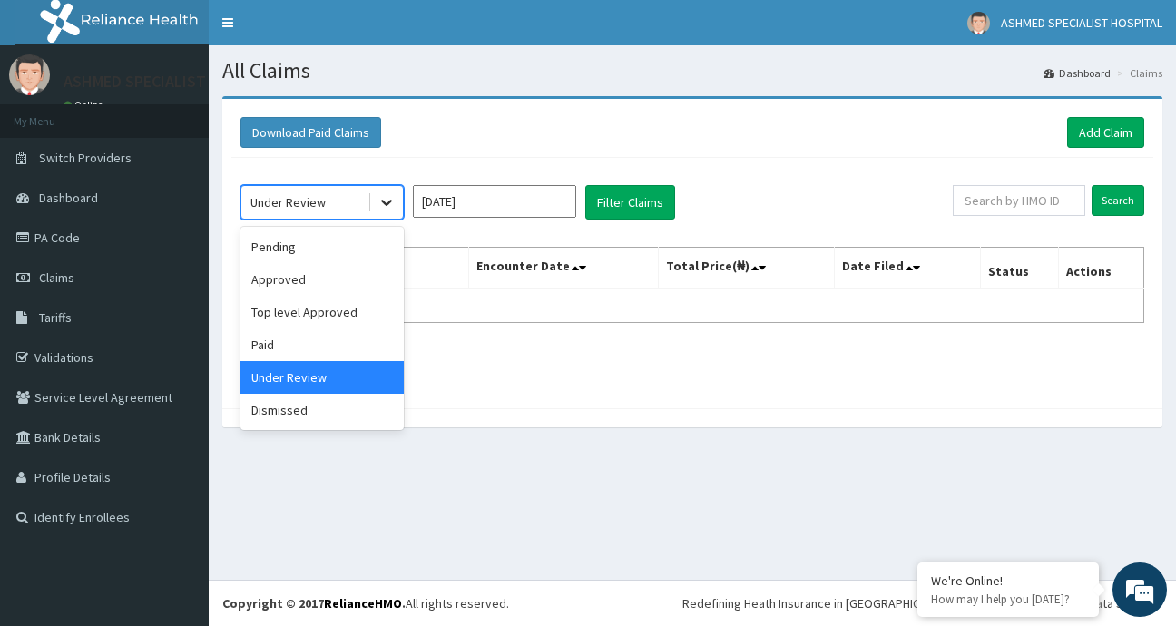
click at [390, 200] on icon at bounding box center [386, 202] width 18 height 18
click at [315, 280] on div "Approved" at bounding box center [321, 279] width 163 height 33
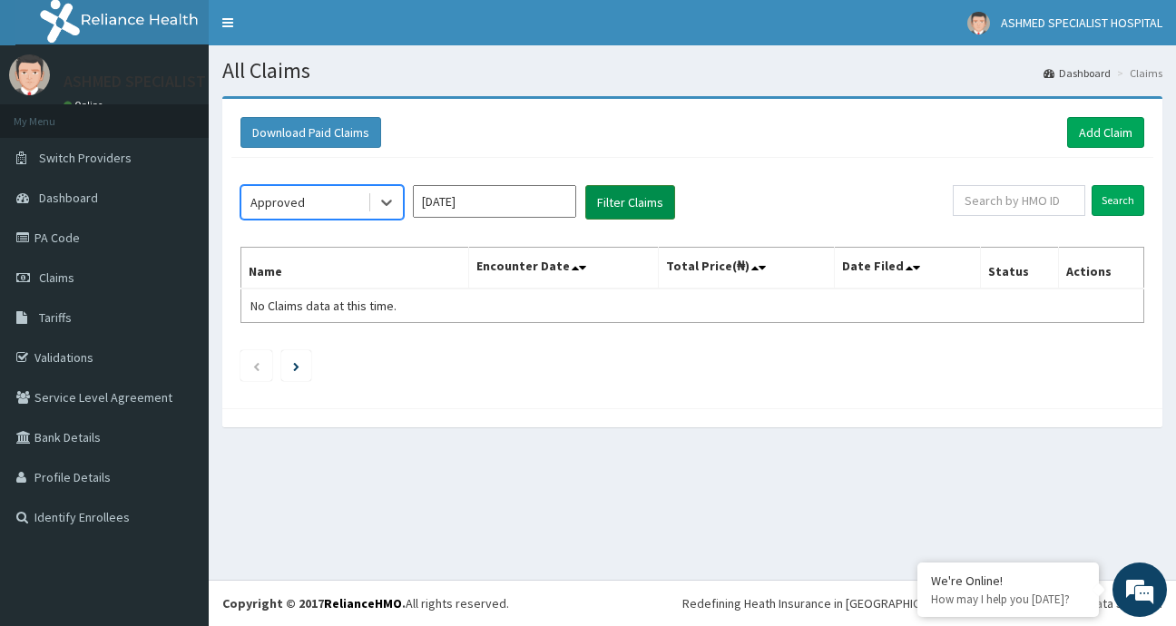
click at [618, 206] on button "Filter Claims" at bounding box center [630, 202] width 90 height 34
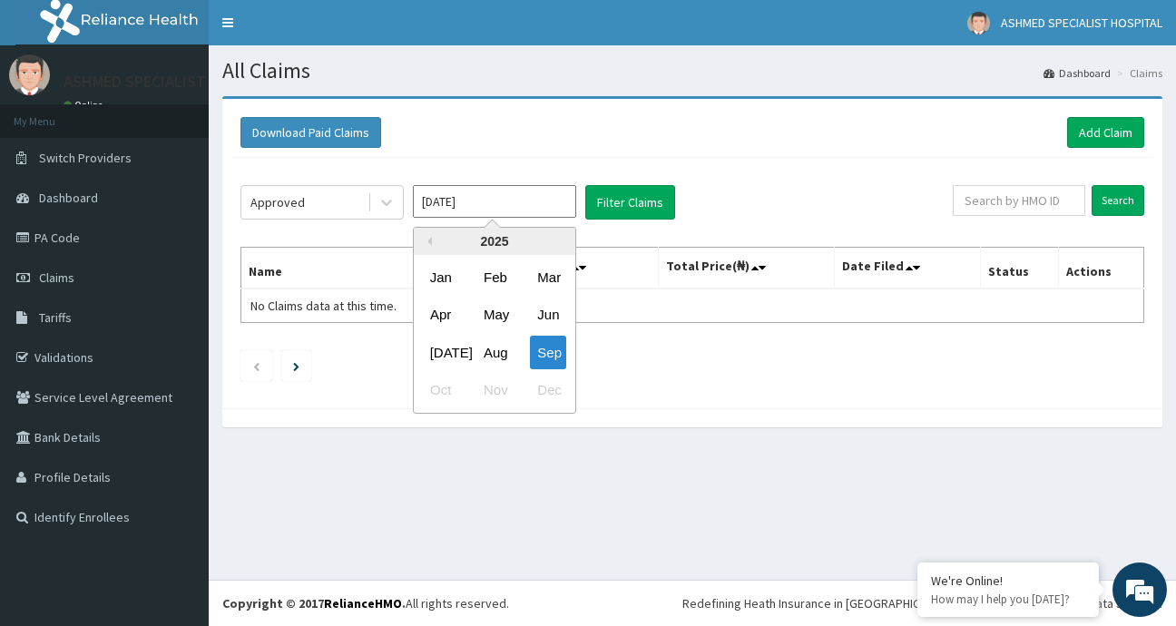
click at [562, 202] on input "Sep 2025" at bounding box center [494, 201] width 163 height 33
click at [508, 354] on div "Aug" at bounding box center [494, 353] width 36 height 34
type input "Aug 2025"
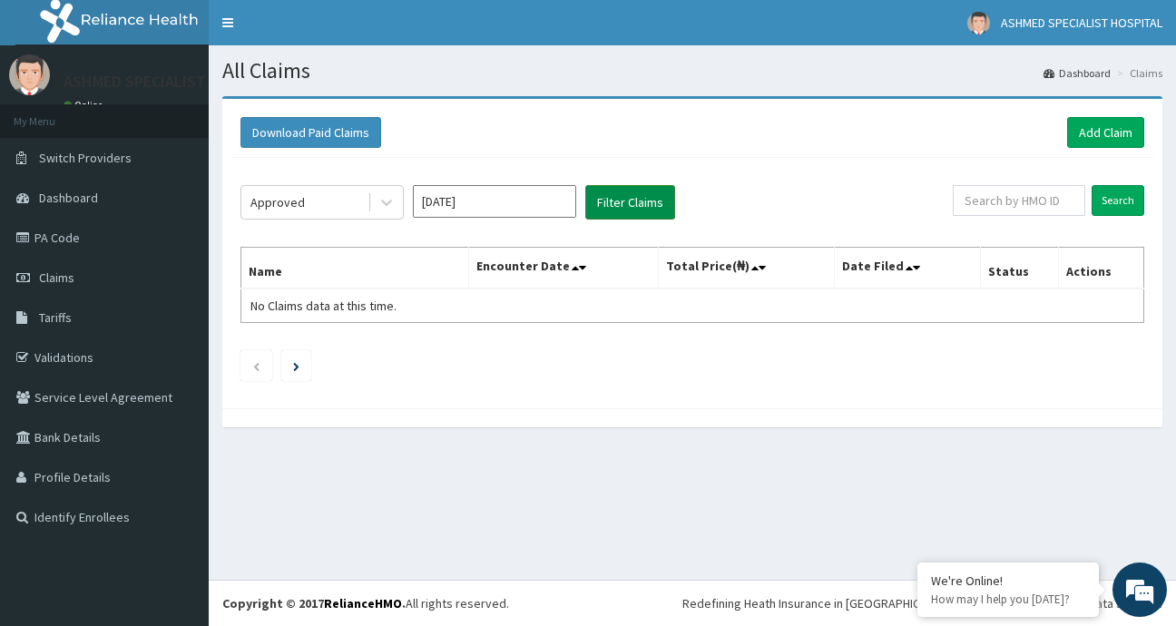
click at [620, 188] on button "Filter Claims" at bounding box center [630, 202] width 90 height 34
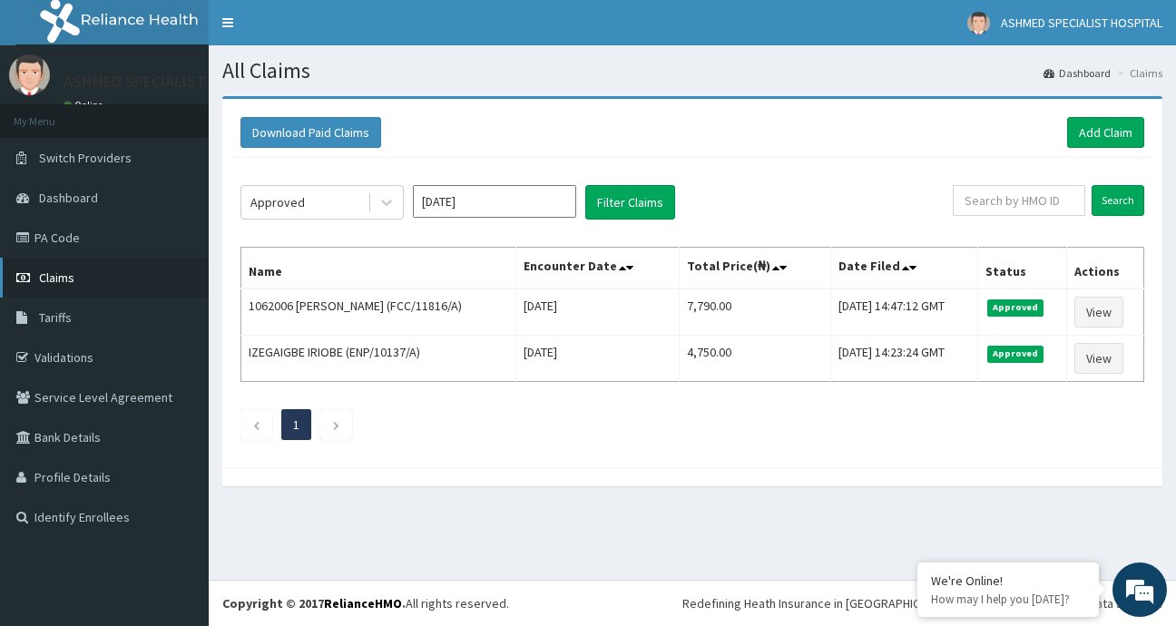
click at [60, 286] on link "Claims" at bounding box center [104, 278] width 209 height 40
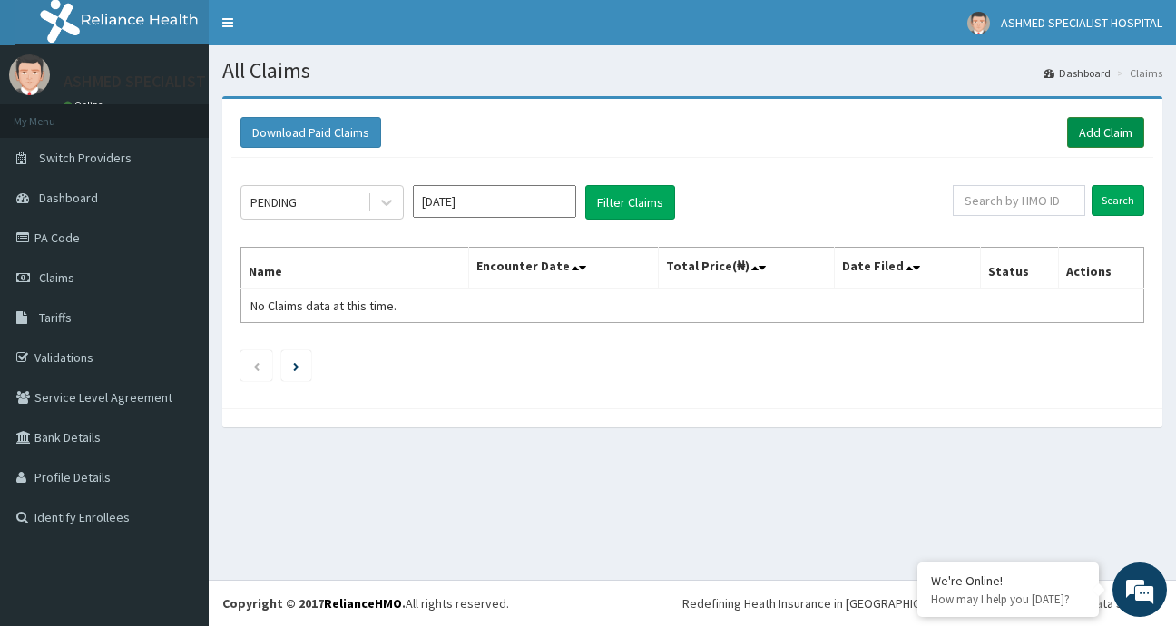
click at [1089, 135] on link "Add Claim" at bounding box center [1105, 132] width 77 height 31
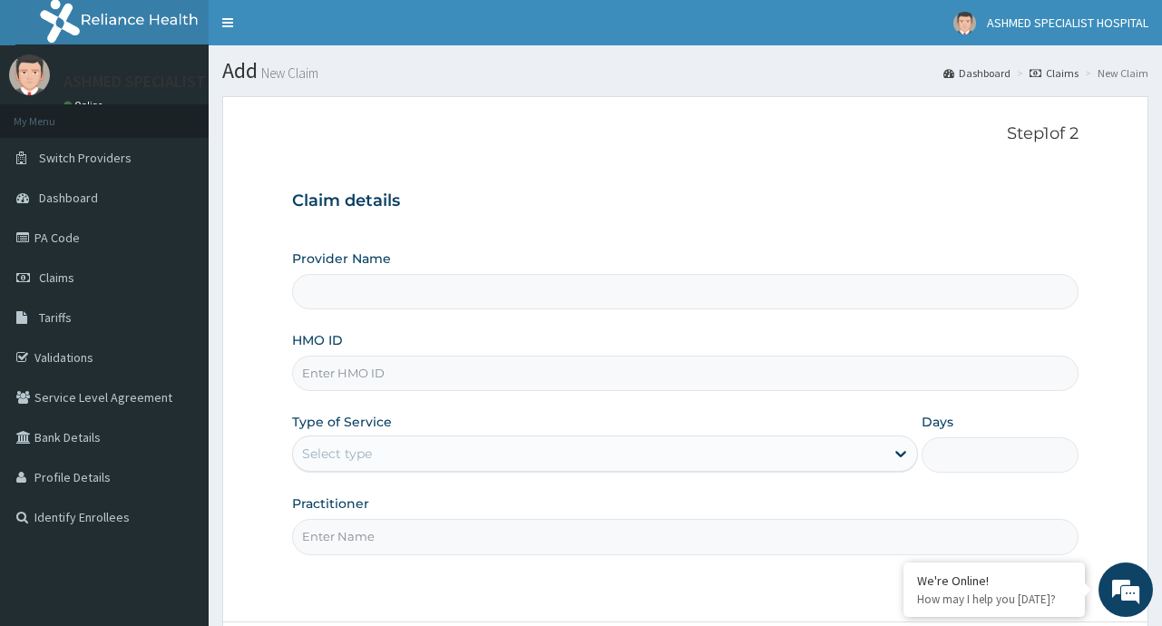
type input "ASHMED SPECIALIST HOSPITAL"
click at [571, 375] on input "HMO ID" at bounding box center [685, 373] width 786 height 35
type input "TLO/10040/E"
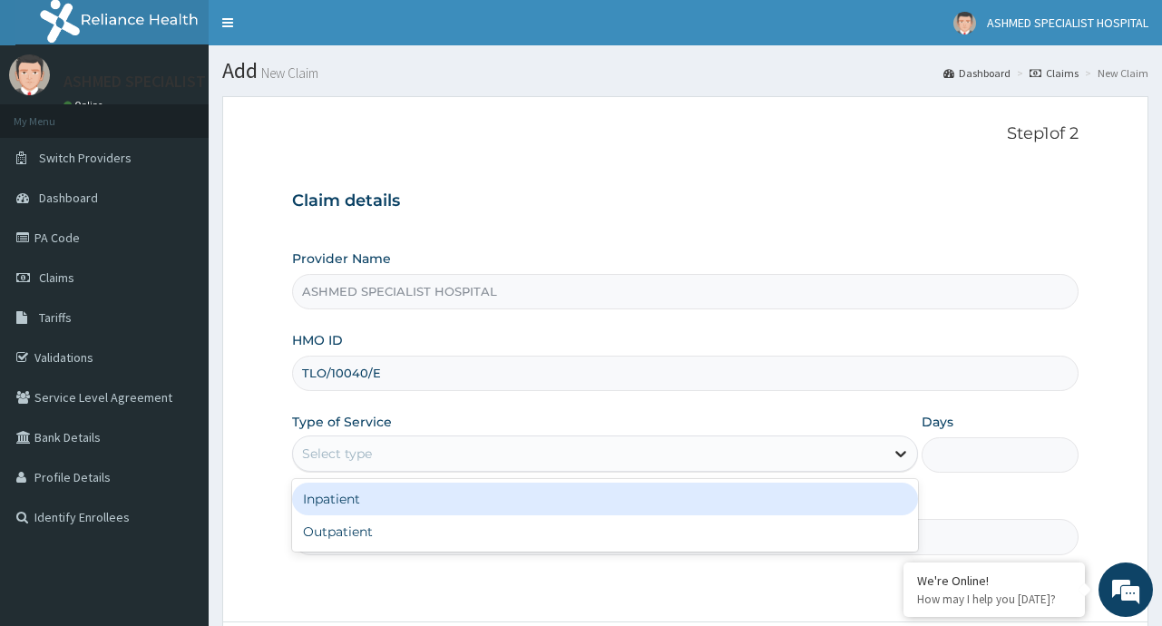
click at [895, 452] on icon at bounding box center [901, 454] width 18 height 18
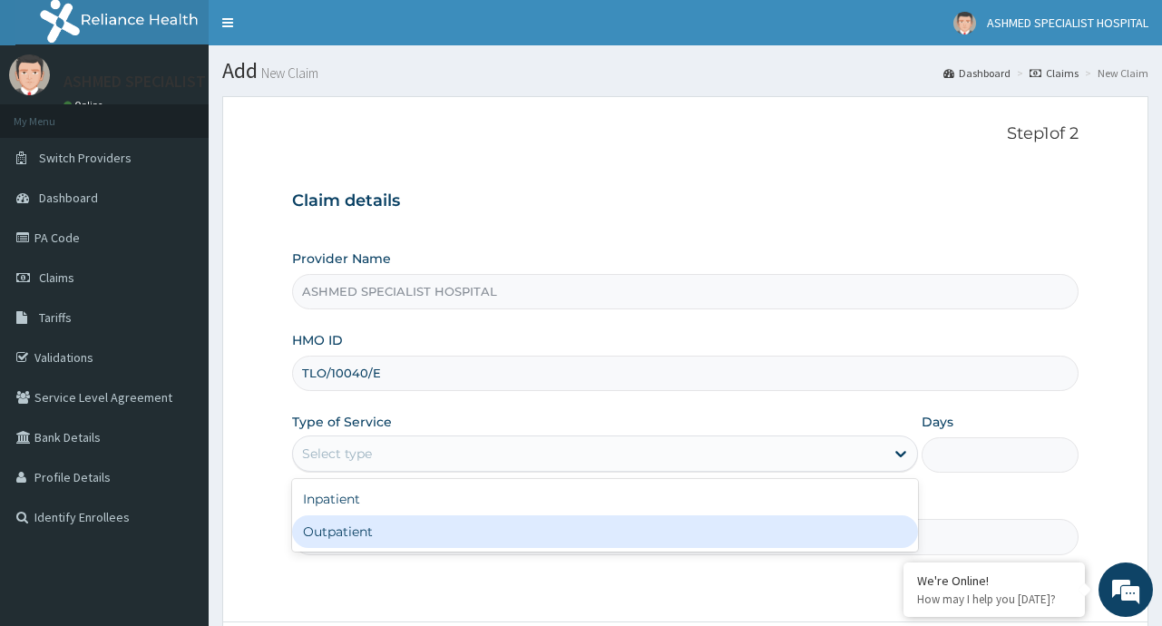
click at [564, 527] on div "Outpatient" at bounding box center [605, 531] width 626 height 33
type input "1"
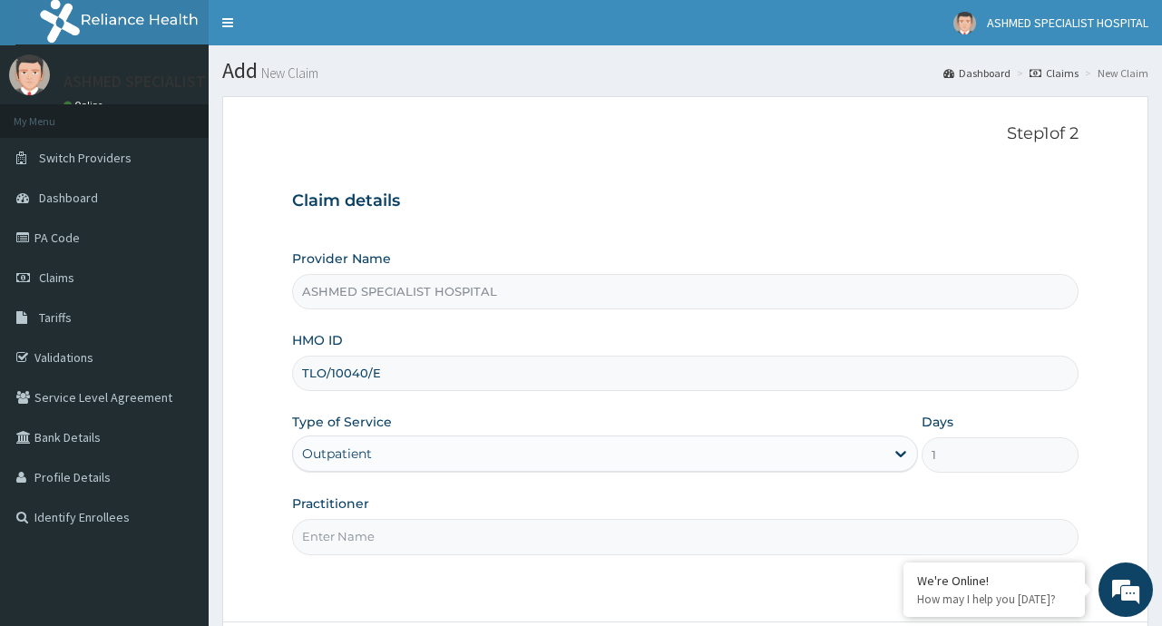
click at [396, 546] on input "Practitioner" at bounding box center [685, 536] width 786 height 35
type input "[PERSON_NAME]"
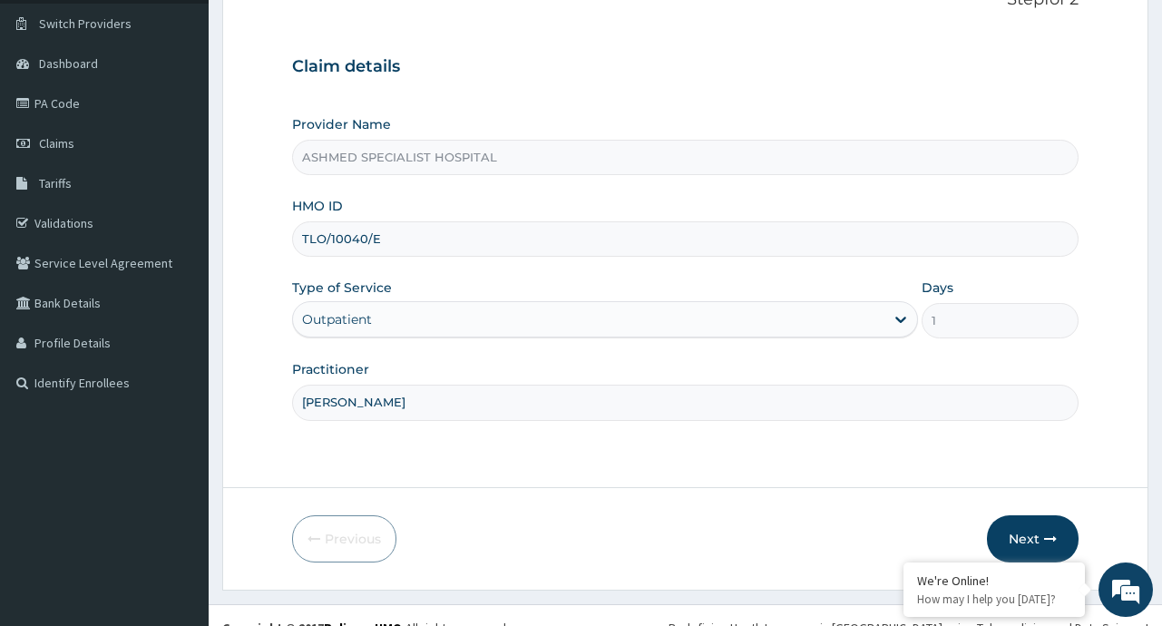
scroll to position [156, 0]
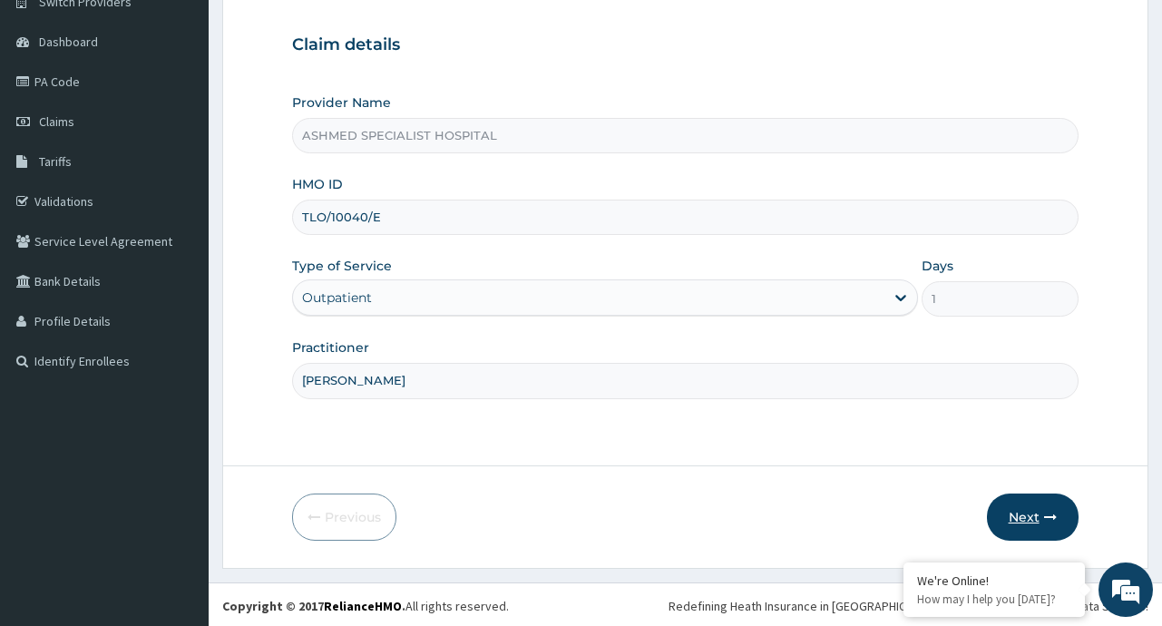
click at [1008, 521] on button "Next" at bounding box center [1033, 516] width 92 height 47
